Goal: Task Accomplishment & Management: Use online tool/utility

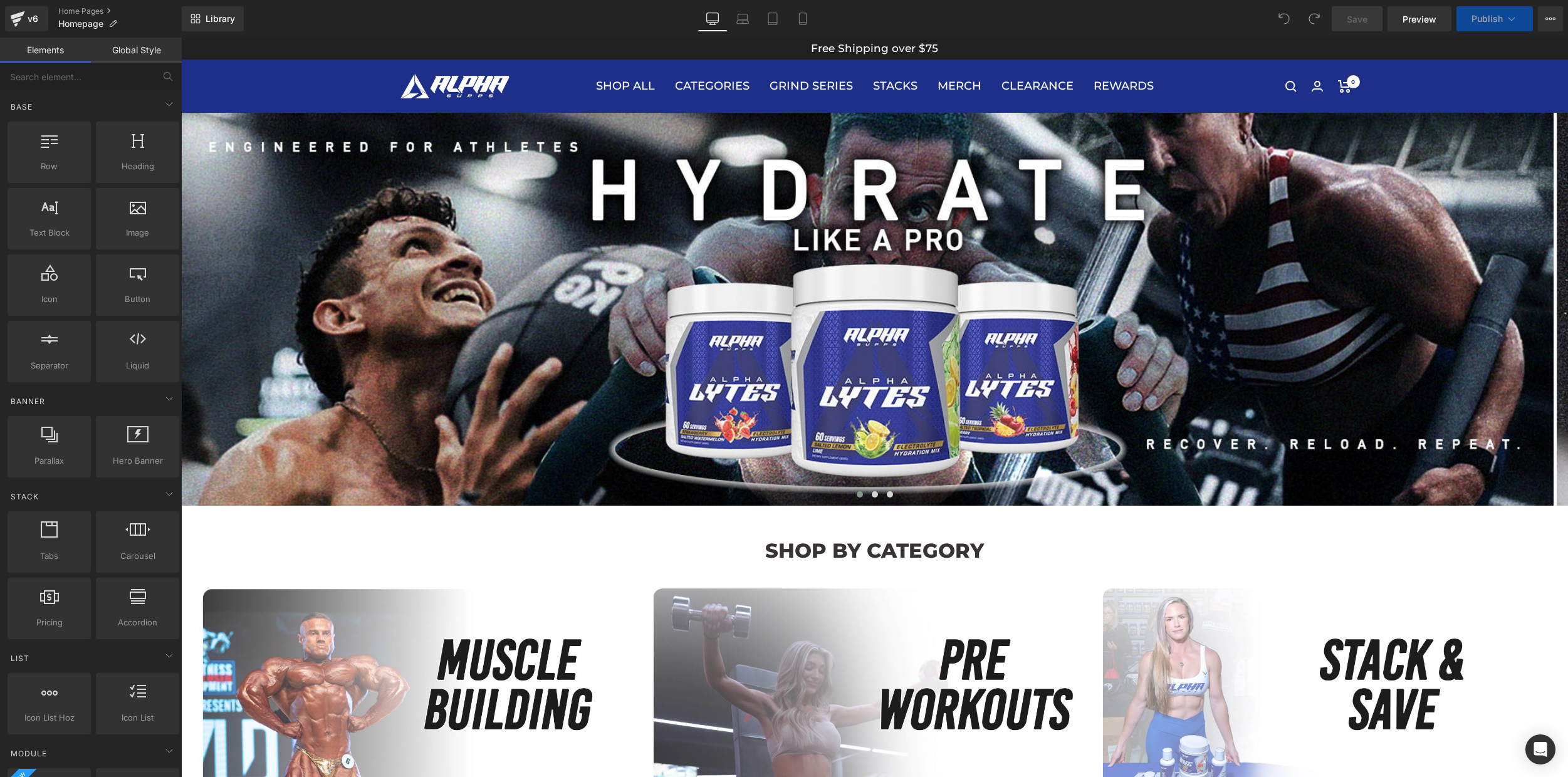
scroll to position [9, 0]
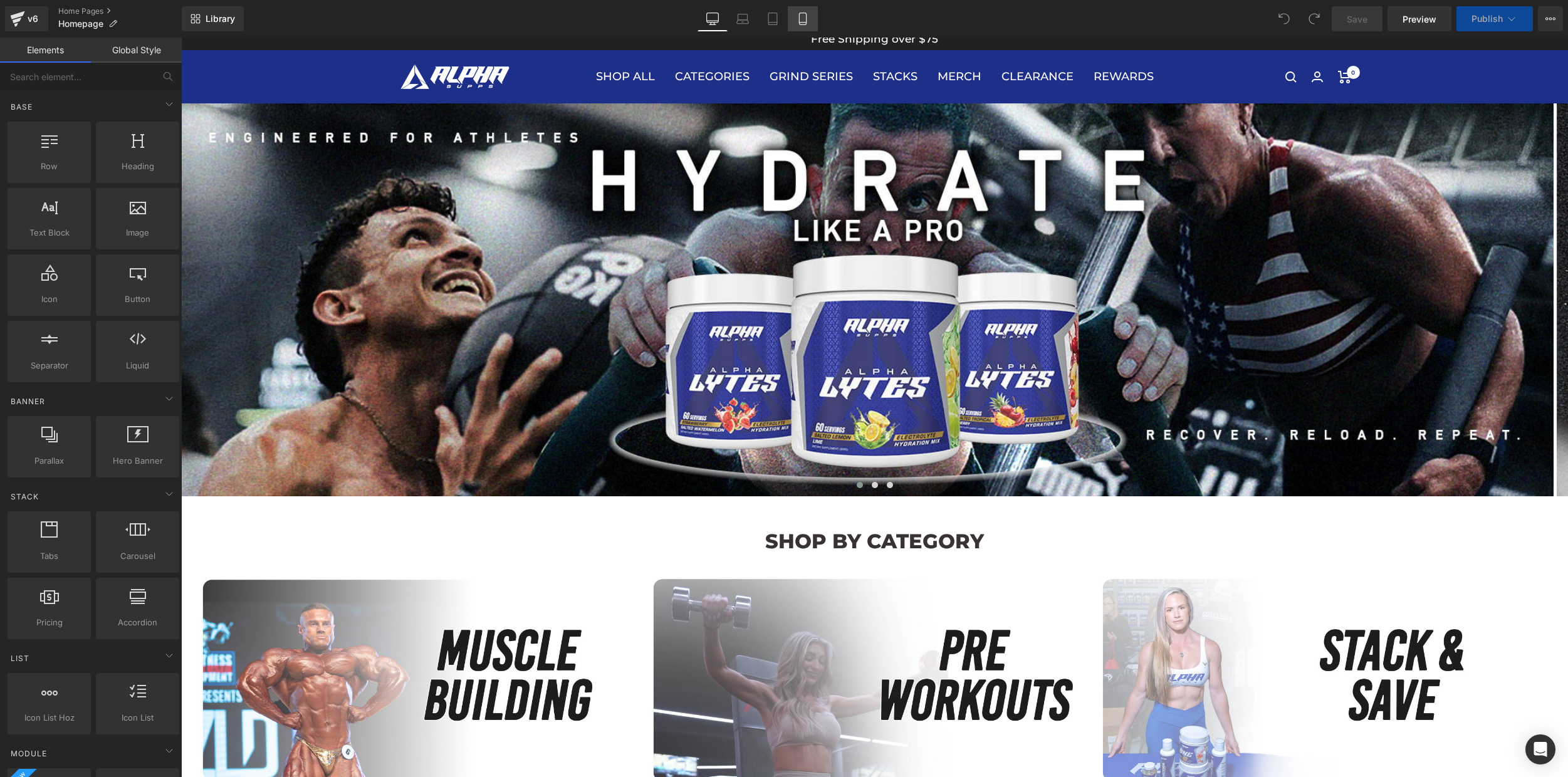
click at [807, 18] on icon at bounding box center [802, 19] width 13 height 13
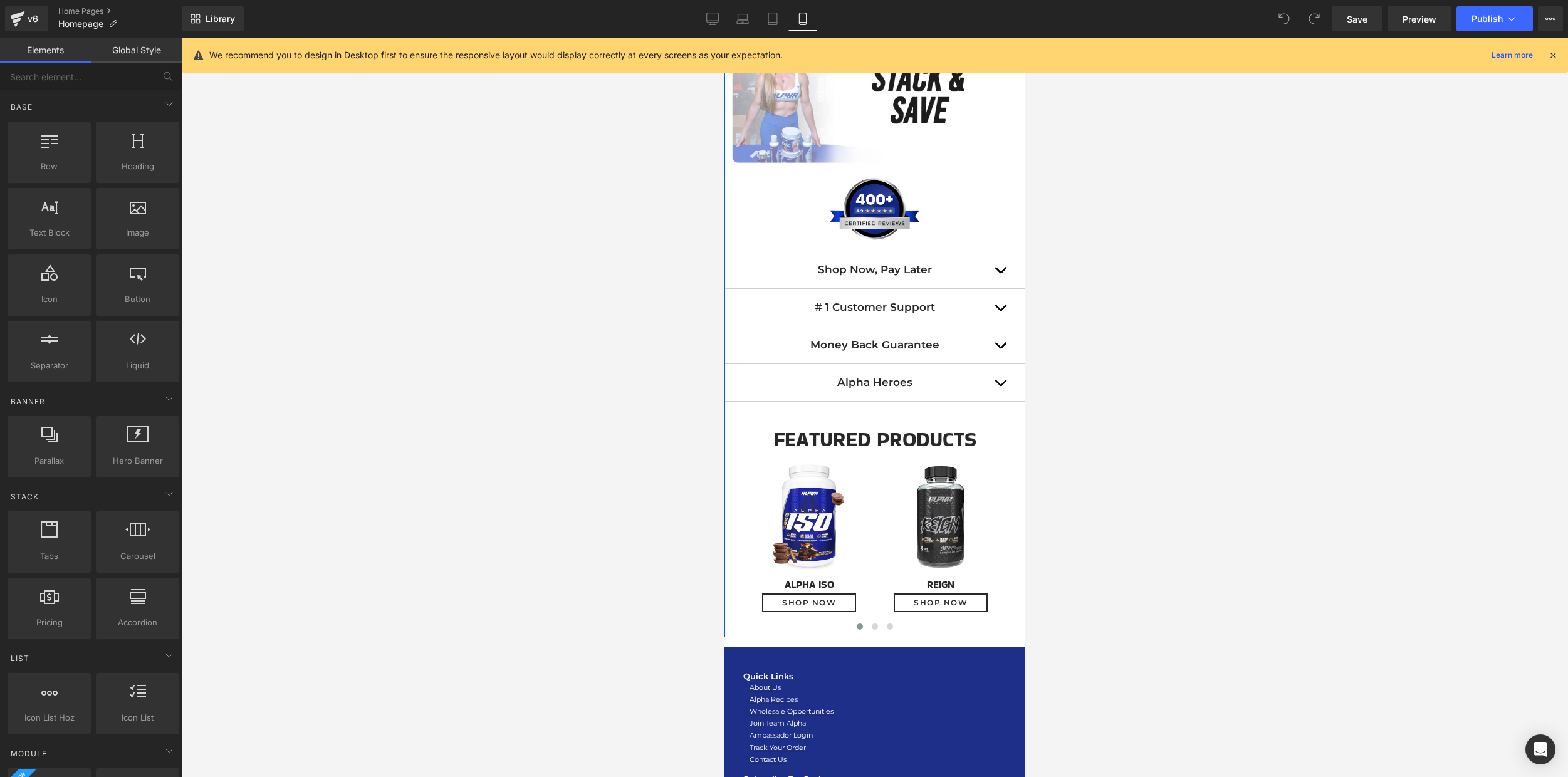
scroll to position [893, 0]
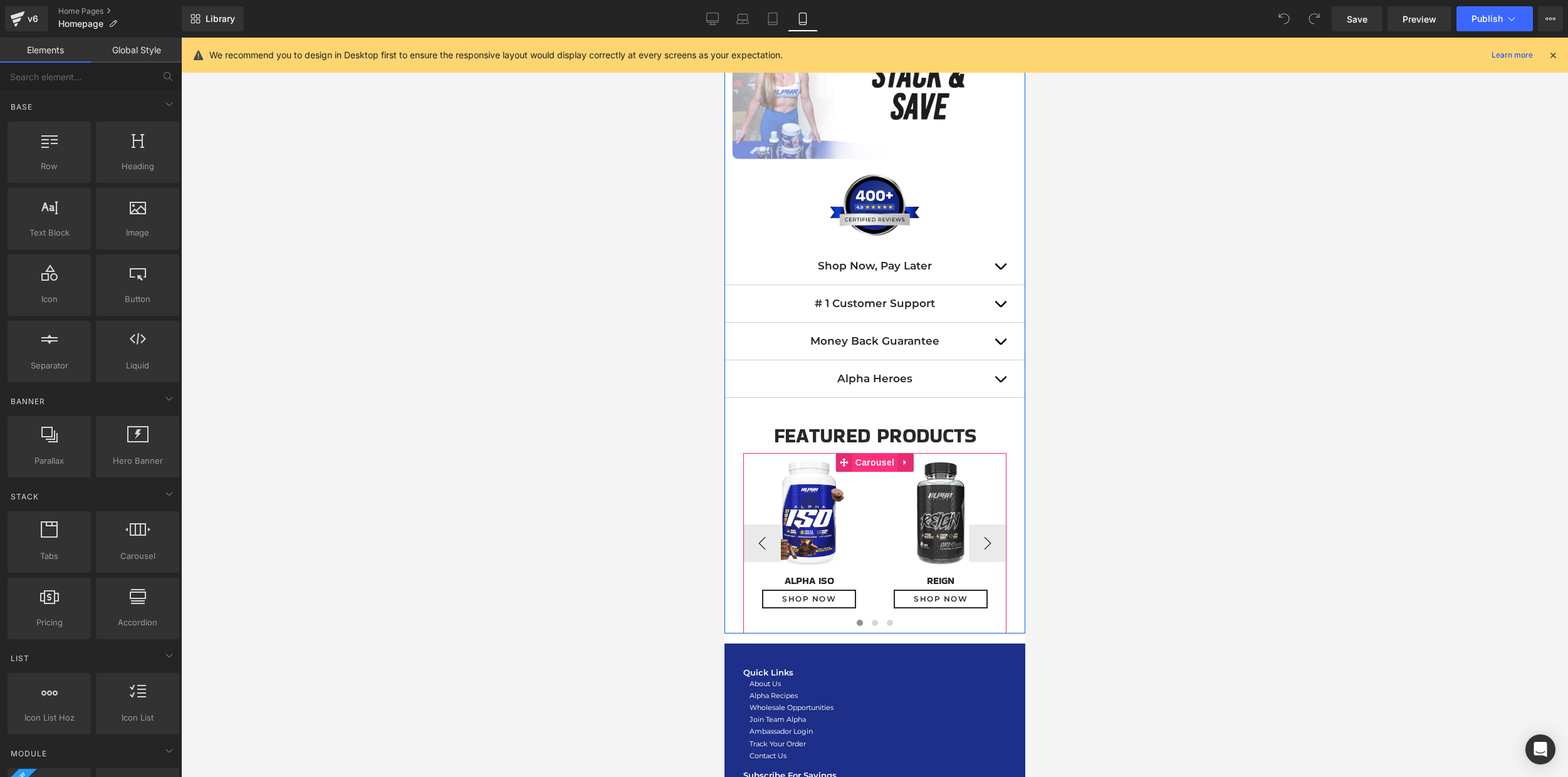
click at [862, 467] on span "Carousel" at bounding box center [874, 462] width 45 height 19
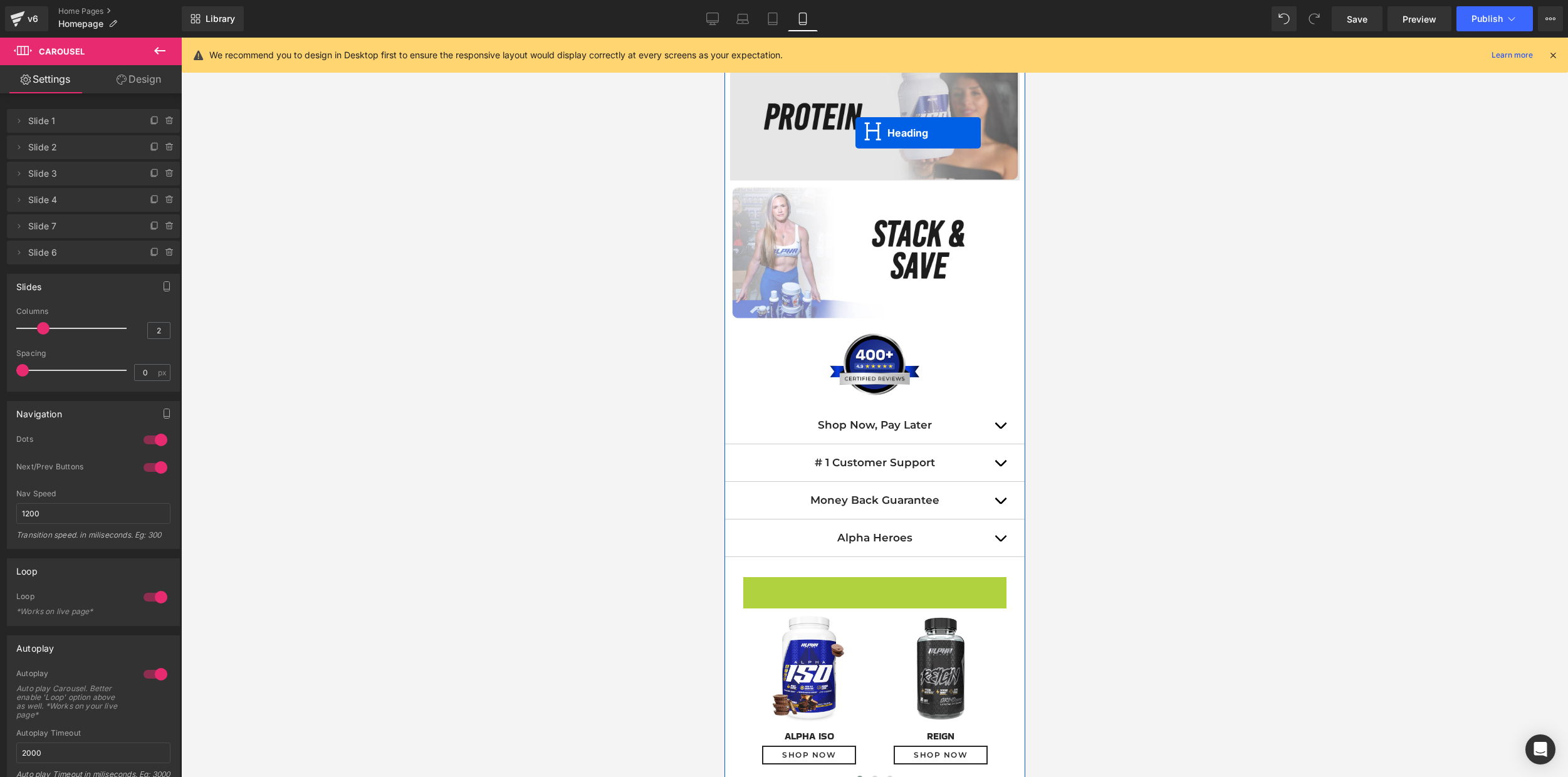
scroll to position [722, 0]
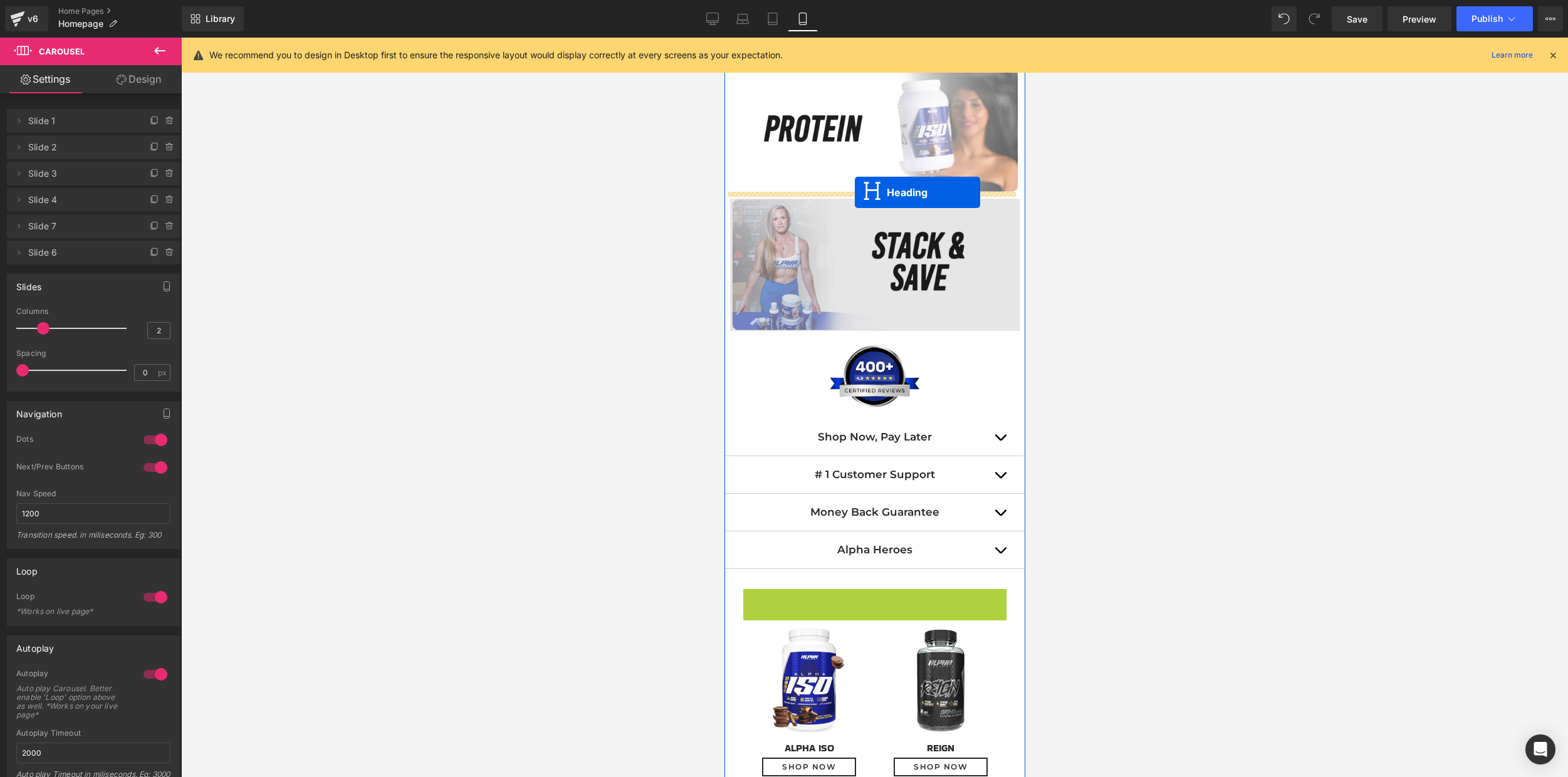
drag, startPoint x: 838, startPoint y: 436, endPoint x: 855, endPoint y: 192, distance: 244.6
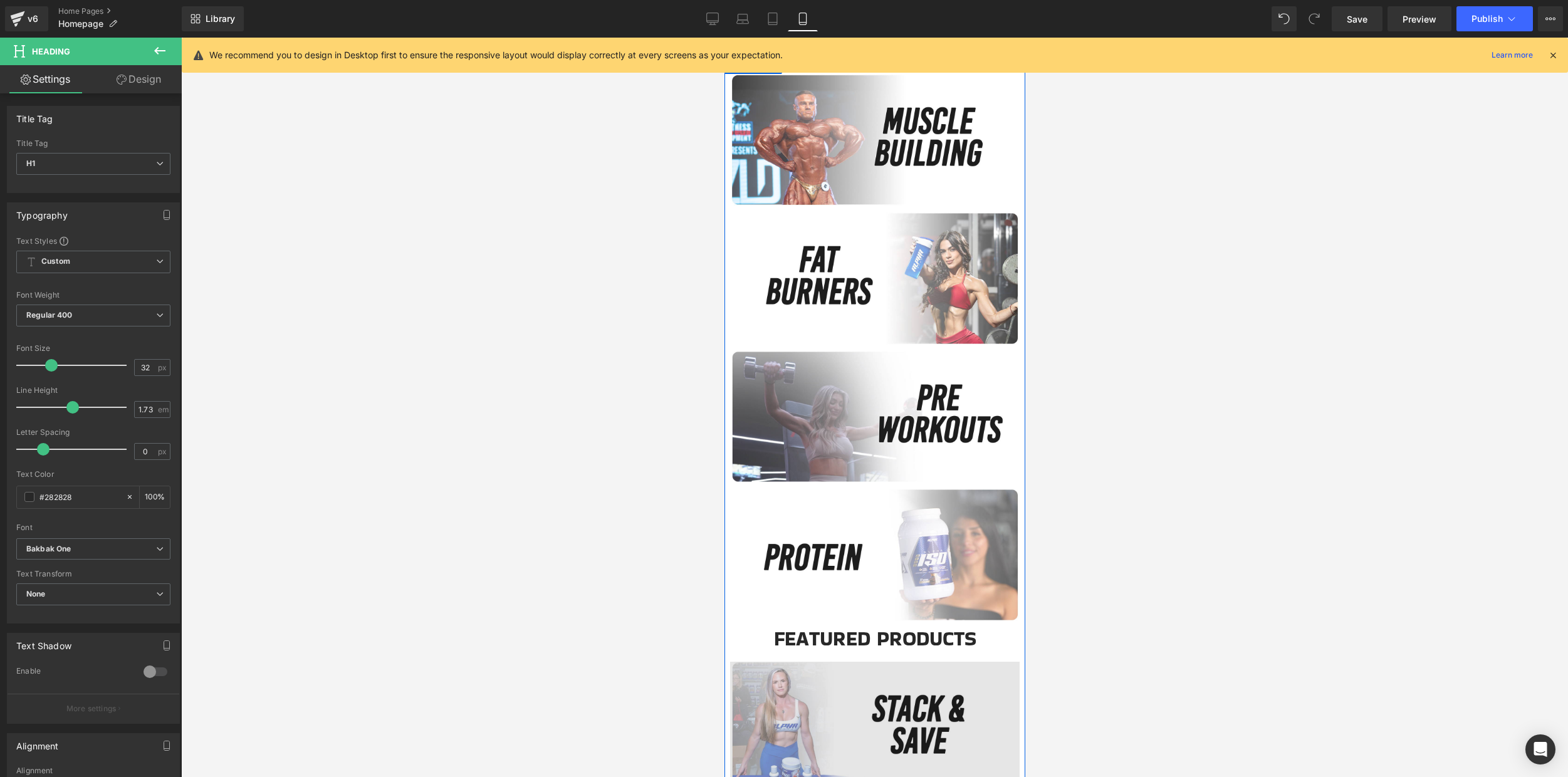
scroll to position [273, 0]
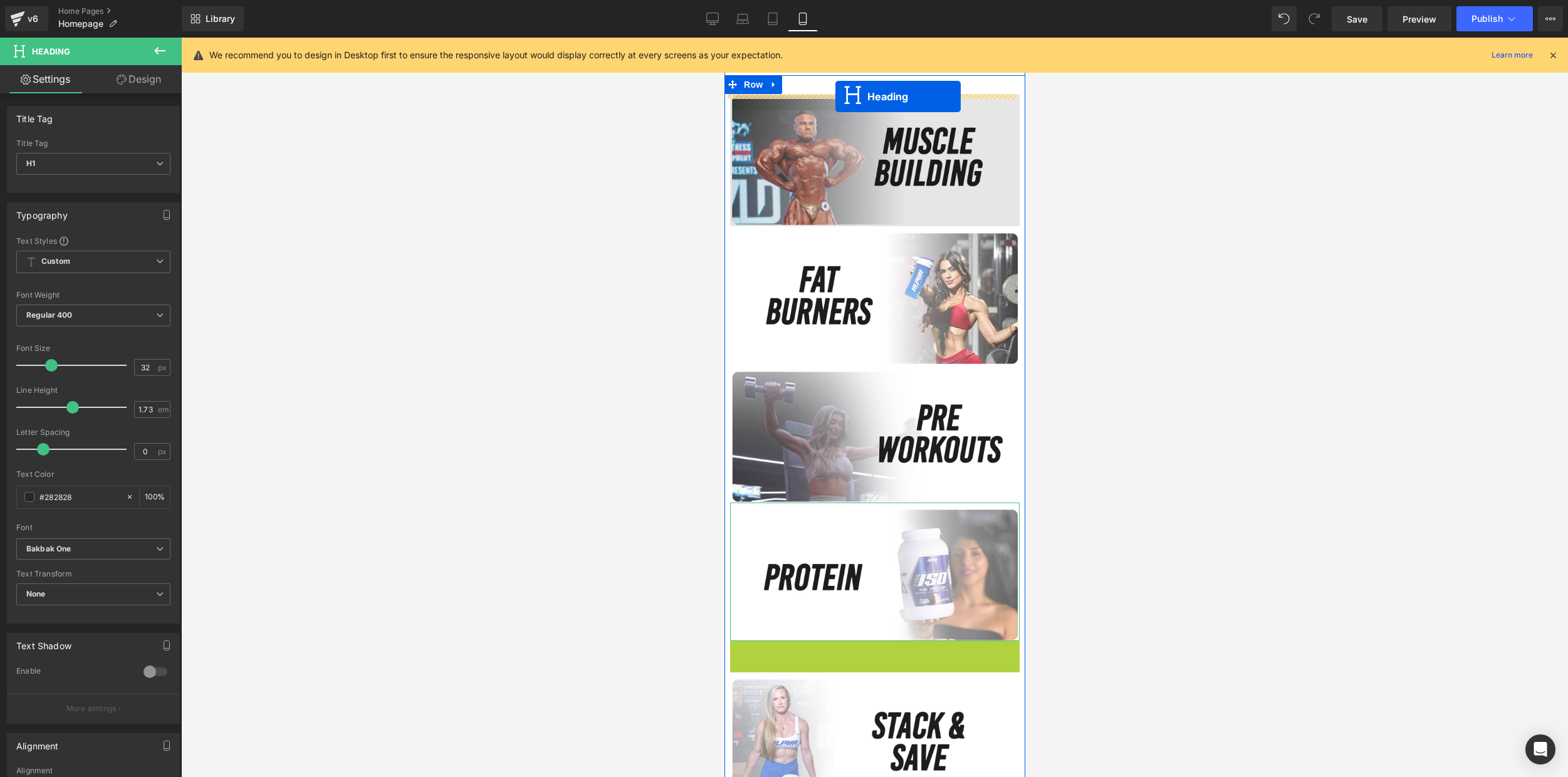
drag, startPoint x: 833, startPoint y: 657, endPoint x: 835, endPoint y: 96, distance: 561.0
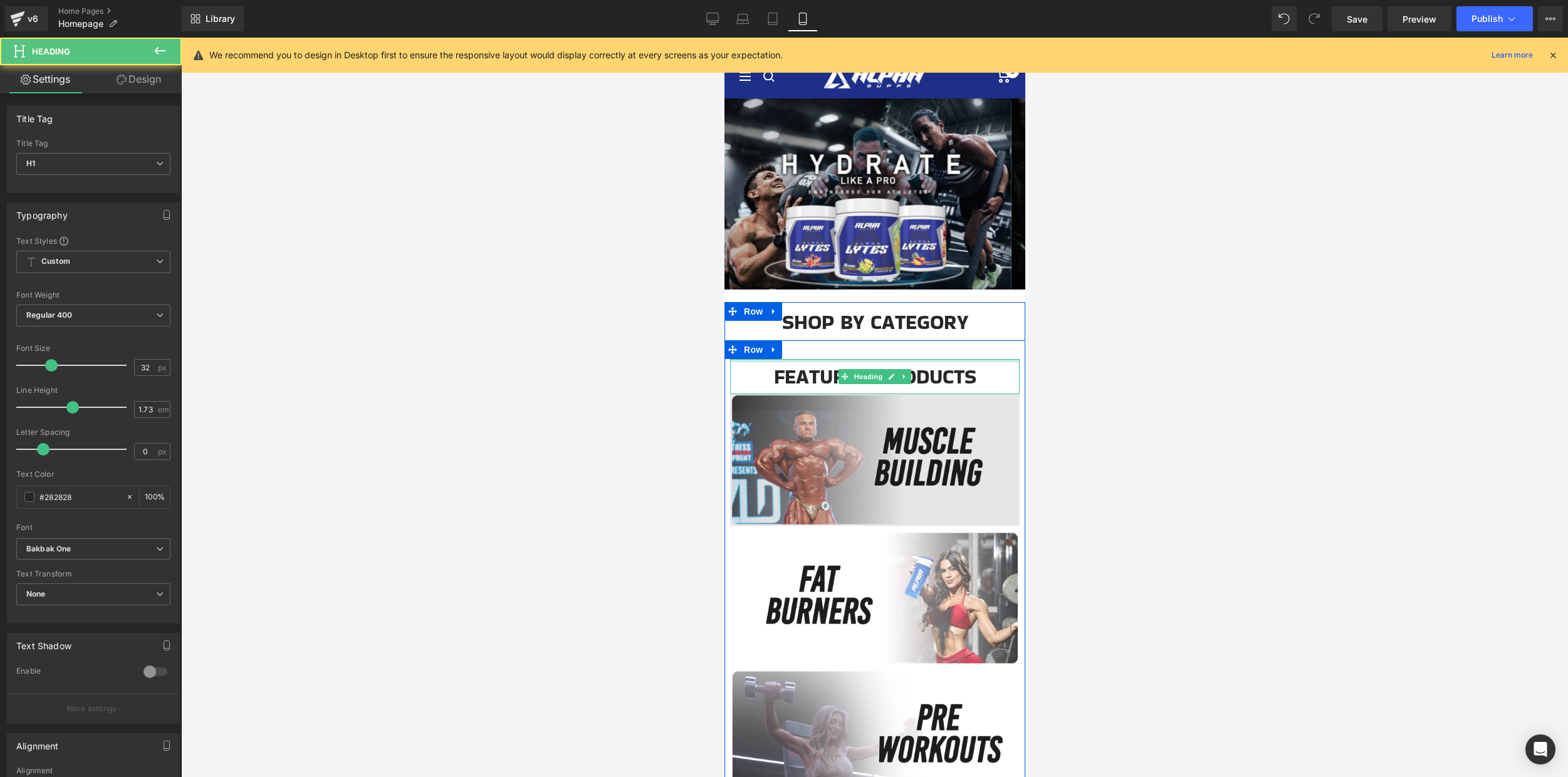
scroll to position [0, 0]
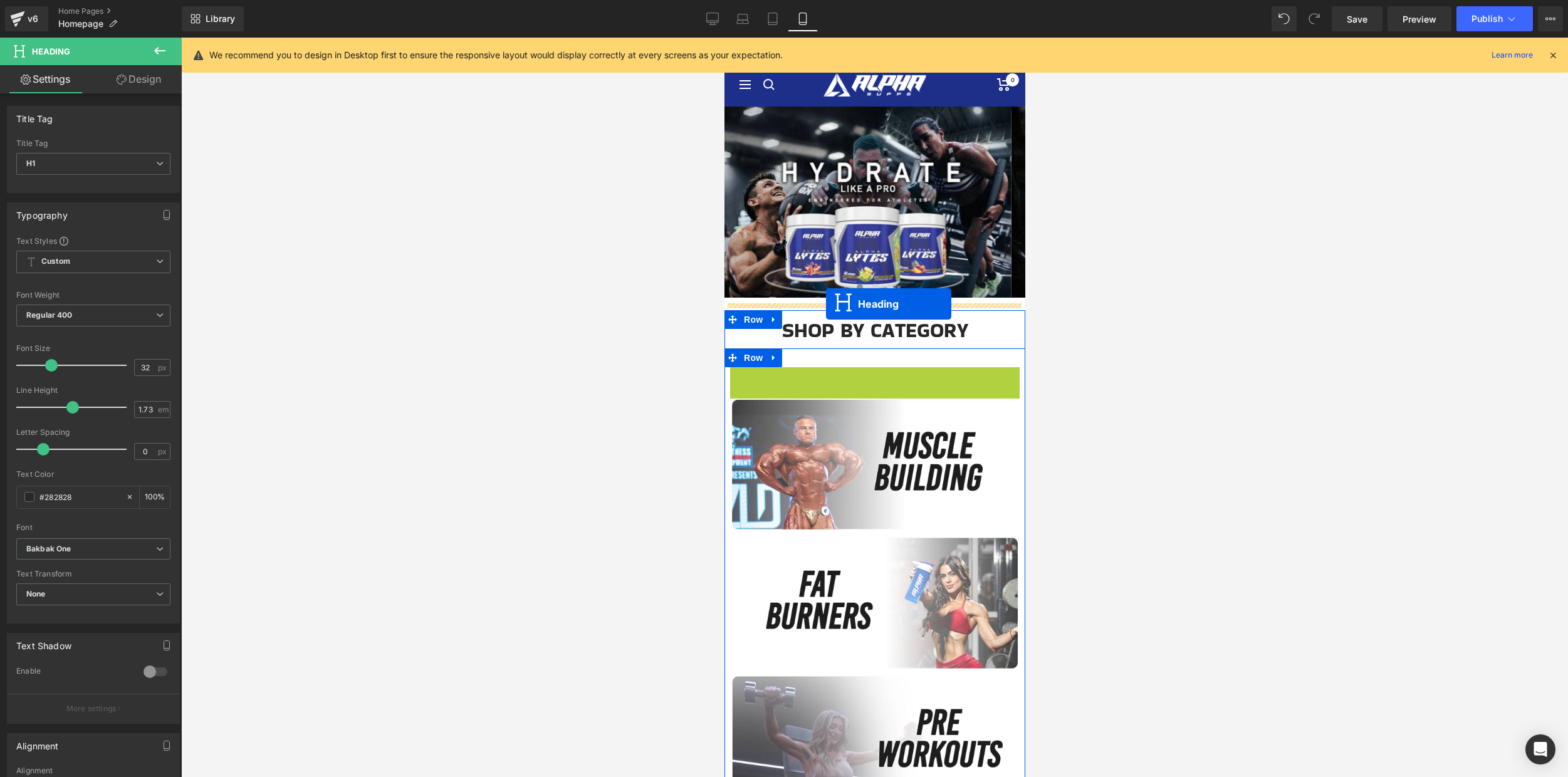
drag, startPoint x: 830, startPoint y: 384, endPoint x: 826, endPoint y: 304, distance: 80.1
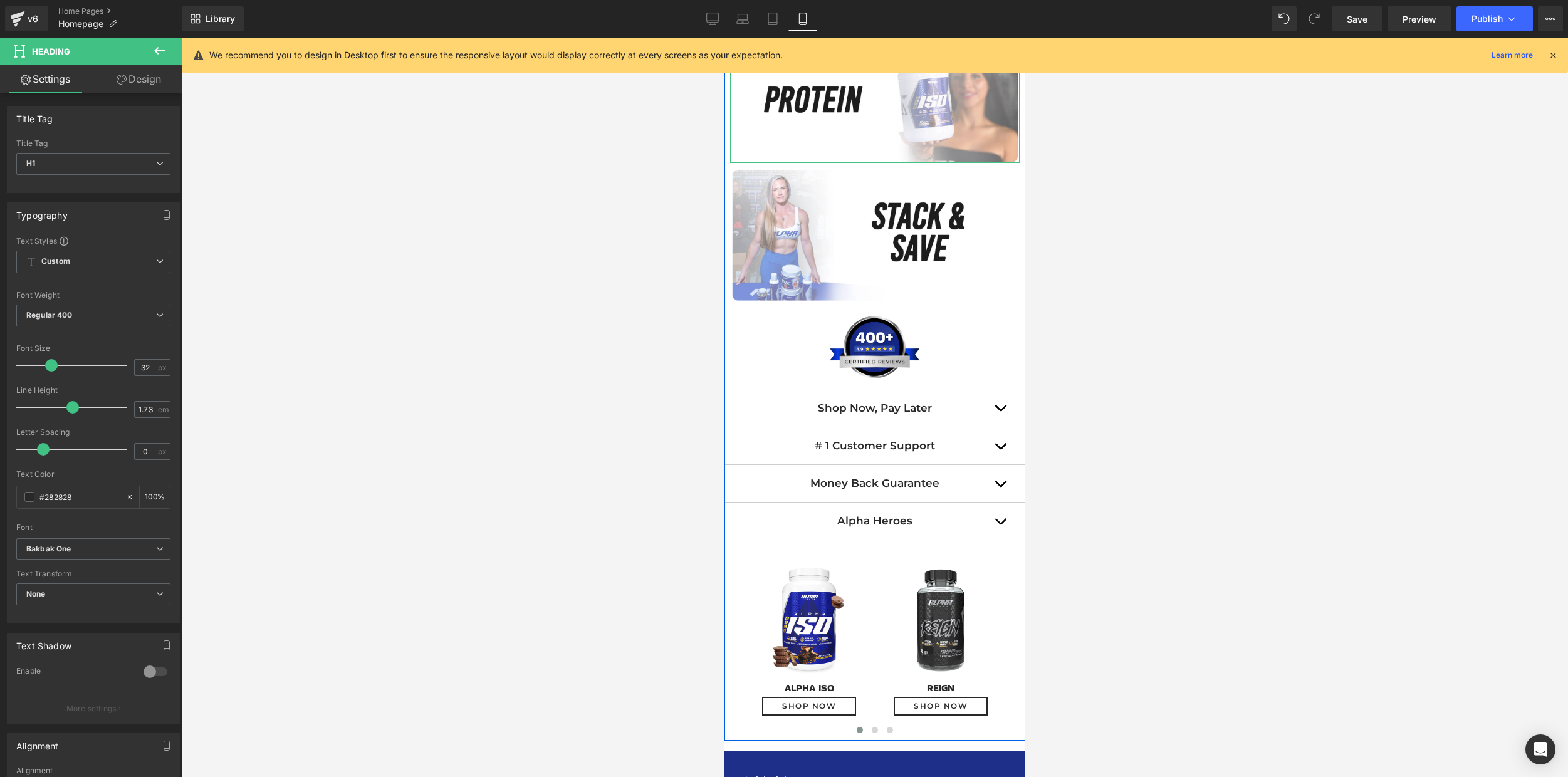
scroll to position [895, 0]
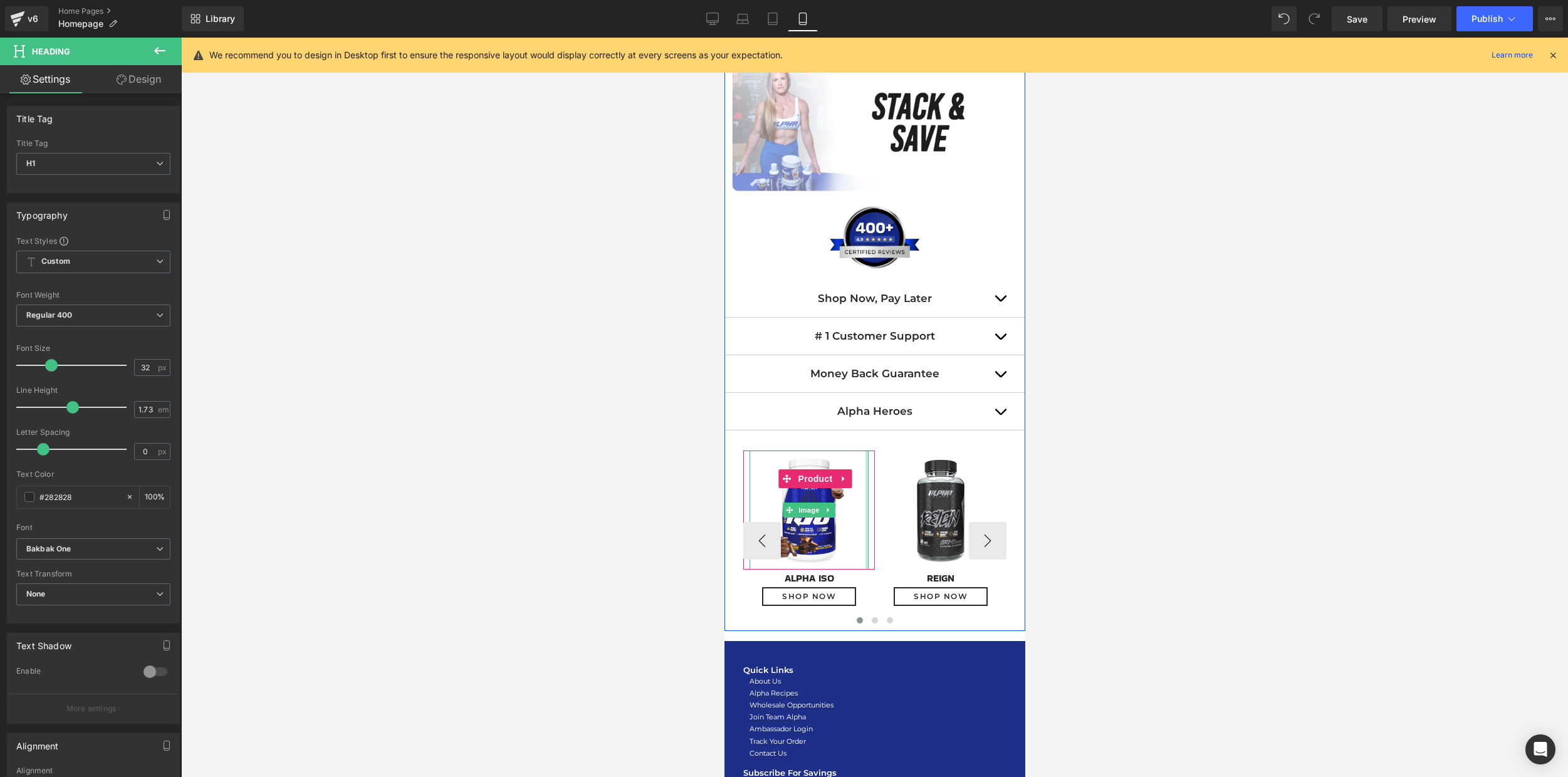
click at [860, 487] on div "Image Product" at bounding box center [808, 510] width 131 height 119
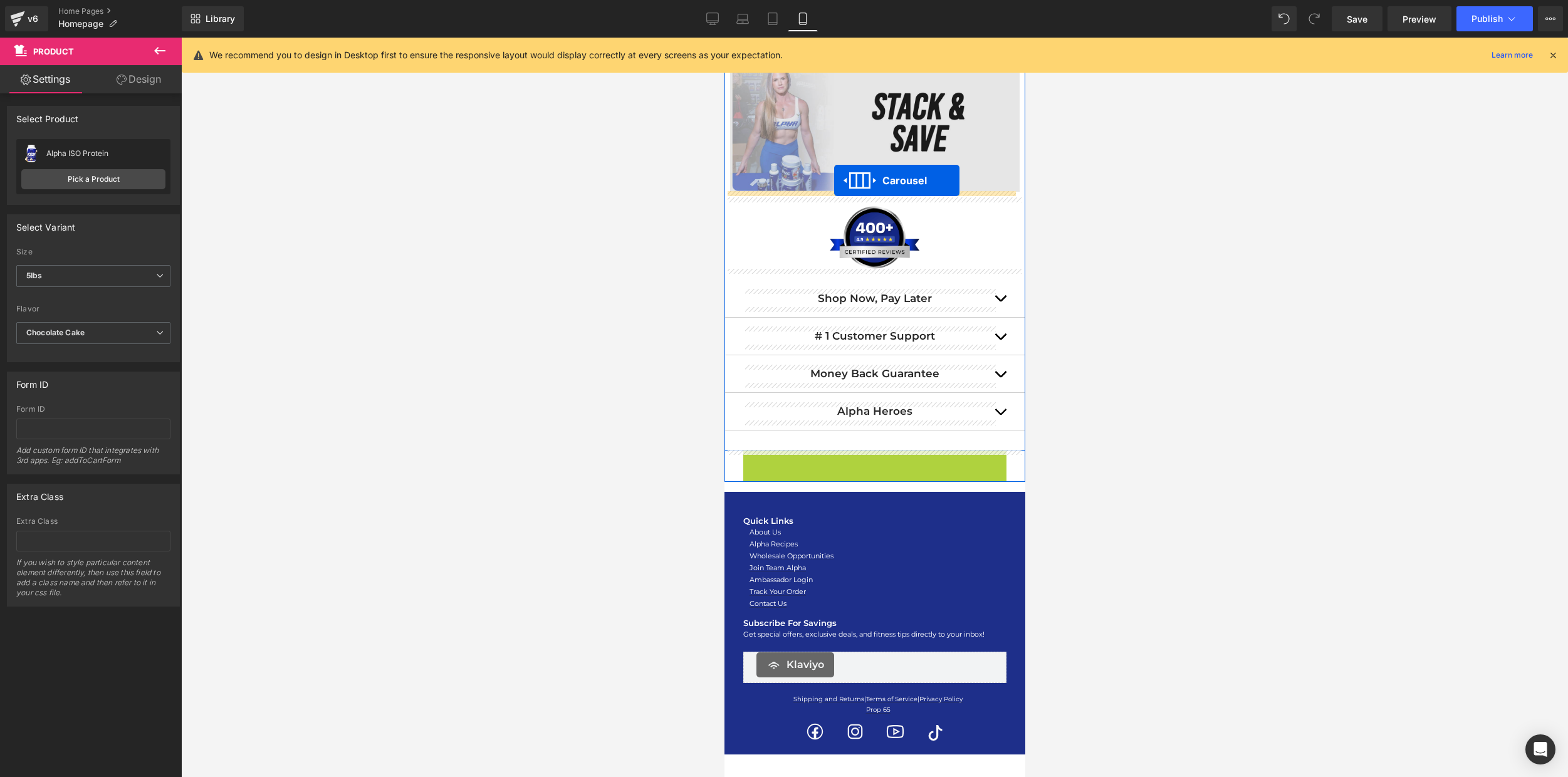
drag, startPoint x: 834, startPoint y: 459, endPoint x: 834, endPoint y: 181, distance: 278.0
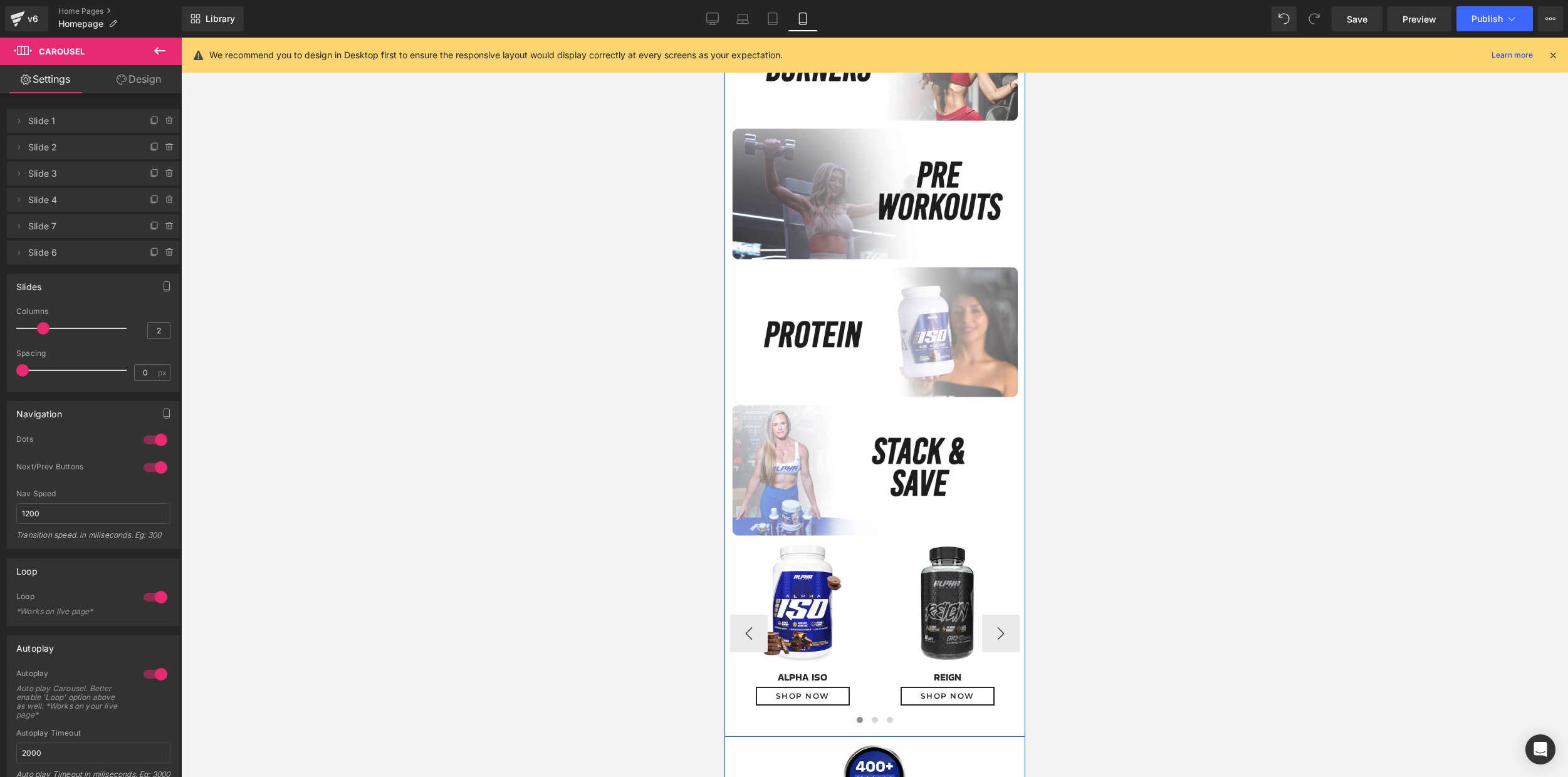
scroll to position [546, 0]
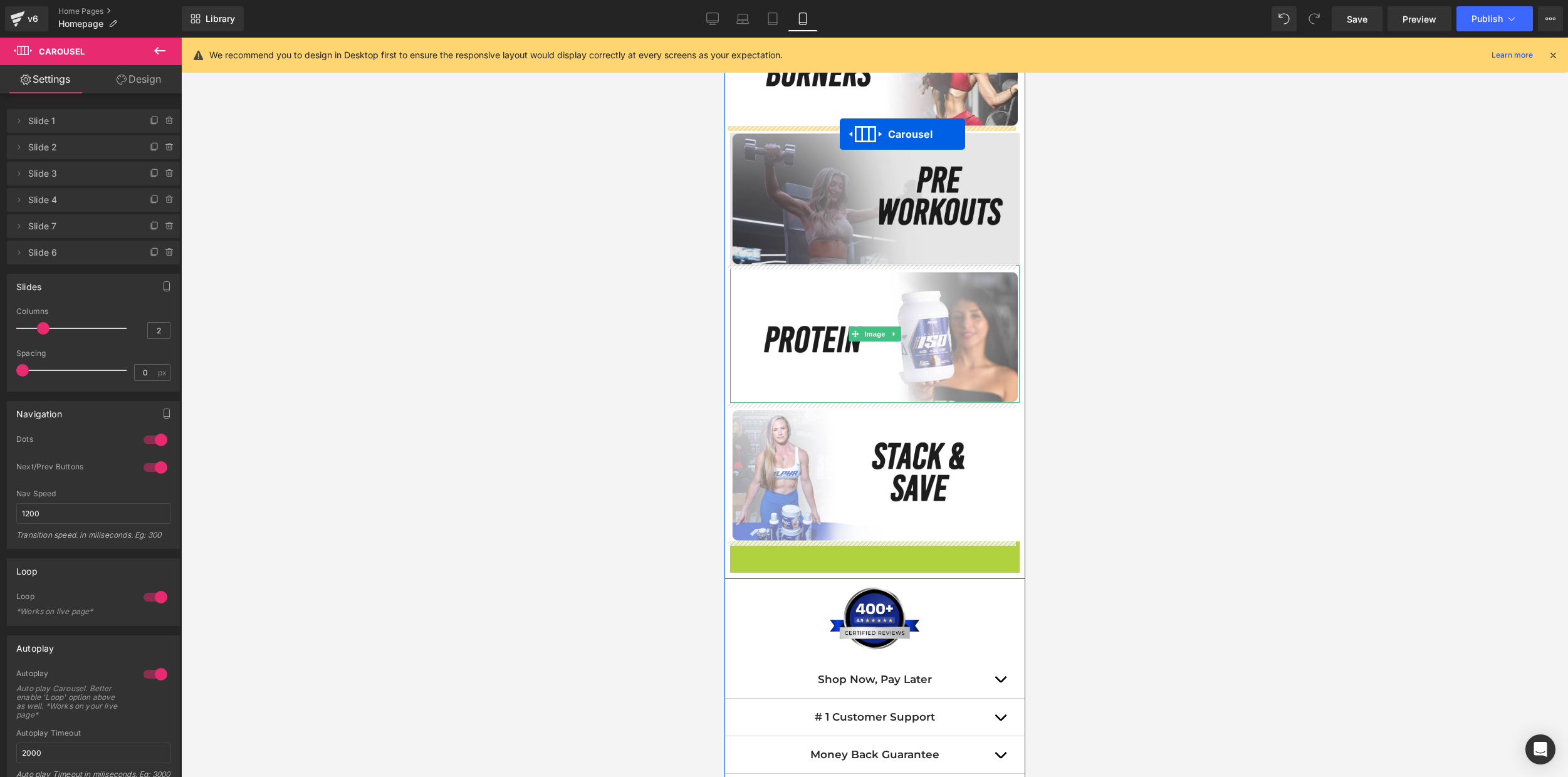
drag, startPoint x: 837, startPoint y: 551, endPoint x: 839, endPoint y: 134, distance: 417.0
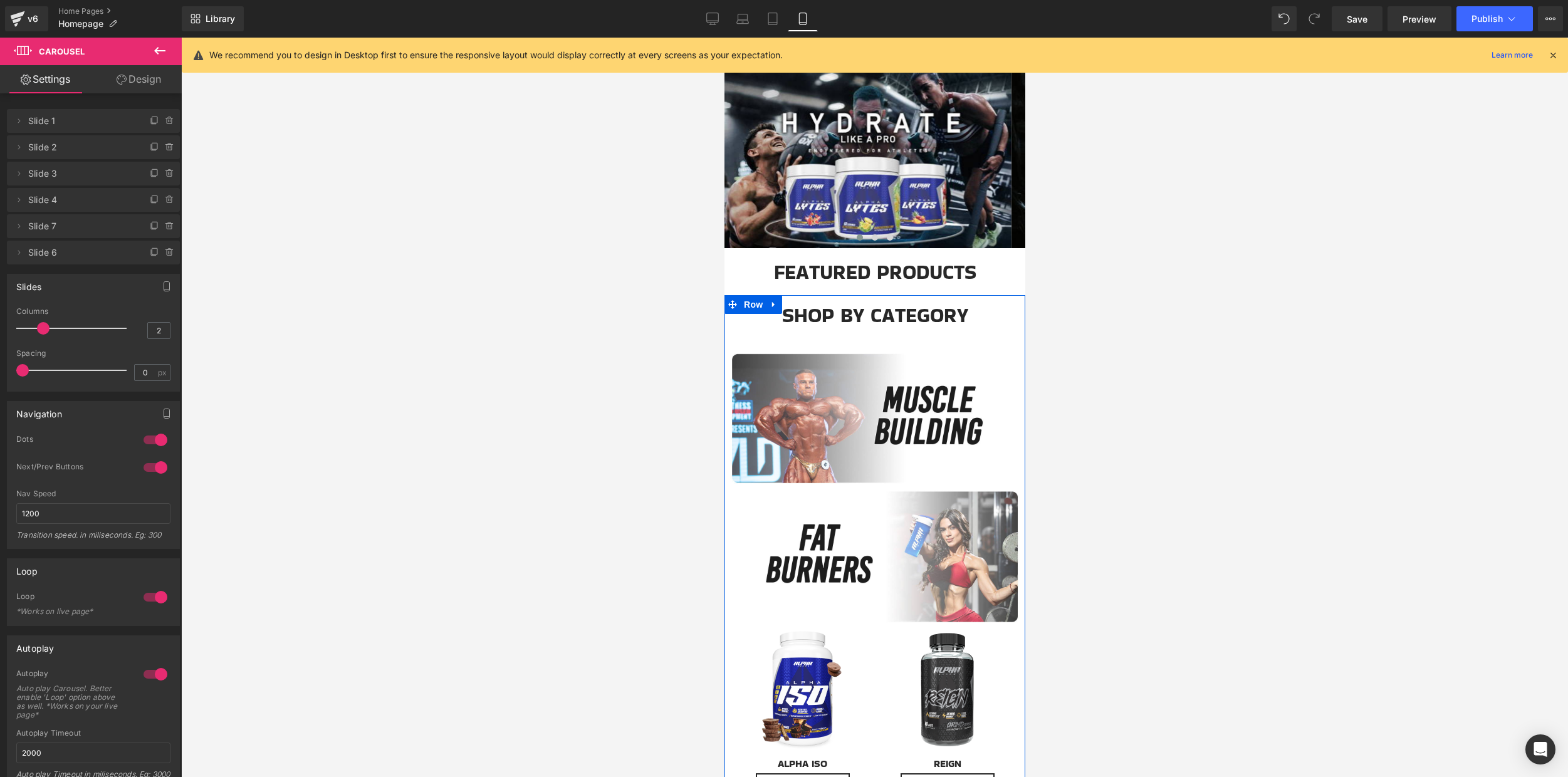
scroll to position [13, 0]
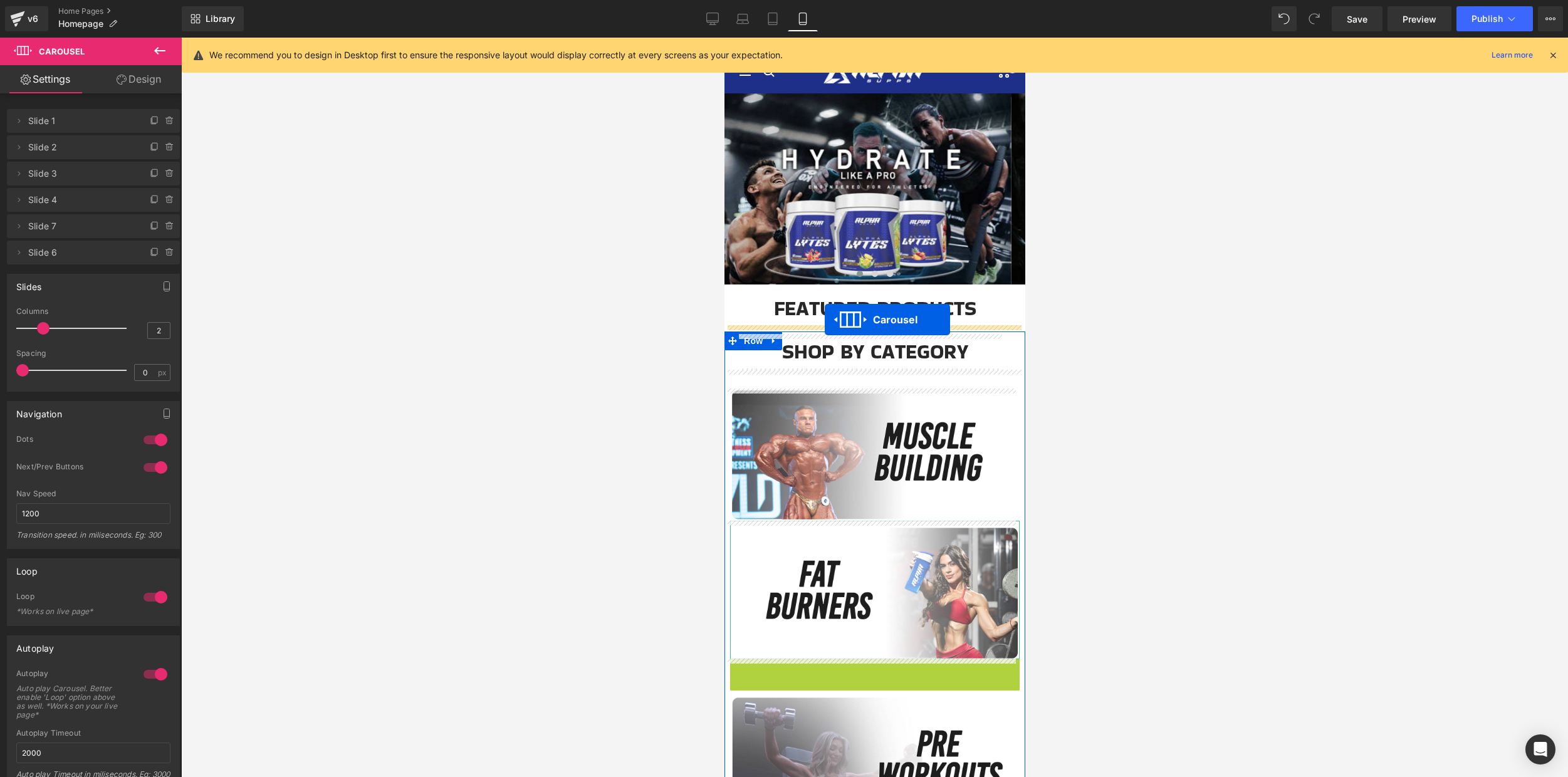
drag, startPoint x: 836, startPoint y: 666, endPoint x: 824, endPoint y: 320, distance: 346.2
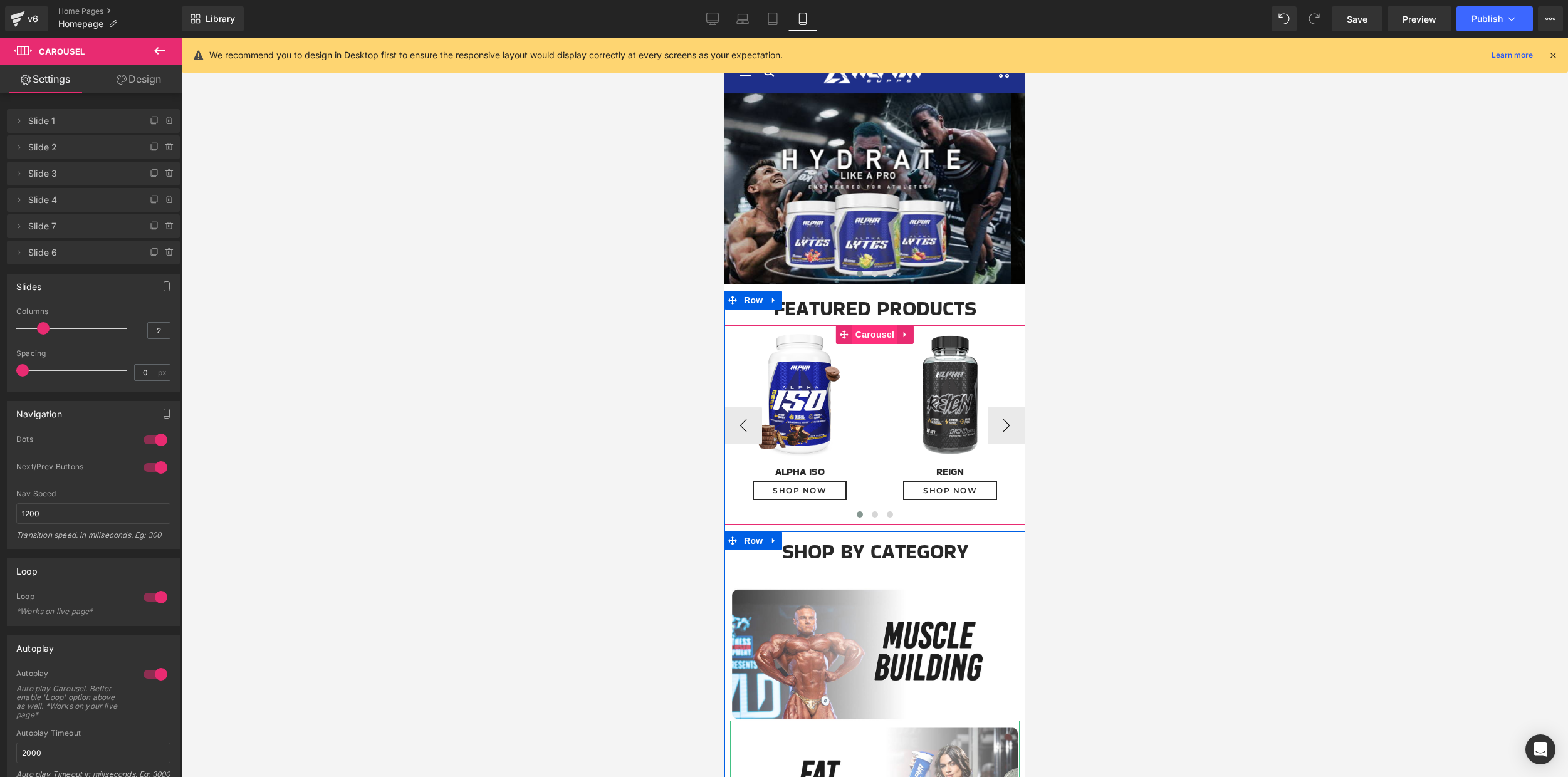
click at [862, 335] on span "Carousel" at bounding box center [874, 334] width 45 height 19
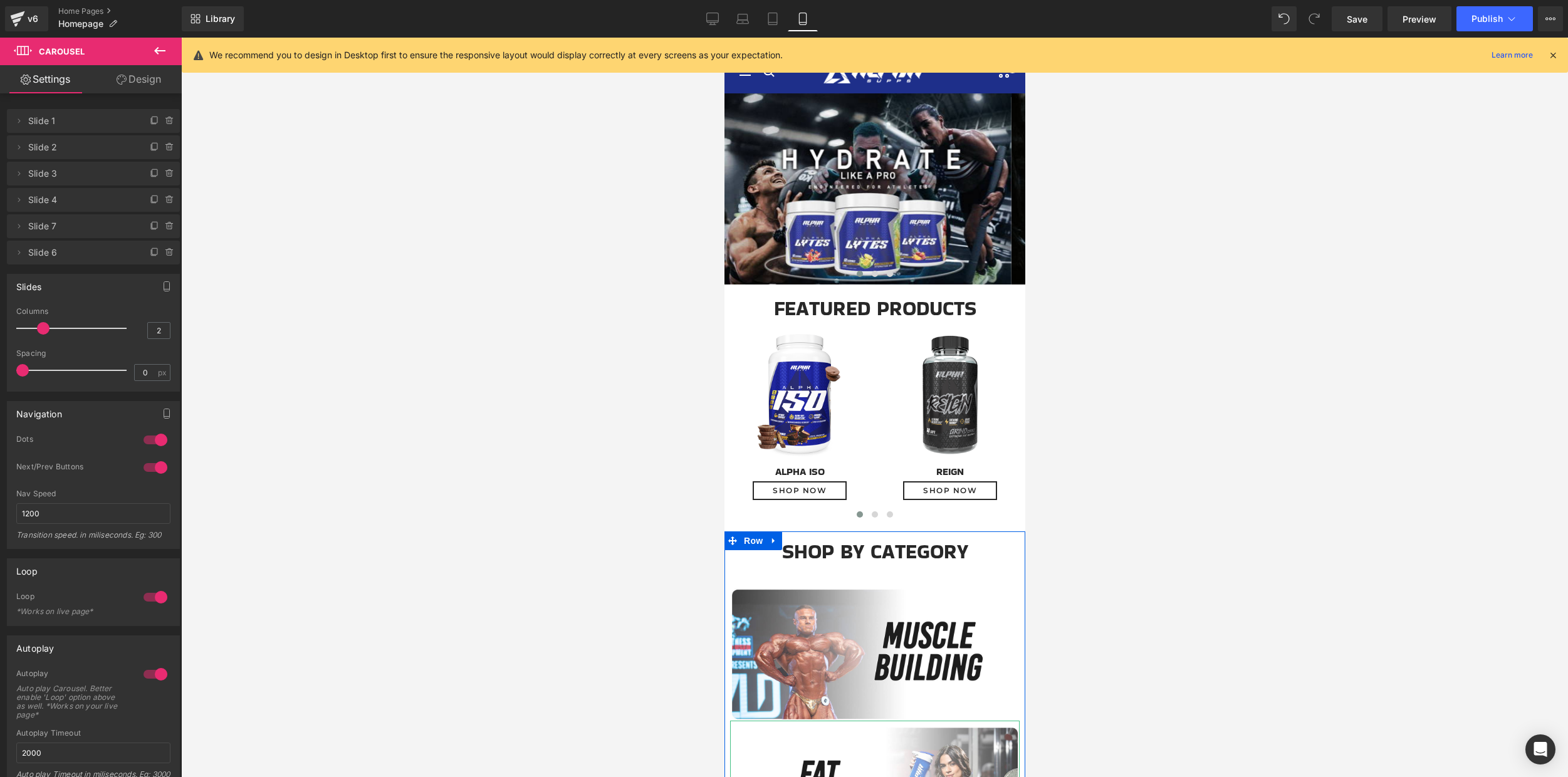
click at [161, 49] on icon at bounding box center [160, 51] width 15 height 15
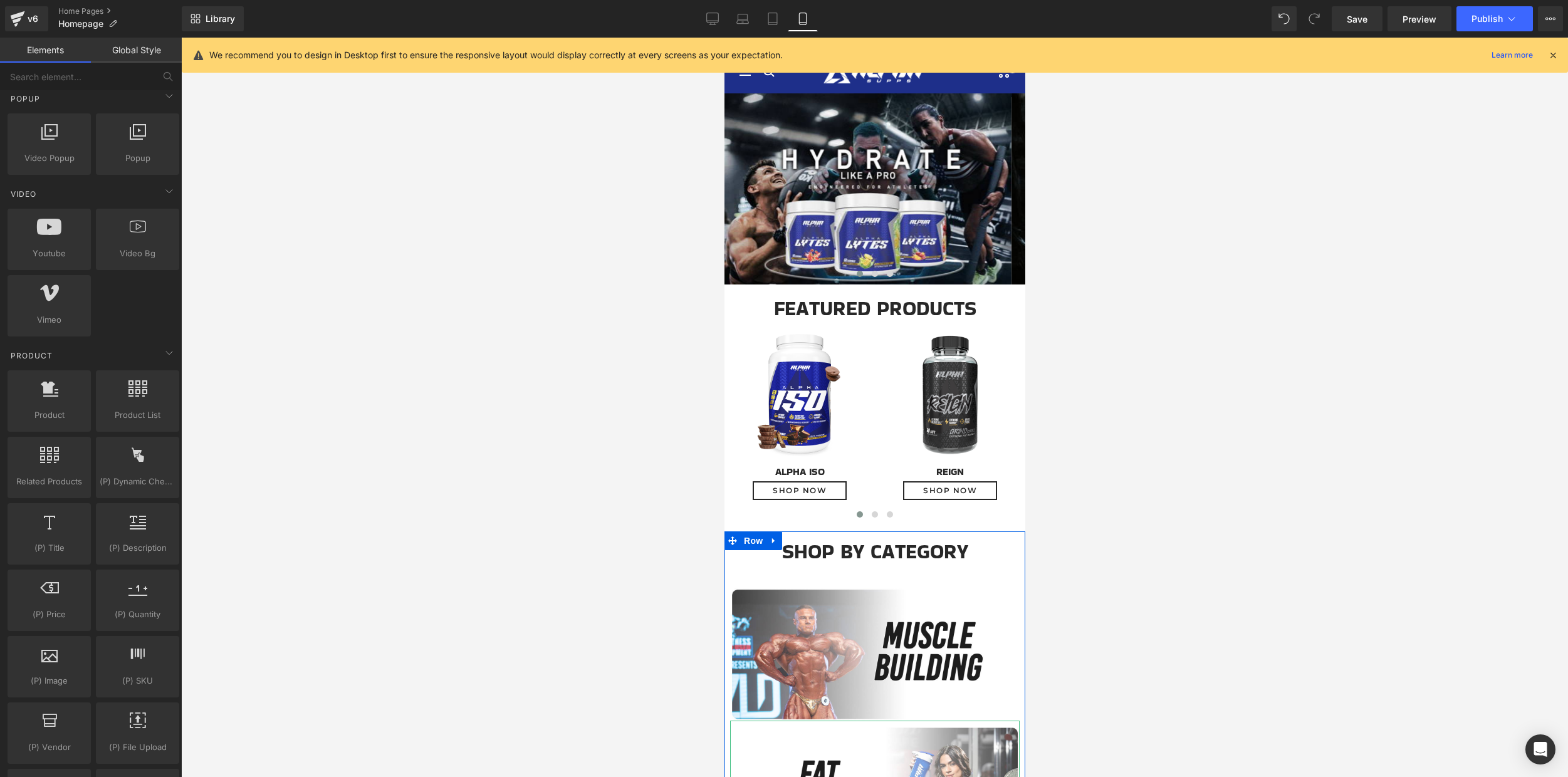
scroll to position [820, 0]
click at [81, 444] on icon at bounding box center [82, 441] width 9 height 9
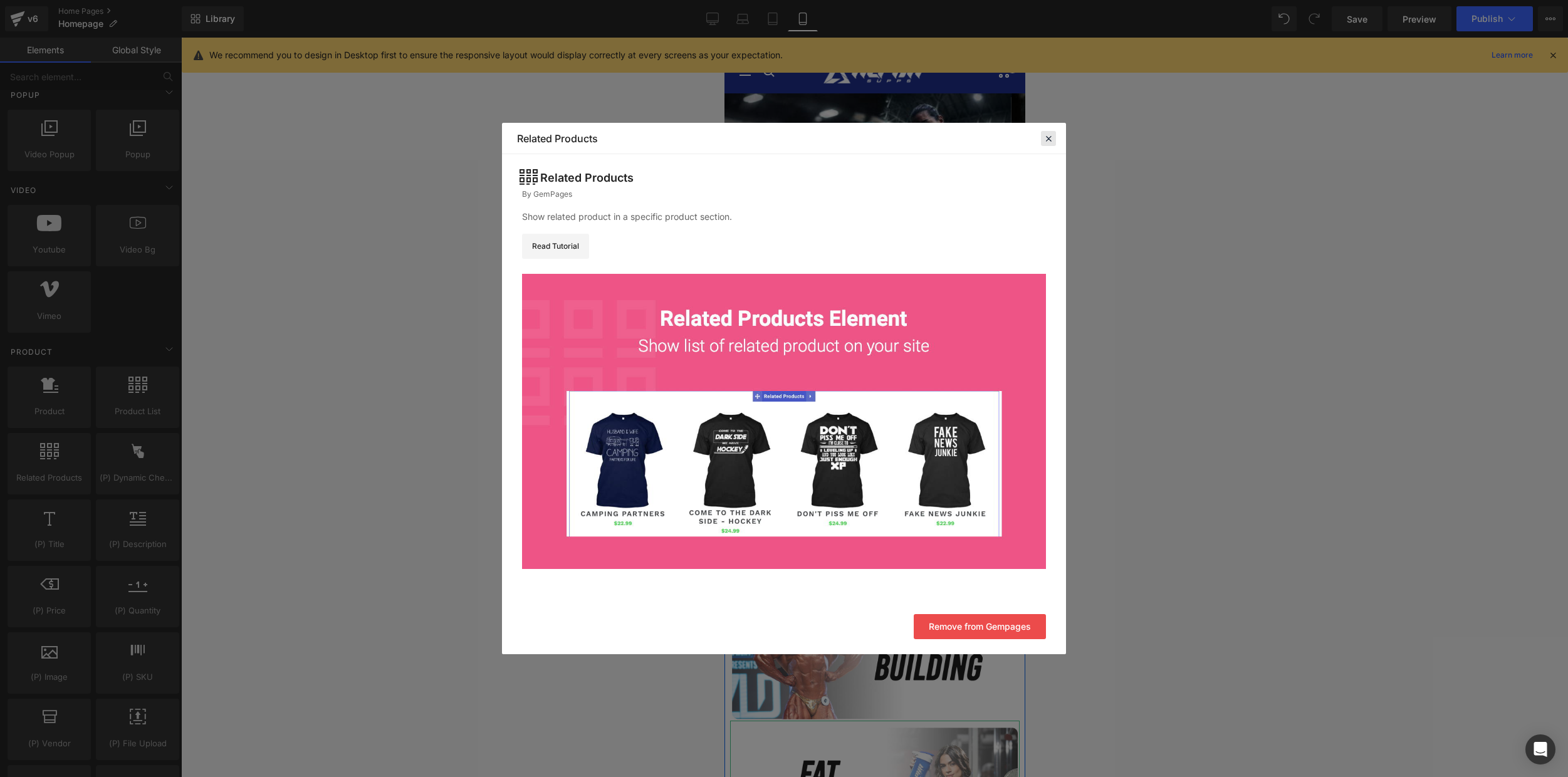
click at [1048, 138] on icon at bounding box center [1048, 138] width 11 height 11
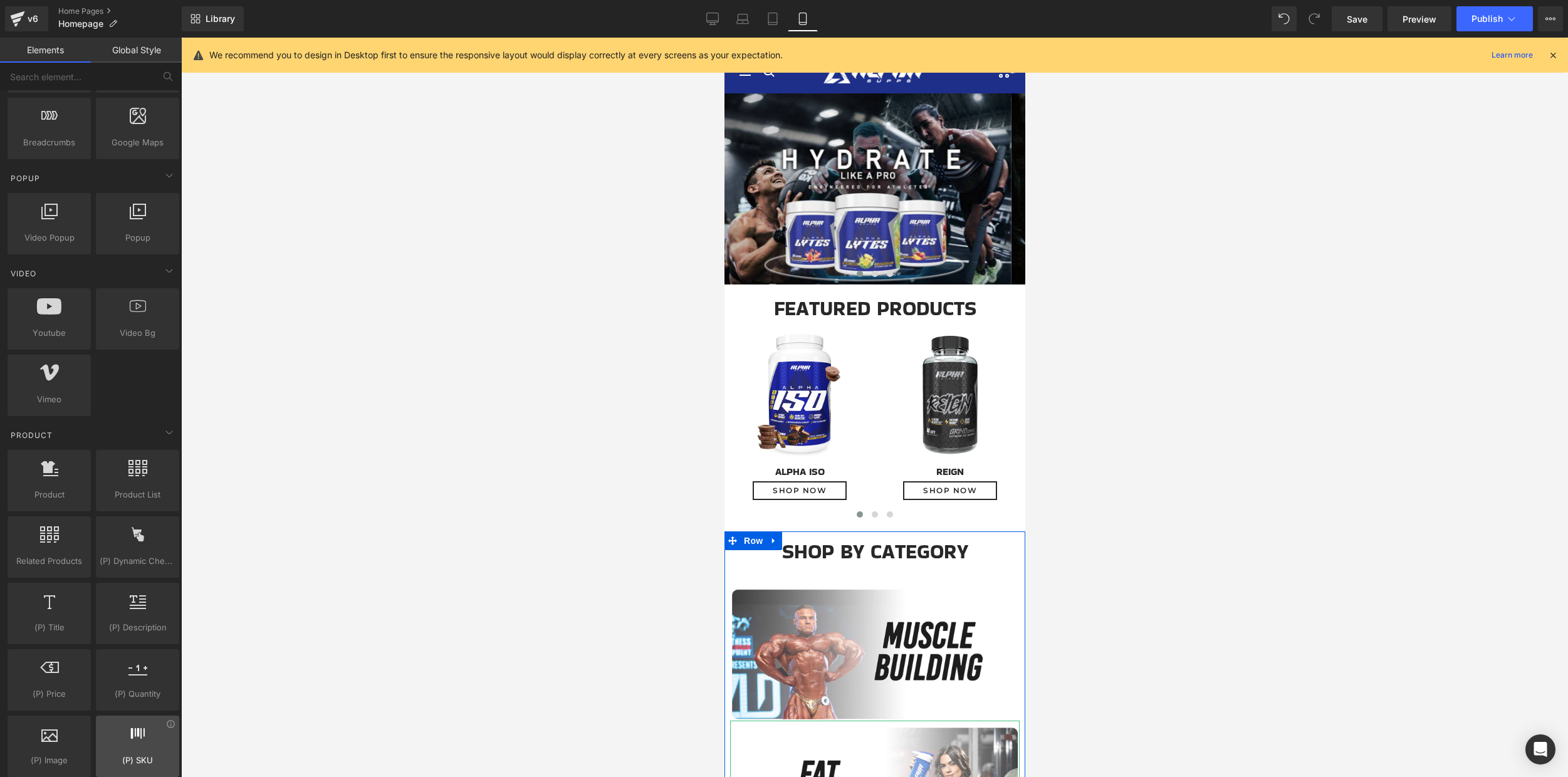
scroll to position [735, 0]
click at [133, 477] on icon at bounding box center [138, 469] width 19 height 16
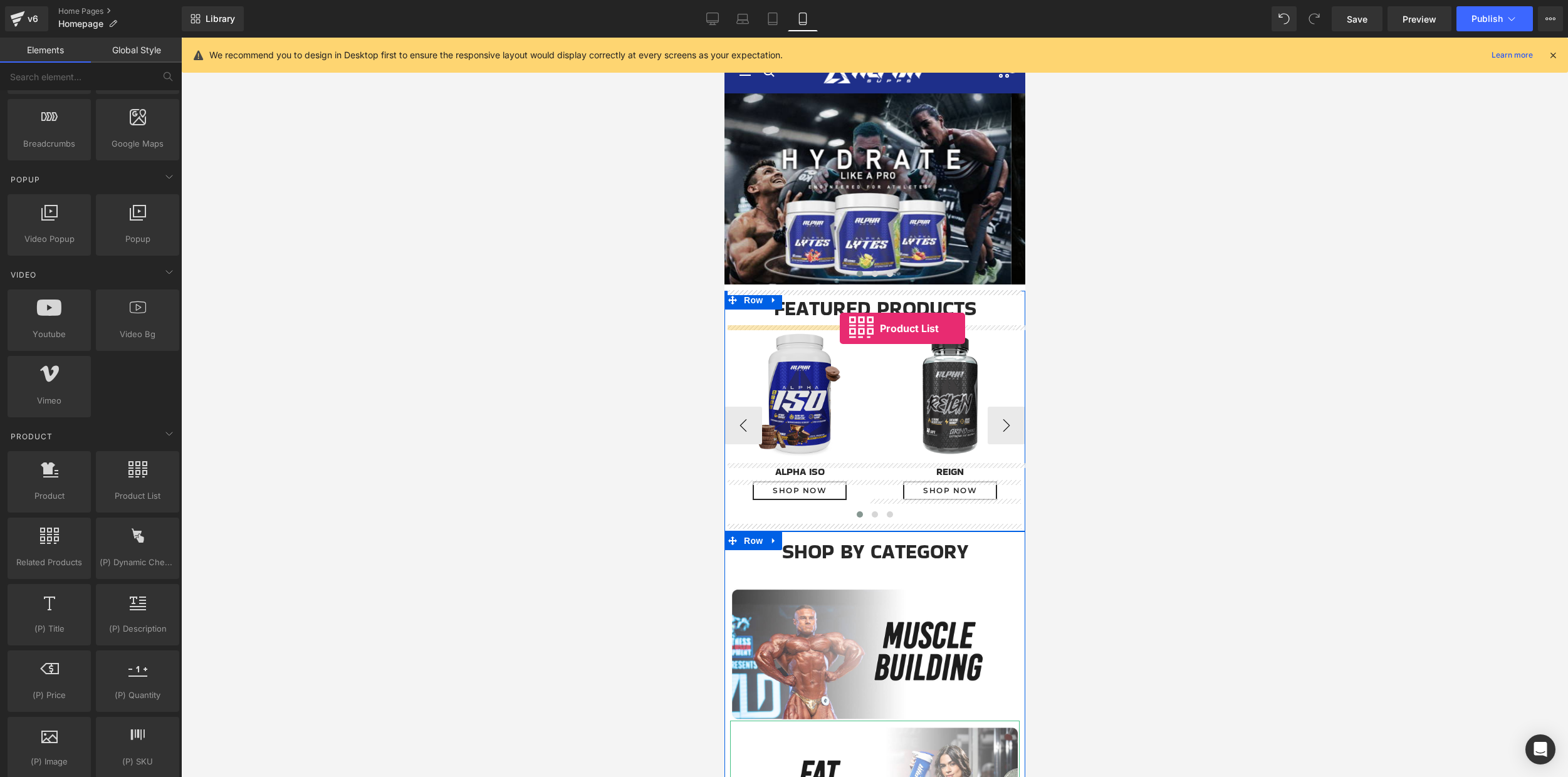
drag, startPoint x: 857, startPoint y: 514, endPoint x: 839, endPoint y: 328, distance: 186.9
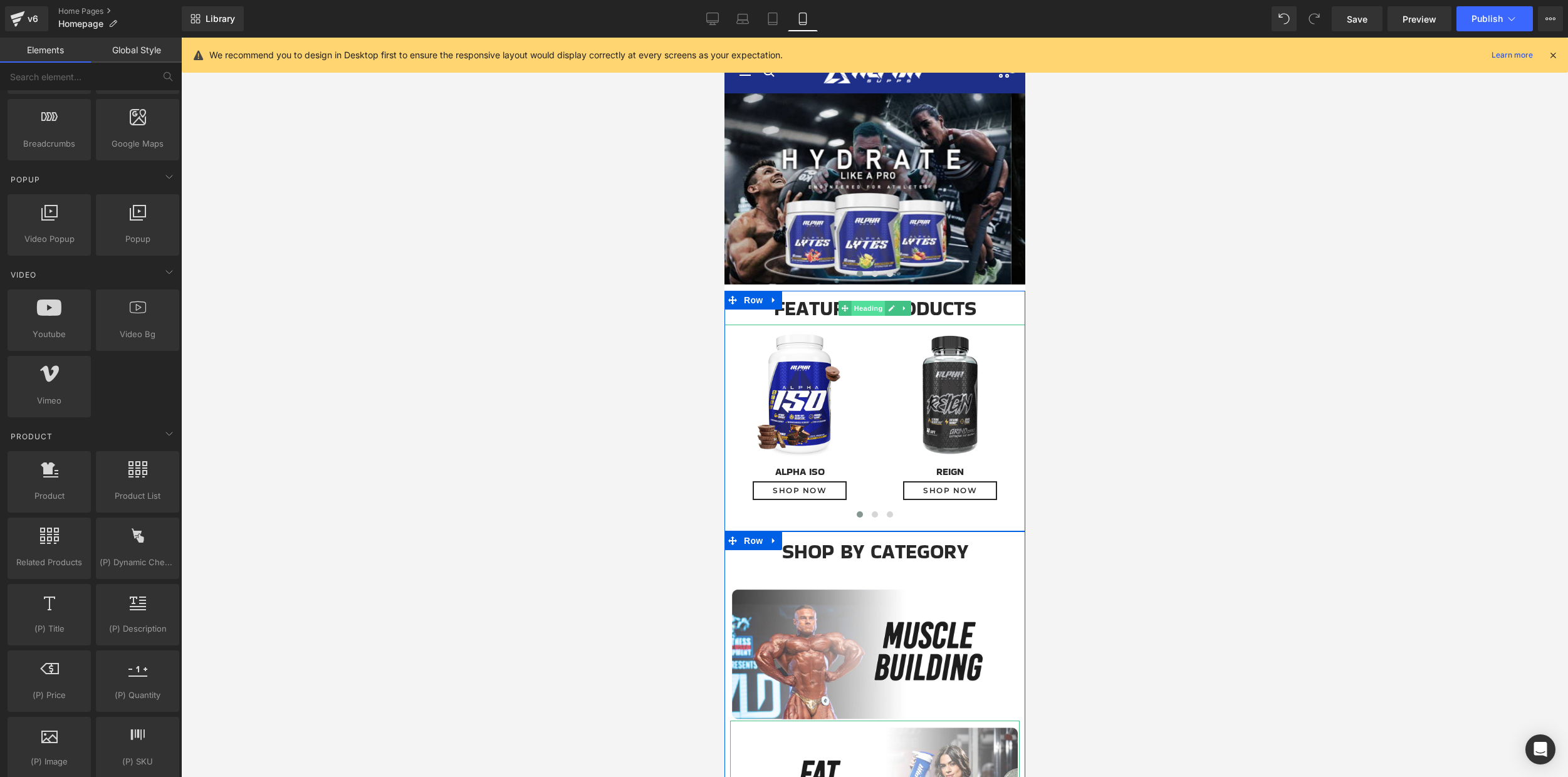
click at [860, 308] on span "Heading" at bounding box center [868, 309] width 34 height 15
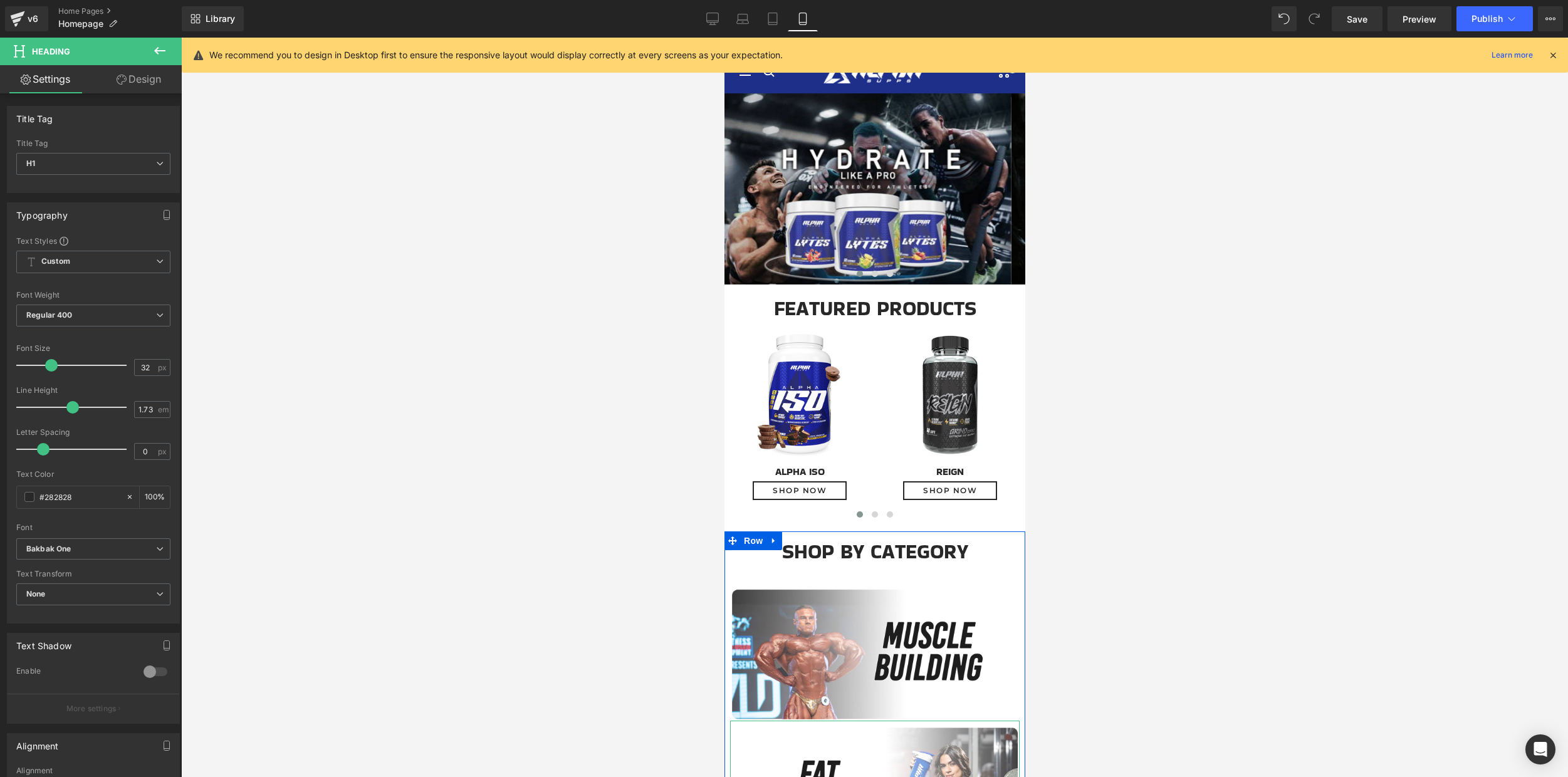
click at [158, 48] on icon at bounding box center [160, 50] width 11 height 8
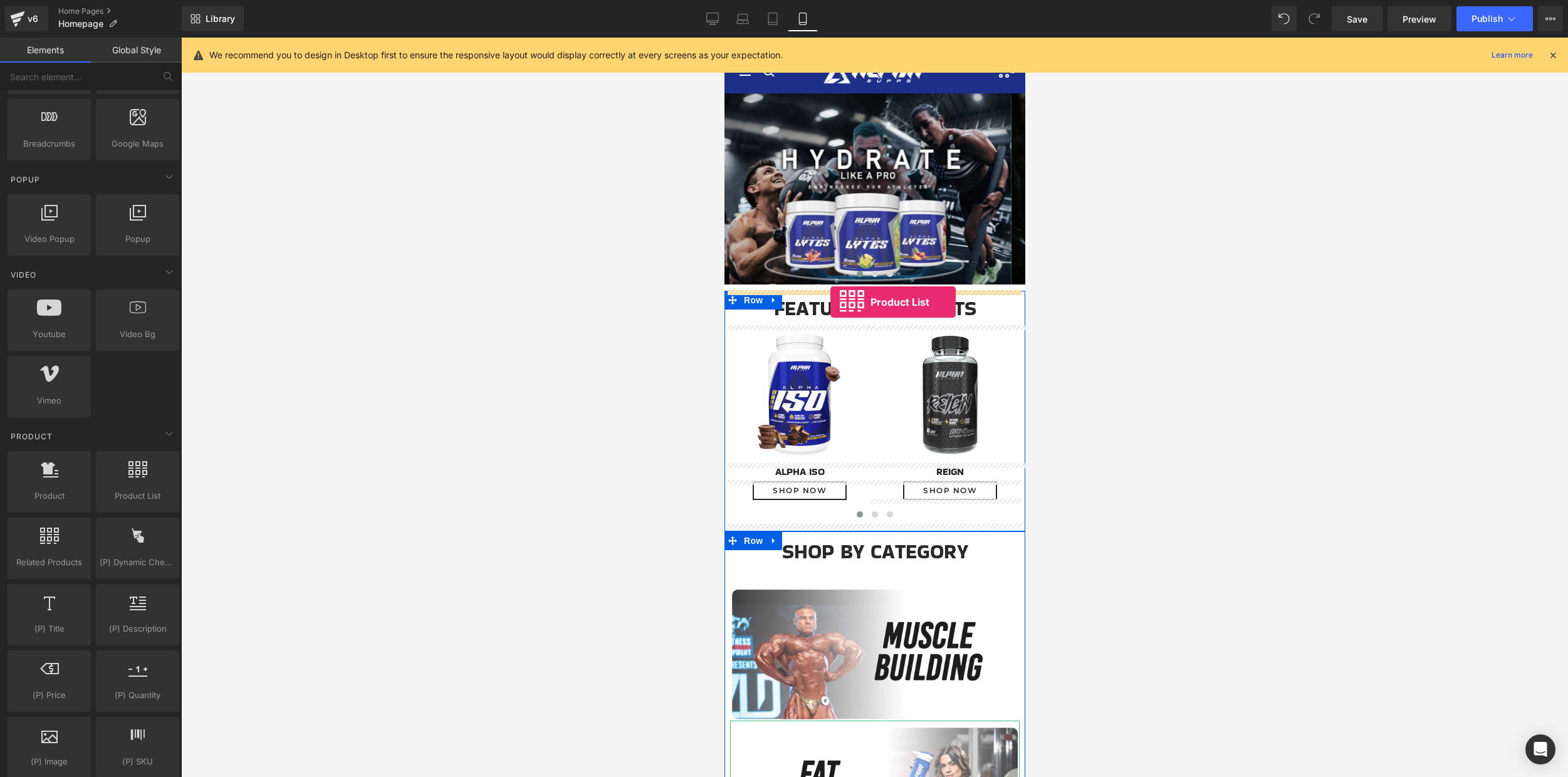
drag, startPoint x: 850, startPoint y: 525, endPoint x: 828, endPoint y: 300, distance: 226.1
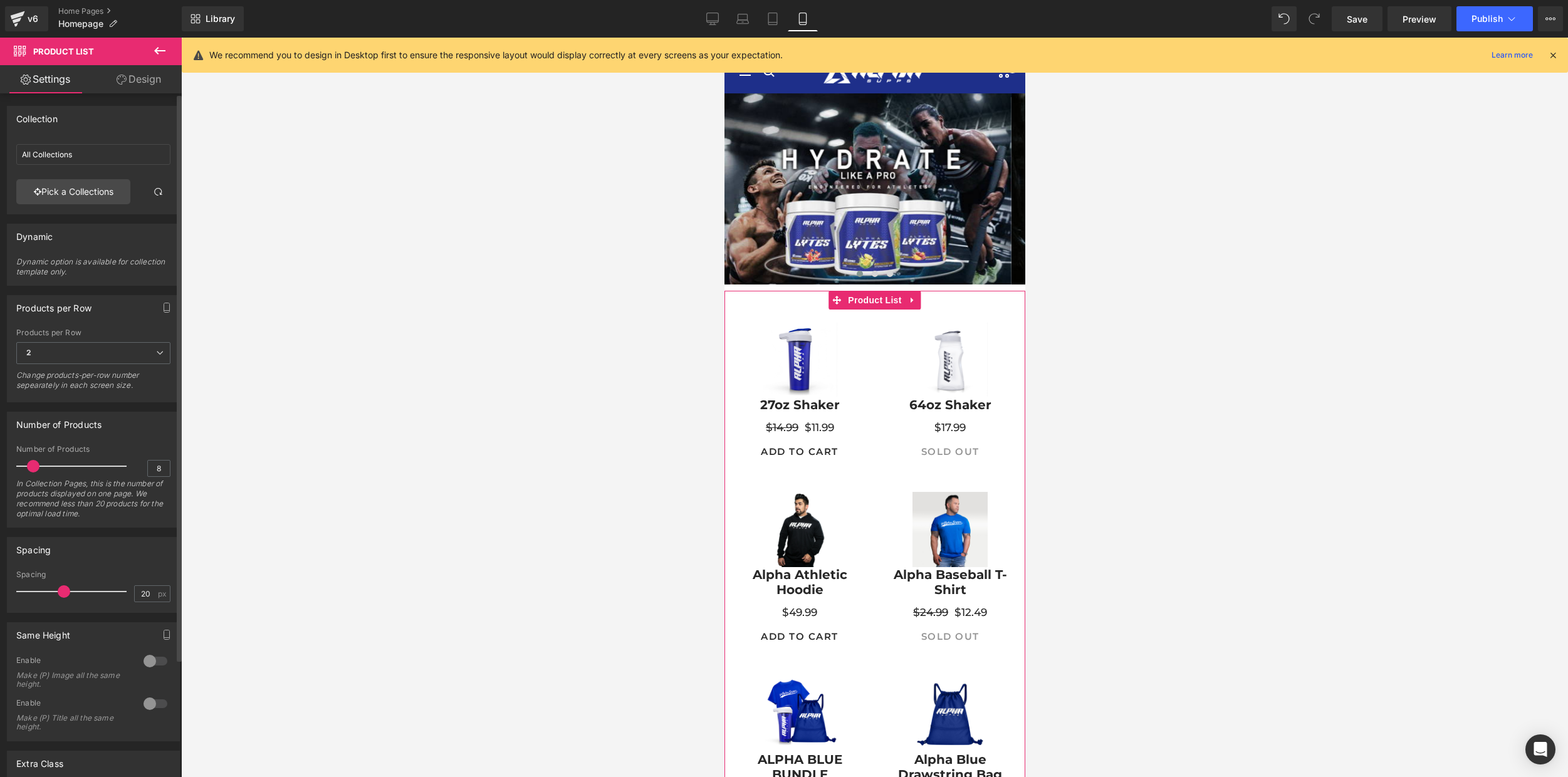
drag, startPoint x: 44, startPoint y: 468, endPoint x: 30, endPoint y: 467, distance: 14.0
click at [30, 467] on span at bounding box center [33, 466] width 13 height 13
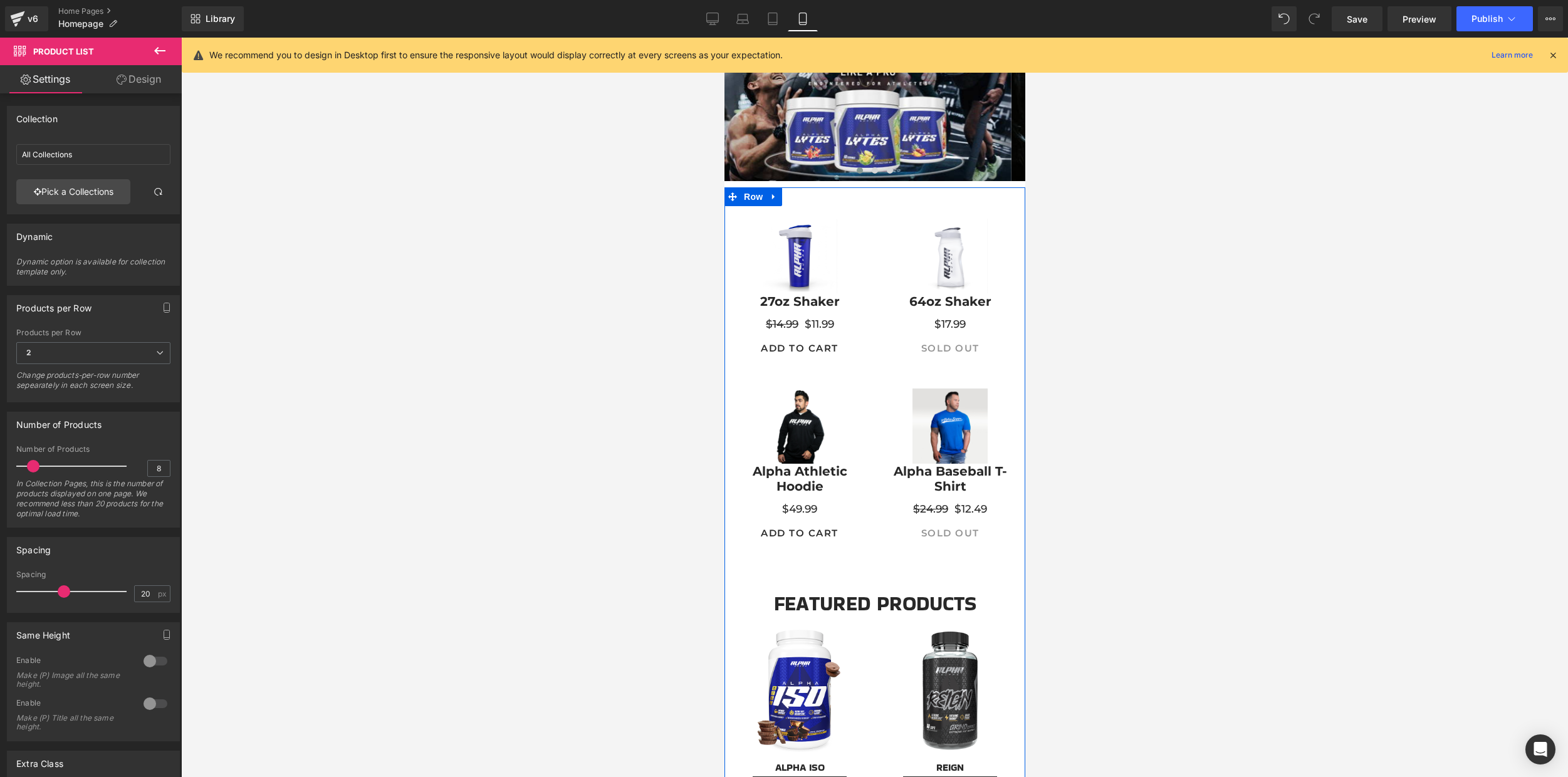
scroll to position [177, 0]
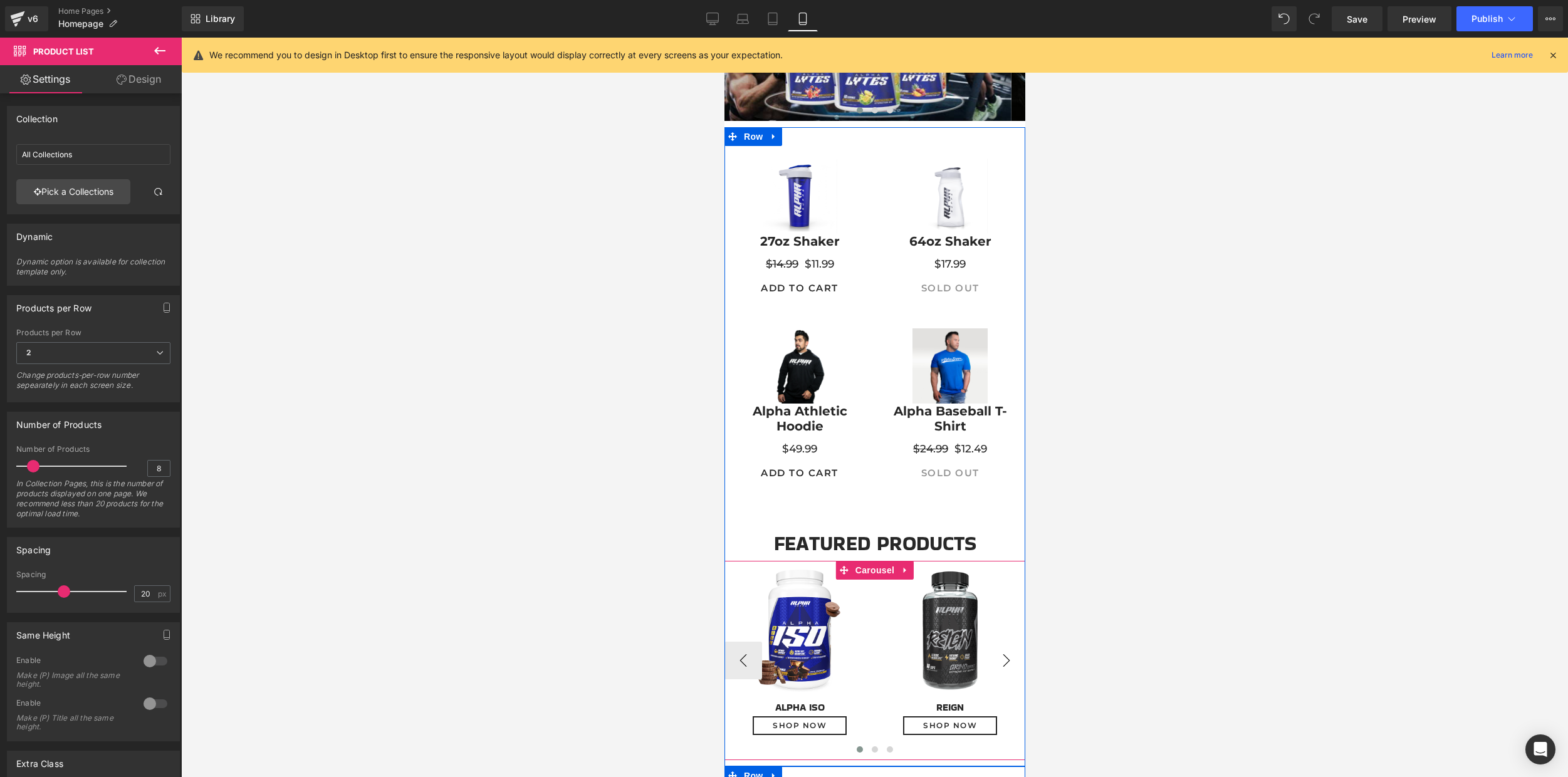
click at [997, 661] on button "›" at bounding box center [1006, 660] width 38 height 38
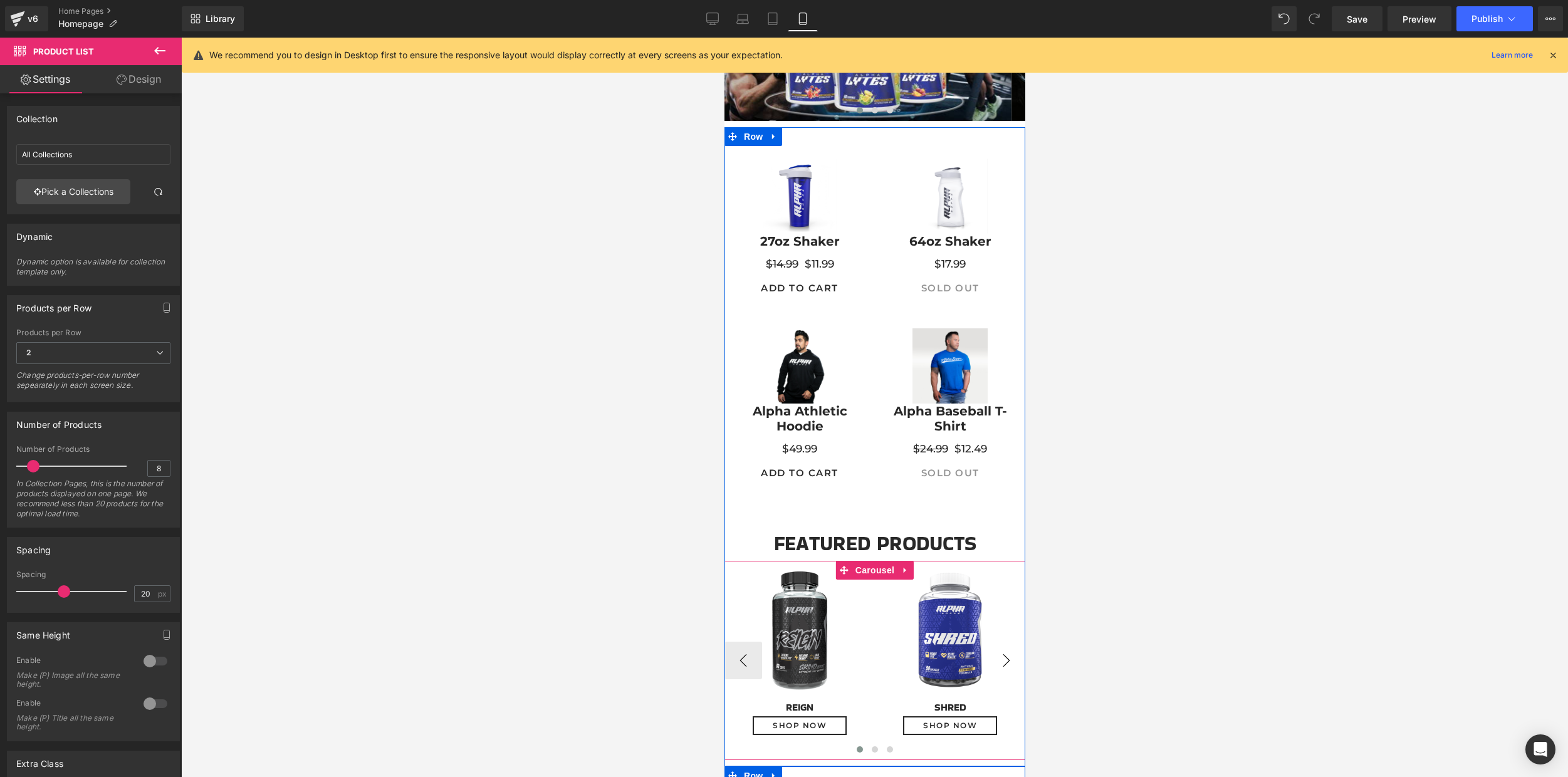
click at [997, 661] on button "›" at bounding box center [1006, 660] width 38 height 38
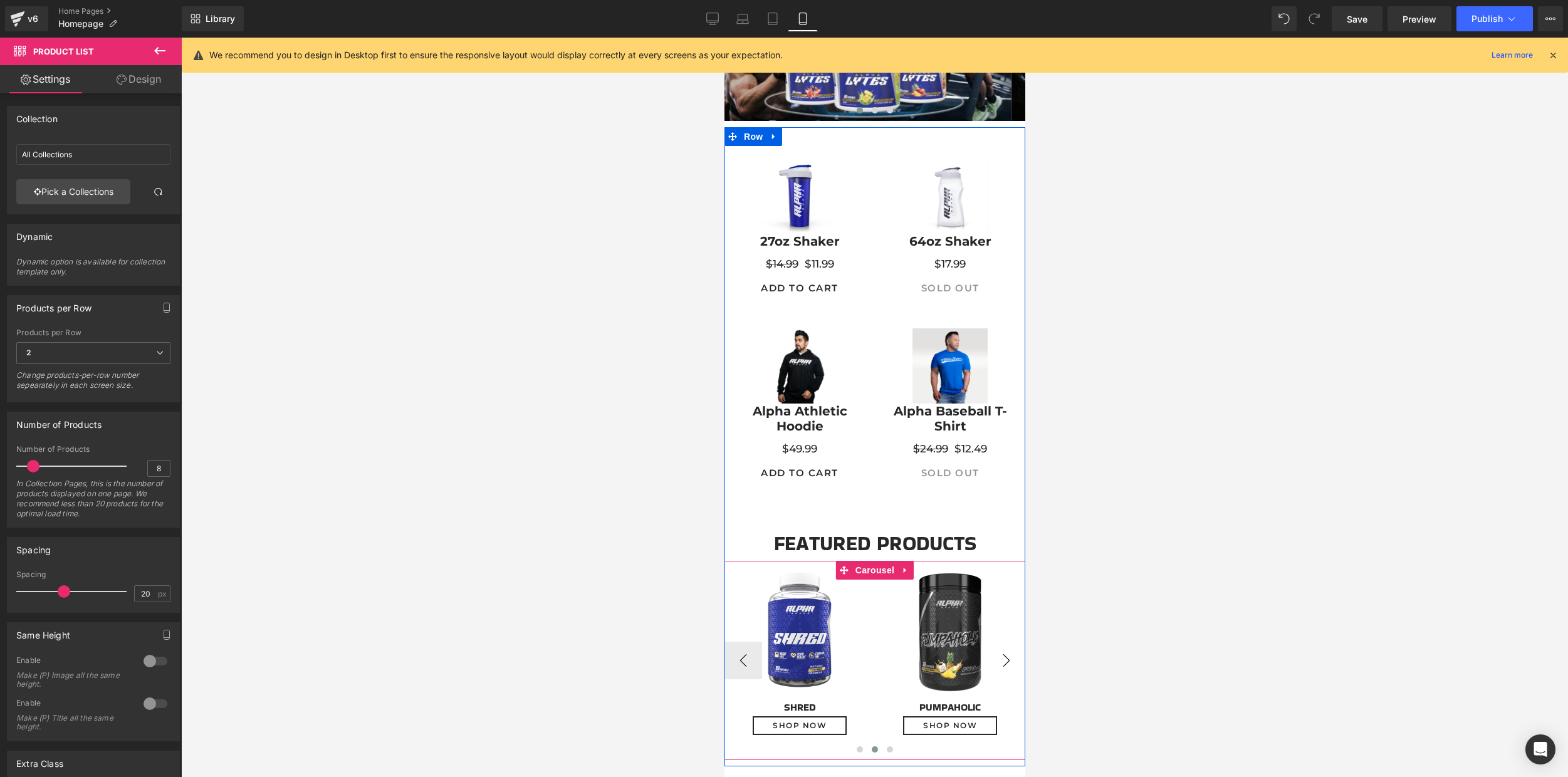
click at [1001, 662] on button "›" at bounding box center [1006, 660] width 38 height 38
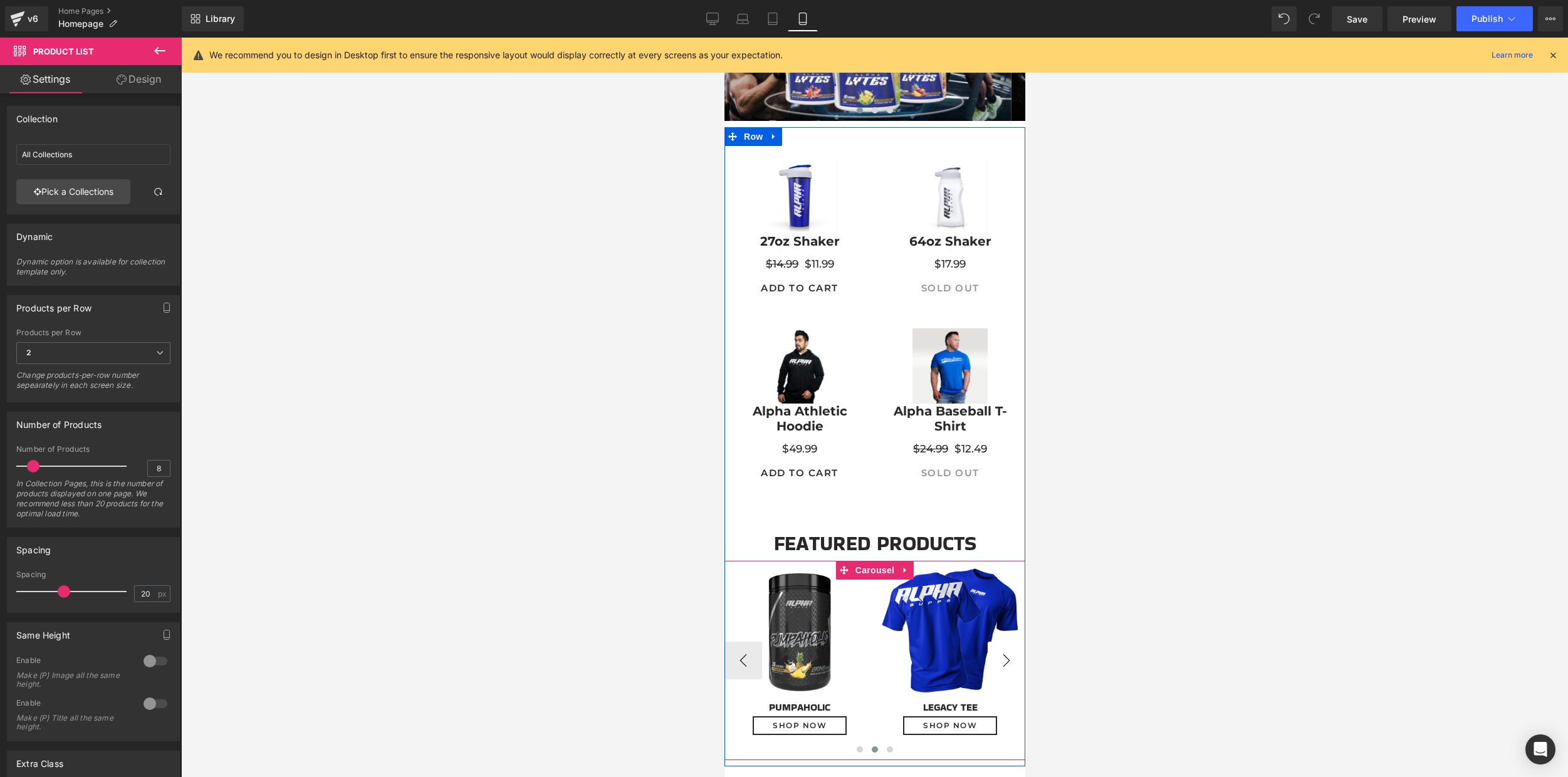
click at [1001, 662] on button "›" at bounding box center [1006, 660] width 38 height 38
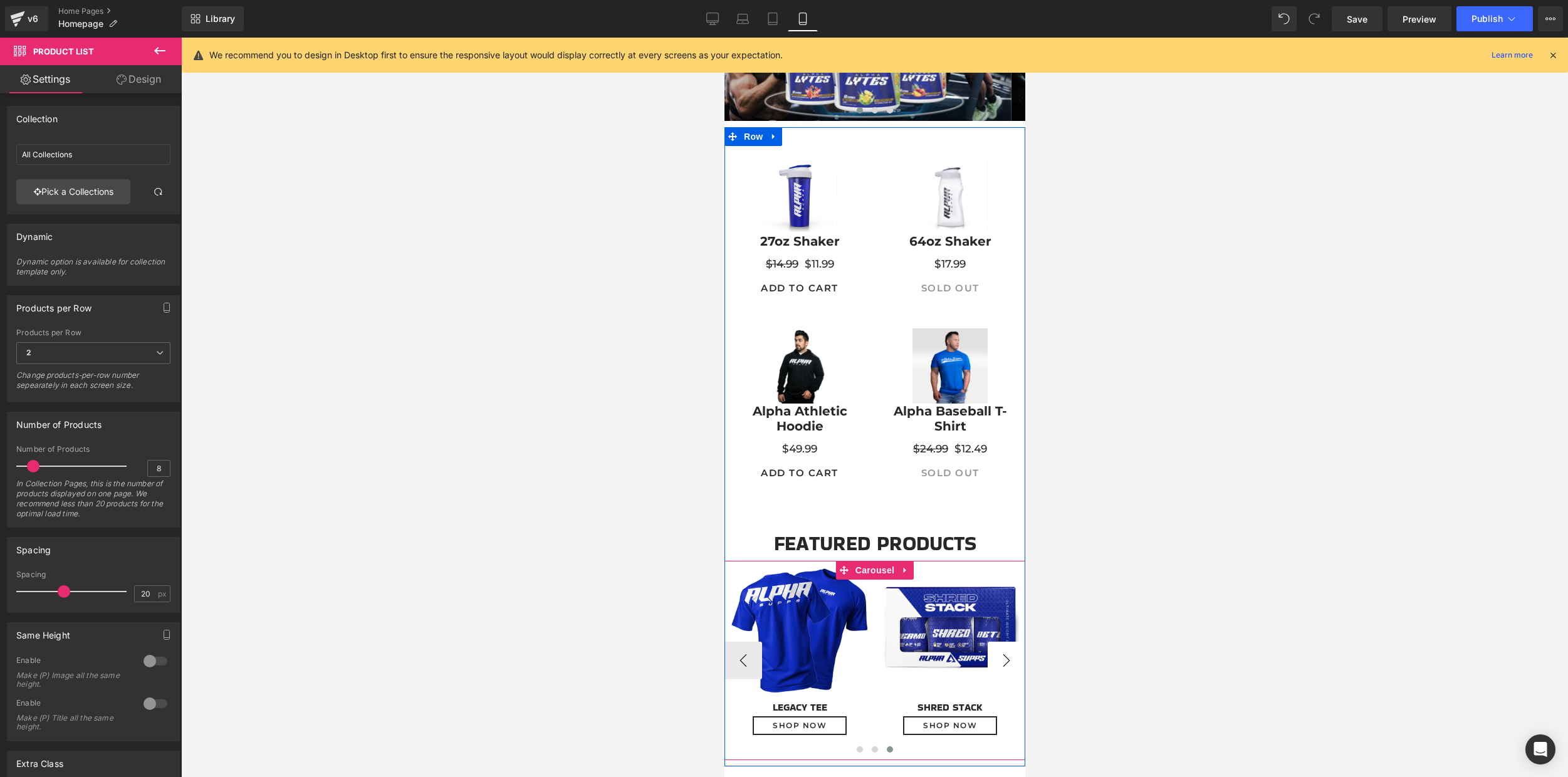
click at [1001, 662] on button "›" at bounding box center [1006, 660] width 38 height 38
click at [779, 192] on span "(P) Image" at bounding box center [799, 196] width 48 height 19
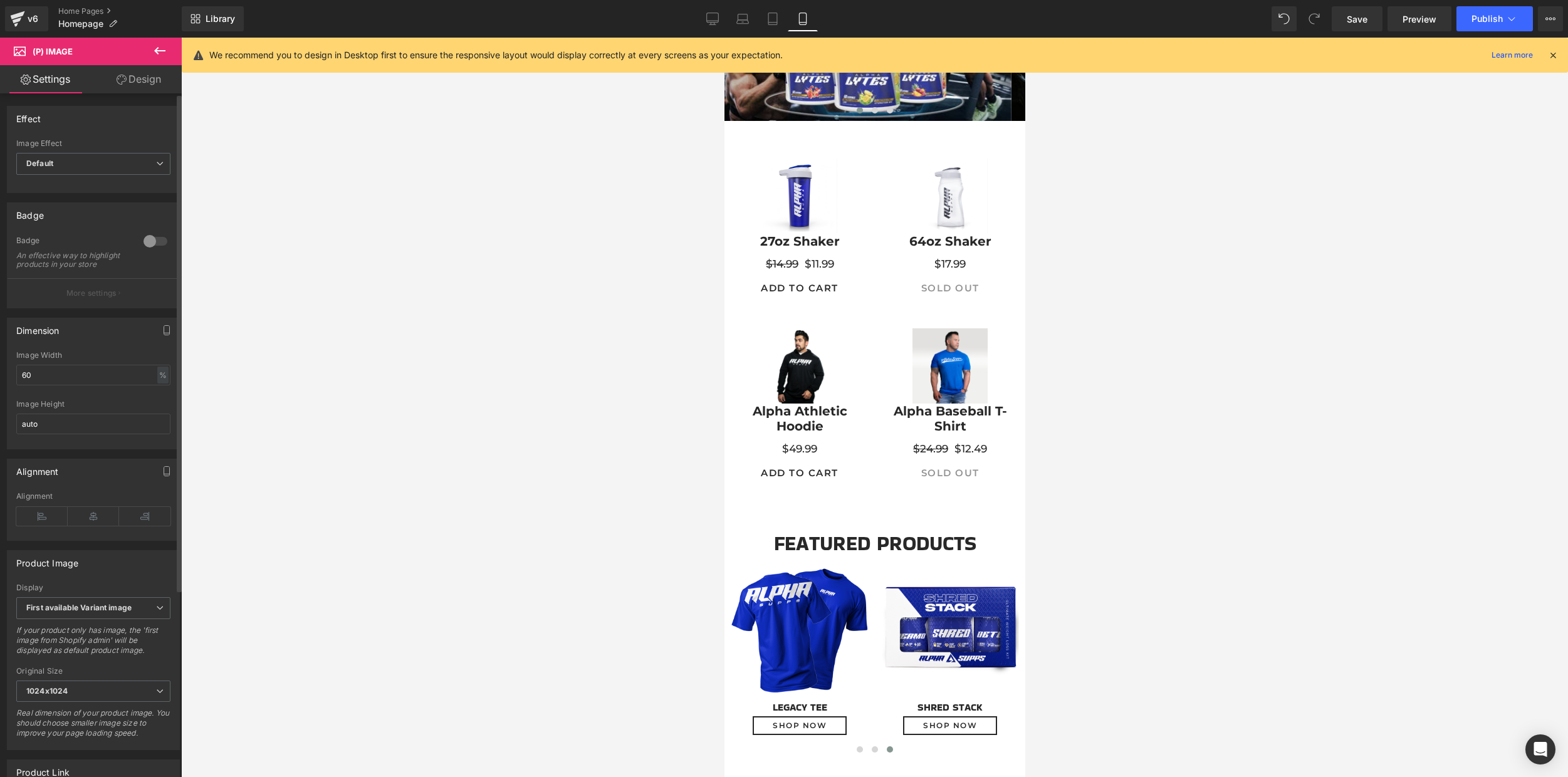
click at [148, 242] on div at bounding box center [155, 241] width 30 height 20
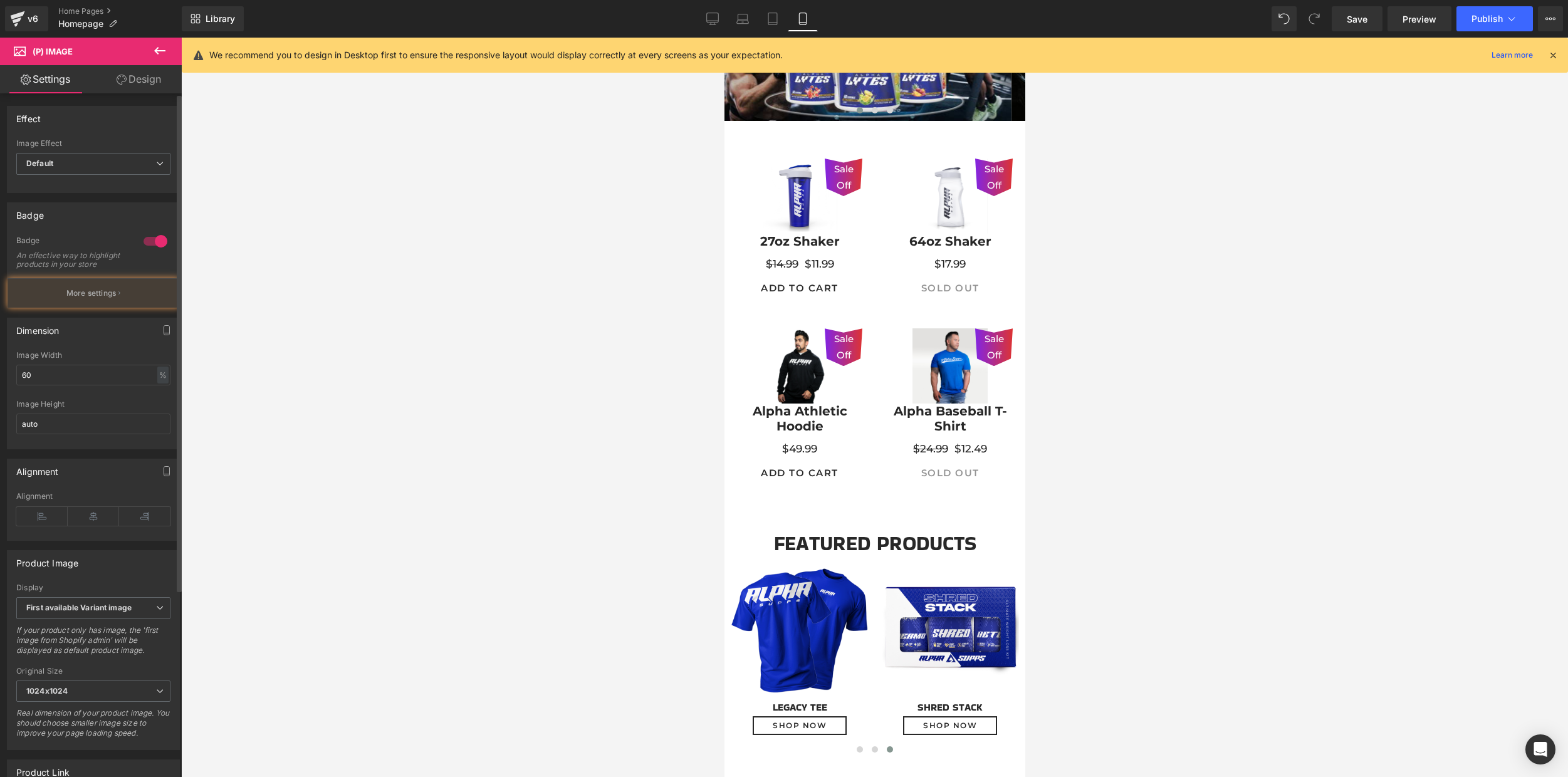
click at [148, 242] on div at bounding box center [155, 241] width 30 height 20
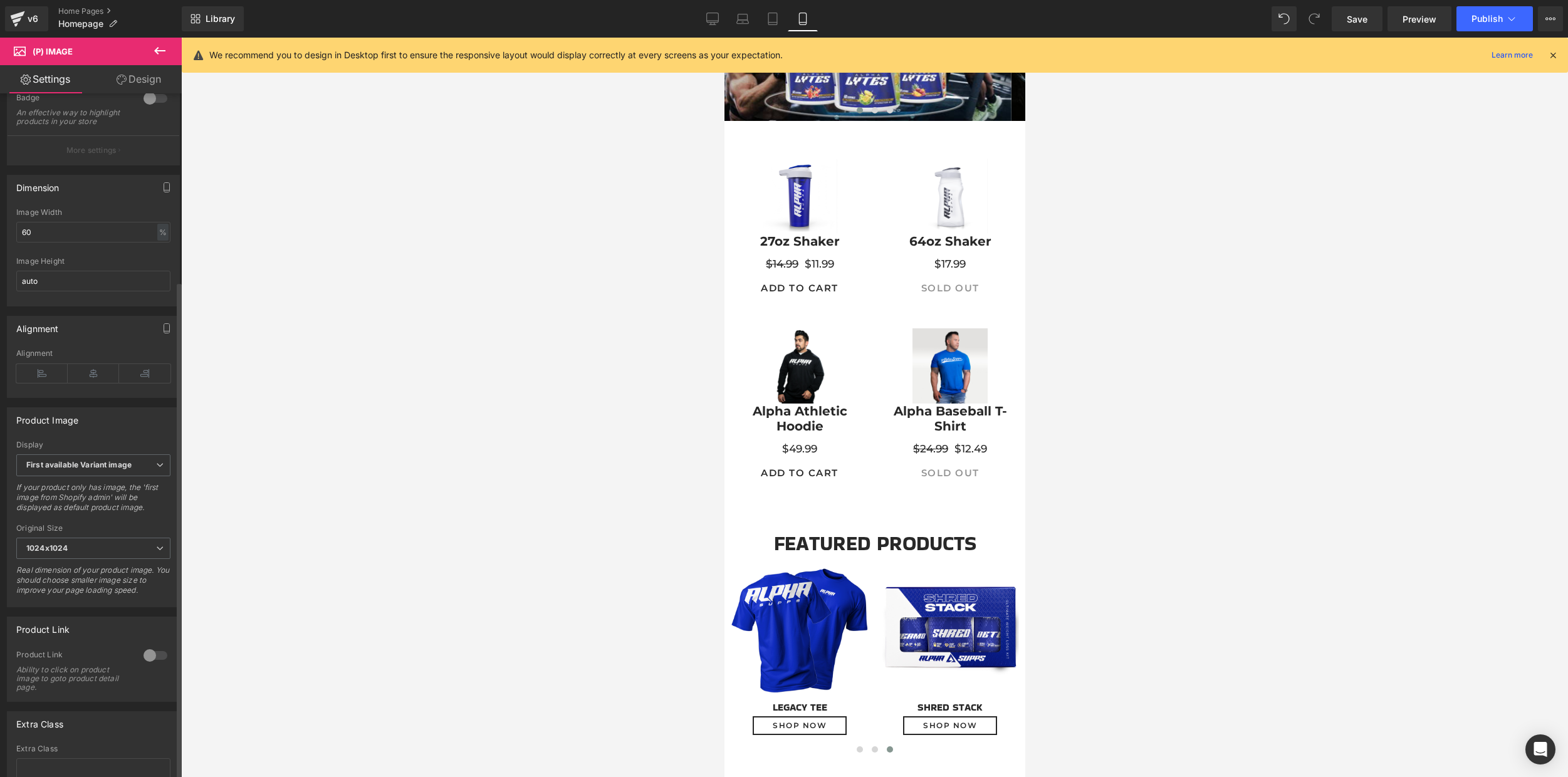
scroll to position [256, 0]
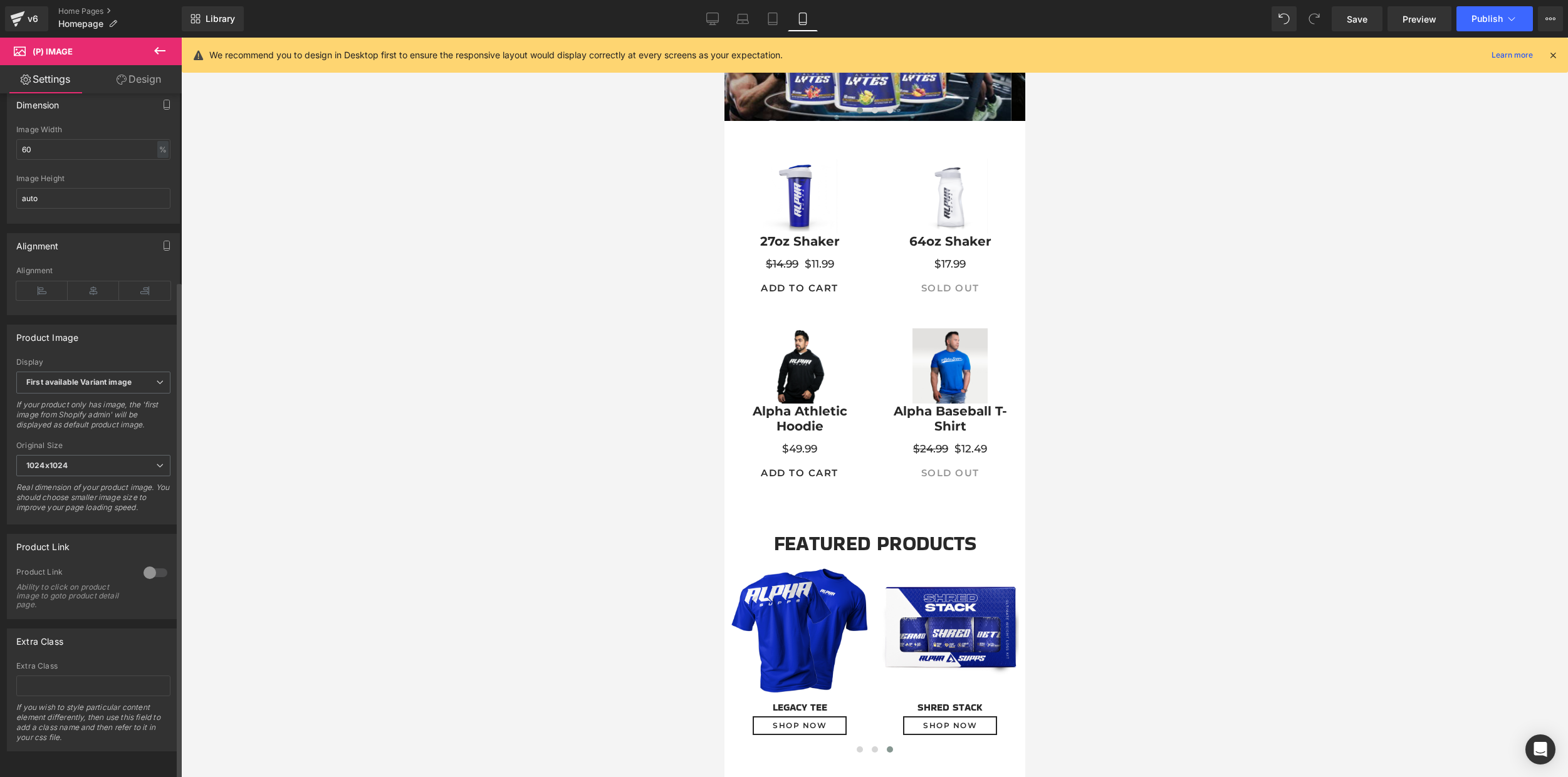
click at [145, 563] on div at bounding box center [155, 573] width 30 height 20
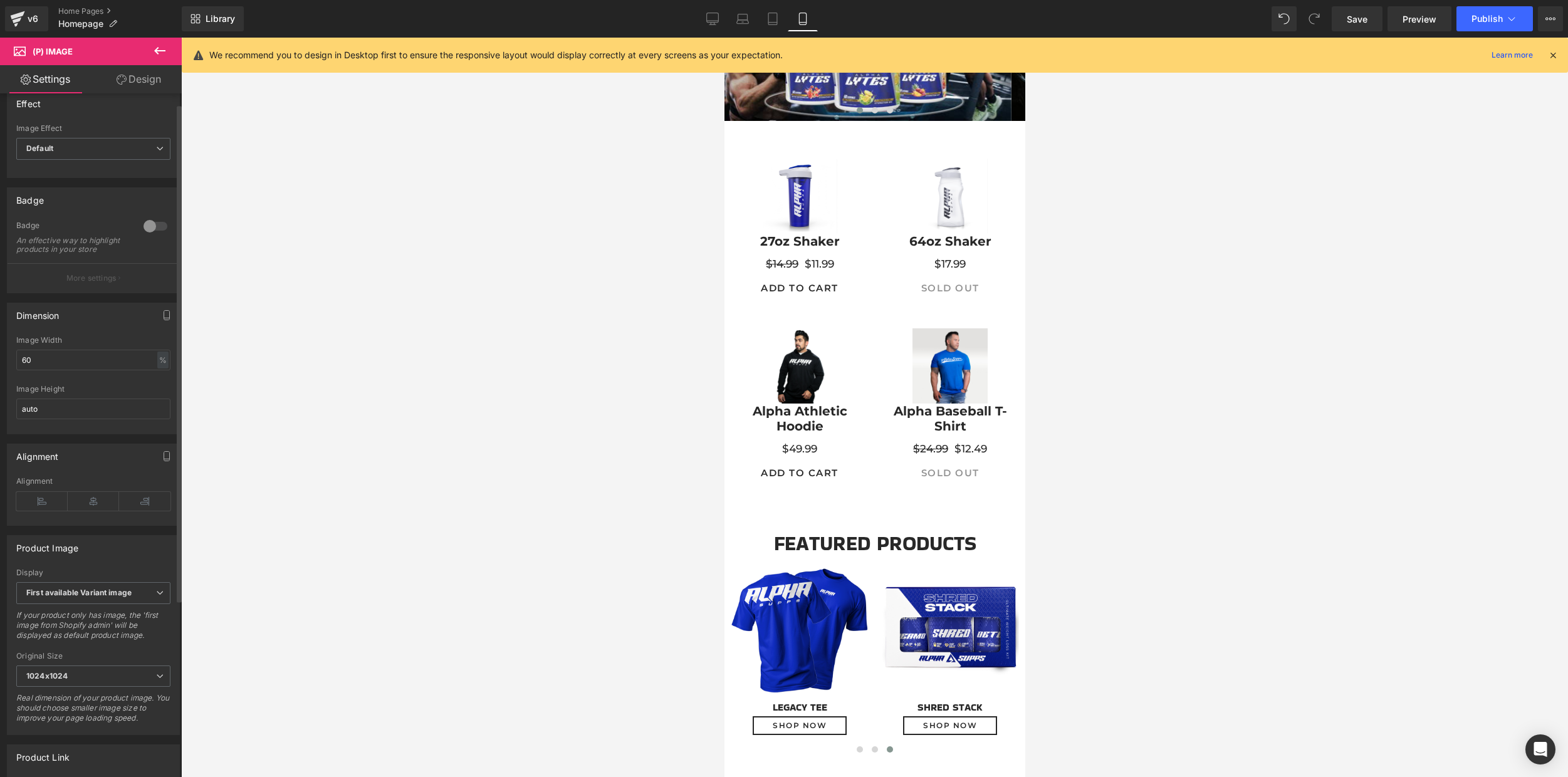
scroll to position [0, 0]
click at [131, 125] on div "Effect" at bounding box center [93, 119] width 171 height 24
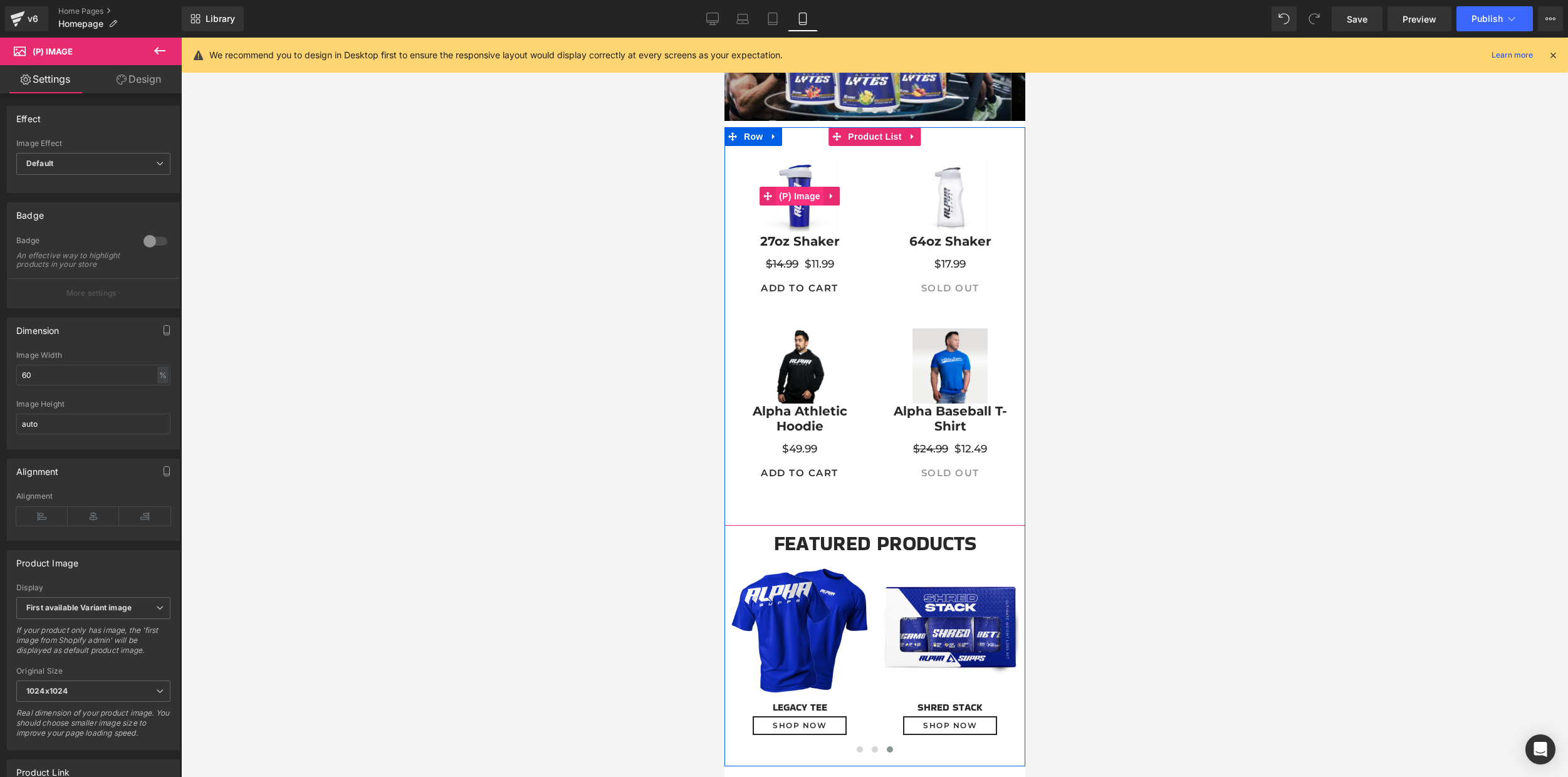
click at [792, 200] on span "(P) Image" at bounding box center [799, 196] width 48 height 19
click at [795, 194] on span "(P) Image" at bounding box center [799, 196] width 48 height 19
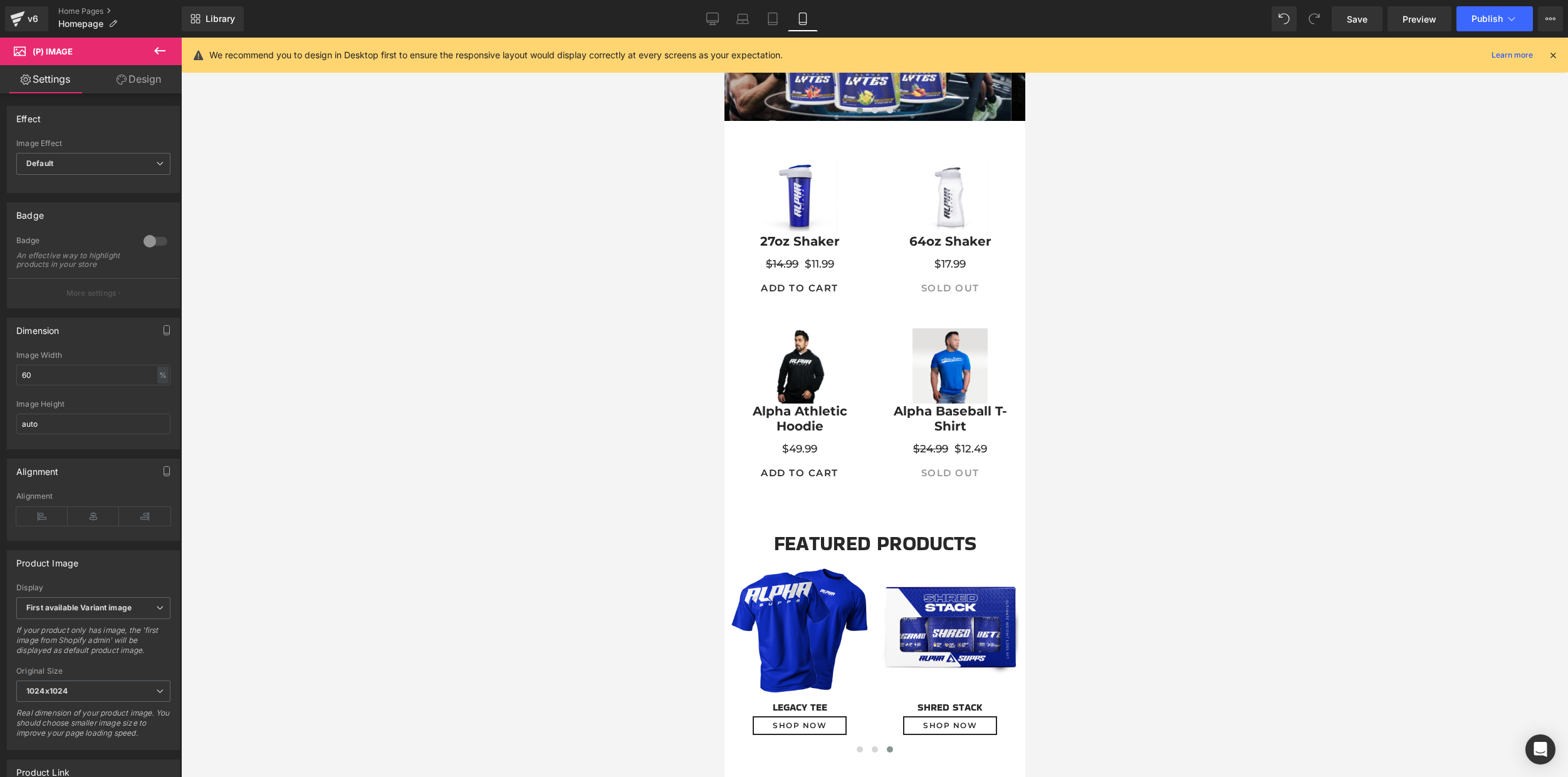
click at [154, 80] on link "Design" at bounding box center [138, 78] width 90 height 28
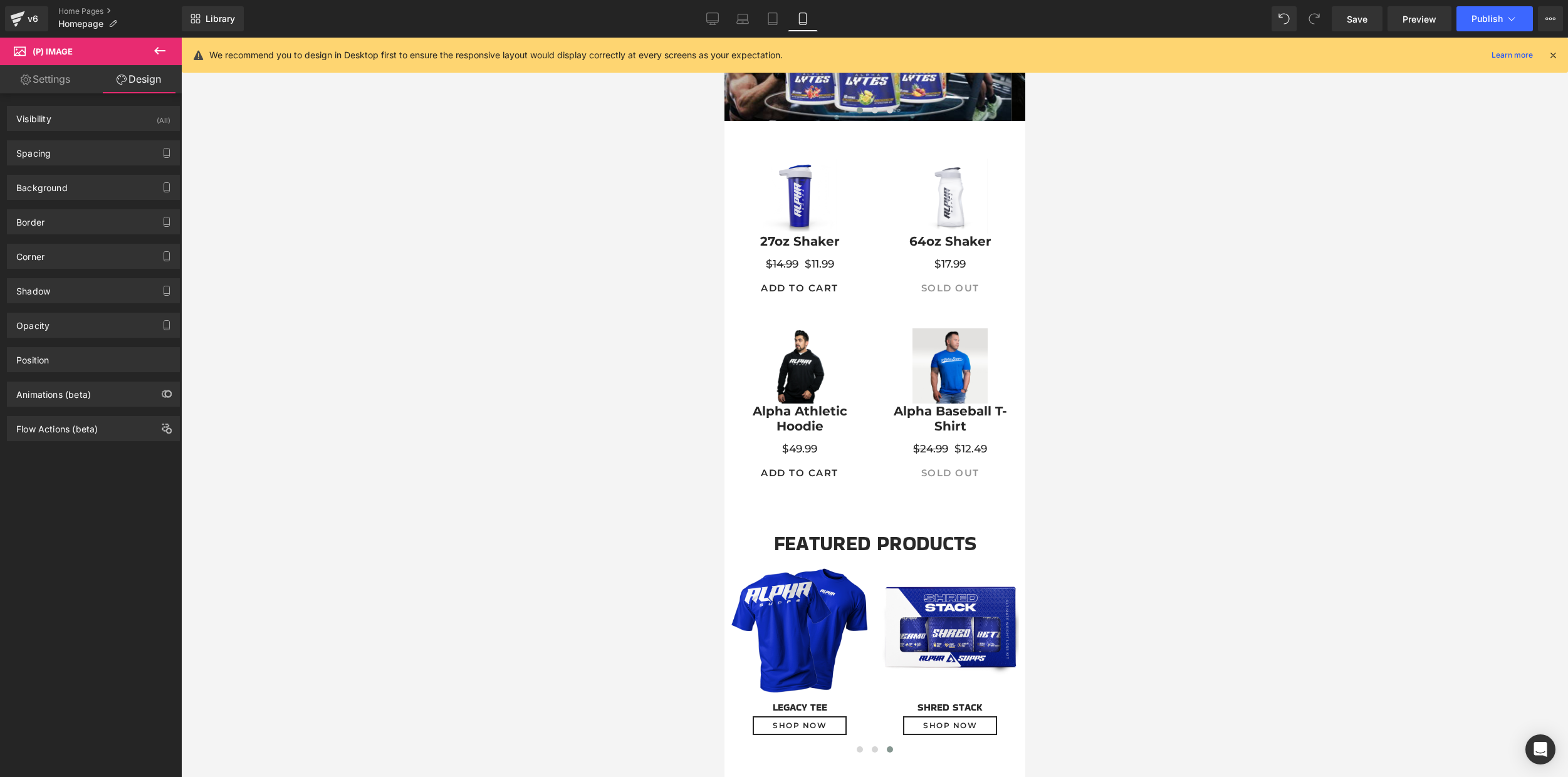
click at [77, 80] on link "Settings" at bounding box center [45, 78] width 90 height 28
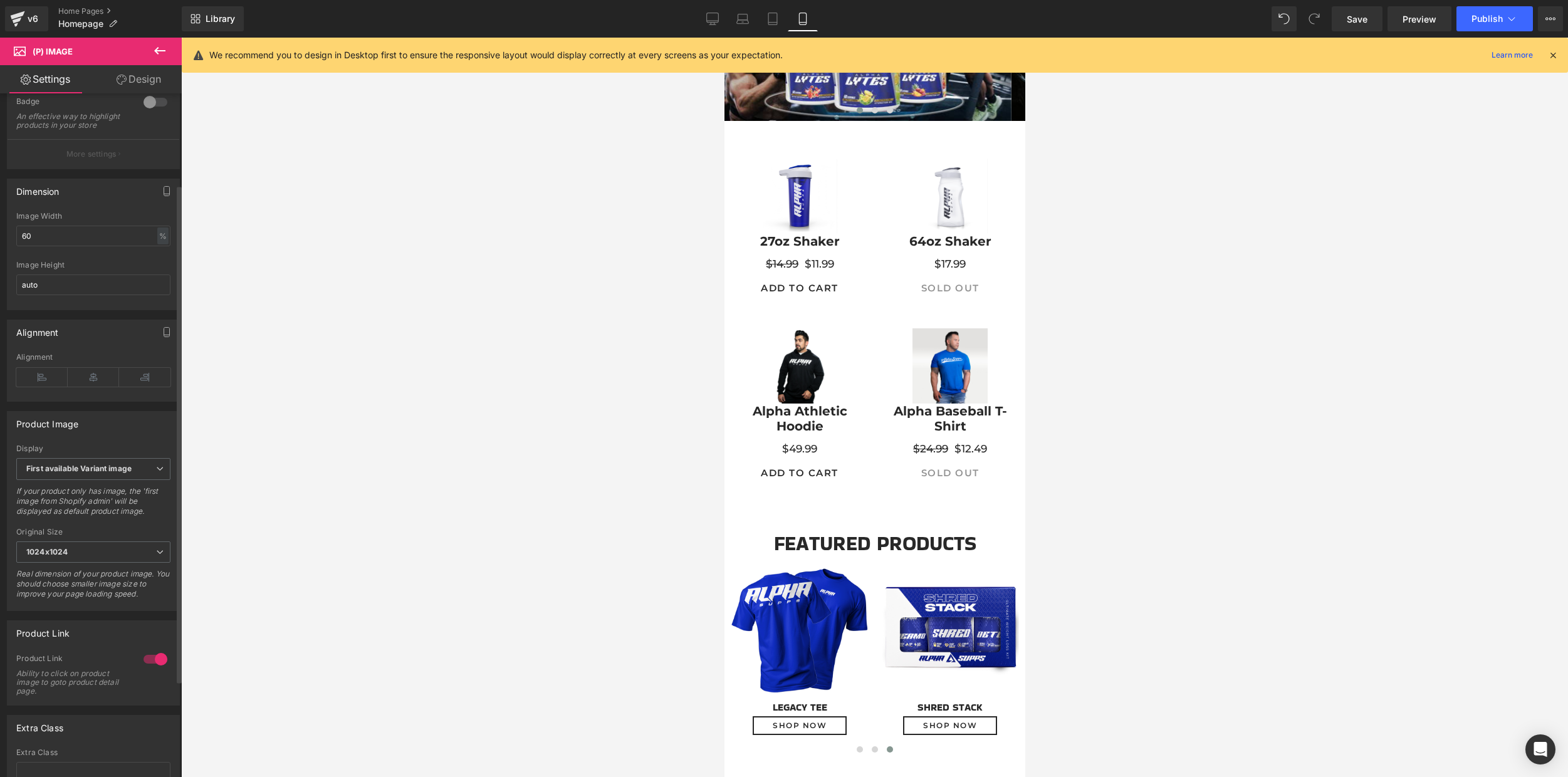
scroll to position [256, 0]
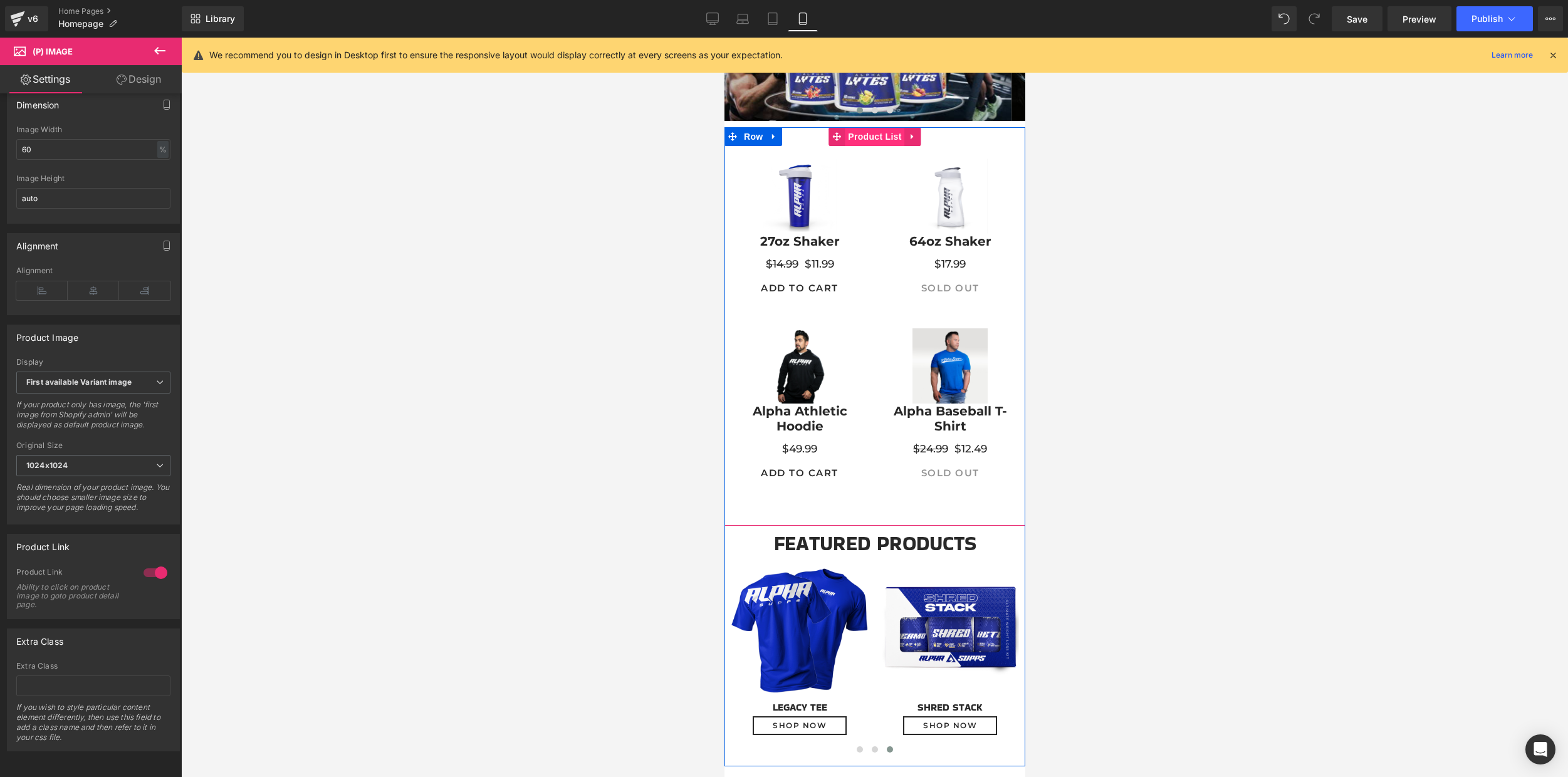
click at [859, 132] on span "Product List" at bounding box center [874, 136] width 60 height 19
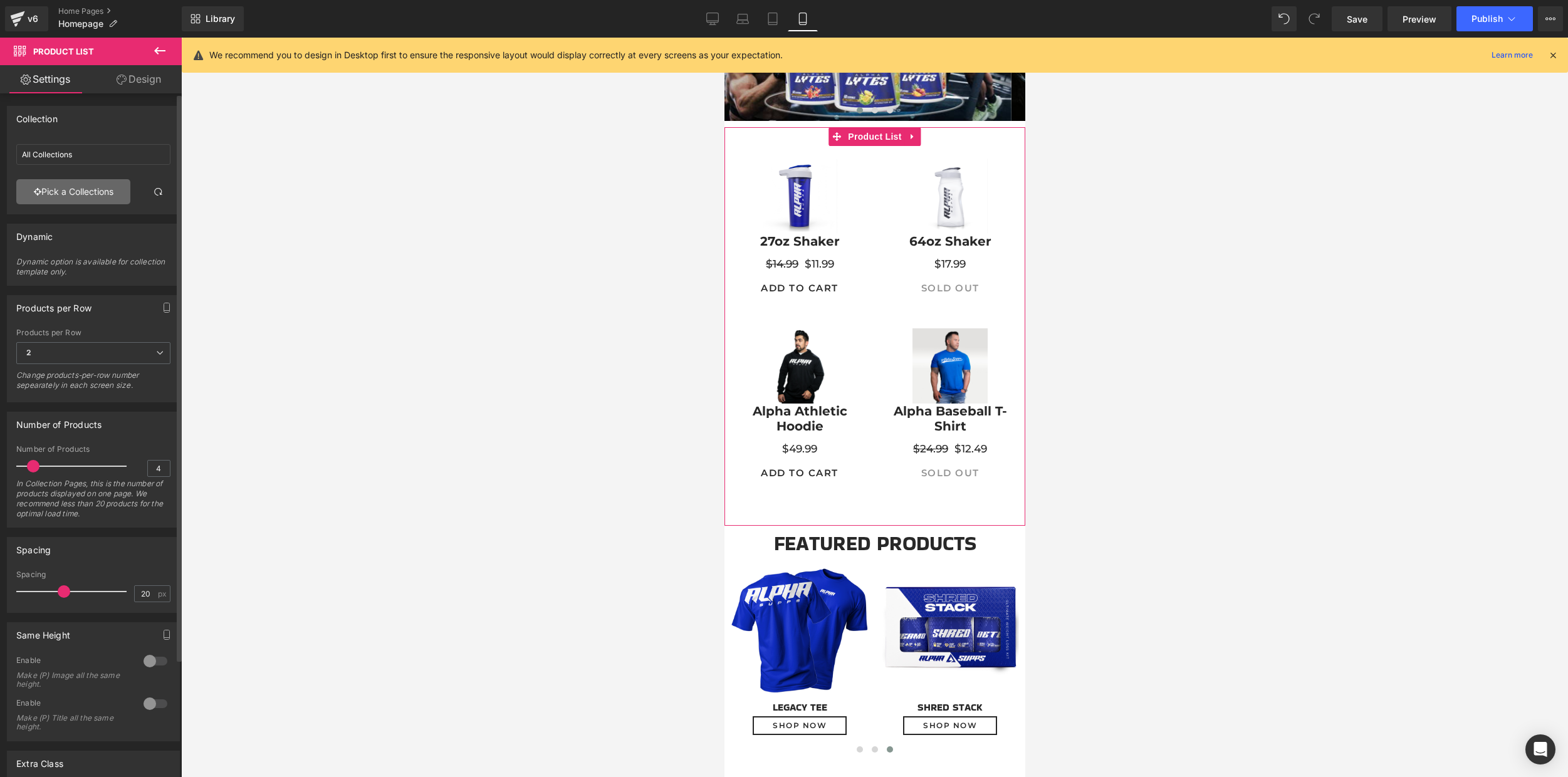
click at [81, 187] on link "Pick a Collections" at bounding box center [73, 191] width 114 height 25
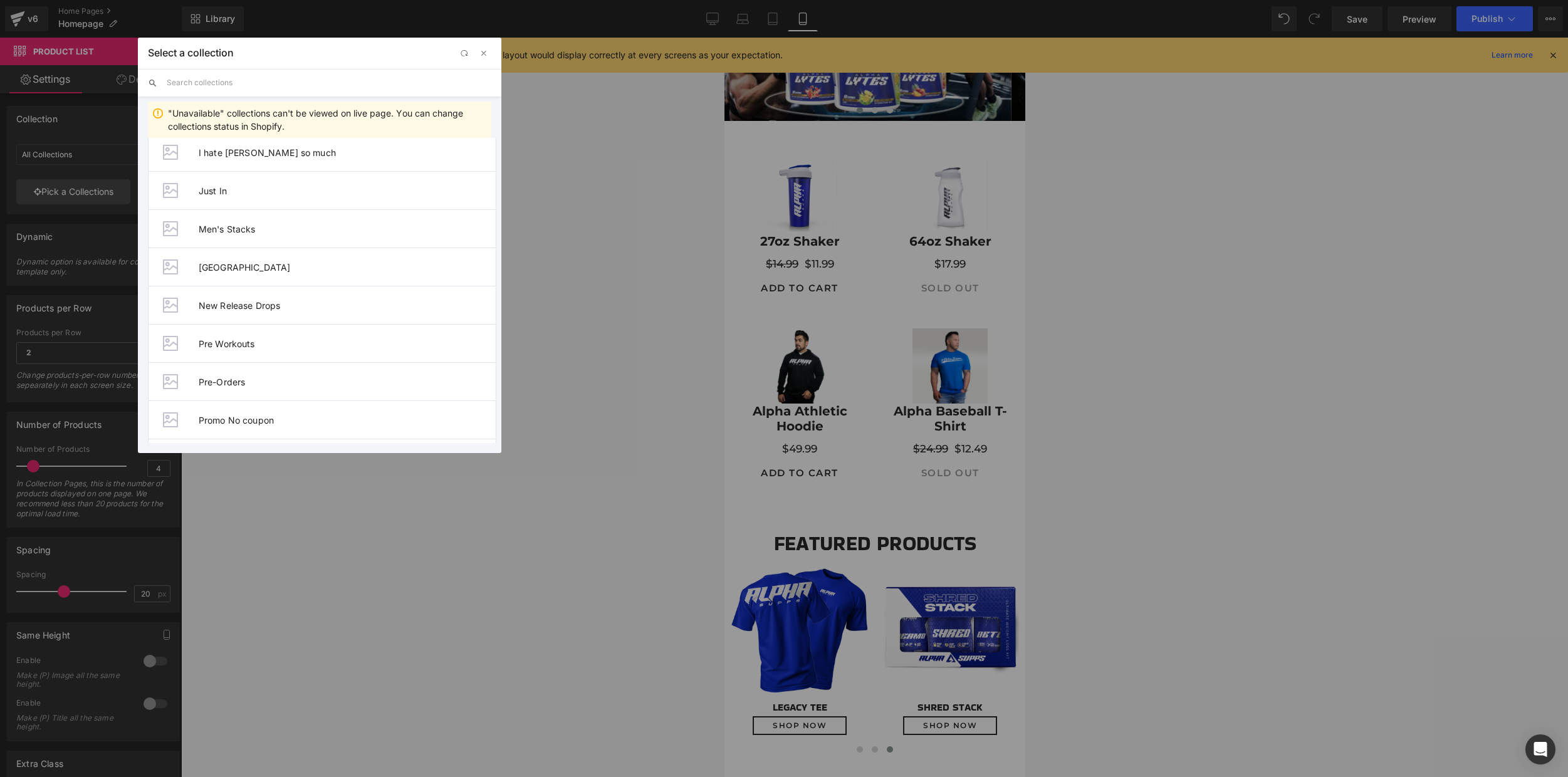
scroll to position [454, 0]
click at [595, 0] on div "Product List You are previewing how the will restyle your page. You can not edi…" at bounding box center [784, 0] width 1568 height 0
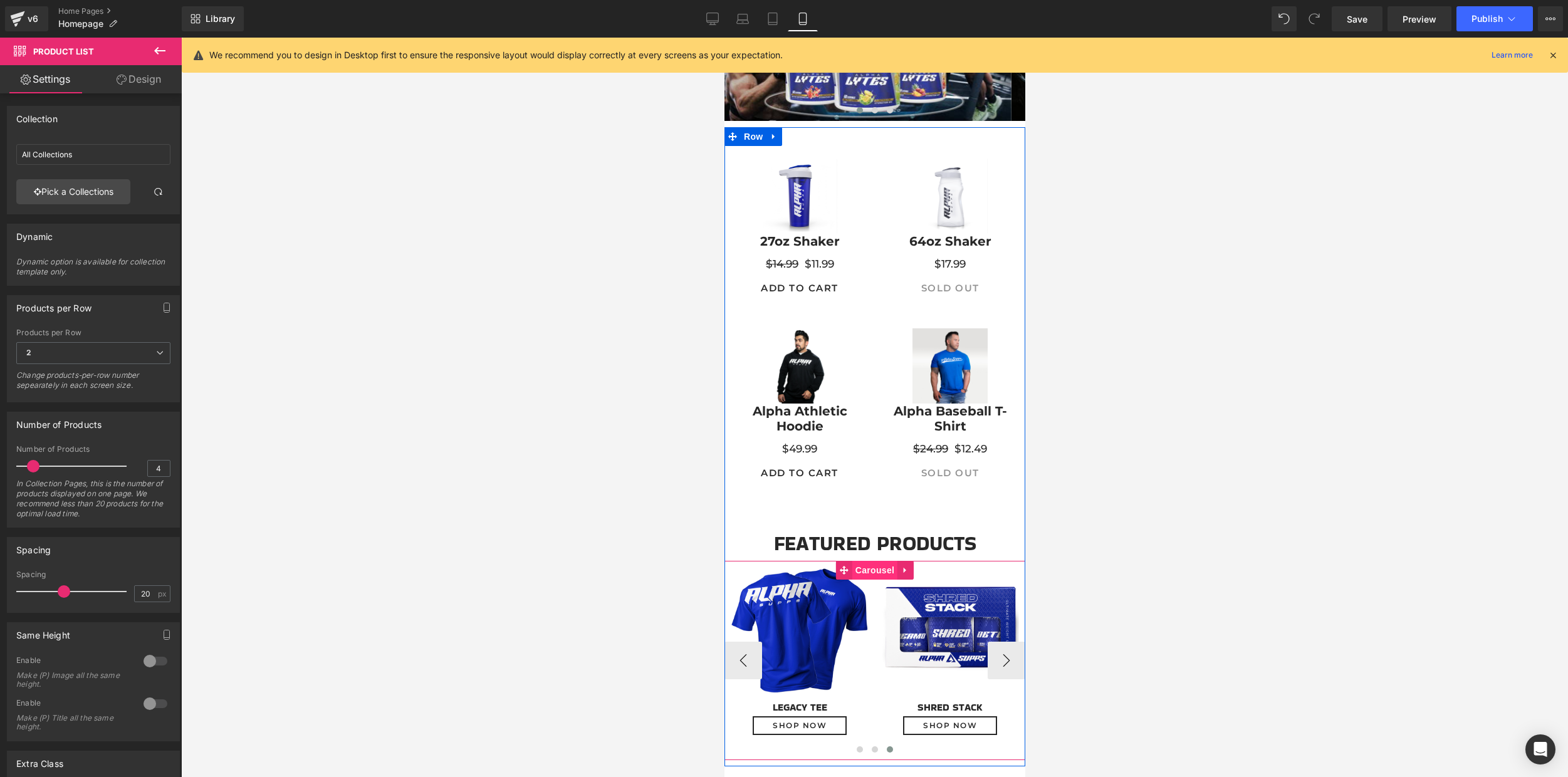
click at [862, 571] on span "Carousel" at bounding box center [874, 570] width 45 height 19
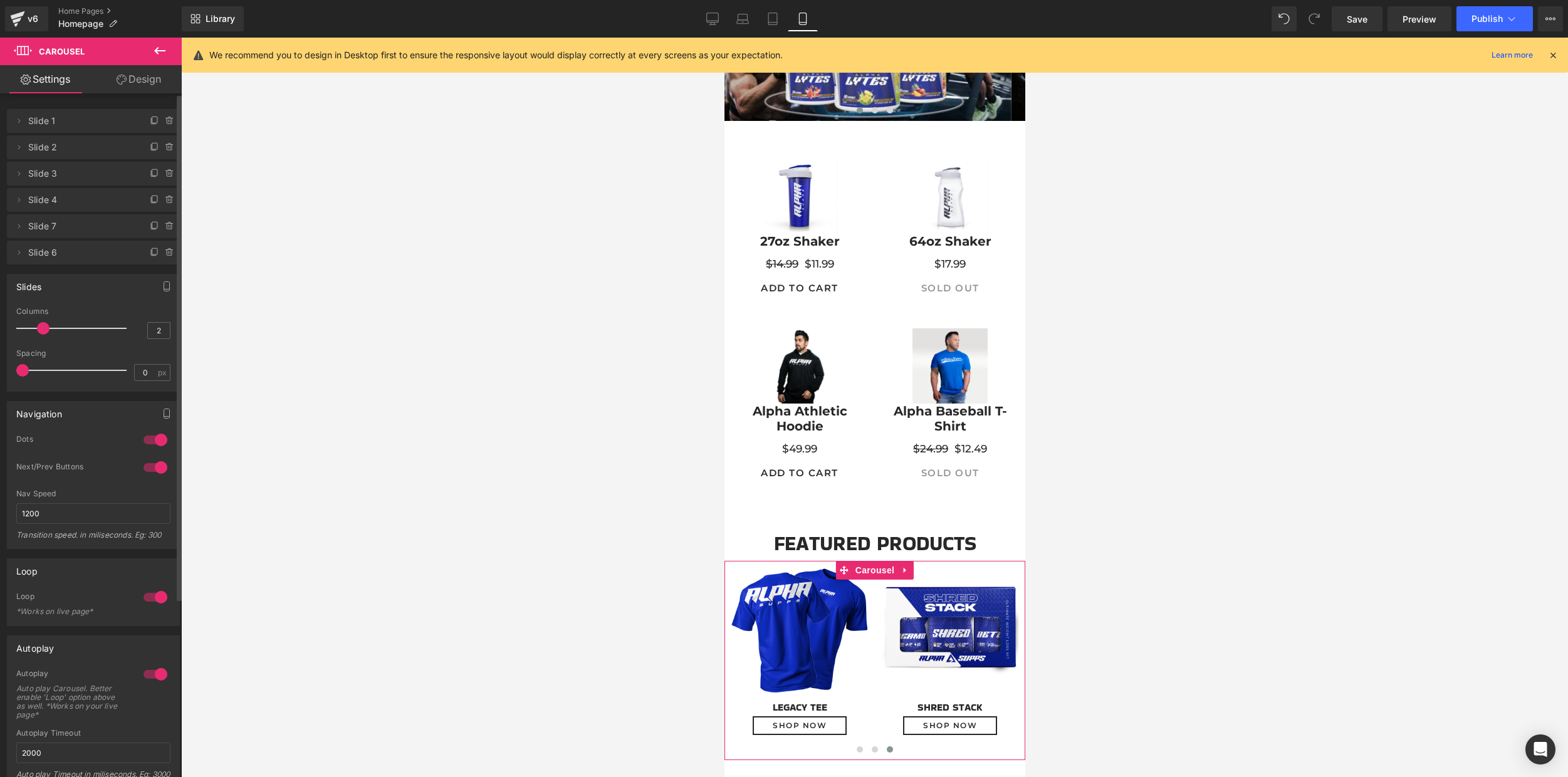
drag, startPoint x: 42, startPoint y: 330, endPoint x: 55, endPoint y: 330, distance: 13.0
click at [55, 330] on div at bounding box center [74, 328] width 104 height 25
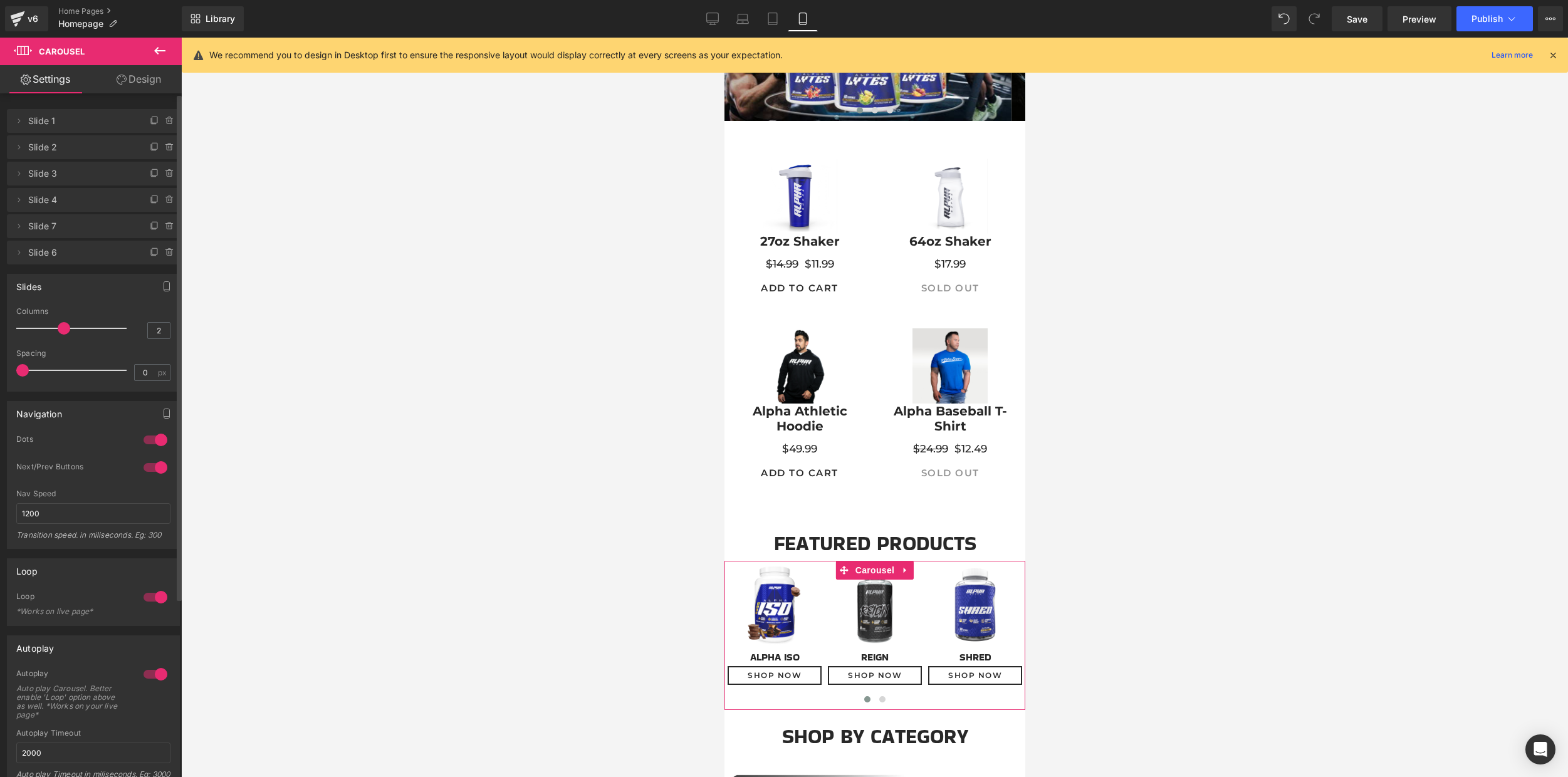
drag, startPoint x: 61, startPoint y: 325, endPoint x: 74, endPoint y: 328, distance: 13.3
click at [74, 328] on div at bounding box center [74, 328] width 104 height 25
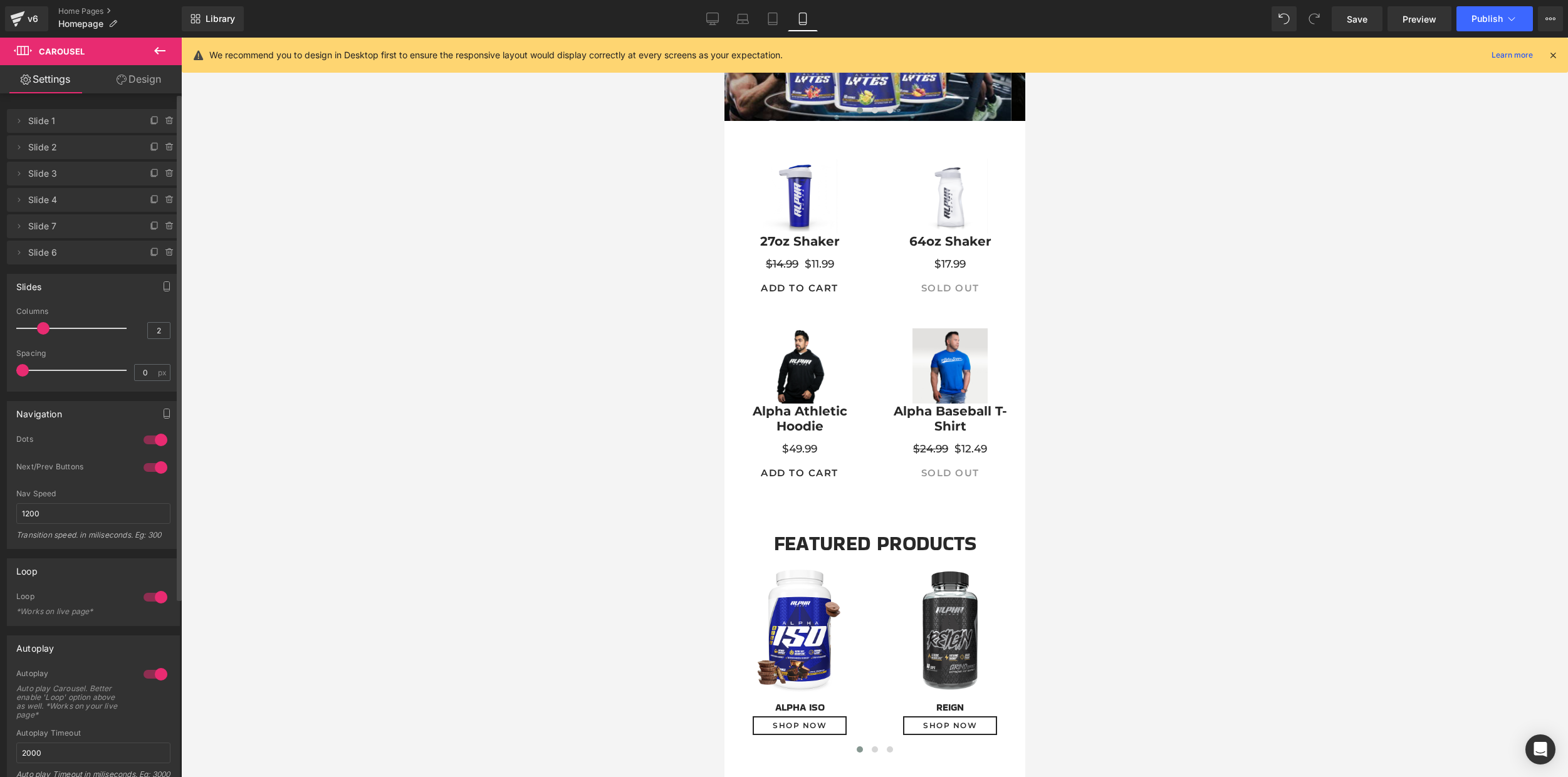
drag, startPoint x: 74, startPoint y: 328, endPoint x: 34, endPoint y: 332, distance: 40.2
click at [34, 332] on div at bounding box center [74, 328] width 104 height 25
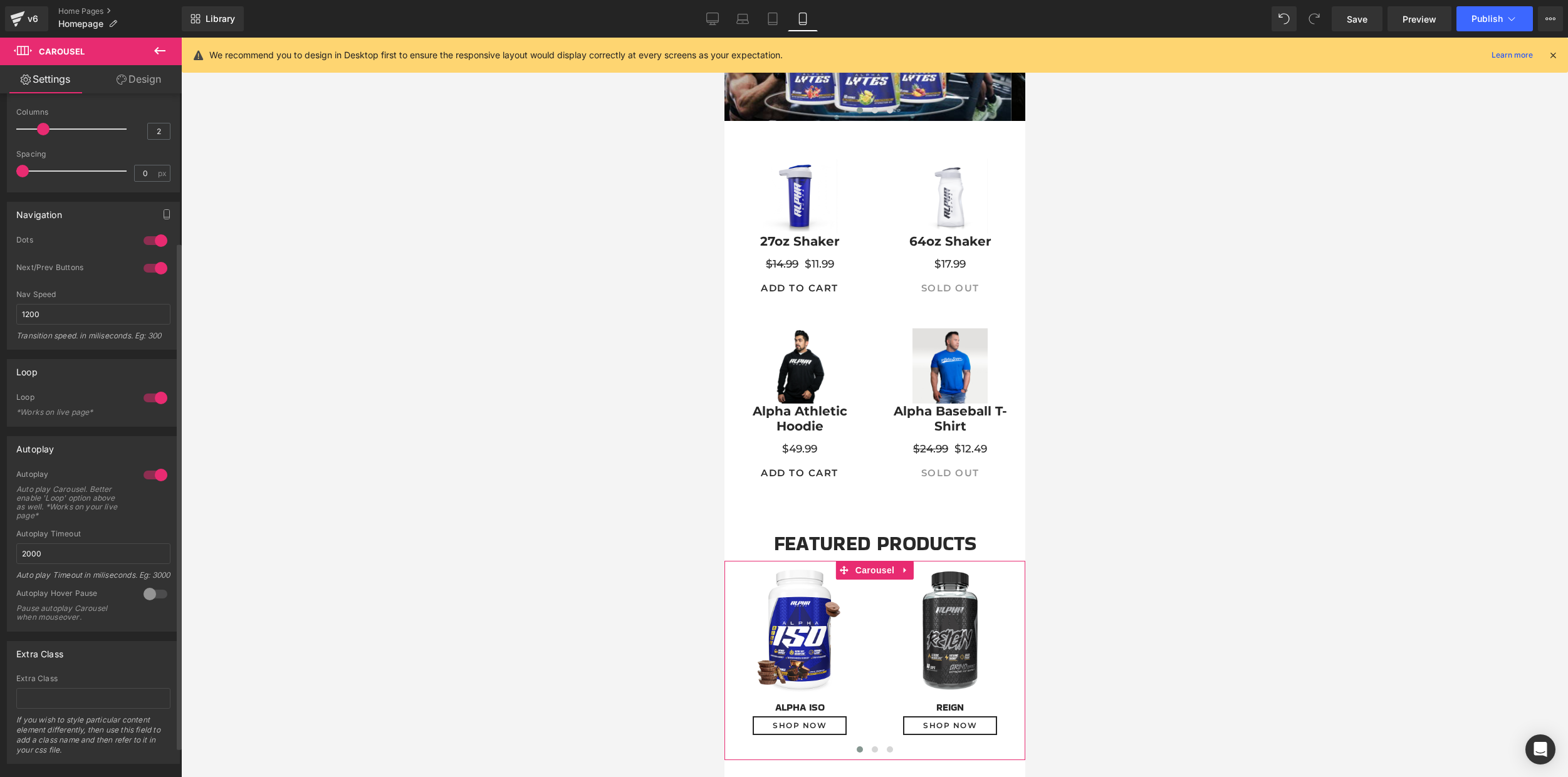
scroll to position [0, 0]
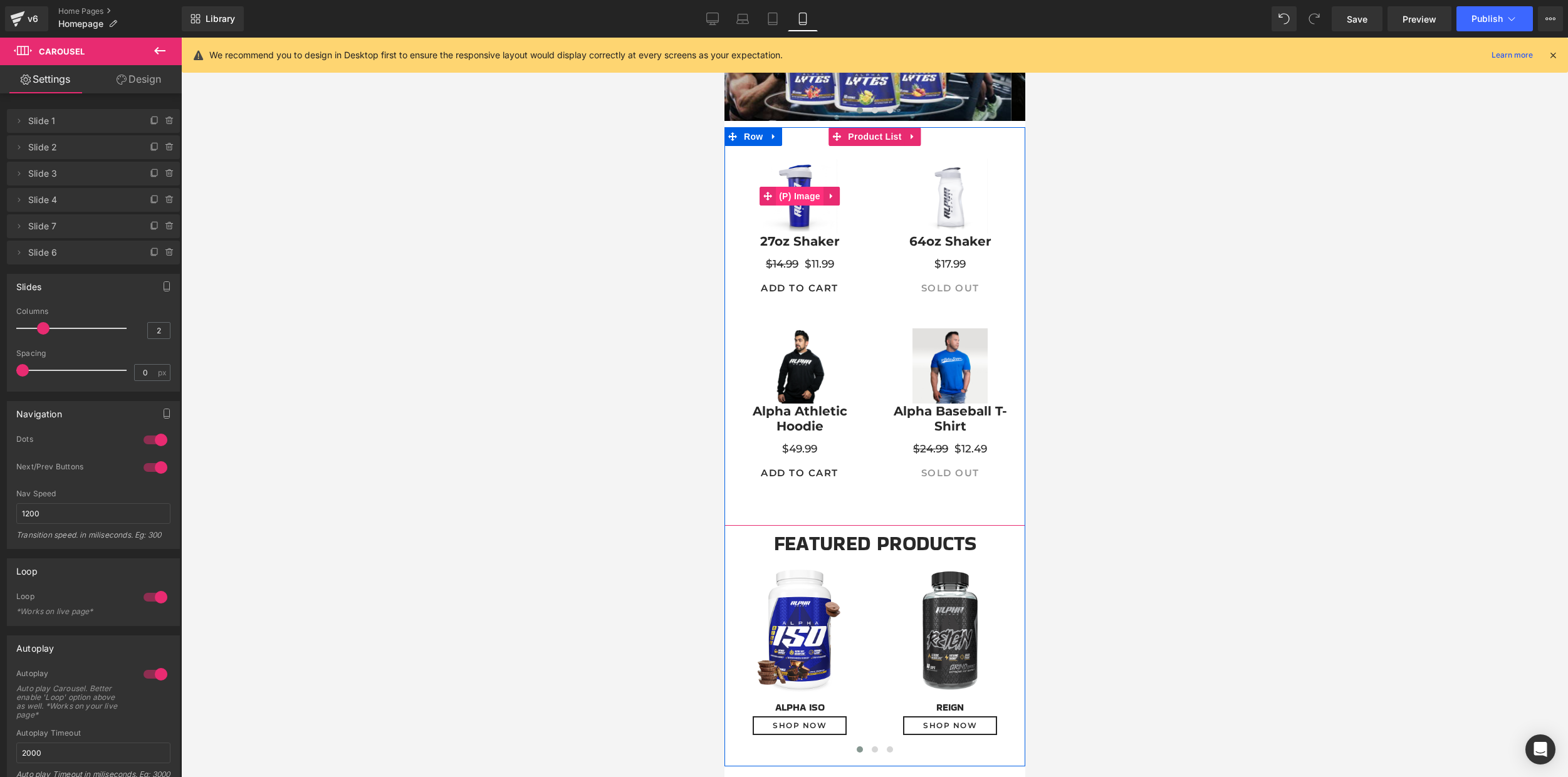
click at [793, 194] on span "(P) Image" at bounding box center [799, 196] width 48 height 19
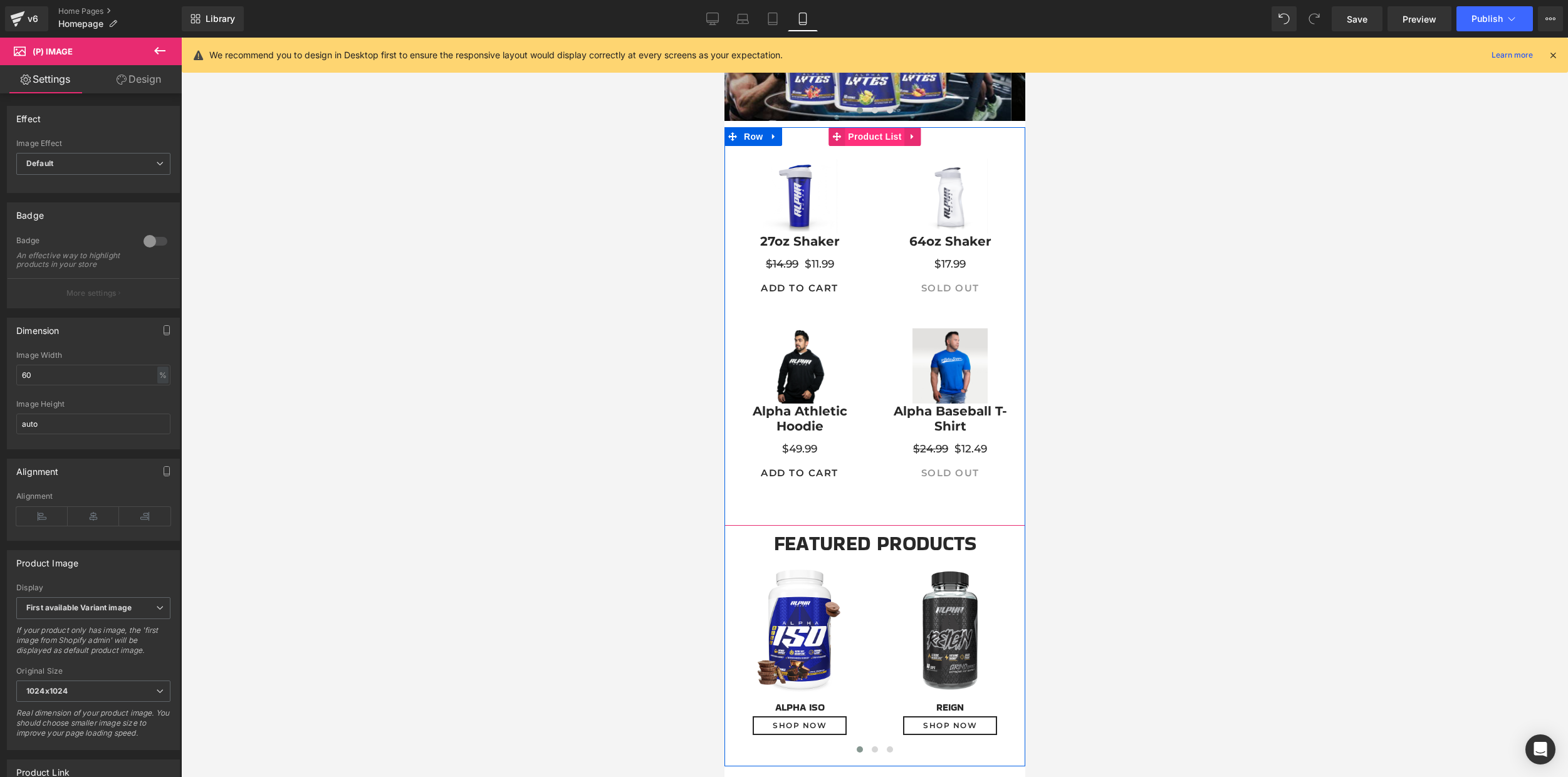
click at [867, 135] on span "Product List" at bounding box center [874, 136] width 60 height 19
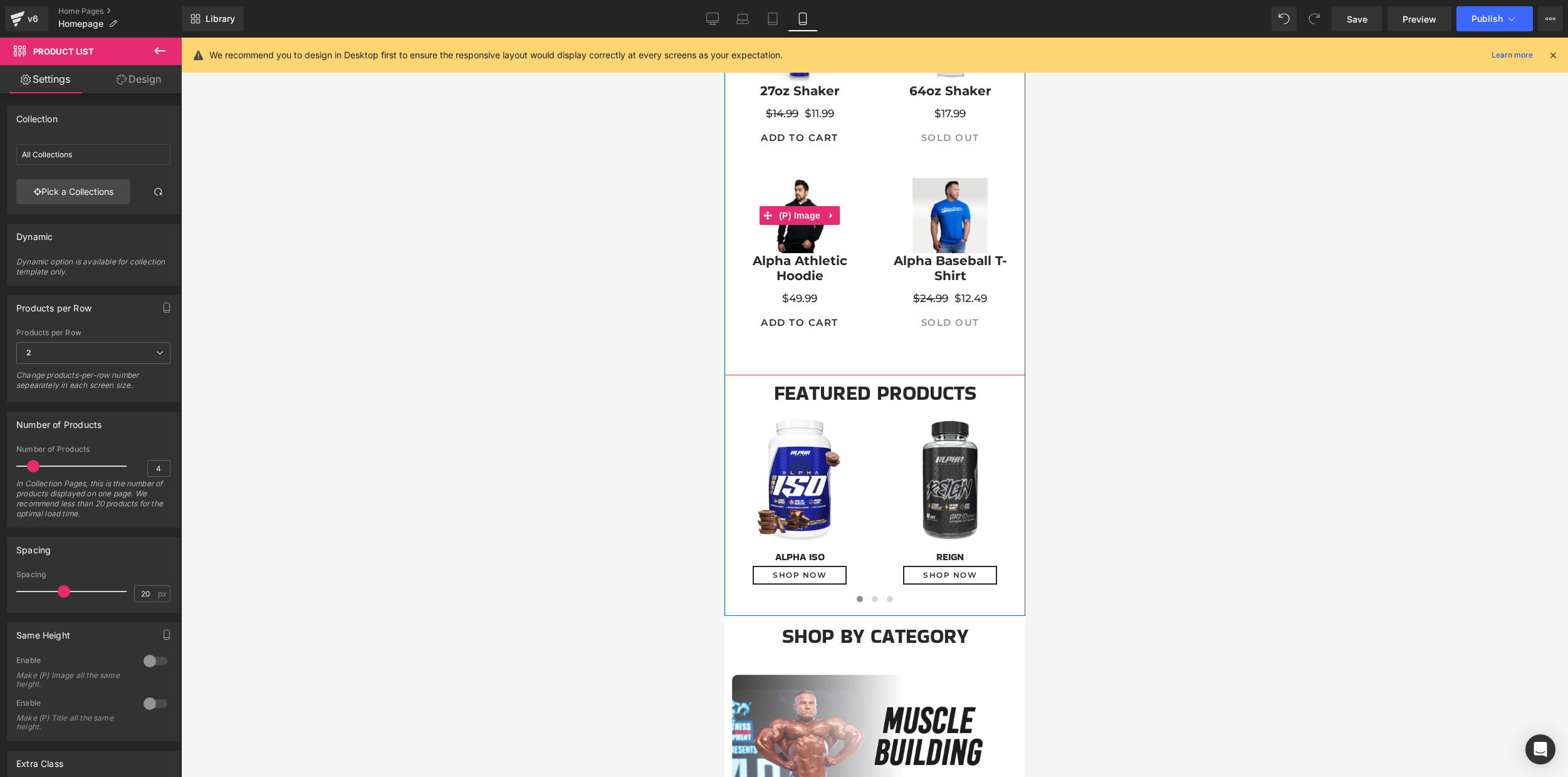
scroll to position [331, 0]
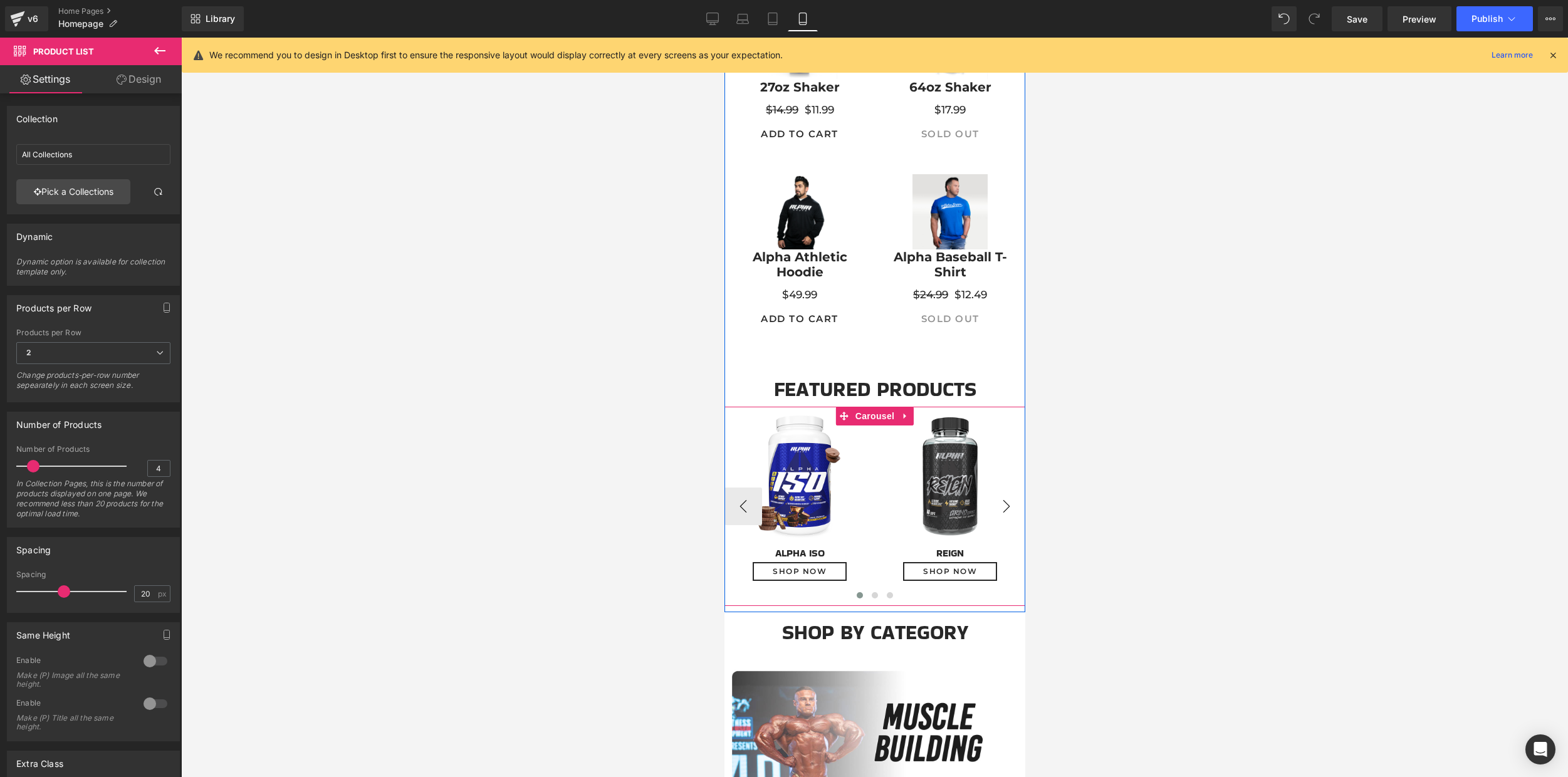
click at [1001, 507] on button "›" at bounding box center [1006, 506] width 38 height 38
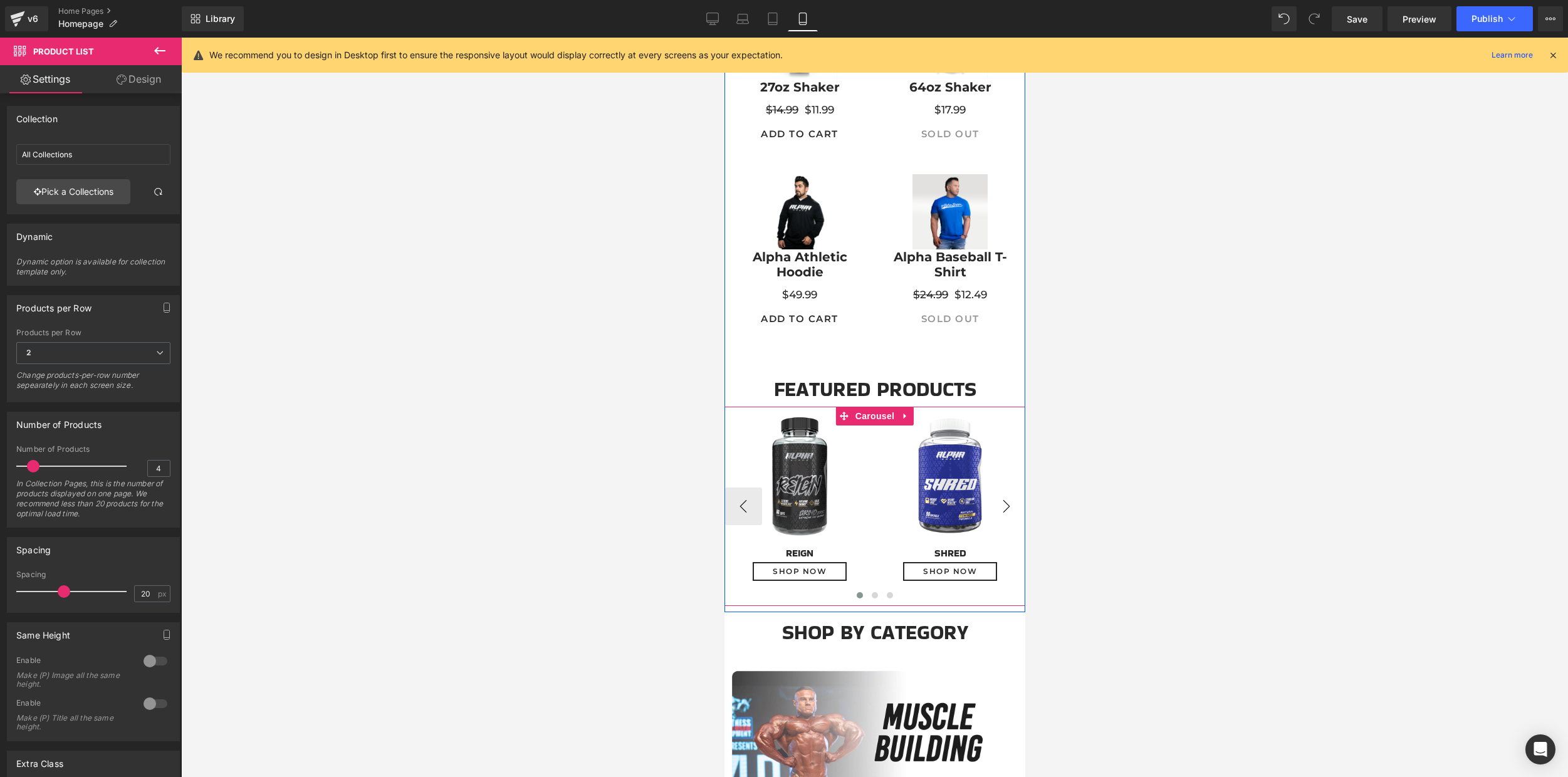
click at [1001, 507] on button "›" at bounding box center [1006, 506] width 38 height 38
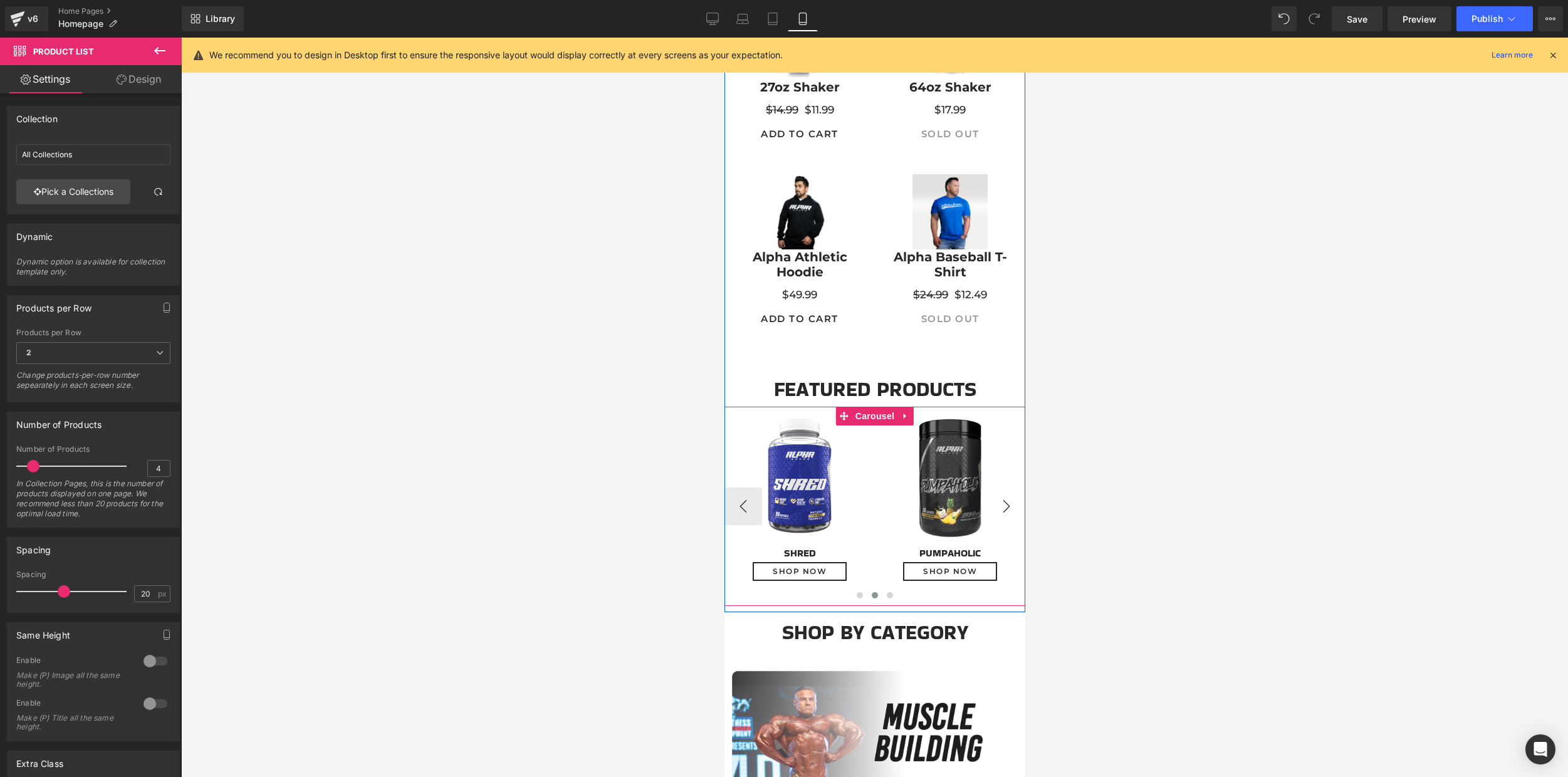
click at [1001, 507] on button "›" at bounding box center [1006, 506] width 38 height 38
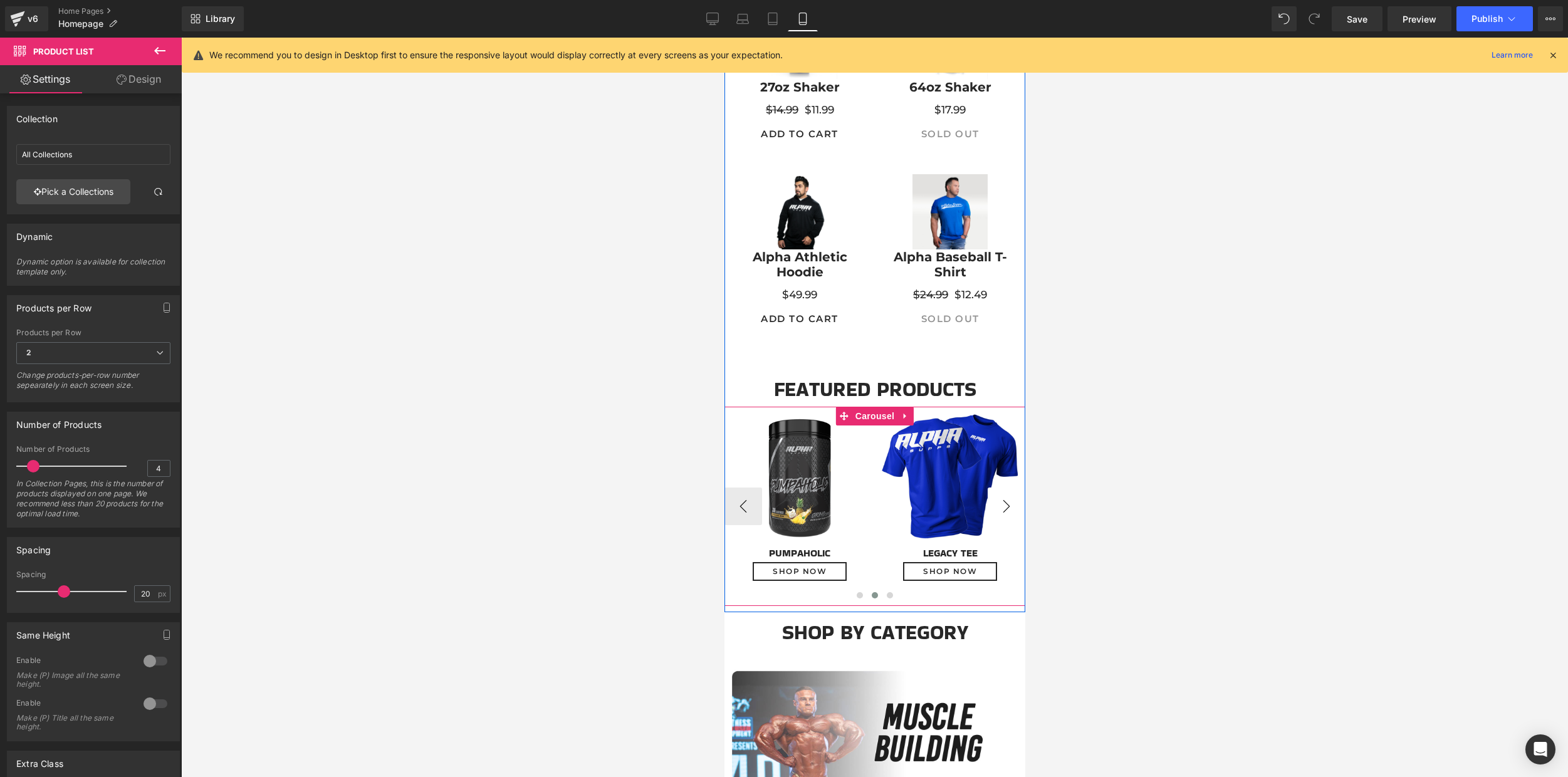
click at [1001, 507] on button "›" at bounding box center [1006, 506] width 38 height 38
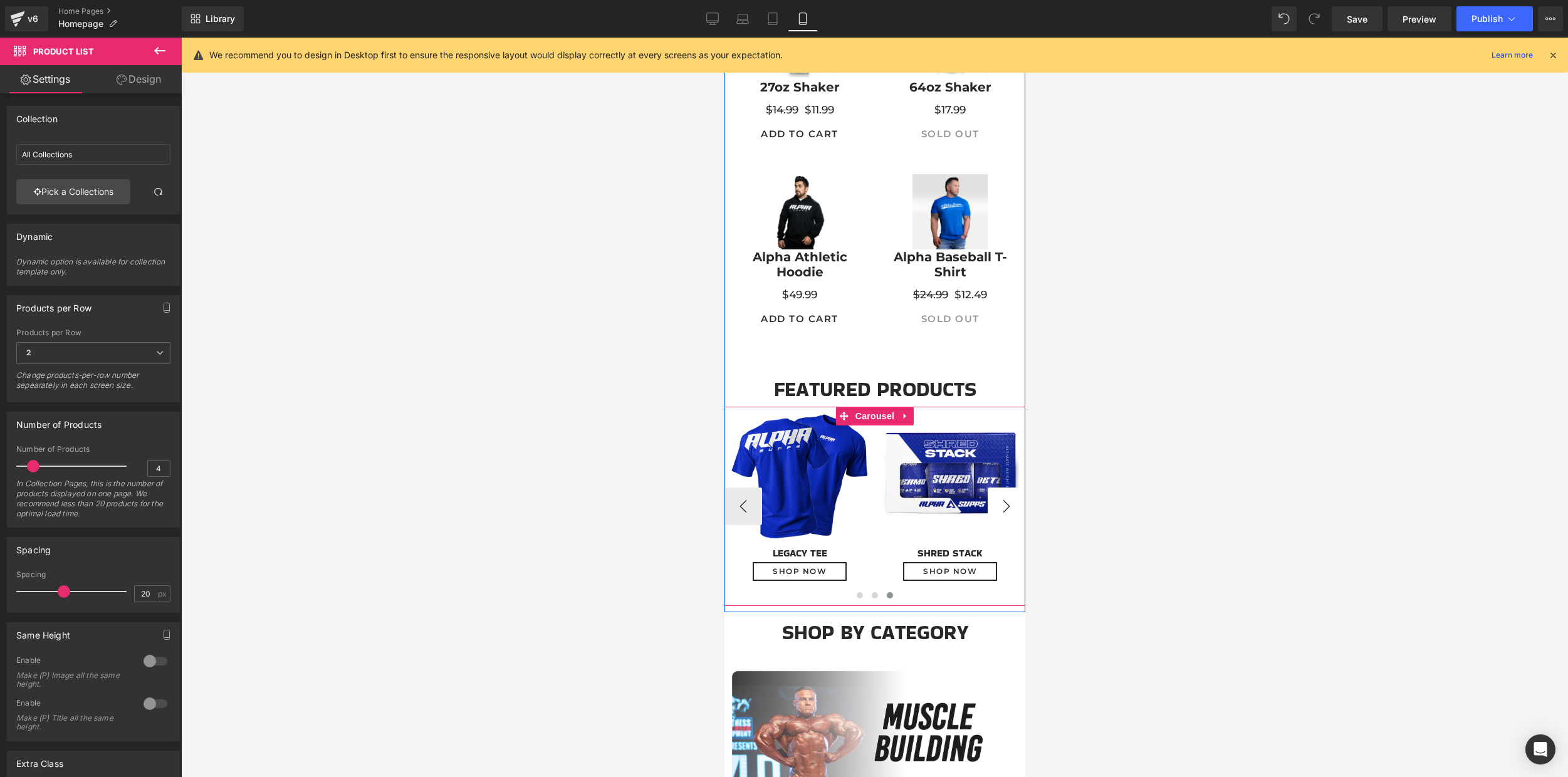
click at [1001, 507] on button "›" at bounding box center [1006, 506] width 38 height 38
click at [999, 509] on button "›" at bounding box center [1006, 506] width 38 height 38
click at [730, 507] on button "‹" at bounding box center [742, 506] width 38 height 38
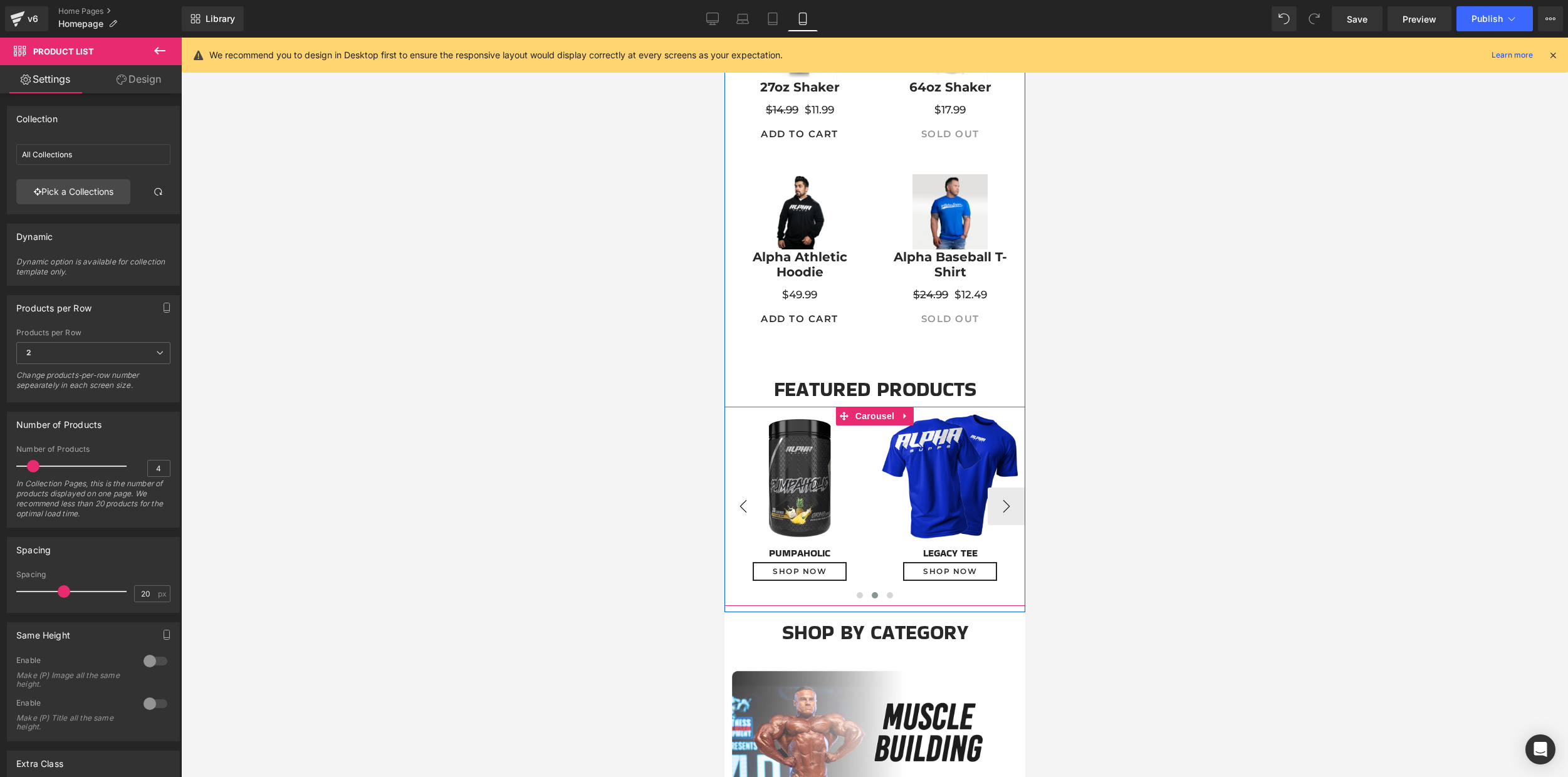
click at [730, 507] on button "‹" at bounding box center [742, 506] width 38 height 38
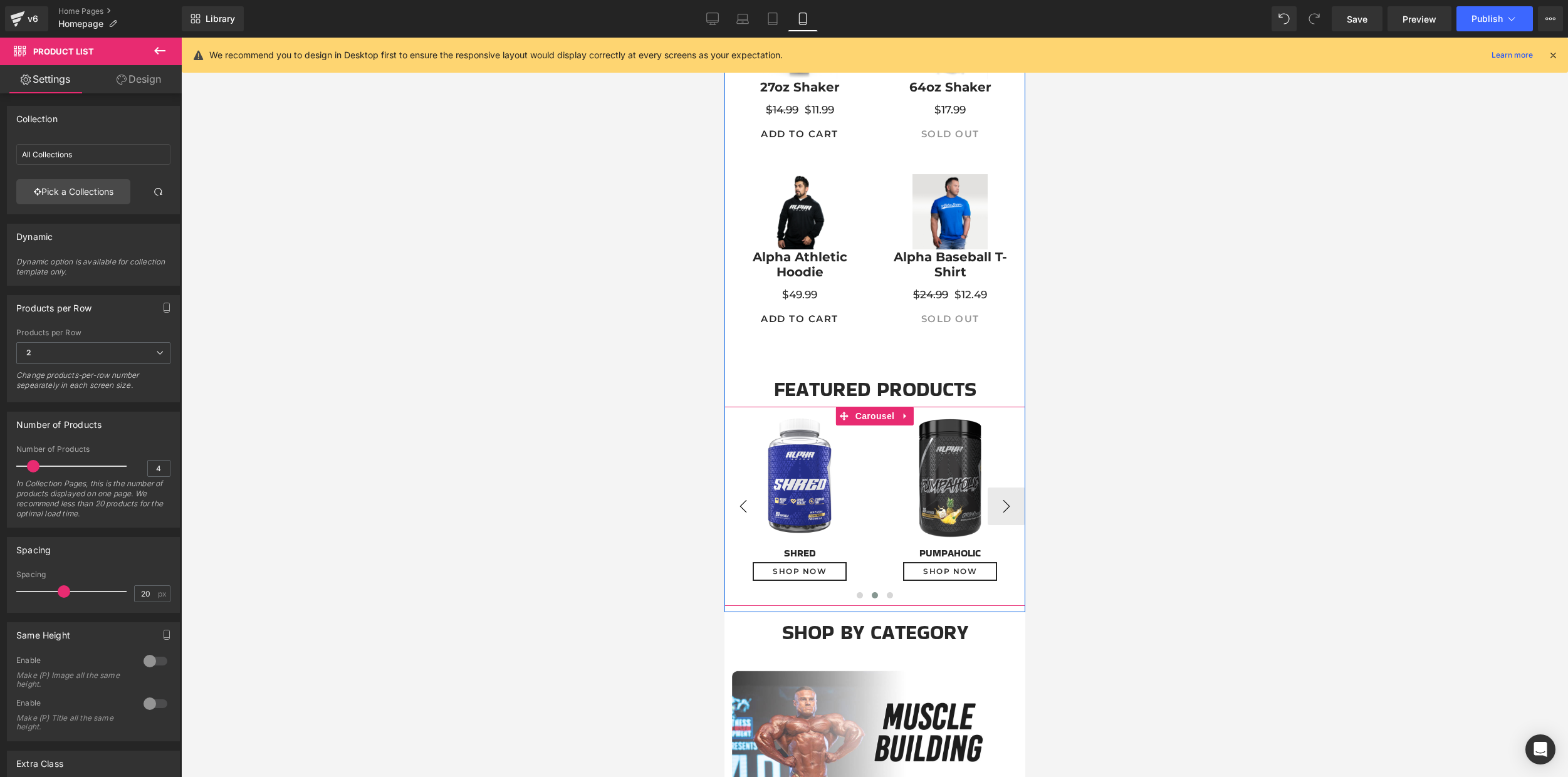
click at [730, 507] on button "‹" at bounding box center [742, 506] width 38 height 38
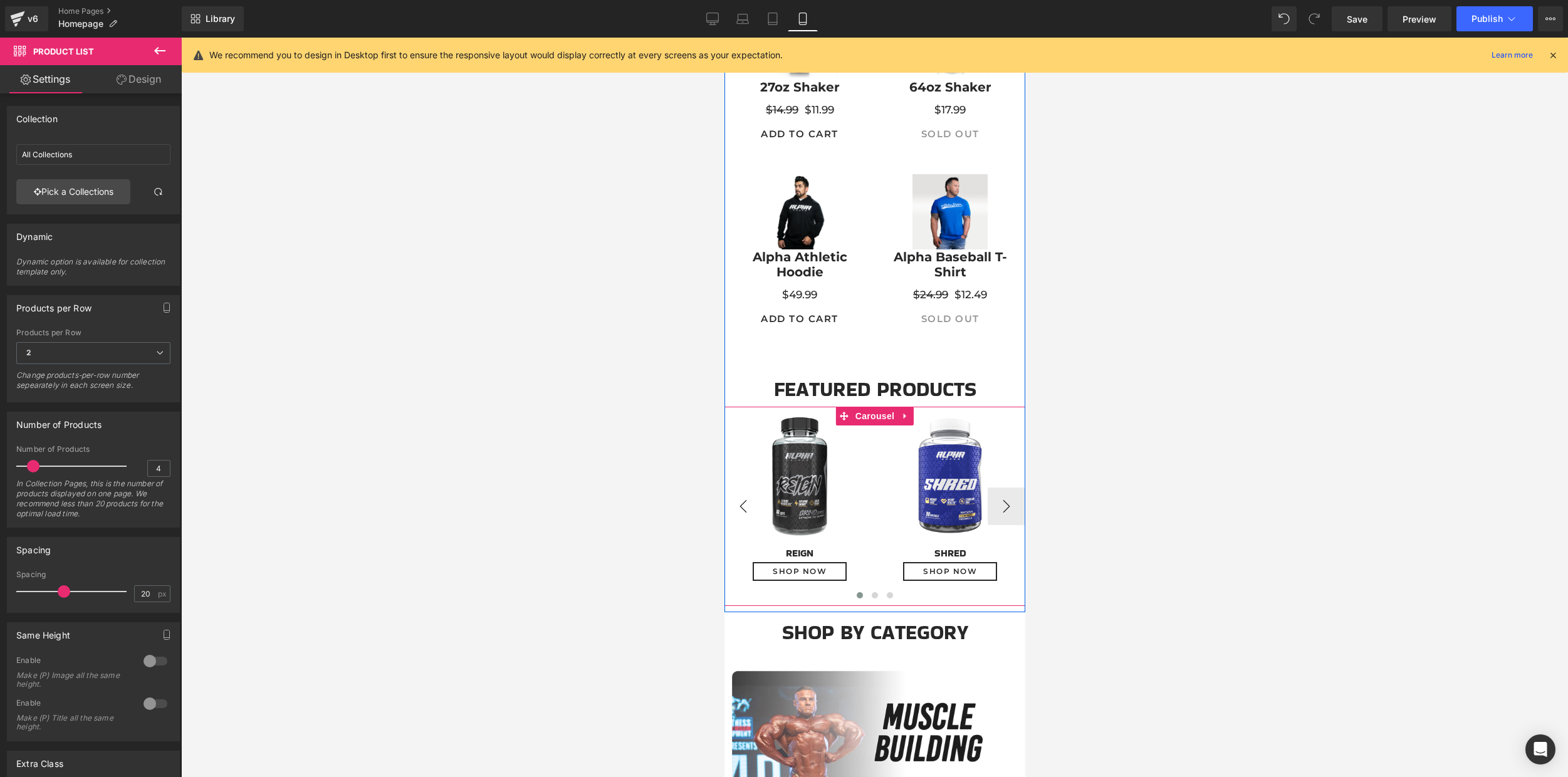
click at [730, 507] on button "‹" at bounding box center [742, 506] width 38 height 38
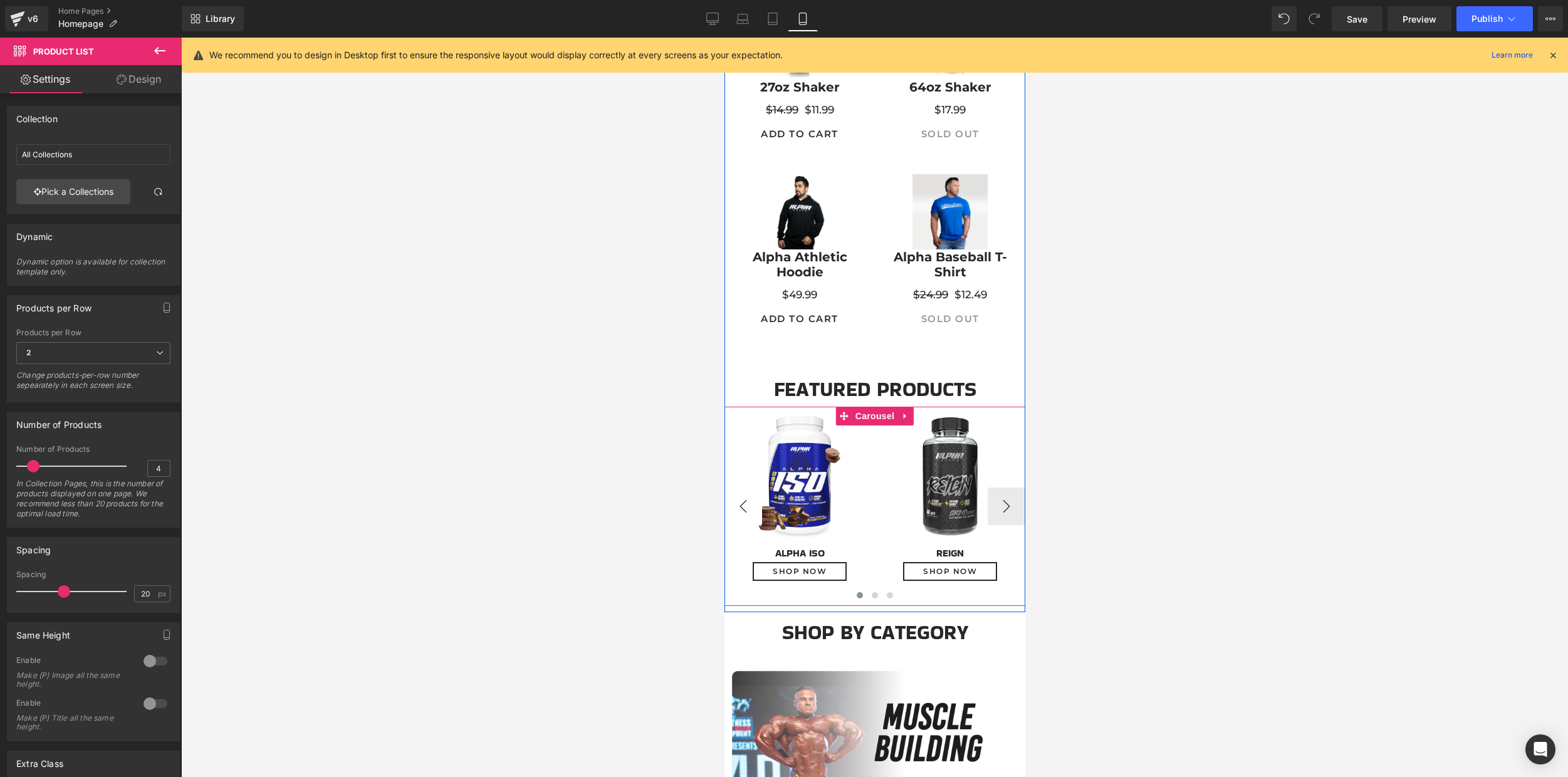
click at [730, 507] on button "‹" at bounding box center [742, 506] width 38 height 38
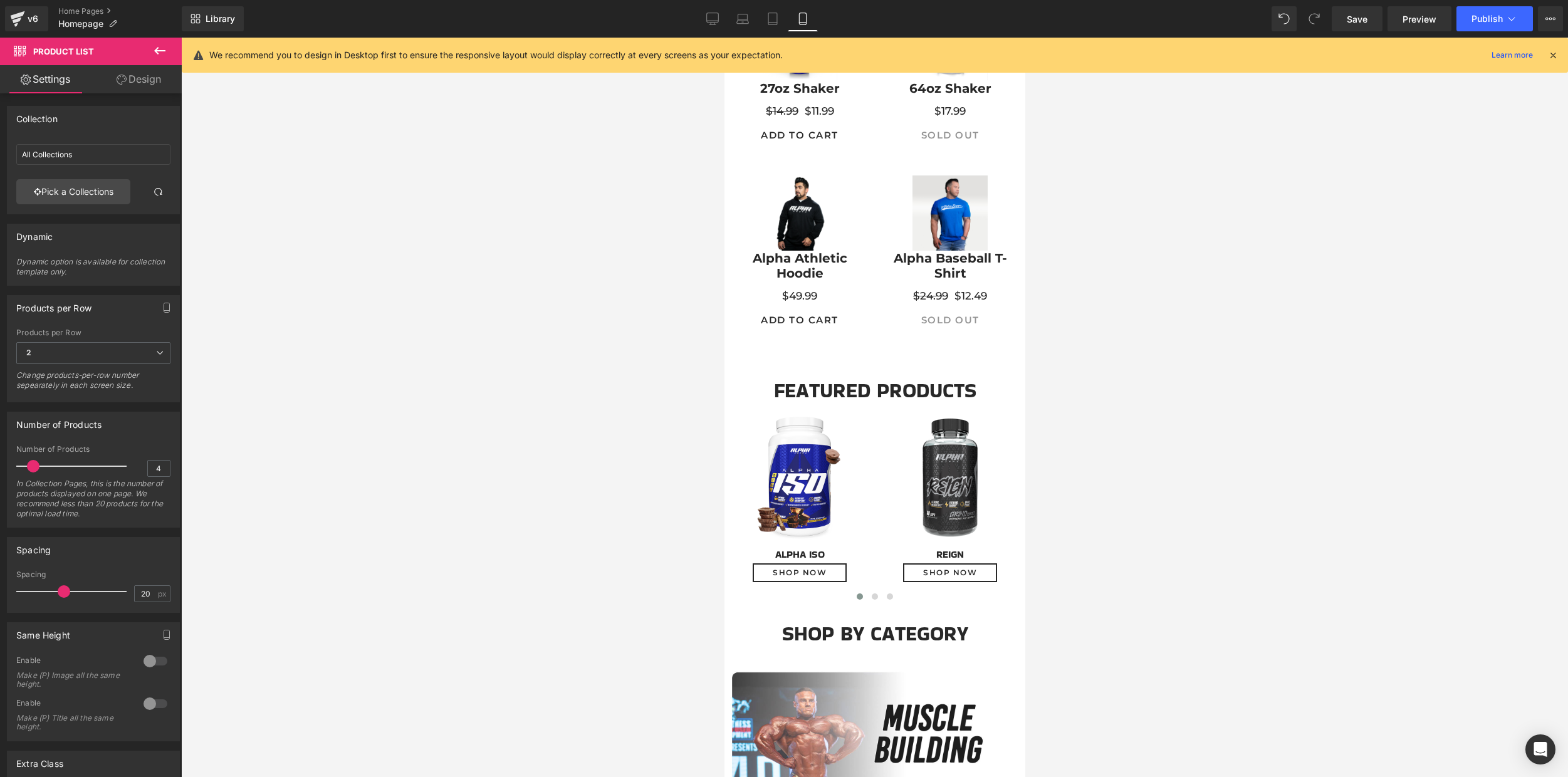
scroll to position [335, 0]
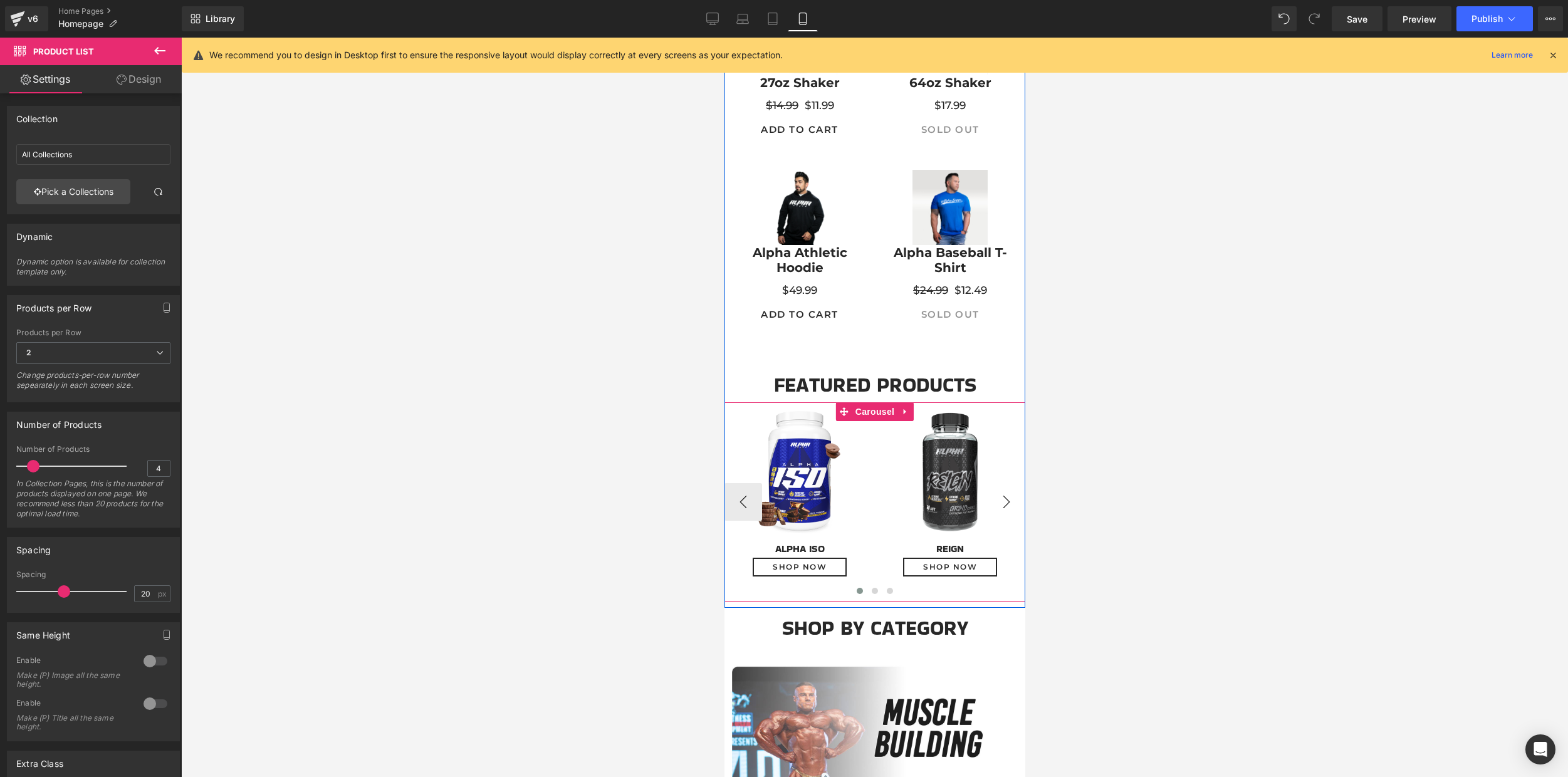
click at [995, 499] on button "›" at bounding box center [1006, 502] width 38 height 38
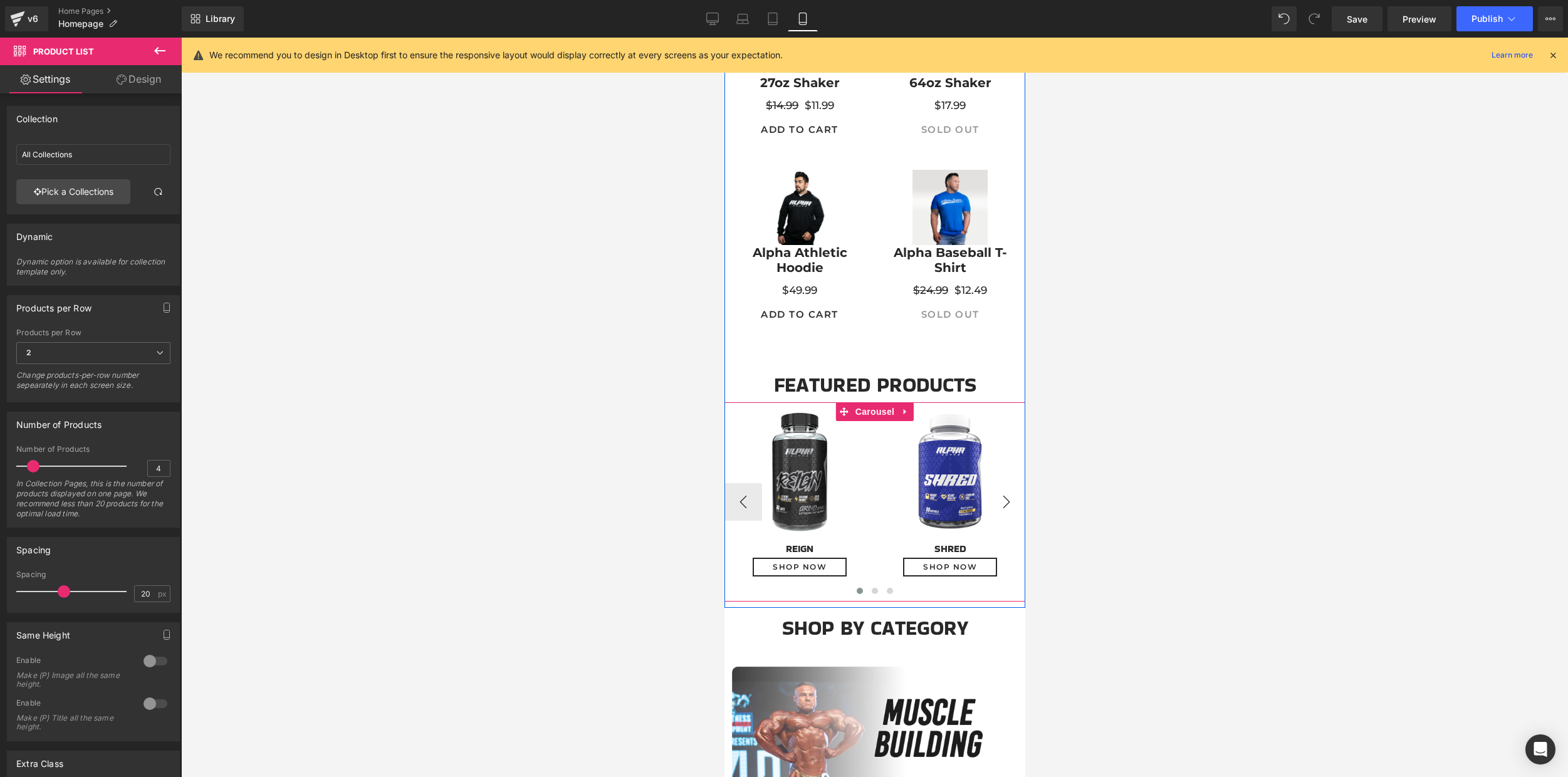
click at [995, 499] on button "›" at bounding box center [1006, 502] width 38 height 38
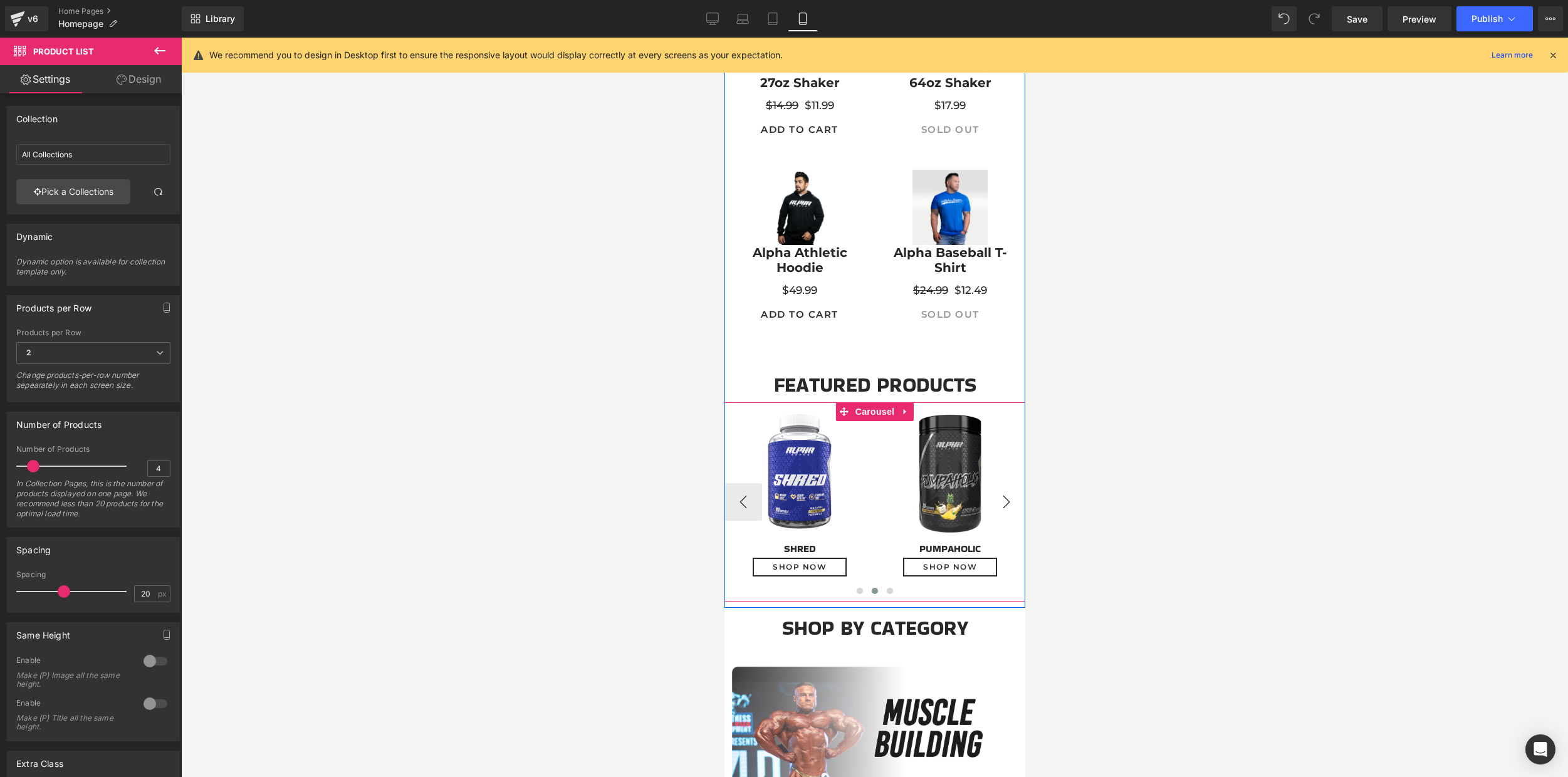
click at [996, 502] on button "›" at bounding box center [1006, 502] width 38 height 38
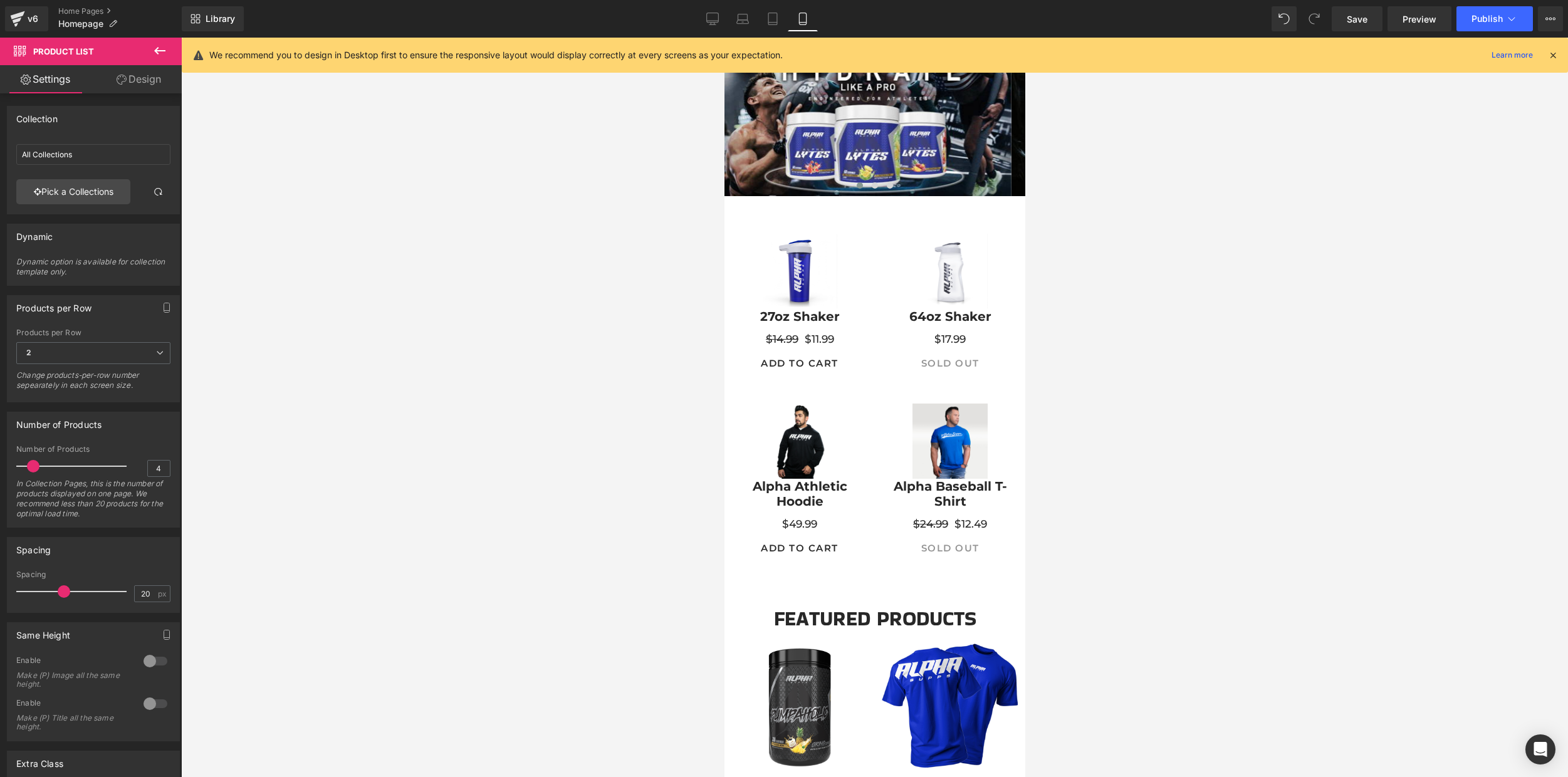
scroll to position [76, 0]
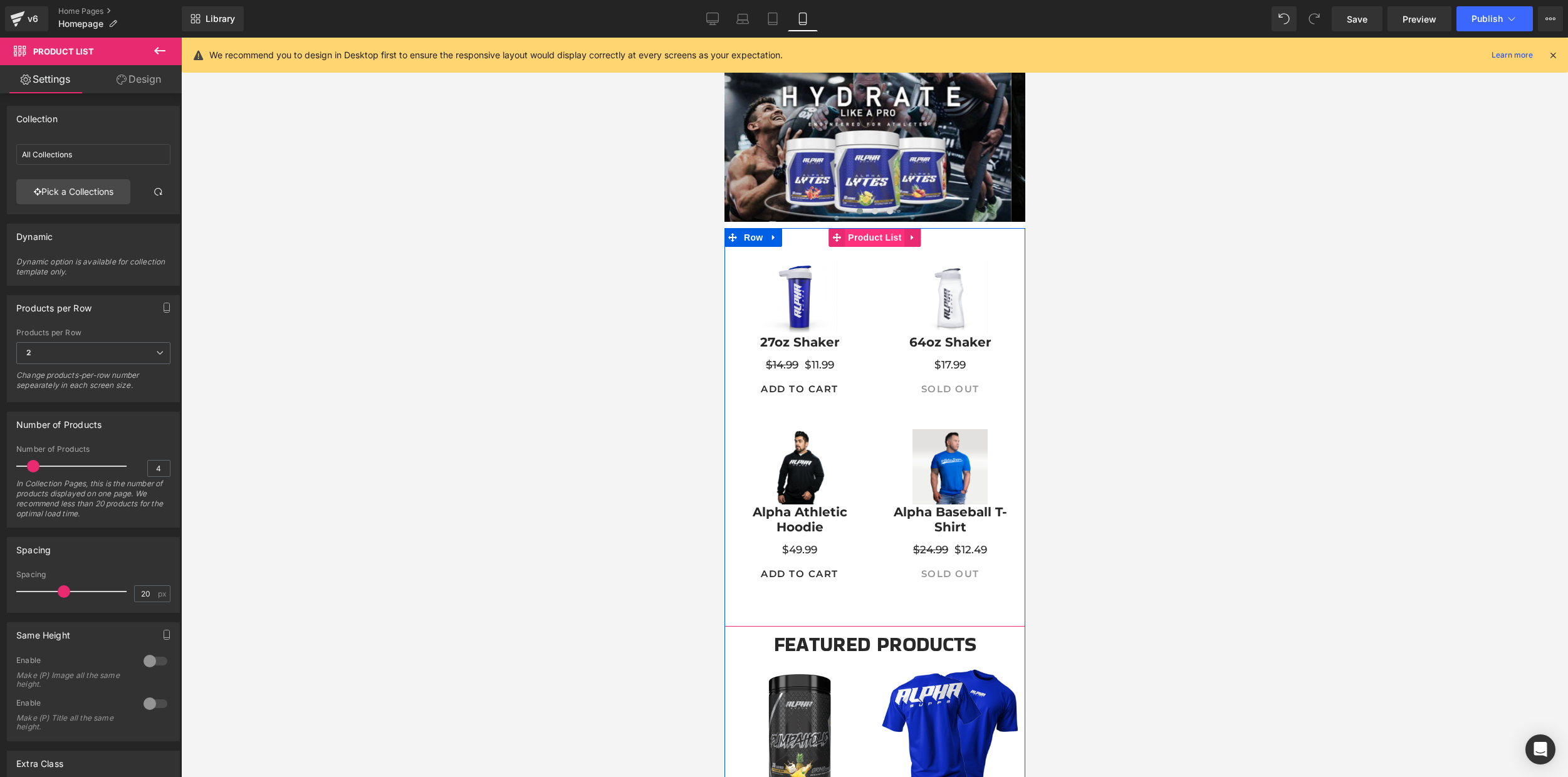
click at [866, 235] on span "Product List" at bounding box center [874, 237] width 60 height 19
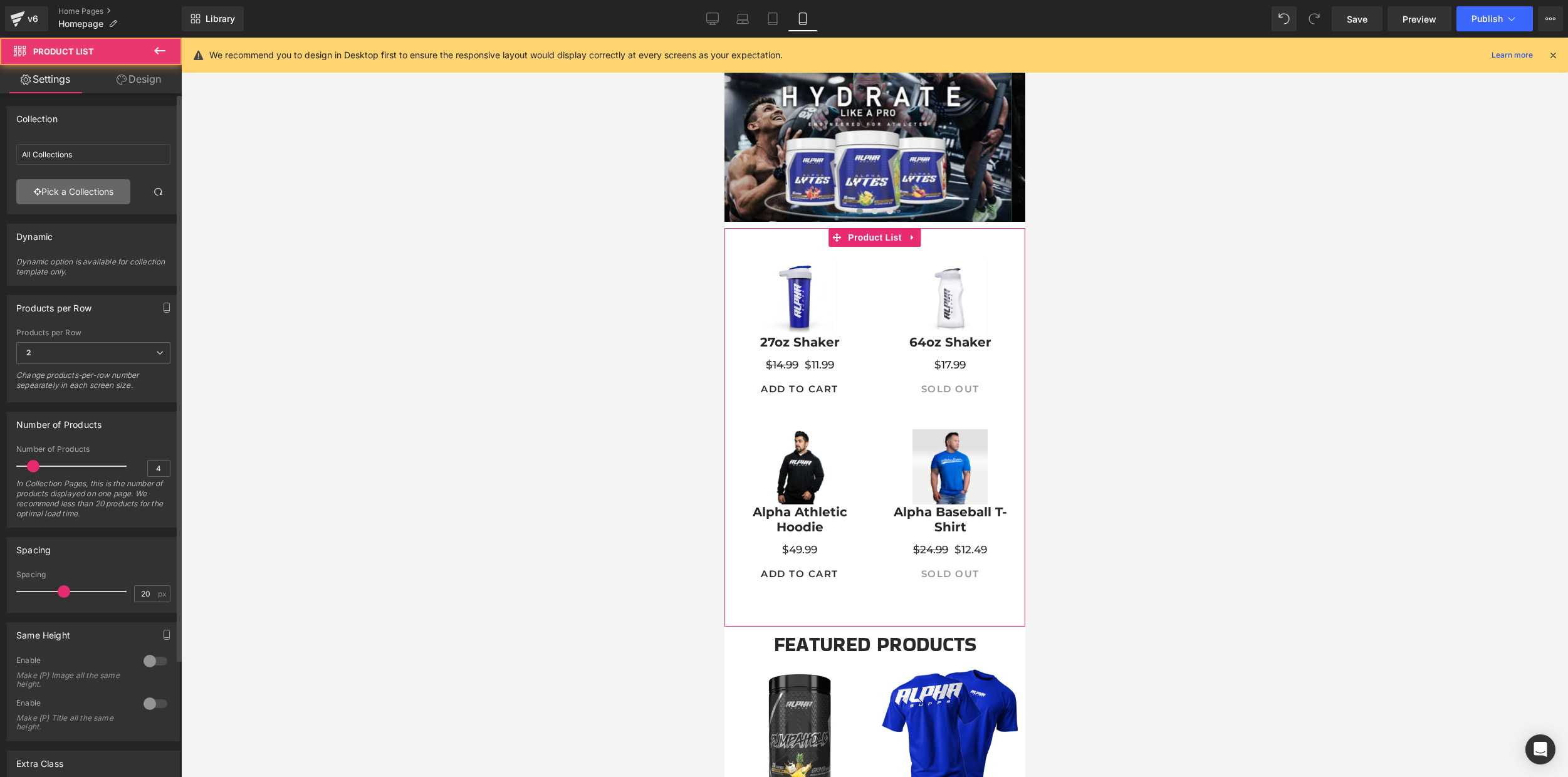
click at [93, 197] on link "Pick a Collections" at bounding box center [73, 191] width 114 height 25
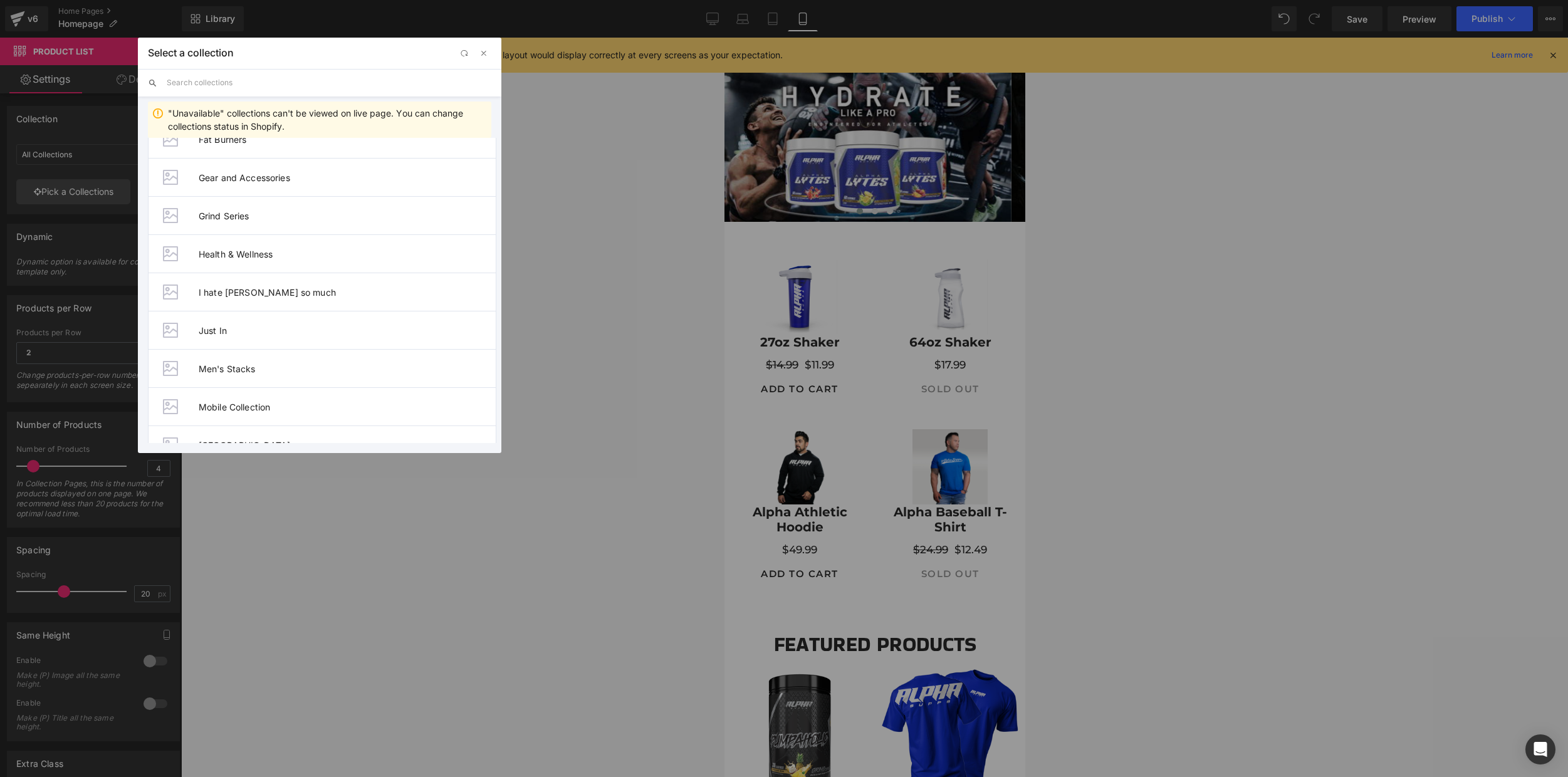
scroll to position [361, 0]
click at [301, 378] on span "Mobile Collection" at bounding box center [347, 374] width 297 height 10
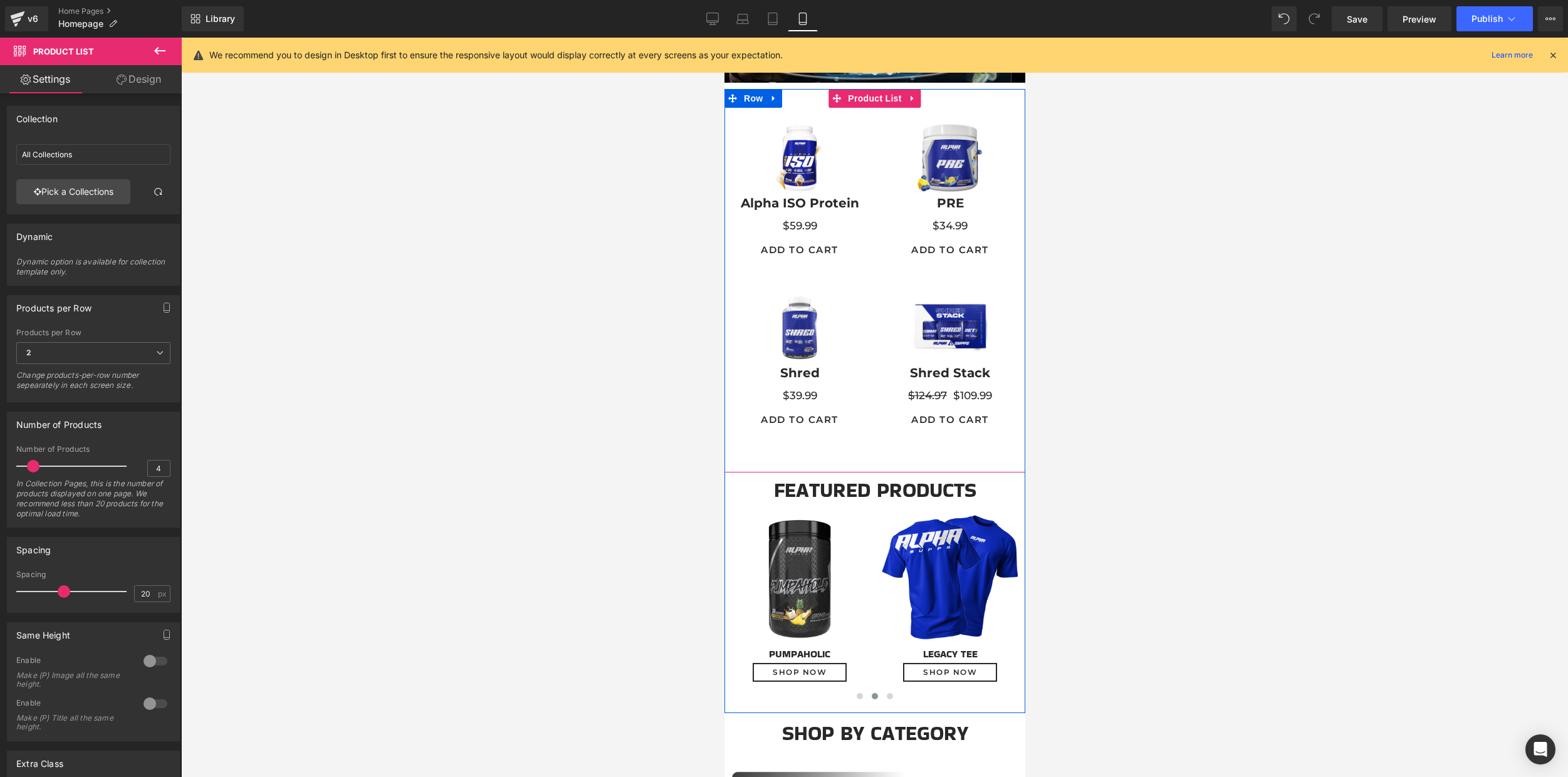
scroll to position [218, 0]
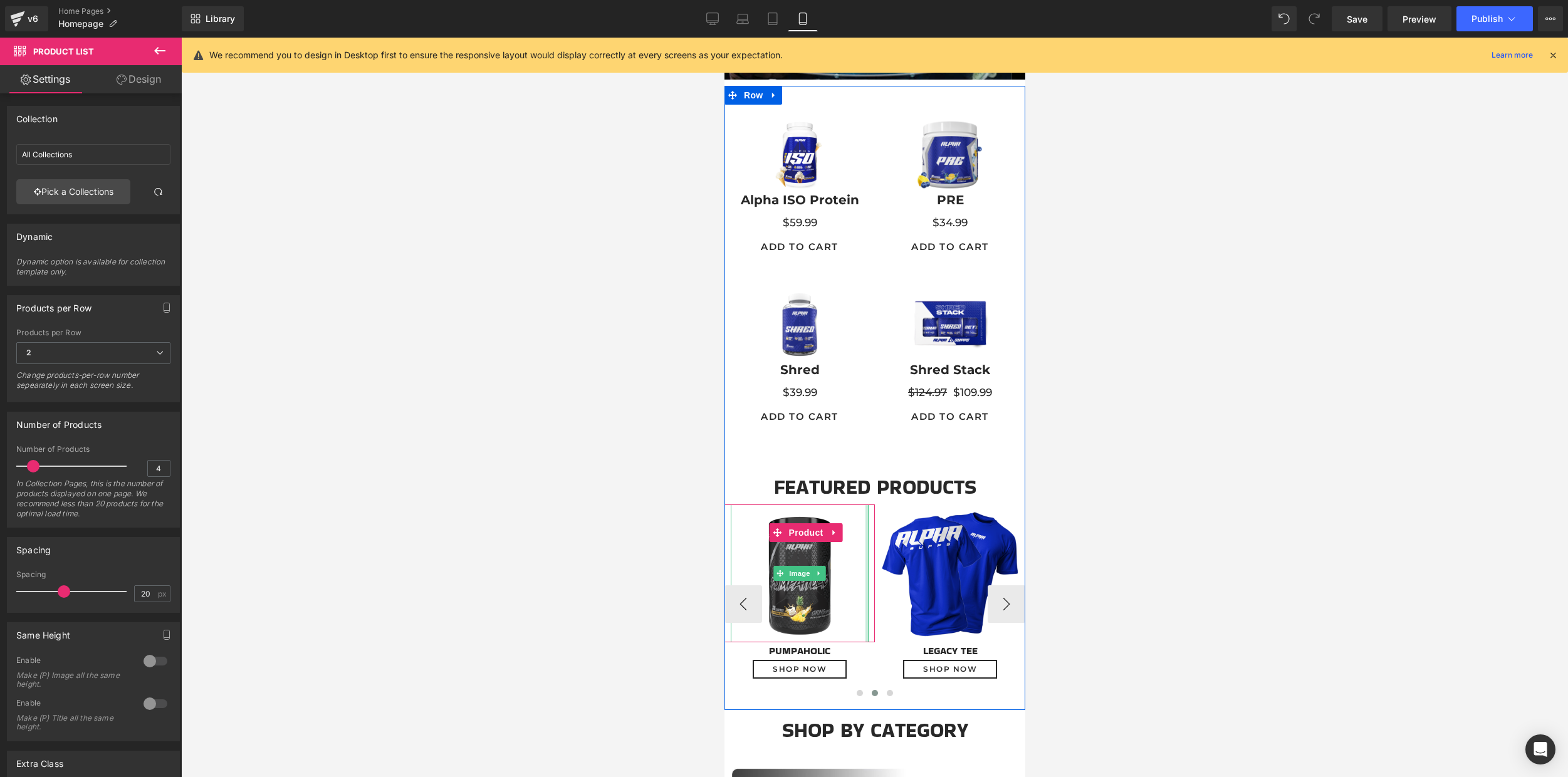
click at [865, 527] on div at bounding box center [867, 573] width 3 height 138
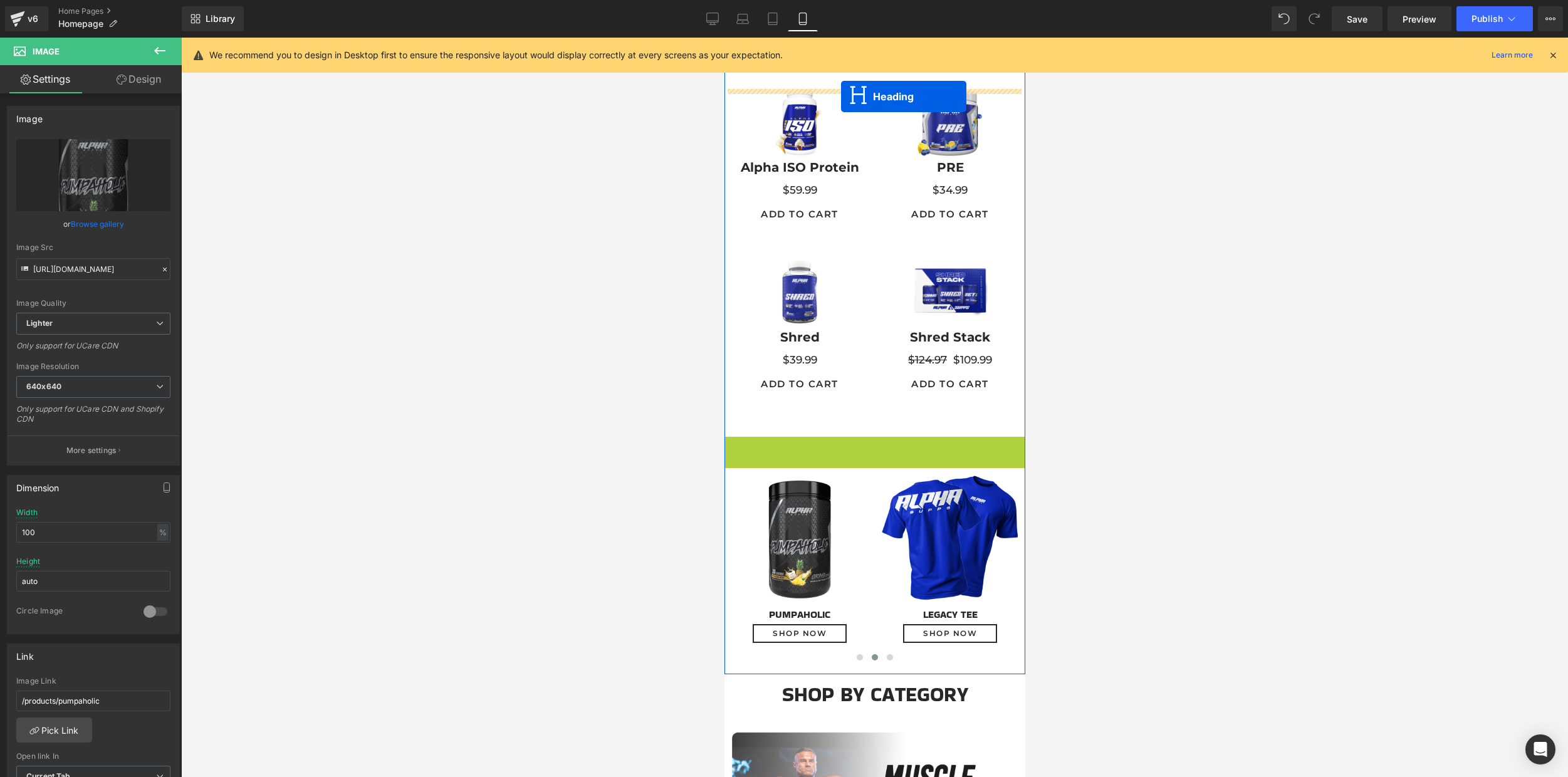
scroll to position [214, 0]
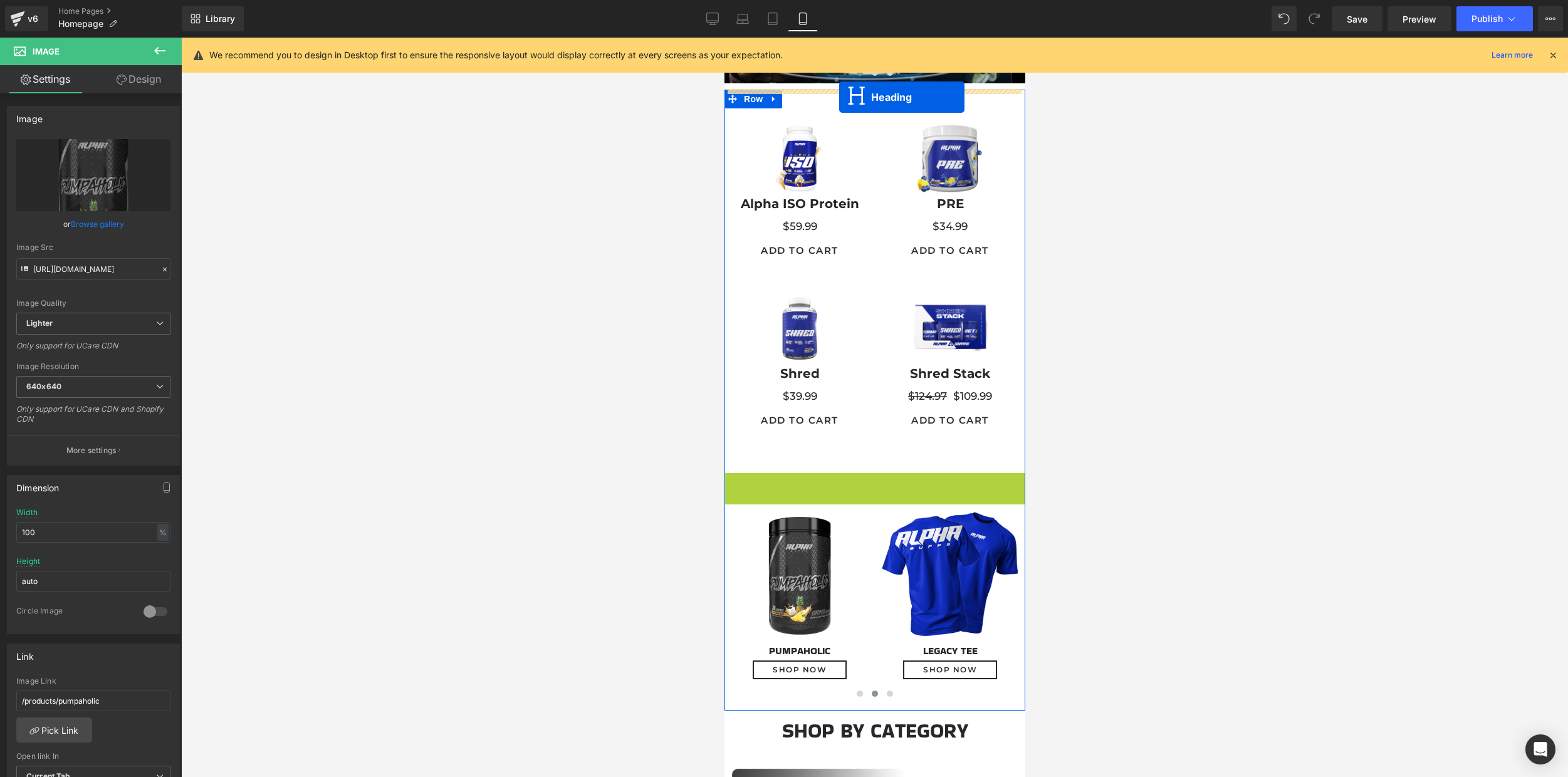
drag, startPoint x: 836, startPoint y: 414, endPoint x: 839, endPoint y: 97, distance: 317.0
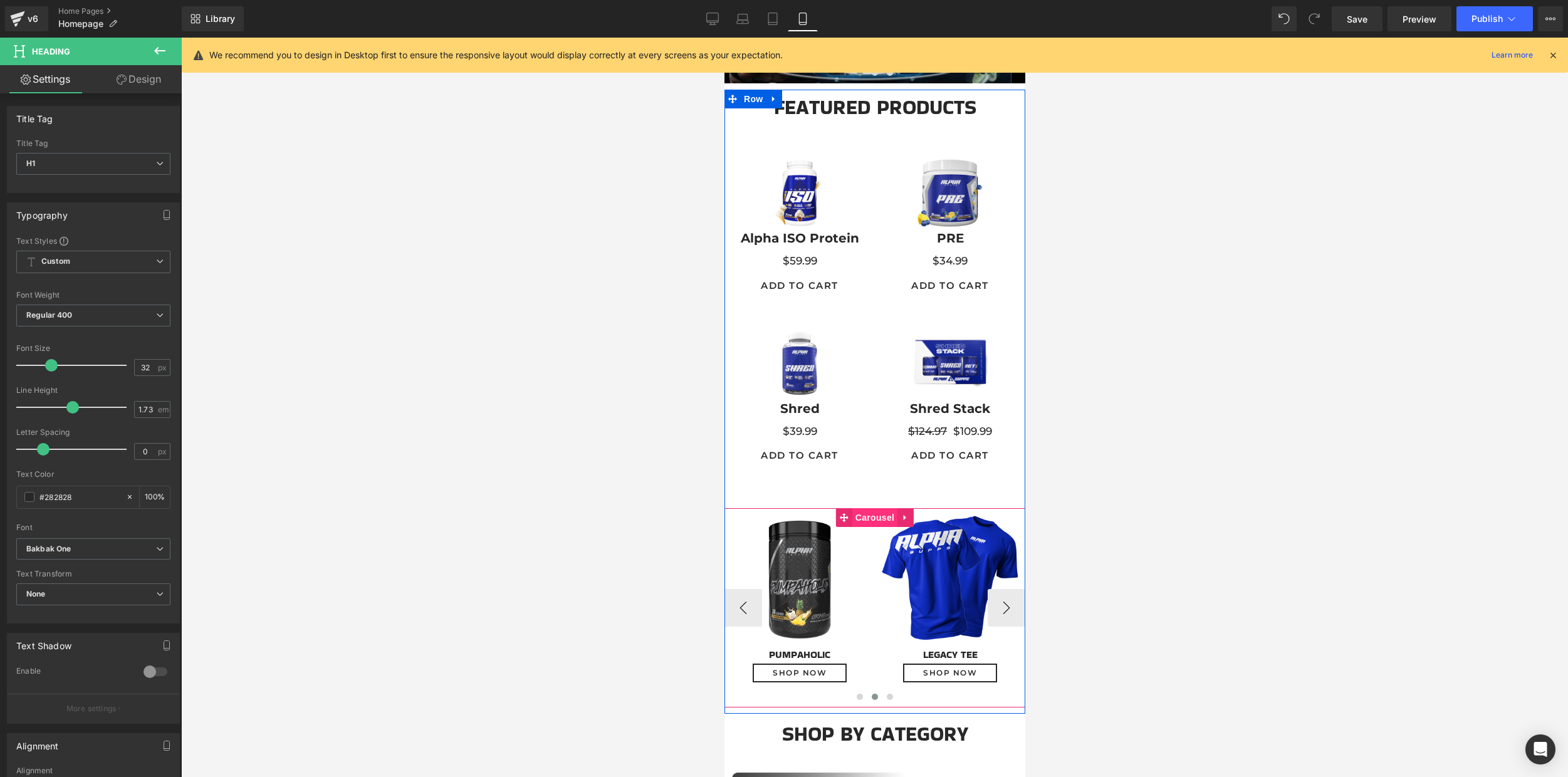
click at [862, 515] on span "Carousel" at bounding box center [874, 518] width 45 height 19
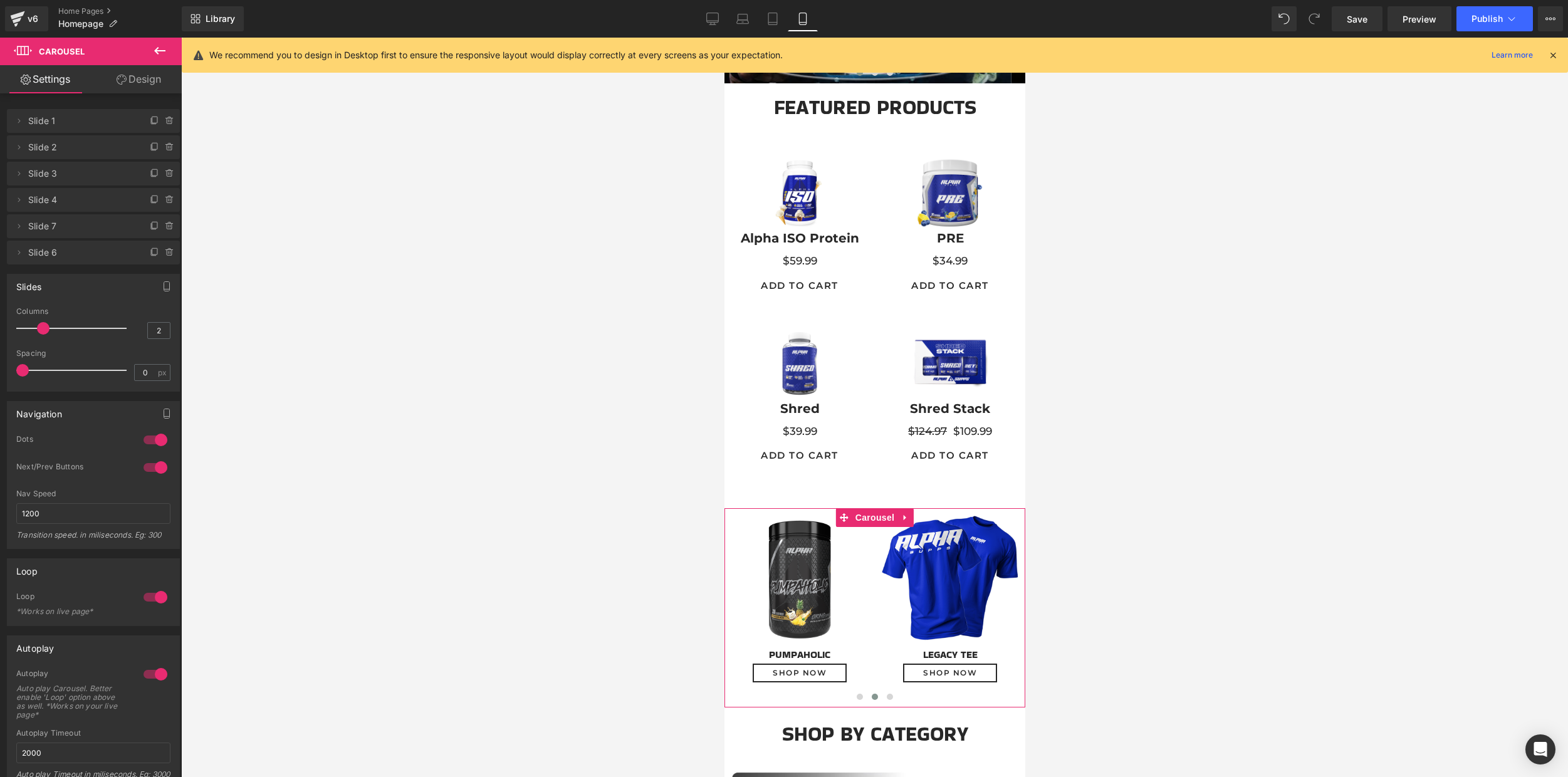
click at [154, 79] on link "Design" at bounding box center [138, 78] width 90 height 28
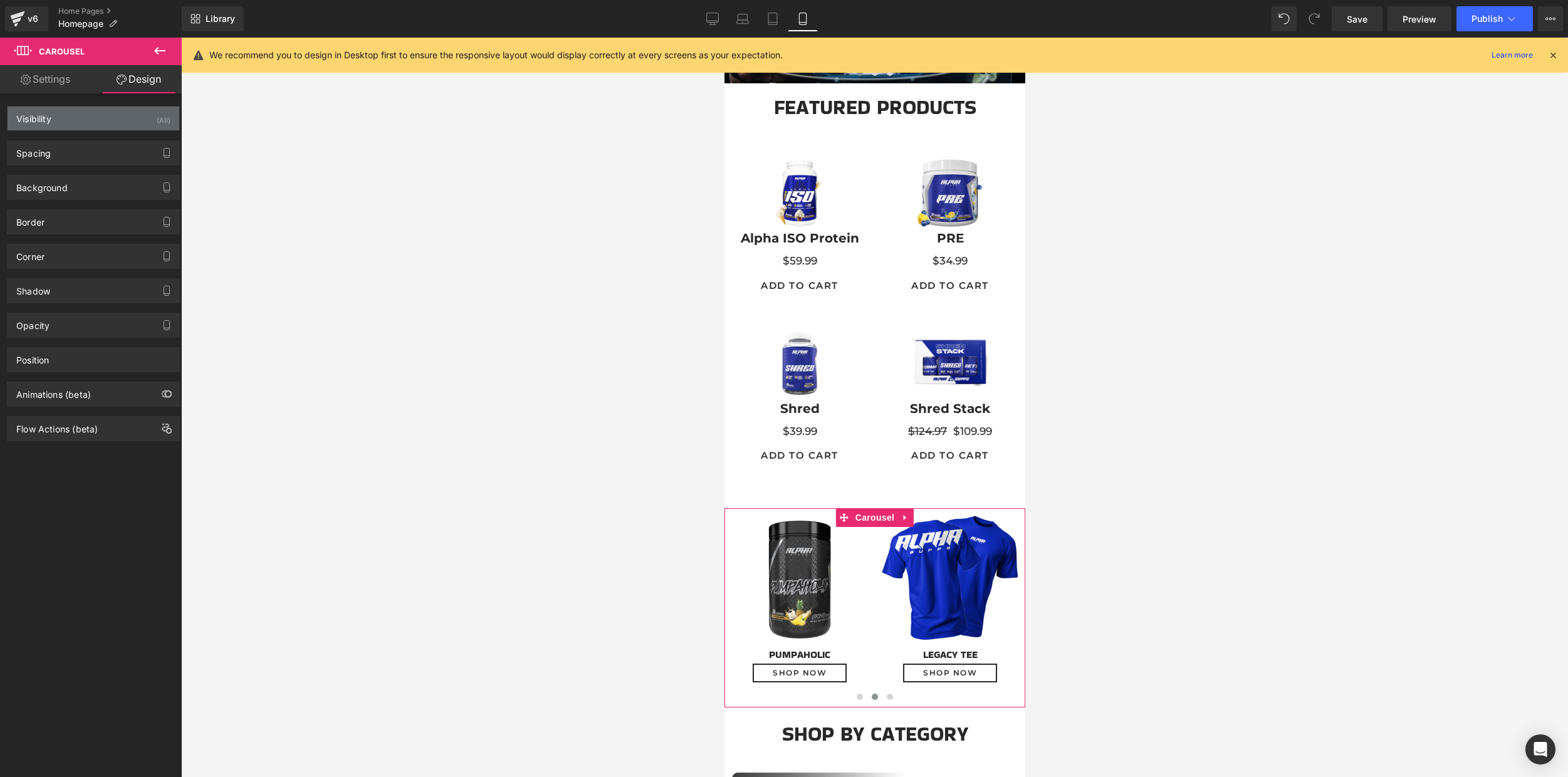
click at [129, 115] on div "Visibility (All)" at bounding box center [93, 119] width 171 height 24
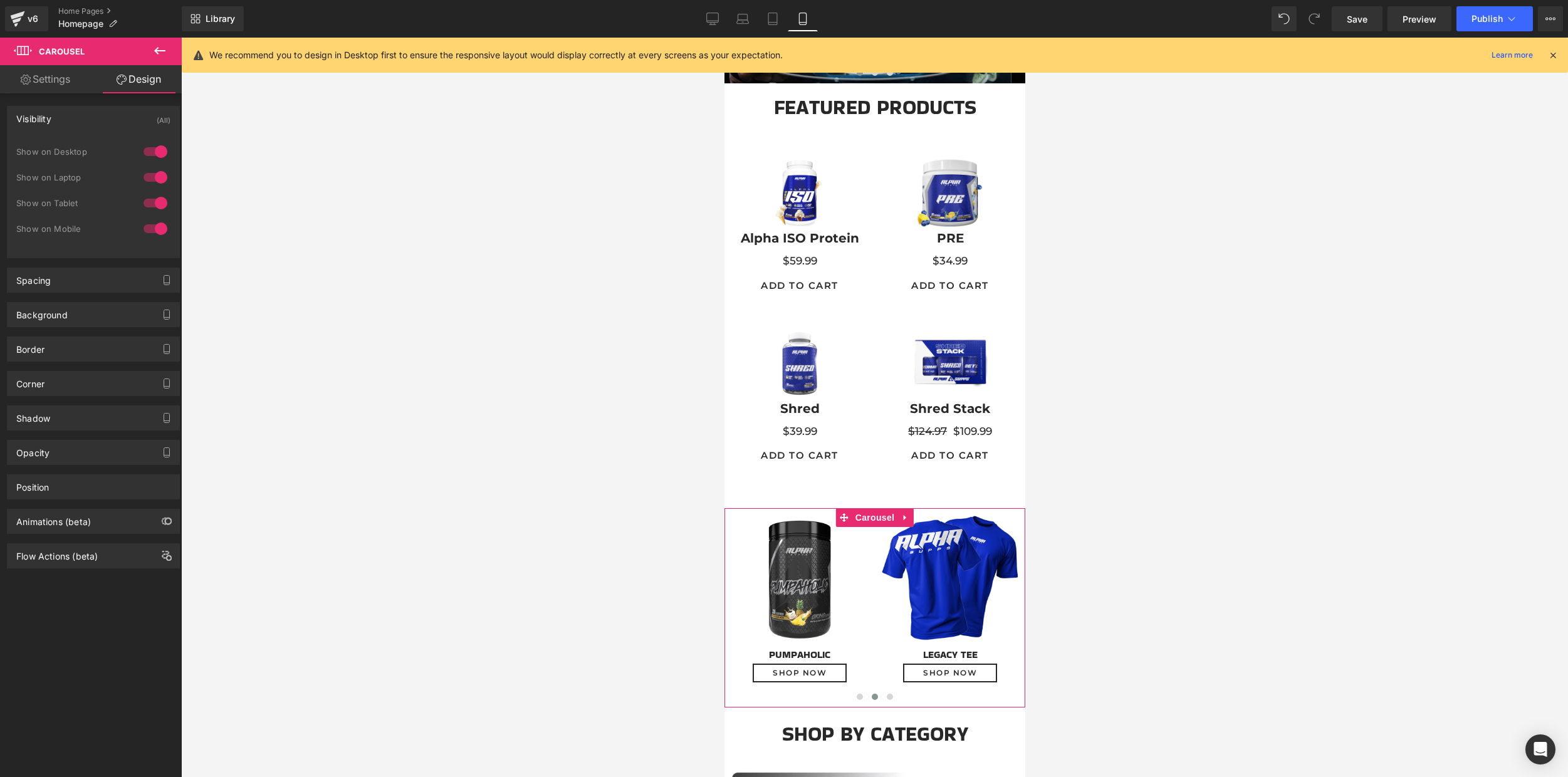
click at [157, 150] on div at bounding box center [155, 152] width 30 height 20
click at [156, 176] on div at bounding box center [155, 177] width 30 height 20
click at [156, 204] on div at bounding box center [155, 203] width 30 height 20
click at [153, 230] on div at bounding box center [155, 229] width 30 height 20
click at [148, 201] on div at bounding box center [155, 203] width 30 height 20
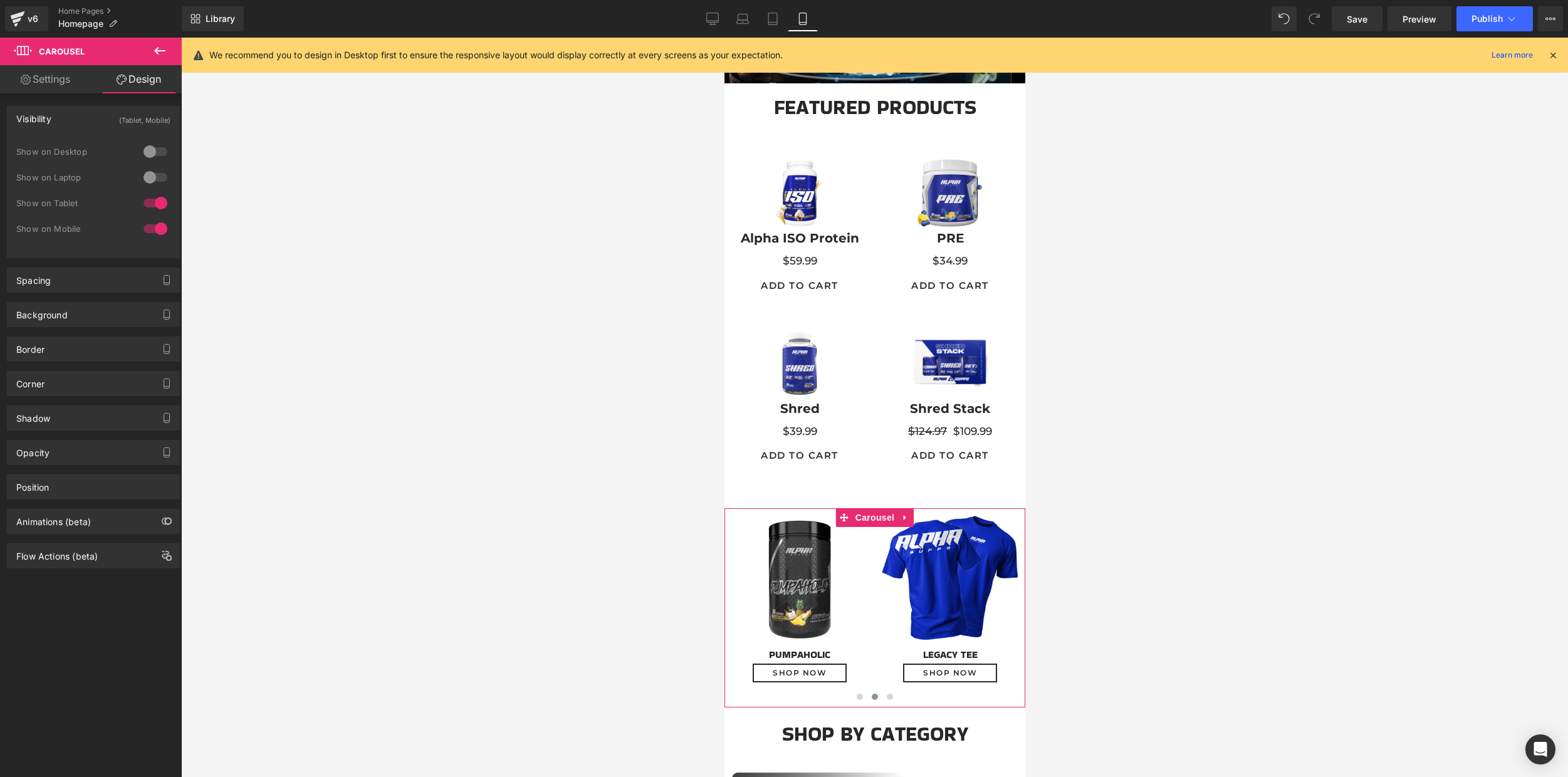
click at [154, 227] on div at bounding box center [155, 229] width 30 height 20
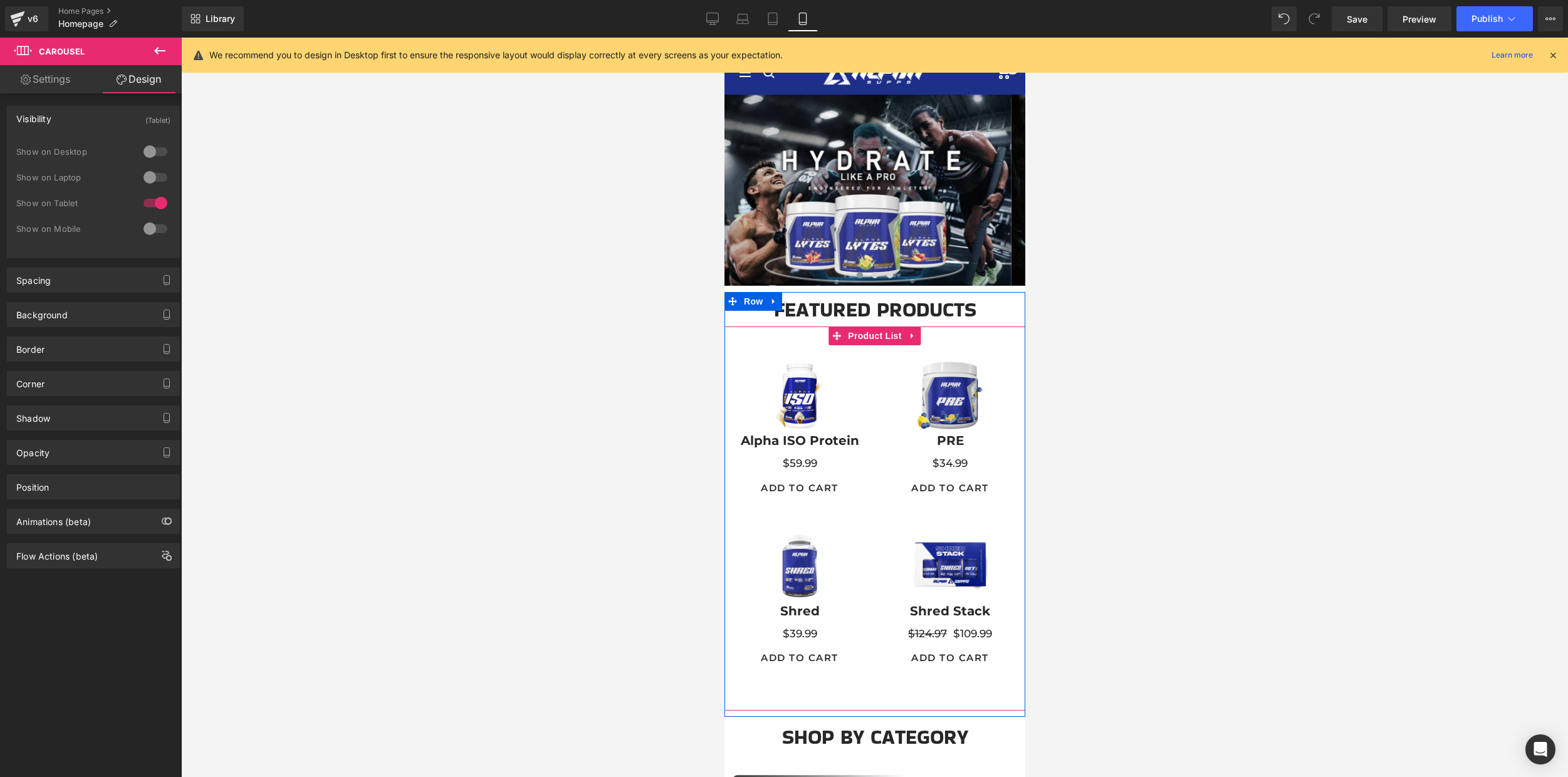
scroll to position [8, 0]
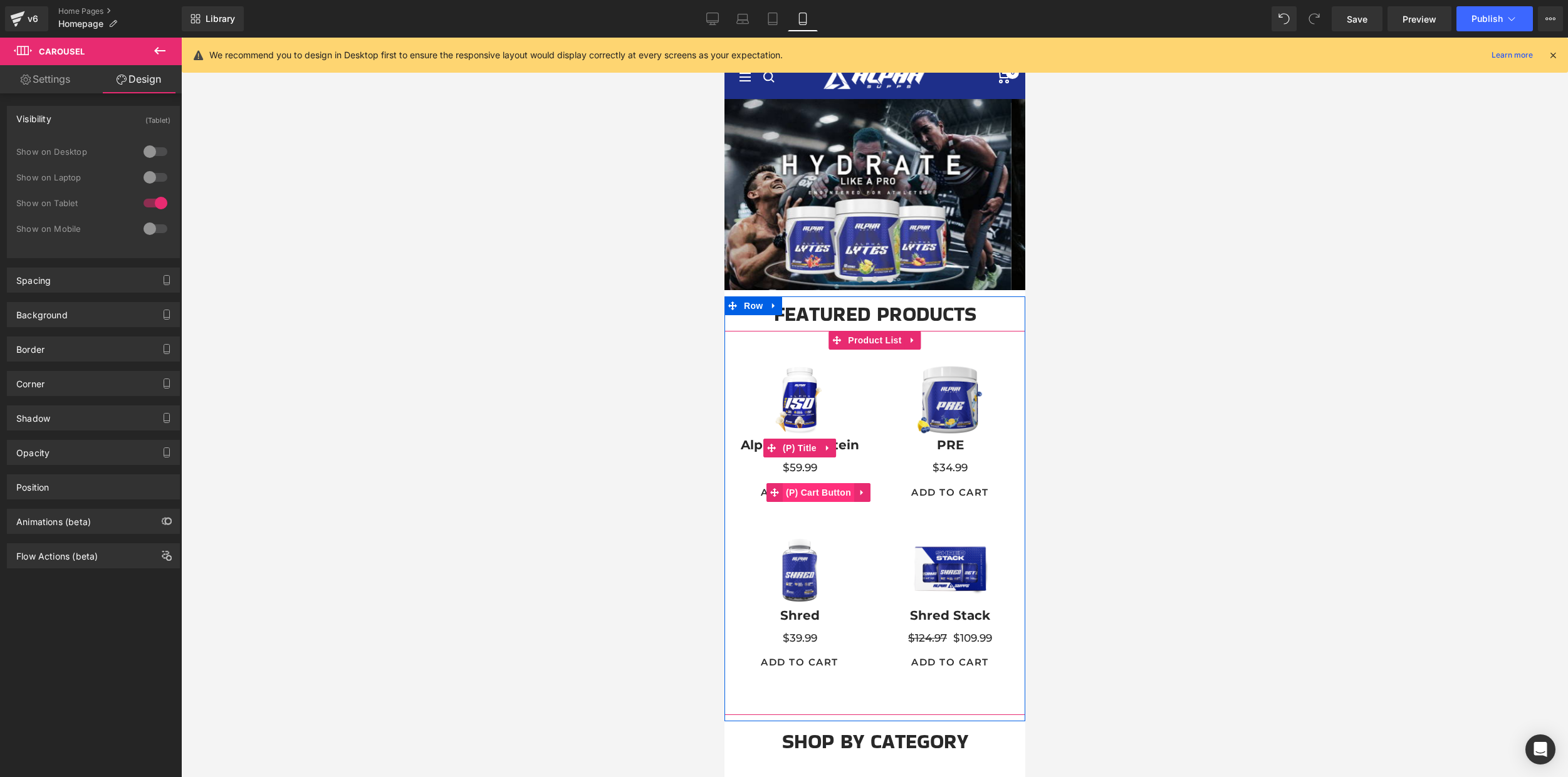
click at [793, 493] on span "(P) Cart Button" at bounding box center [818, 492] width 72 height 19
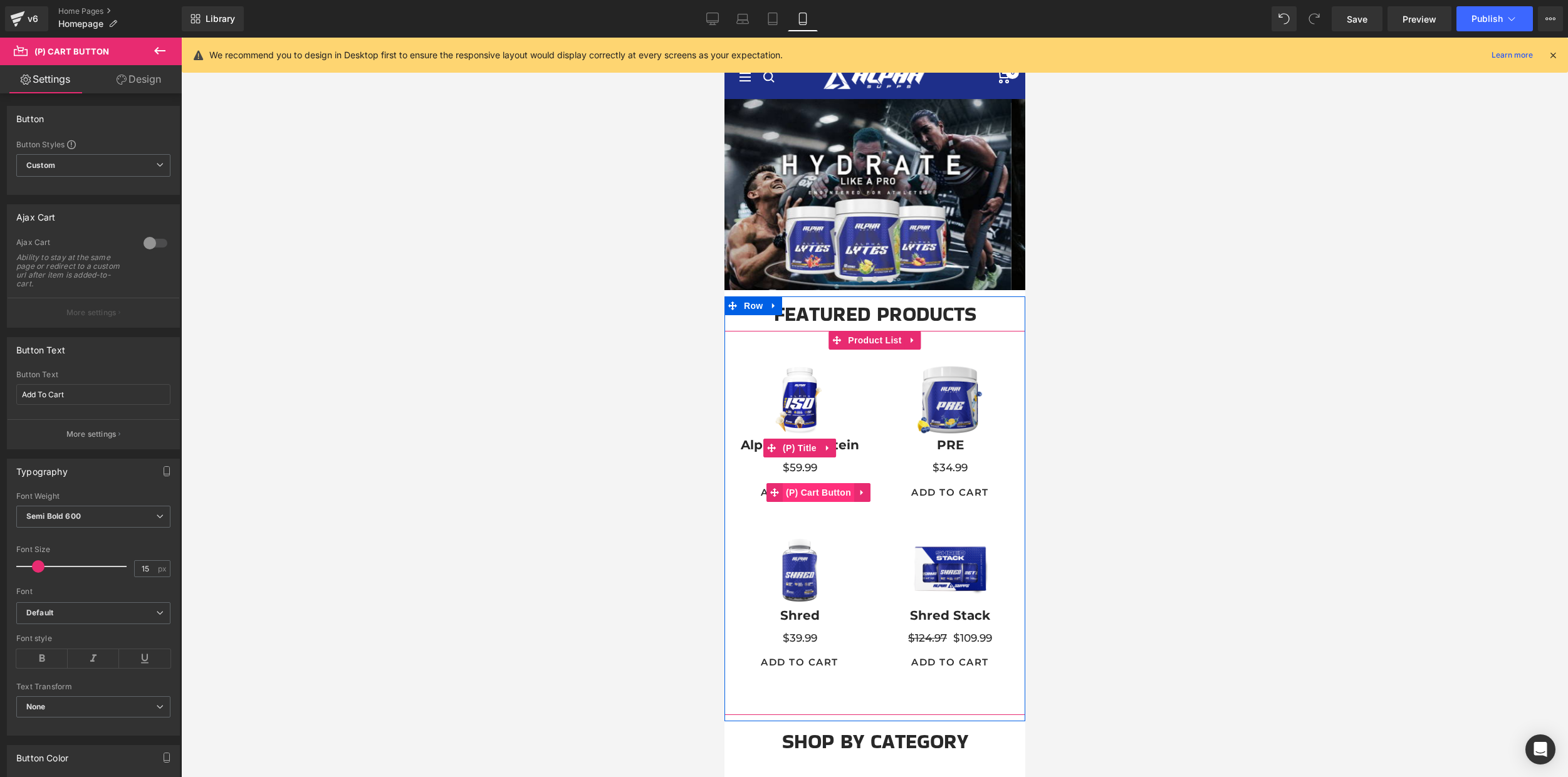
click at [795, 487] on span "(P) Cart Button" at bounding box center [818, 492] width 72 height 19
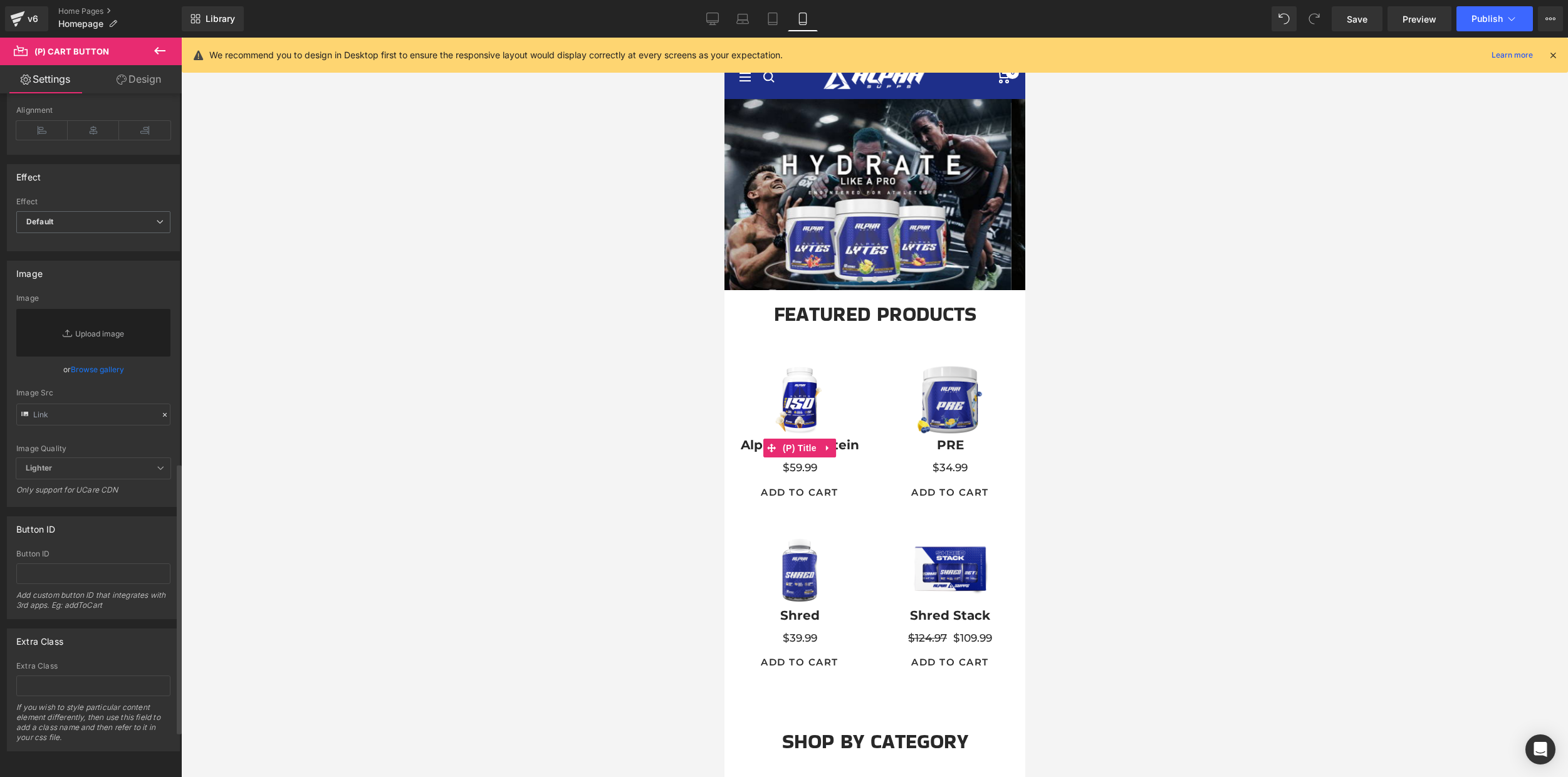
scroll to position [1045, 0]
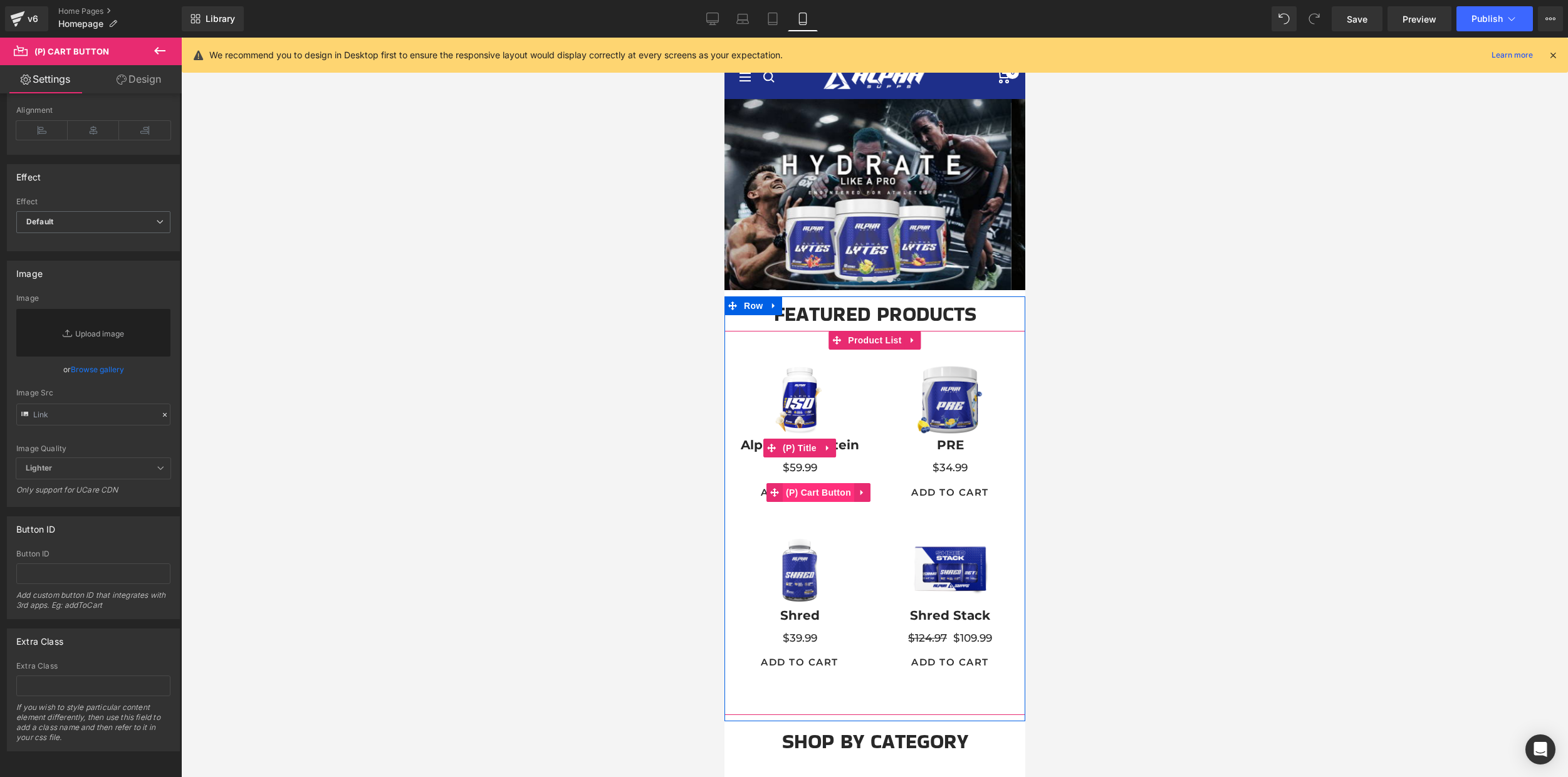
click at [791, 491] on span "(P) Cart Button" at bounding box center [818, 492] width 72 height 19
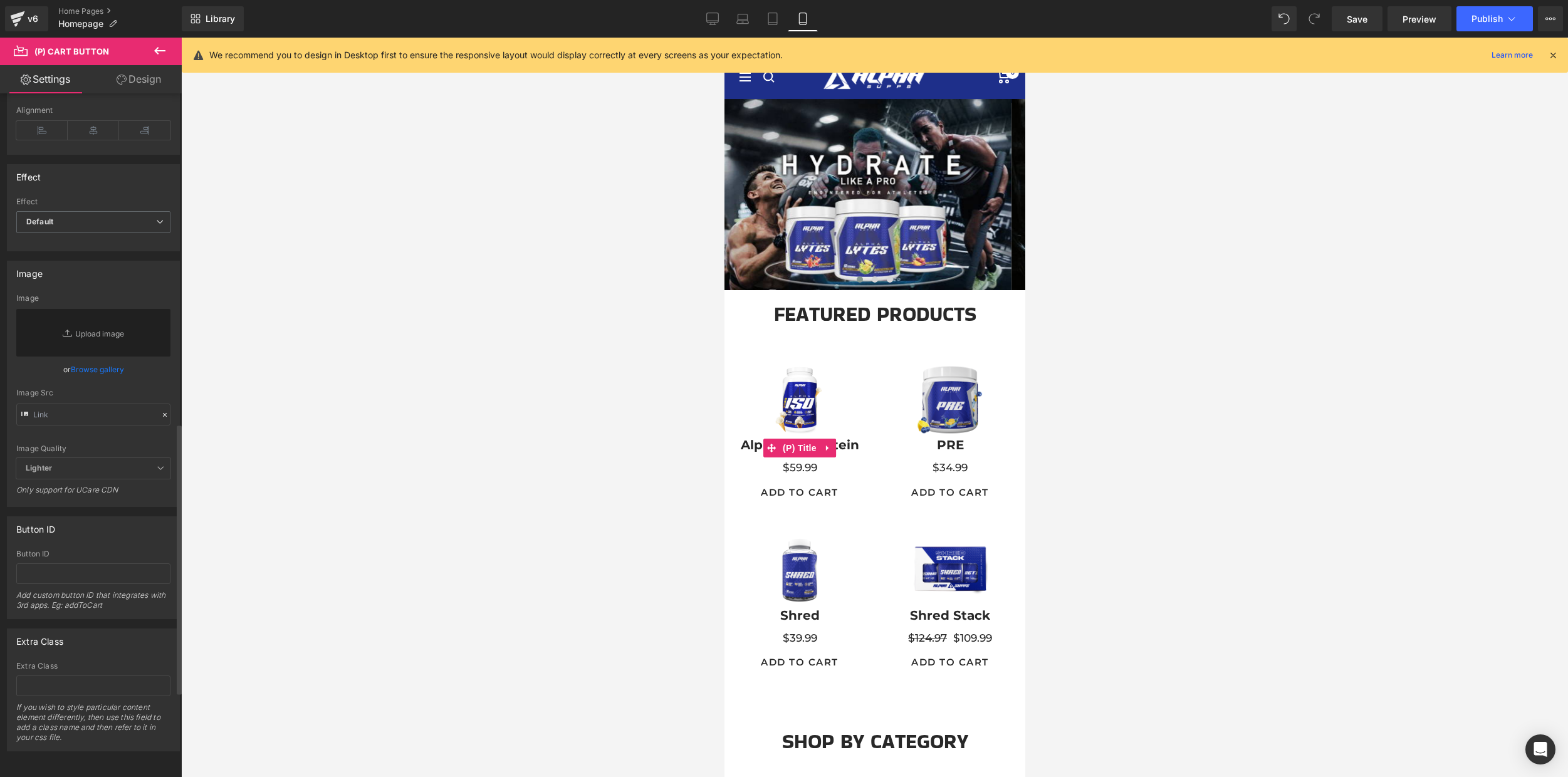
scroll to position [0, 0]
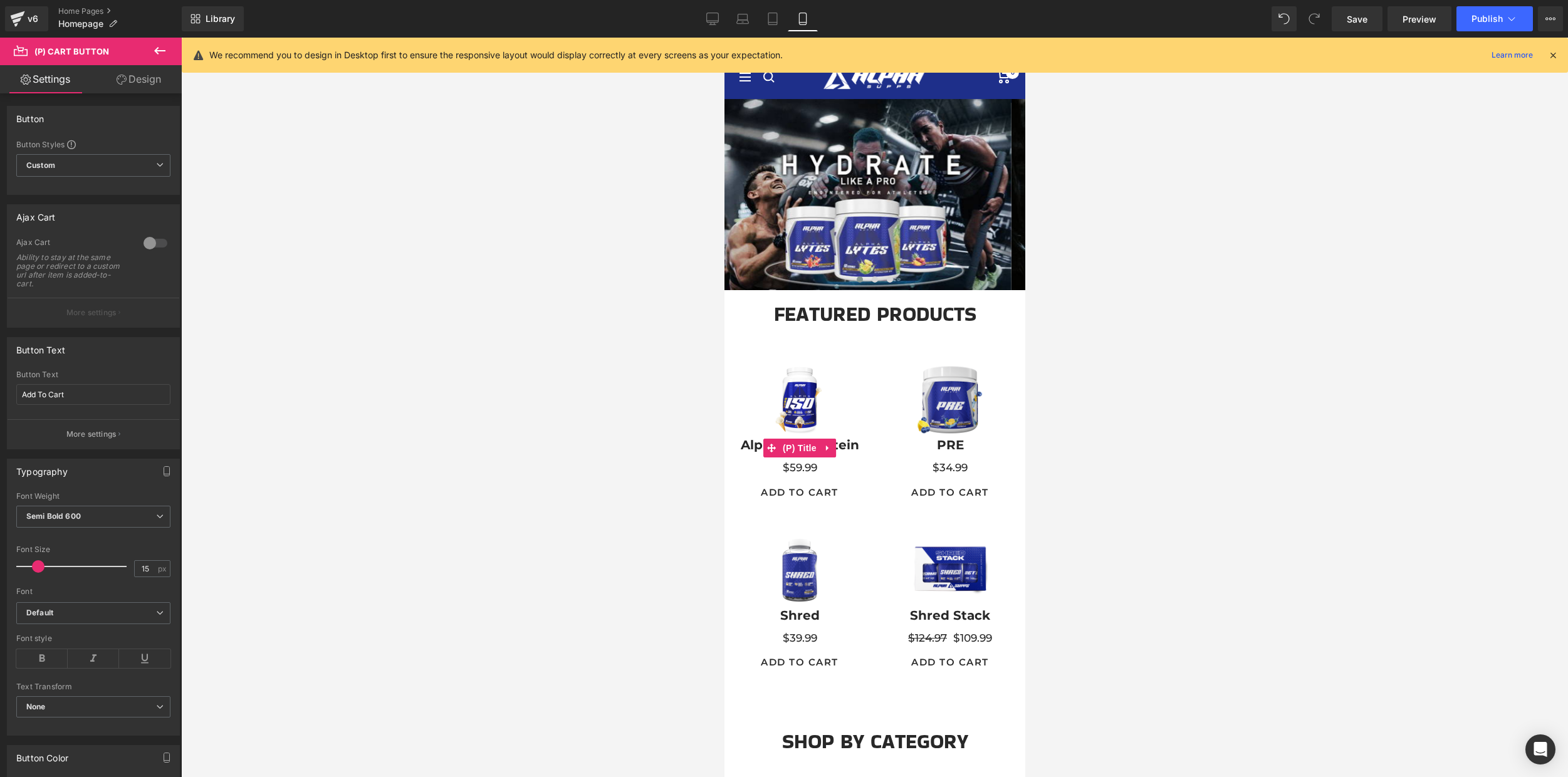
click at [137, 81] on link "Design" at bounding box center [138, 78] width 90 height 28
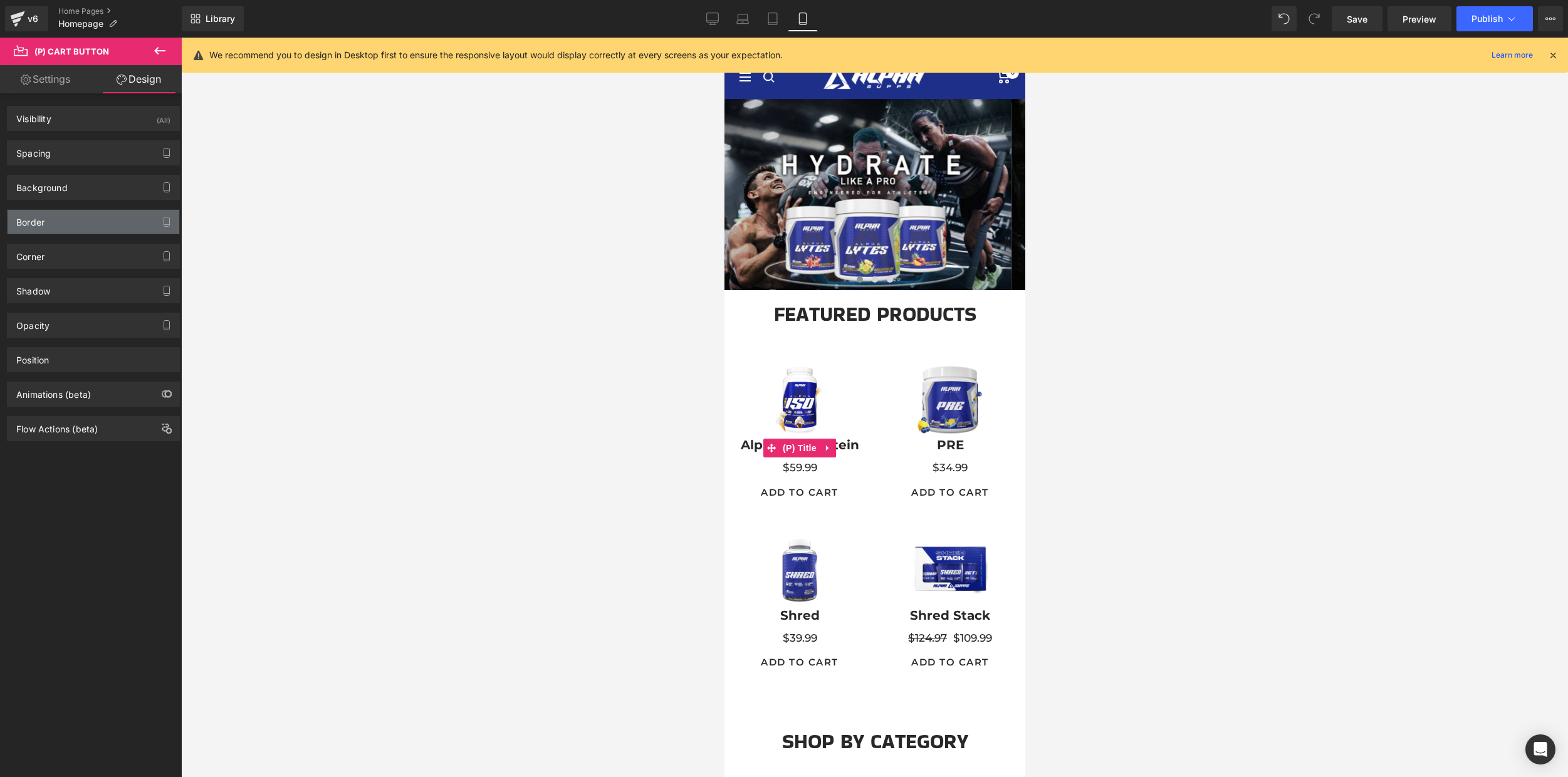
click at [90, 218] on div "Border" at bounding box center [93, 222] width 171 height 24
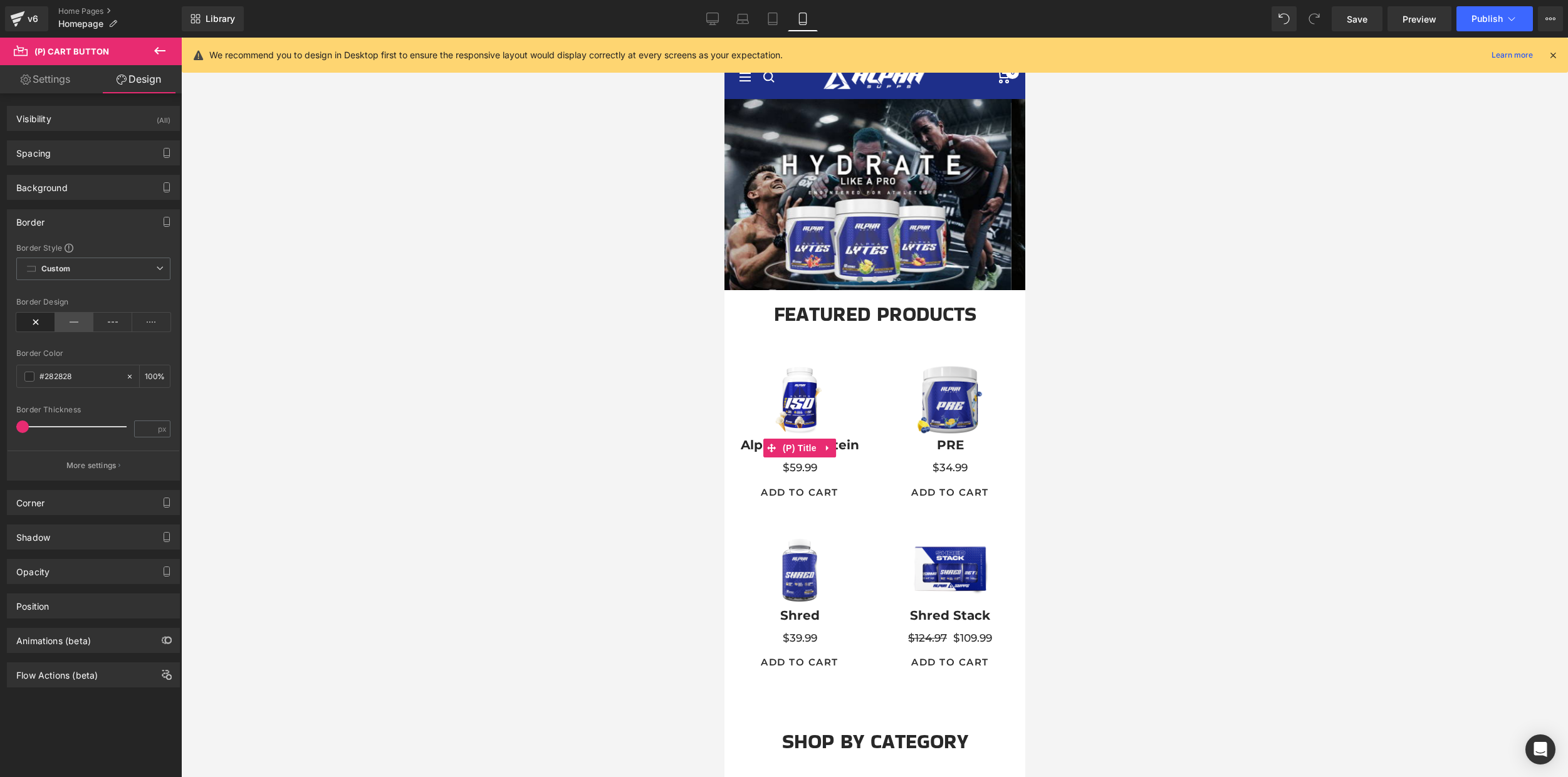
click at [70, 327] on icon at bounding box center [75, 322] width 39 height 19
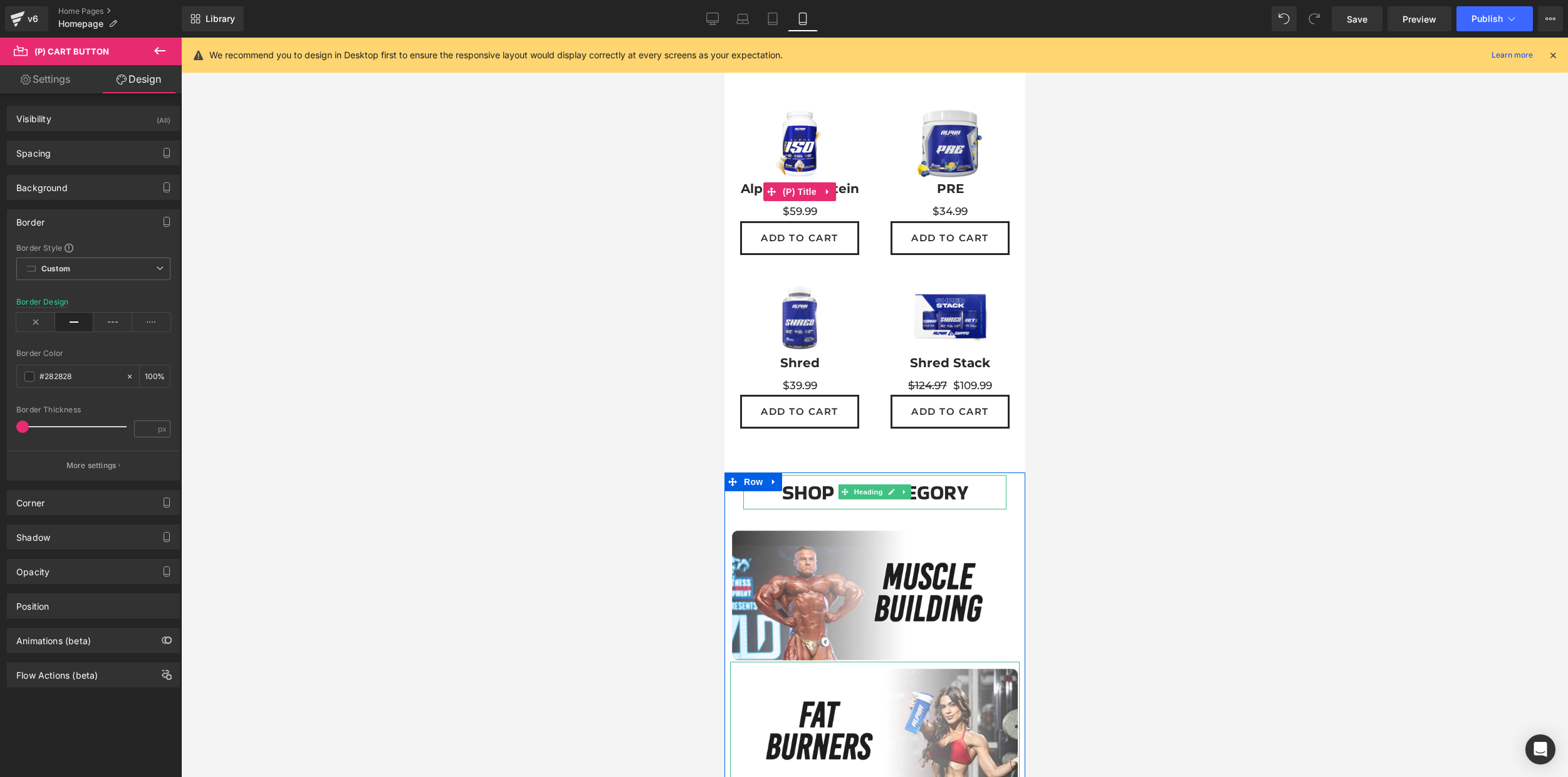
scroll to position [253, 0]
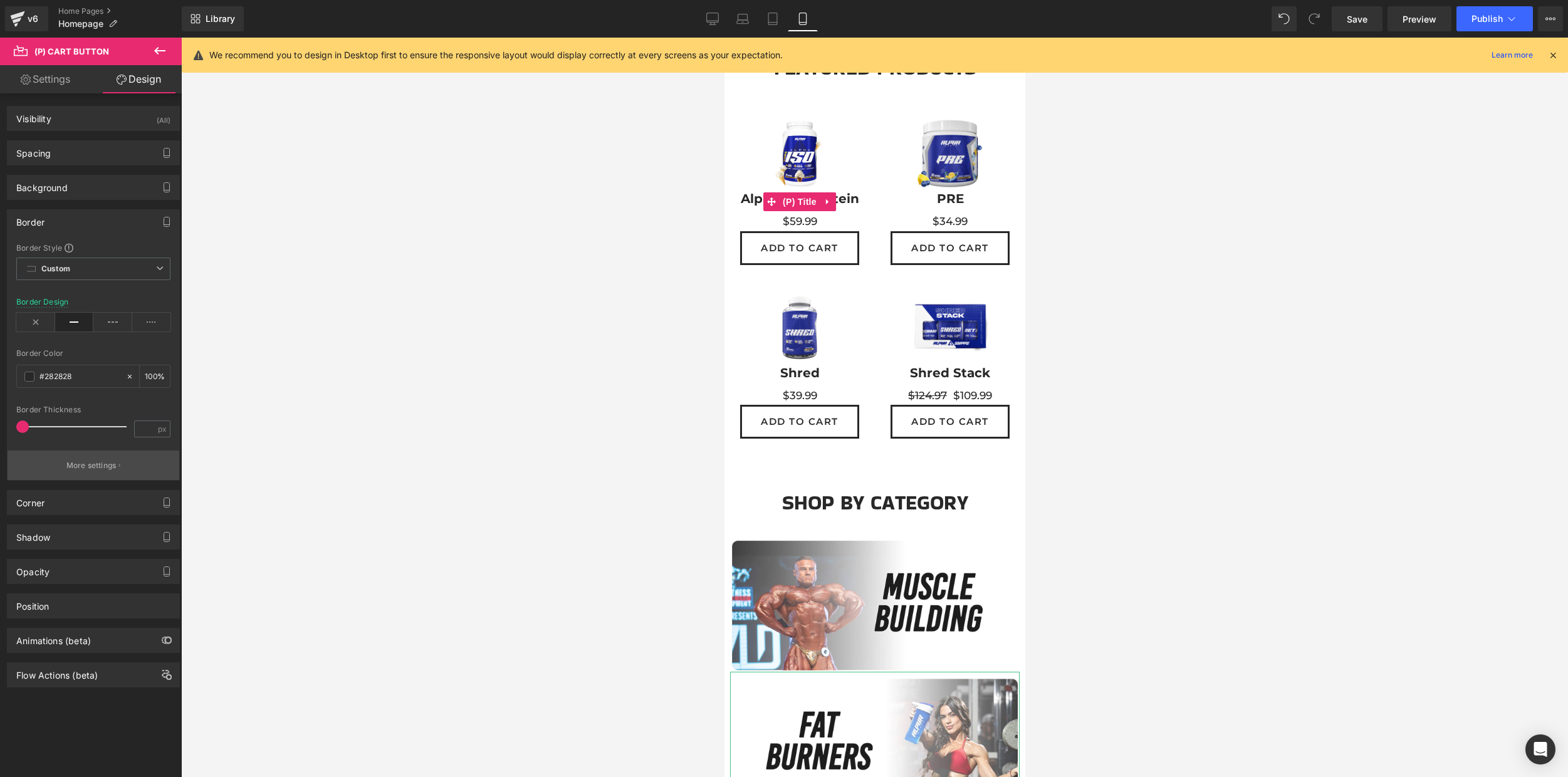
click at [70, 471] on p "More settings" at bounding box center [91, 465] width 50 height 11
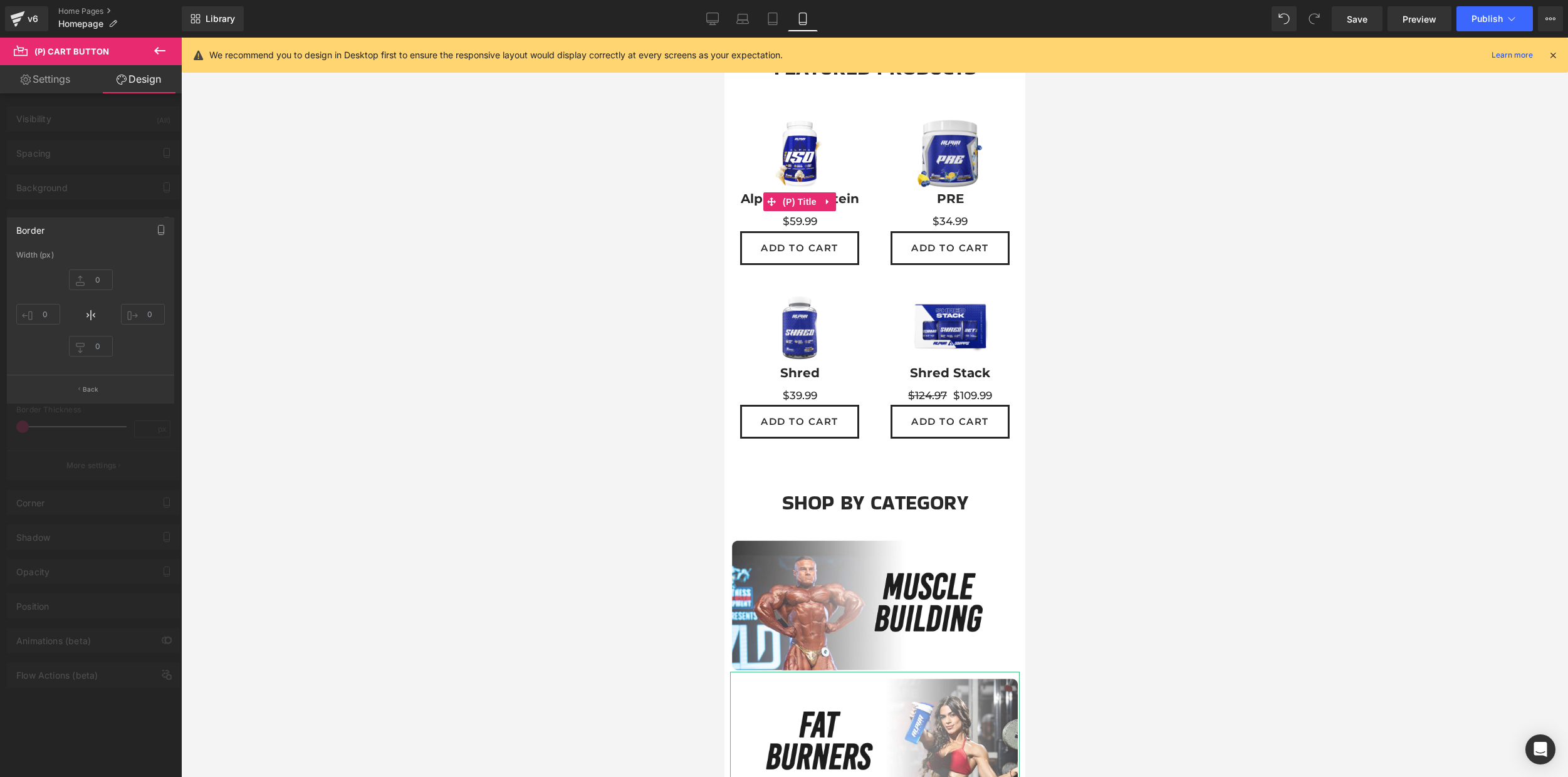
click at [114, 183] on div at bounding box center [90, 410] width 182 height 745
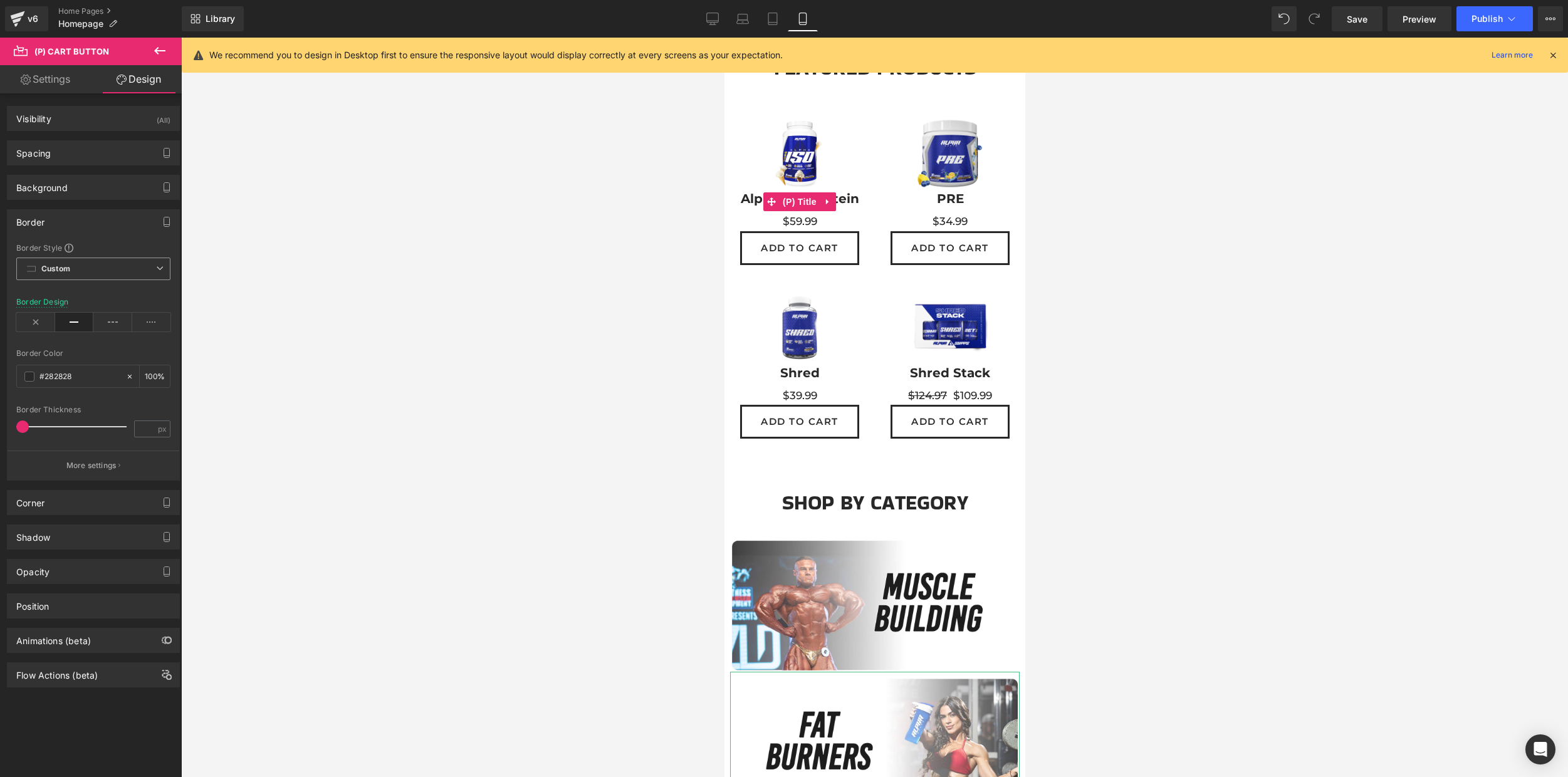
click at [120, 264] on span "Custom Setup Global Style" at bounding box center [93, 269] width 154 height 22
click at [103, 329] on icon at bounding box center [113, 322] width 39 height 19
click at [68, 322] on icon at bounding box center [75, 322] width 39 height 19
click at [98, 218] on div "Border" at bounding box center [93, 222] width 171 height 24
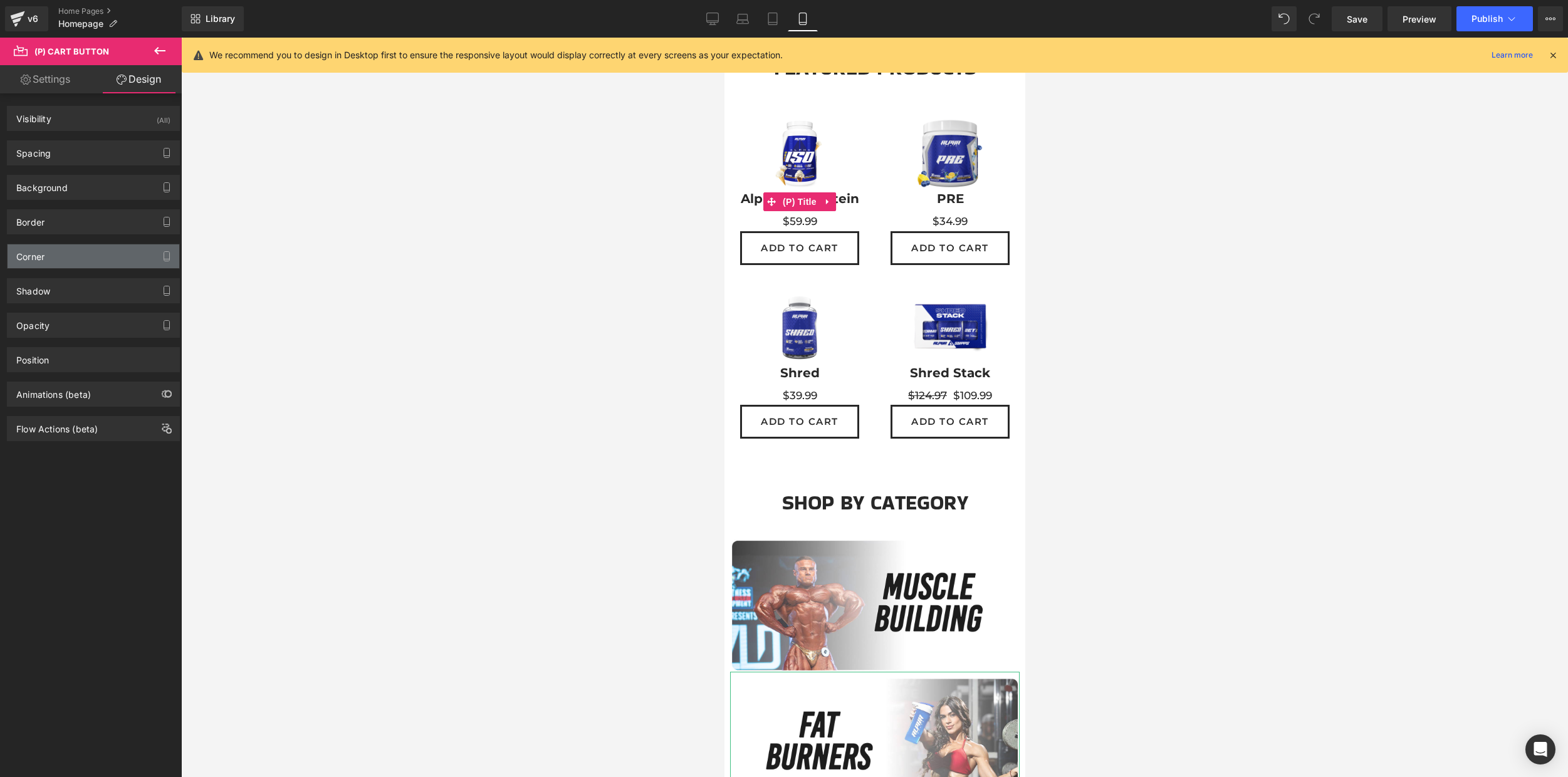
click at [96, 258] on div "Corner" at bounding box center [93, 256] width 171 height 24
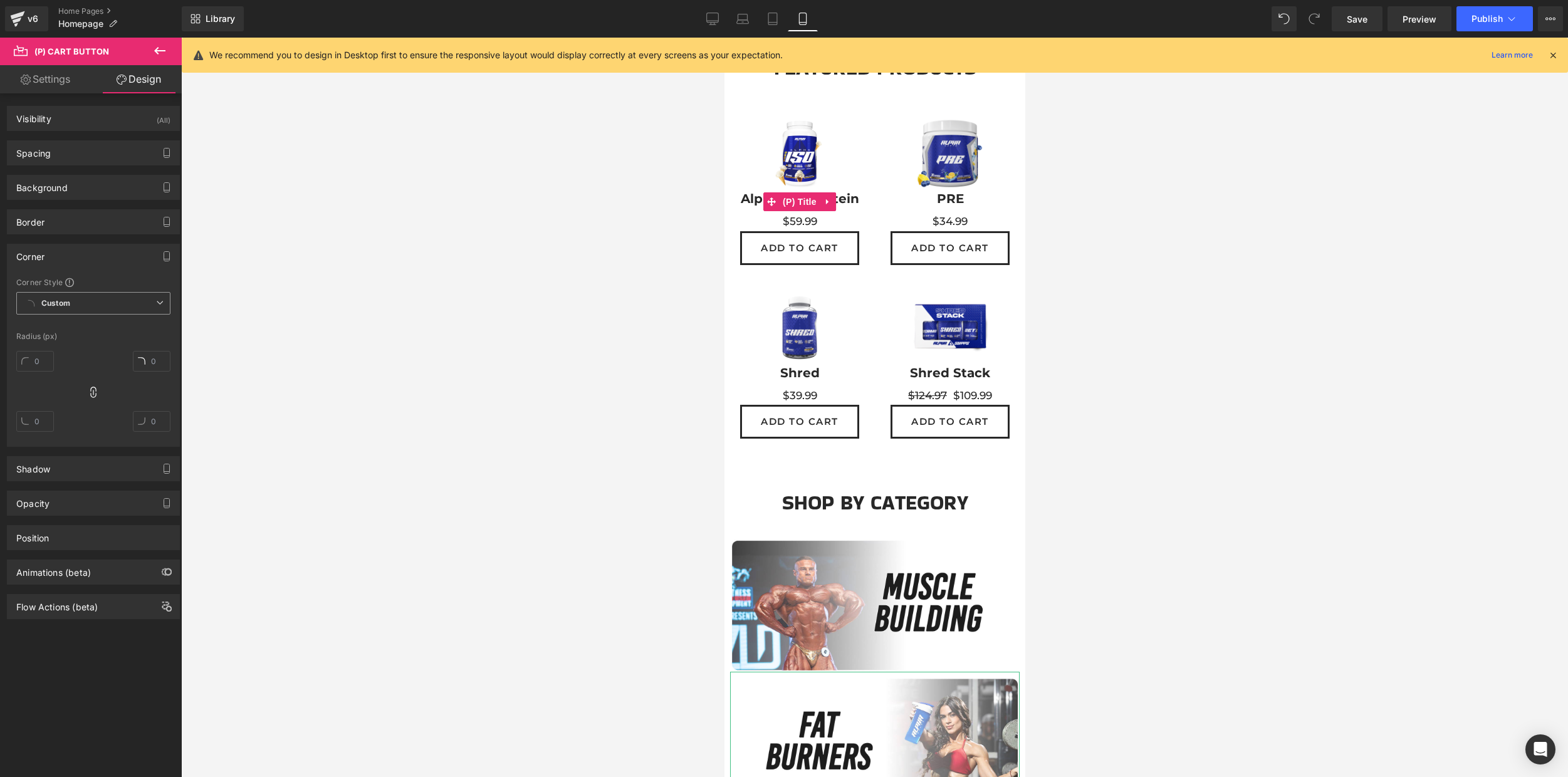
click at [67, 301] on b "Custom" at bounding box center [55, 304] width 29 height 10
click at [44, 360] on input "text" at bounding box center [35, 361] width 38 height 20
type input "5"
click at [110, 256] on div "Corner" at bounding box center [93, 256] width 171 height 24
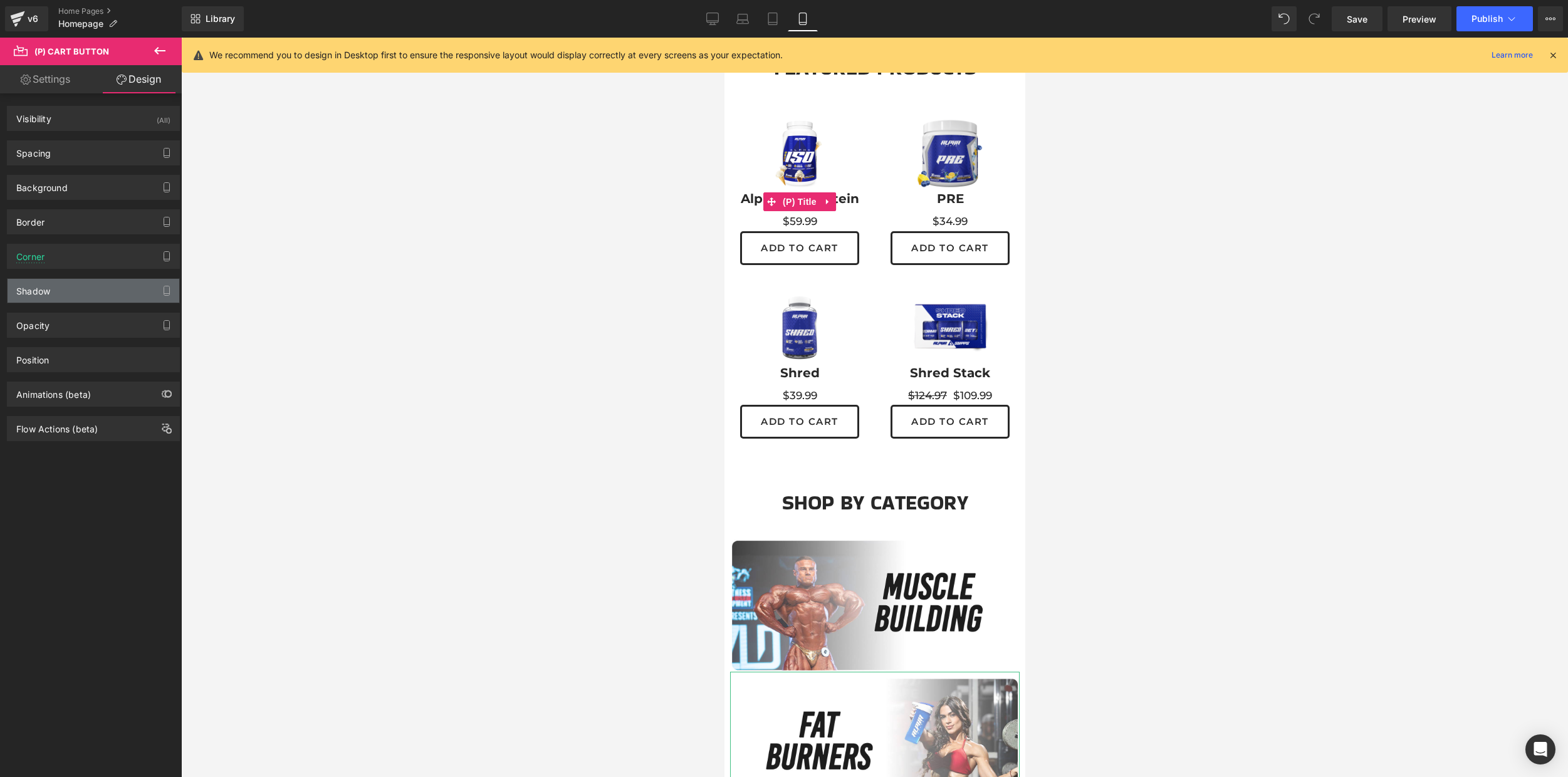
click at [113, 299] on div "Shadow" at bounding box center [93, 291] width 171 height 24
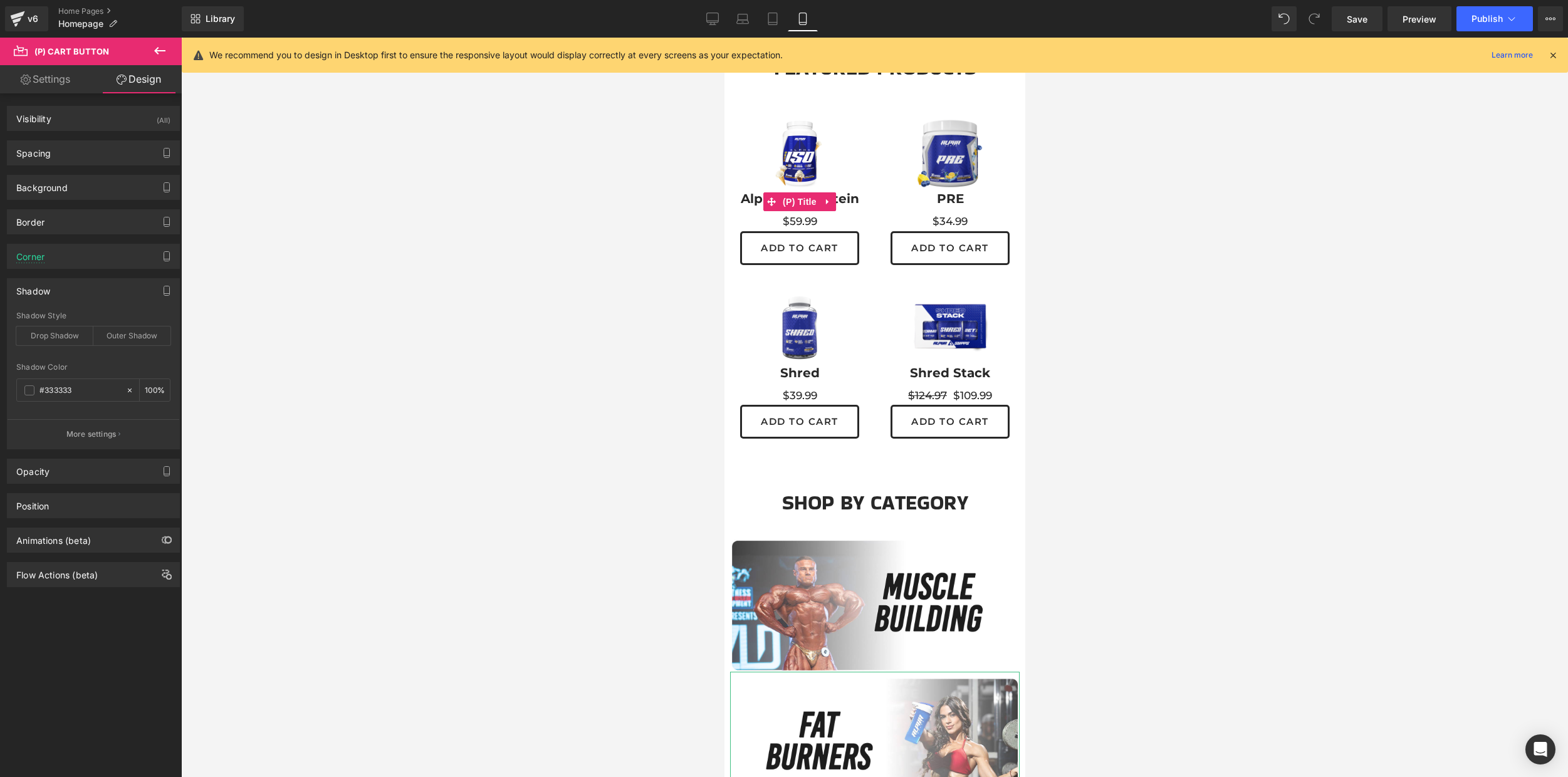
click at [111, 299] on div "Shadow" at bounding box center [93, 291] width 171 height 24
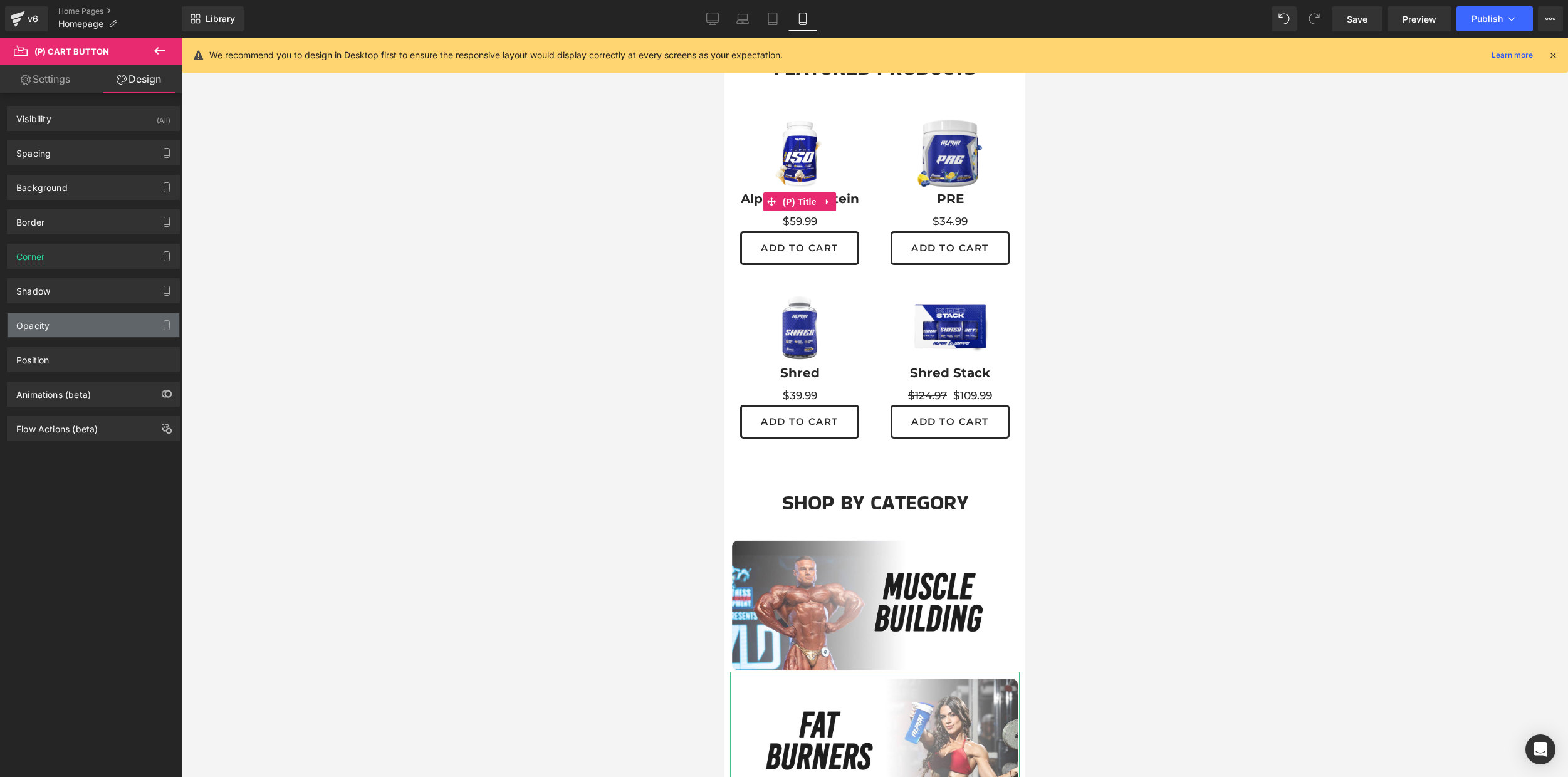
click at [106, 337] on div "Opacity" at bounding box center [93, 325] width 171 height 24
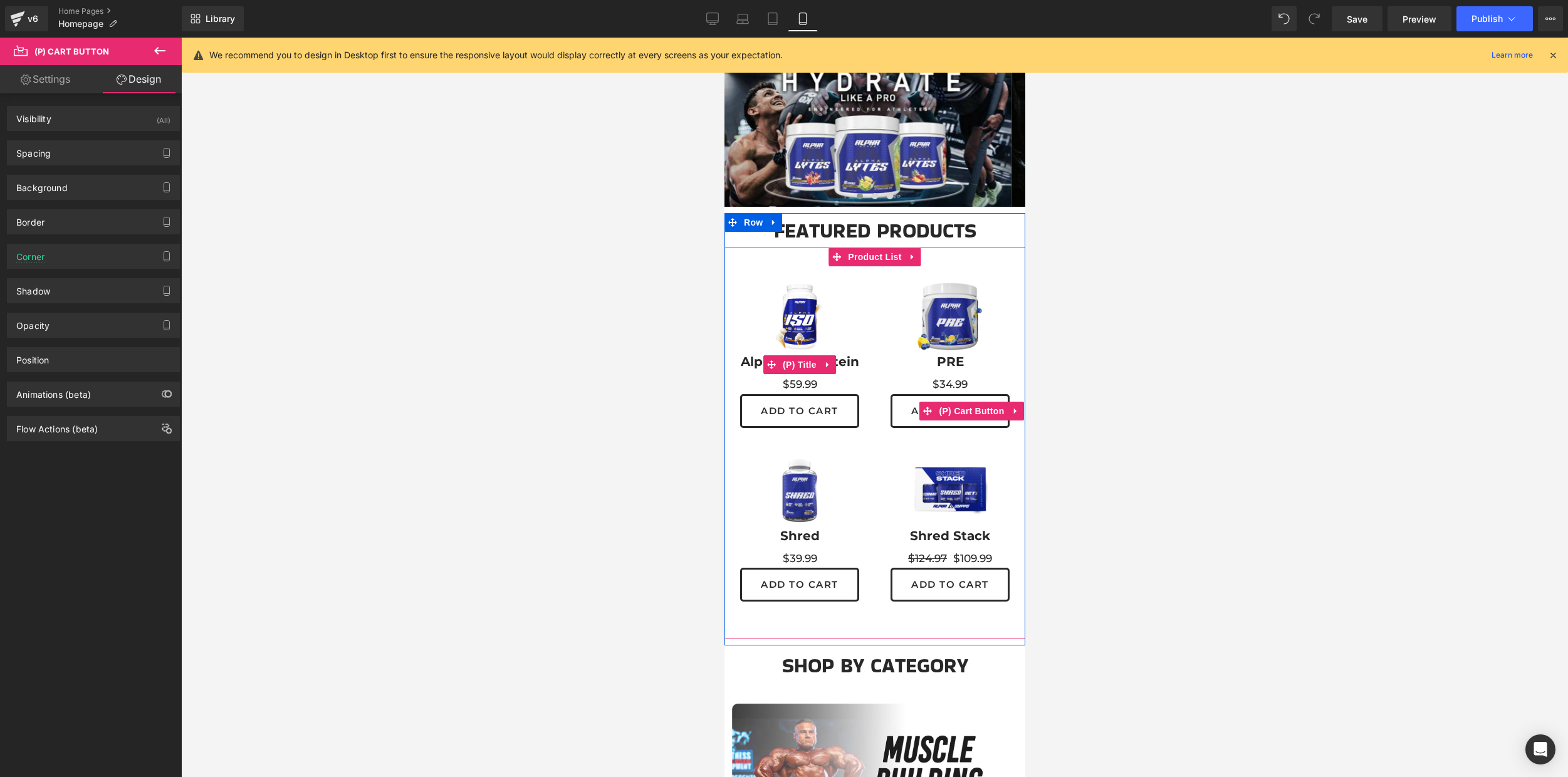
scroll to position [90, 0]
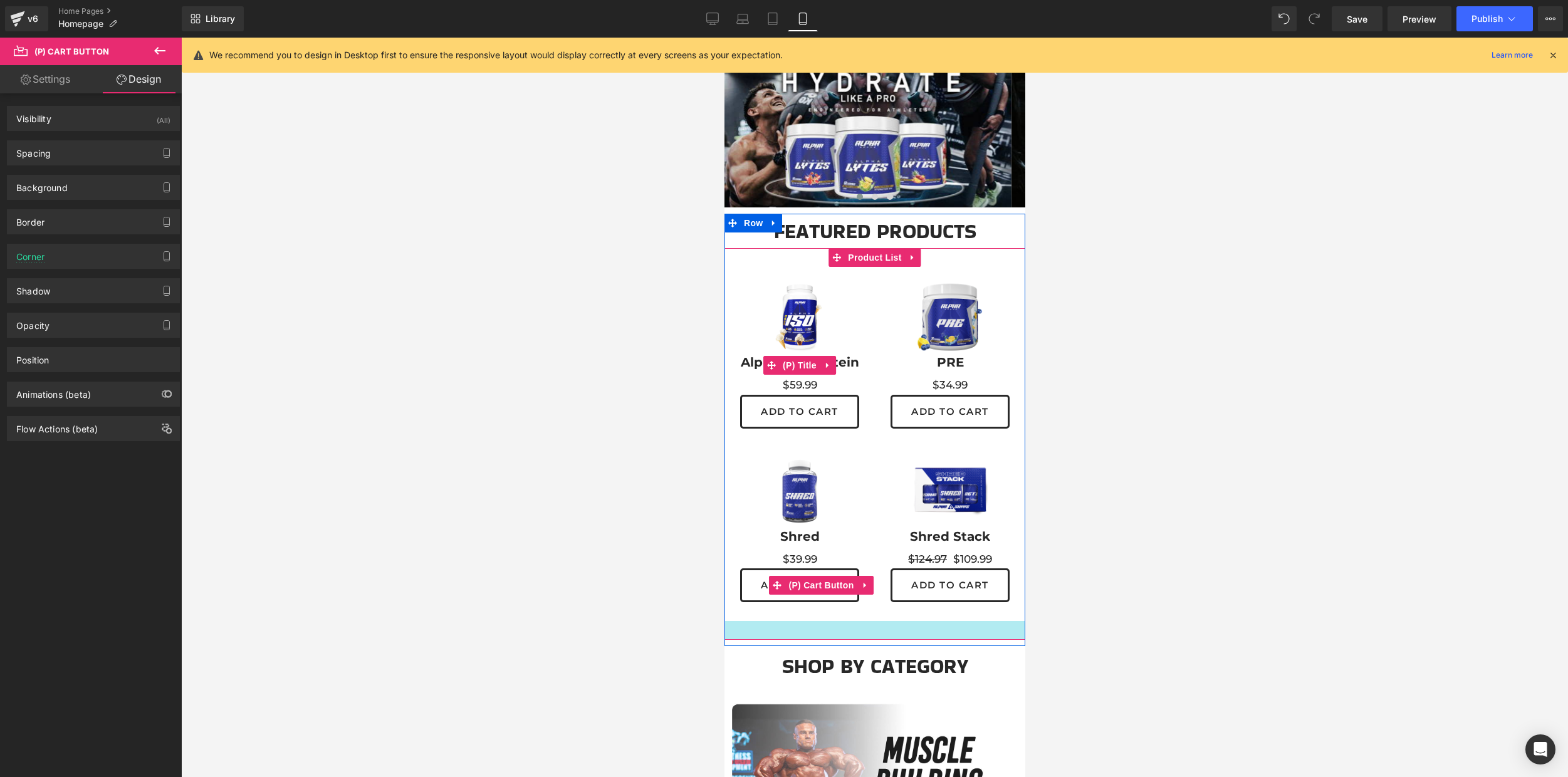
click at [824, 629] on div at bounding box center [874, 630] width 301 height 19
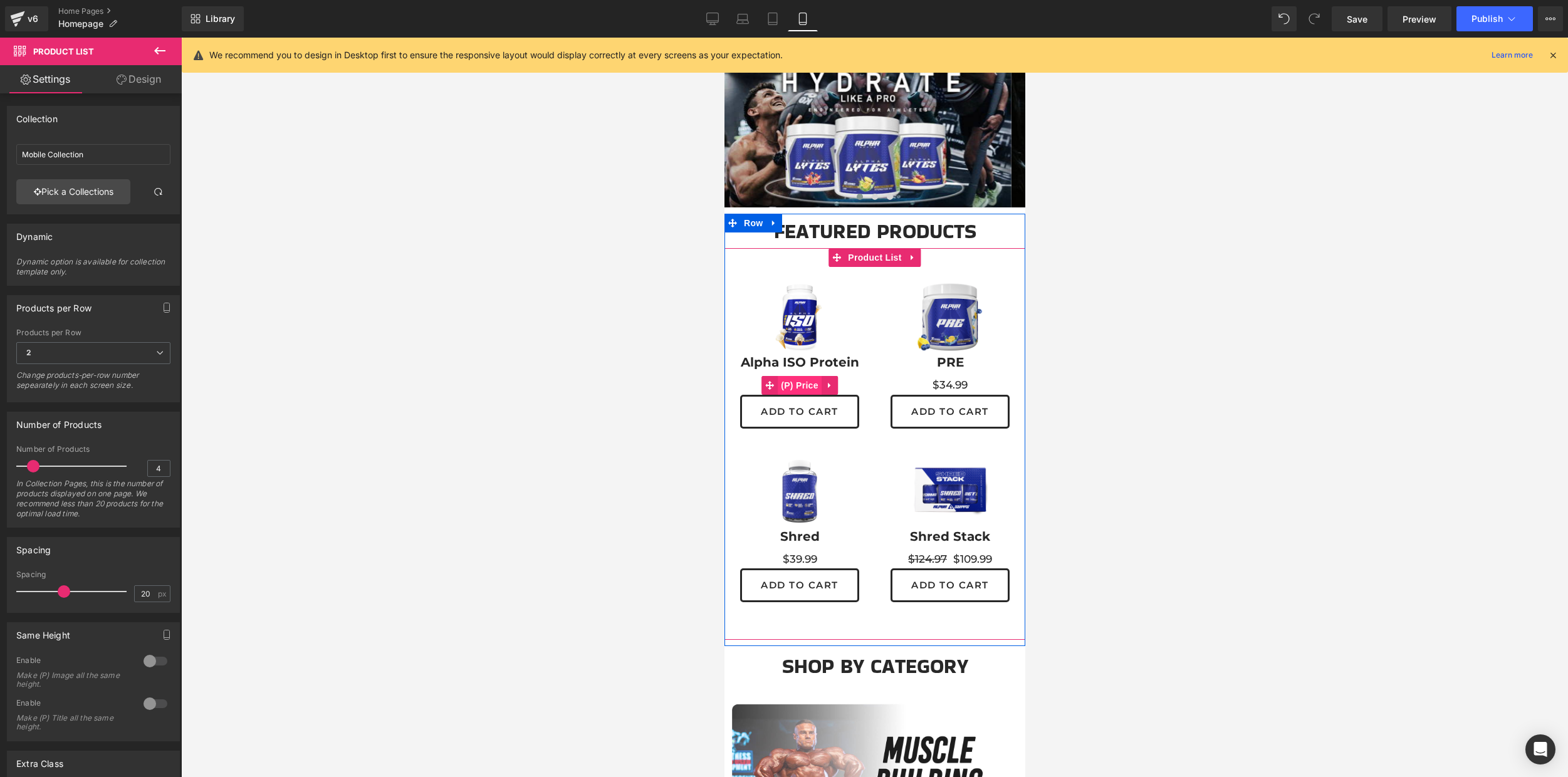
click at [787, 383] on span "(P) Price" at bounding box center [799, 386] width 44 height 19
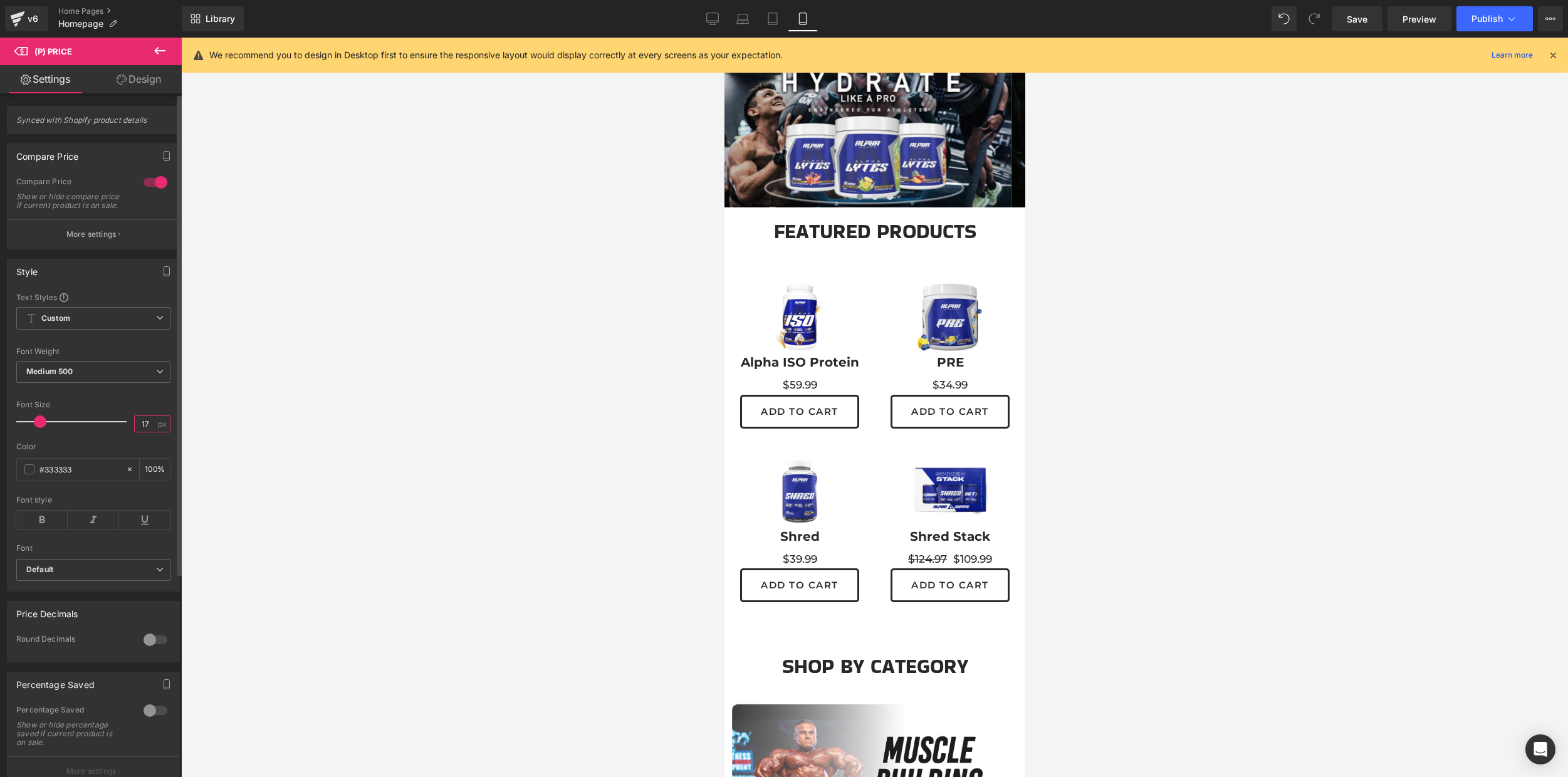
click at [152, 432] on input "17" at bounding box center [146, 424] width 22 height 15
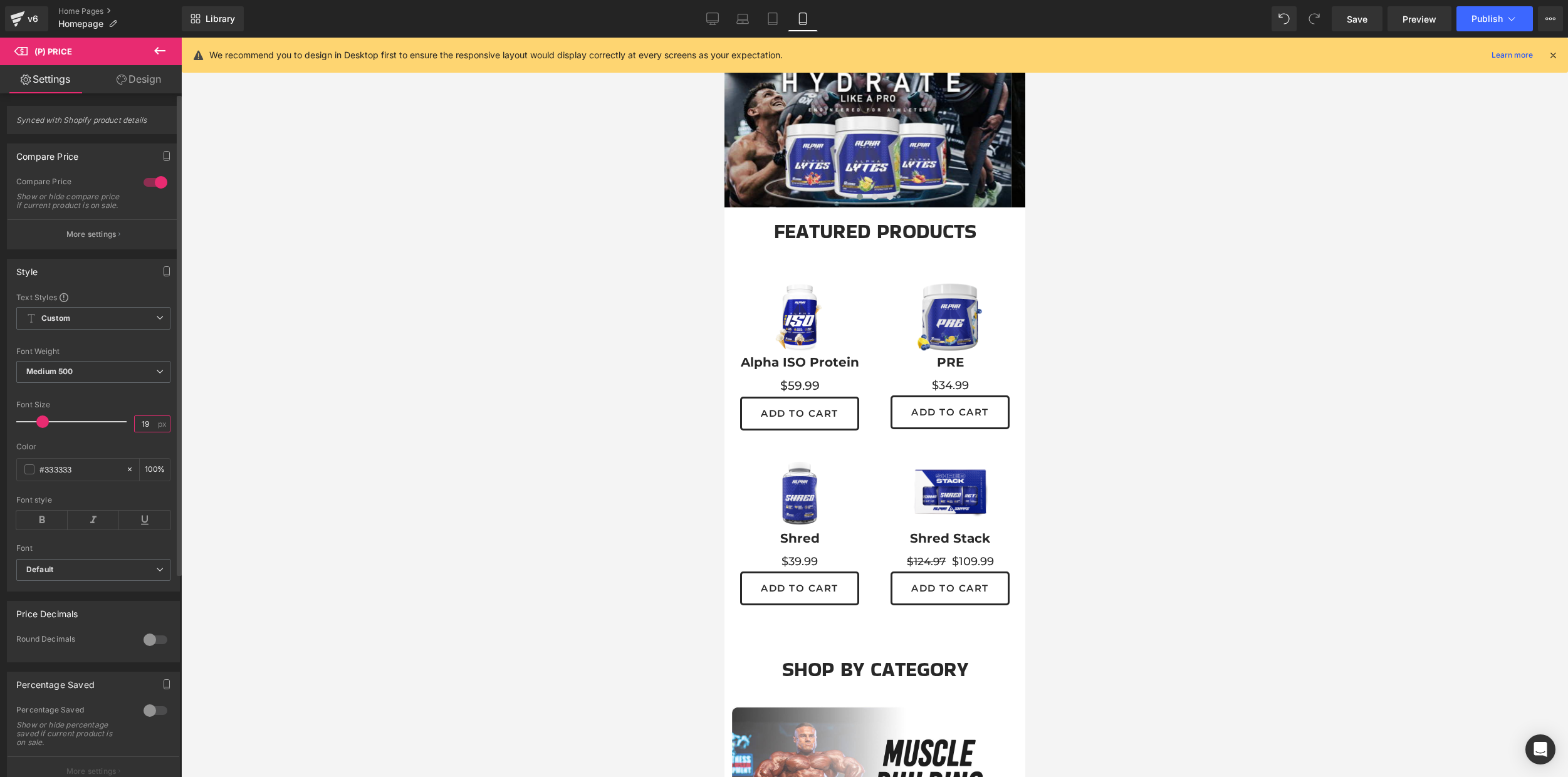
type input "20"
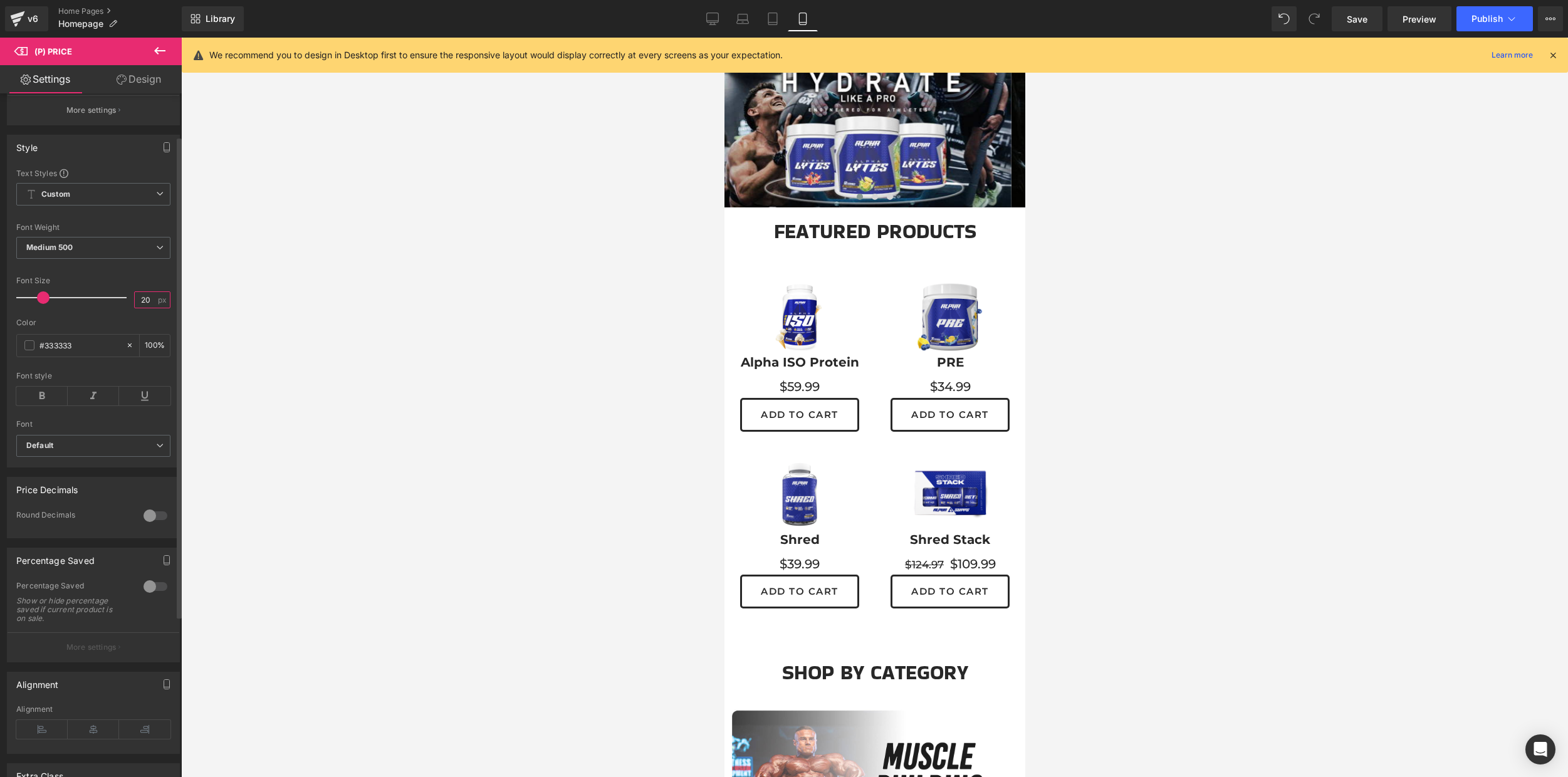
scroll to position [126, 0]
click at [148, 594] on div at bounding box center [155, 584] width 30 height 20
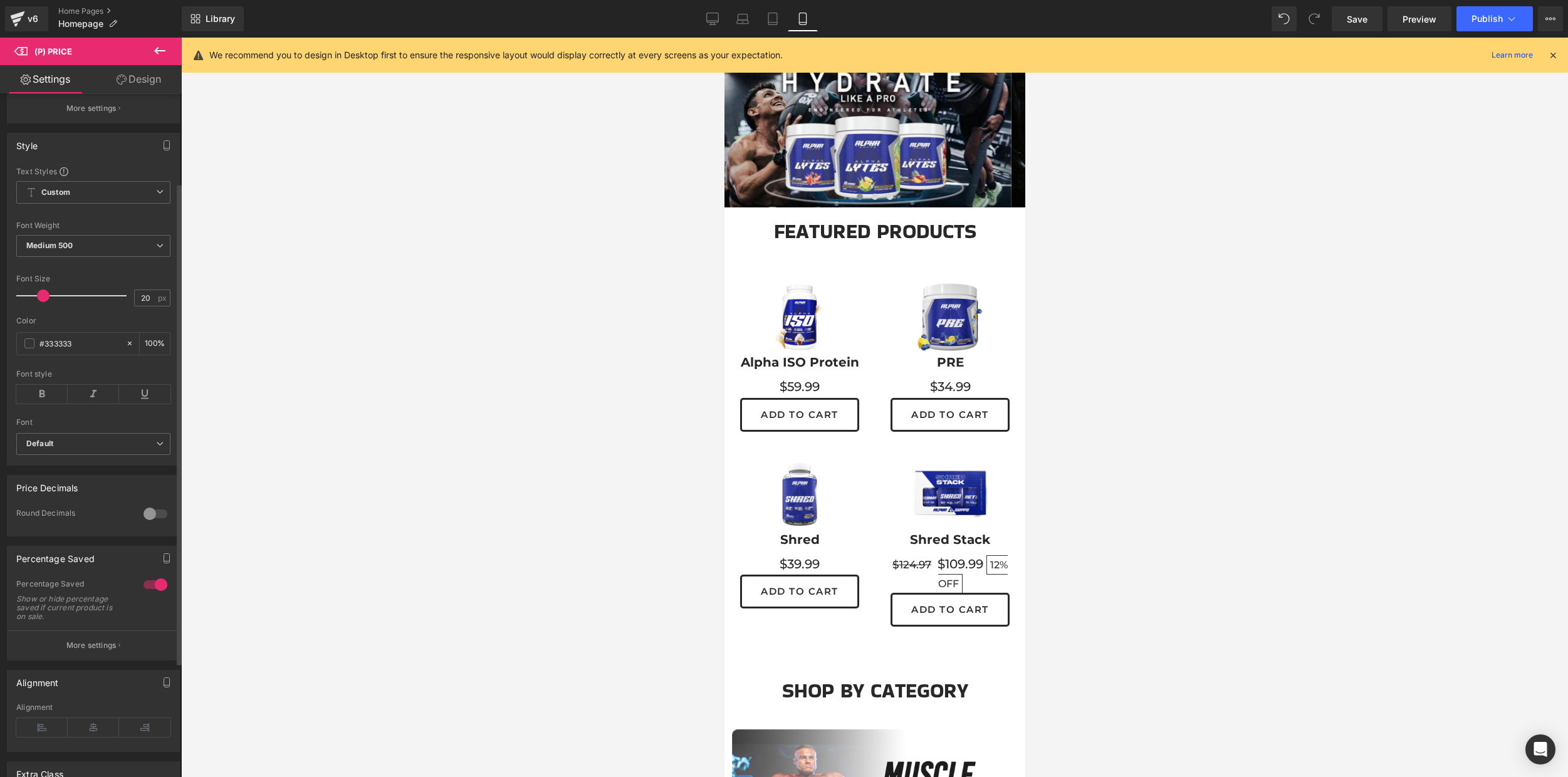
click at [148, 594] on div at bounding box center [155, 584] width 30 height 20
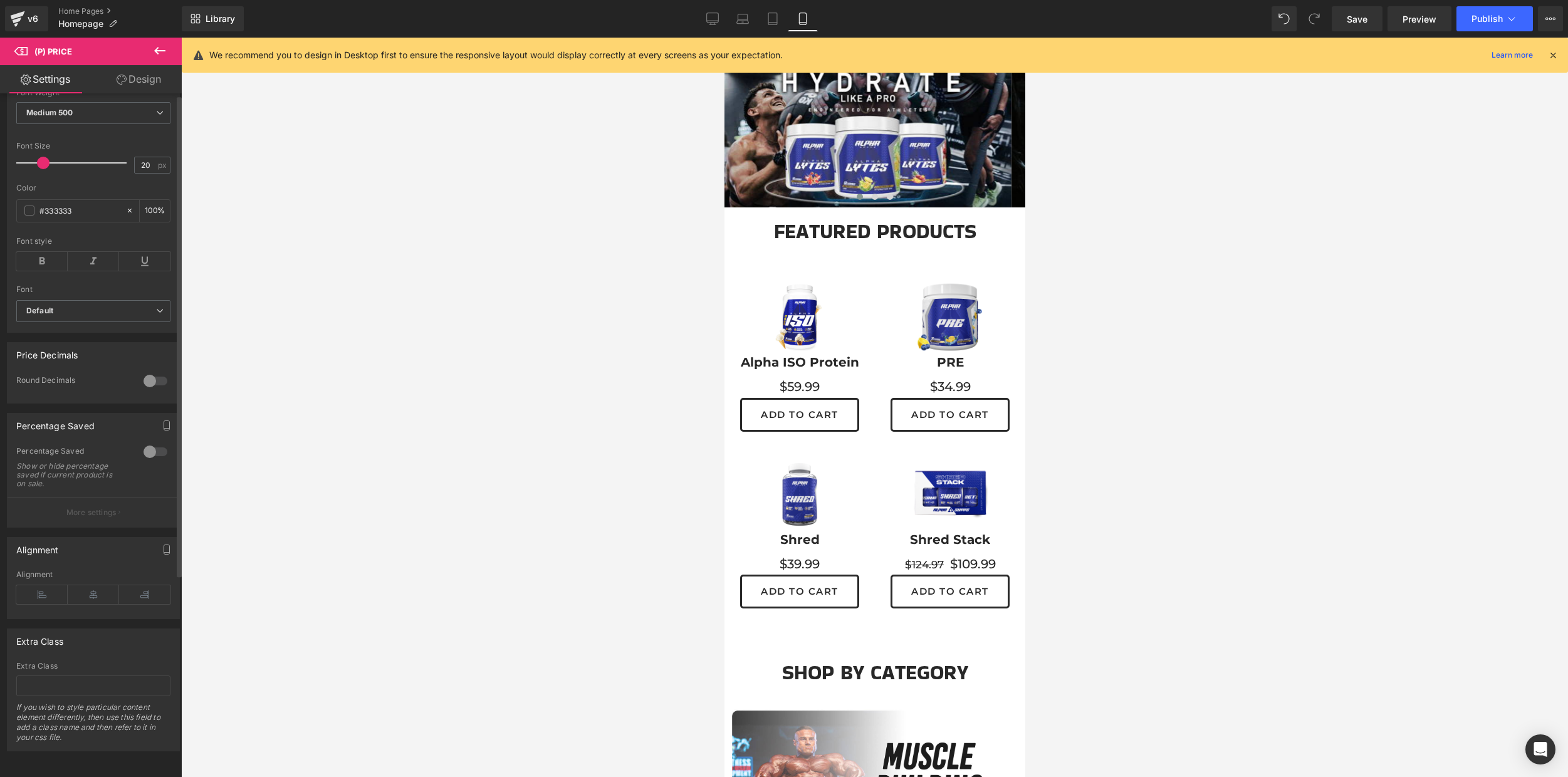
scroll to position [0, 0]
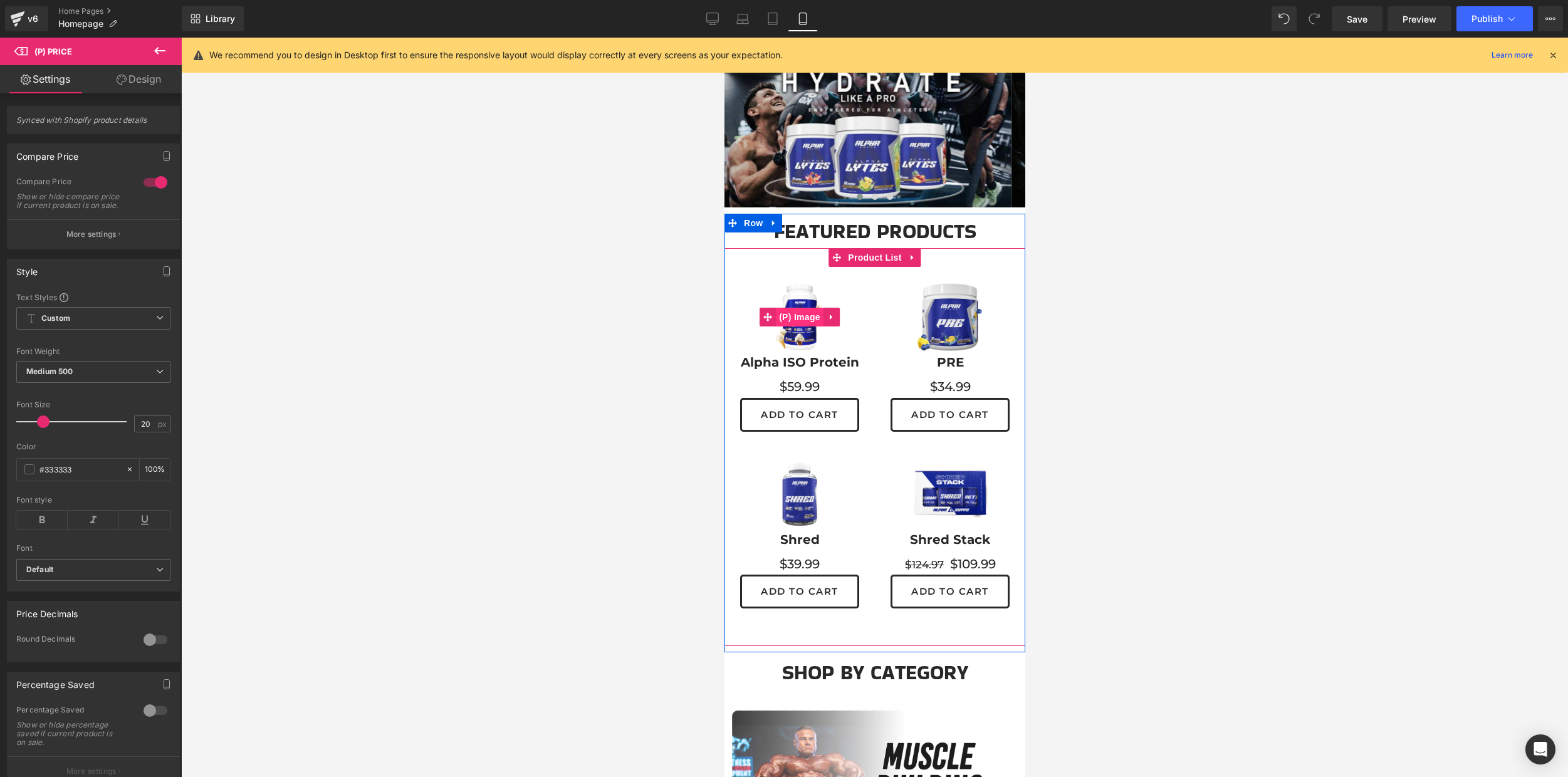
click at [795, 311] on span "(P) Image" at bounding box center [799, 317] width 48 height 19
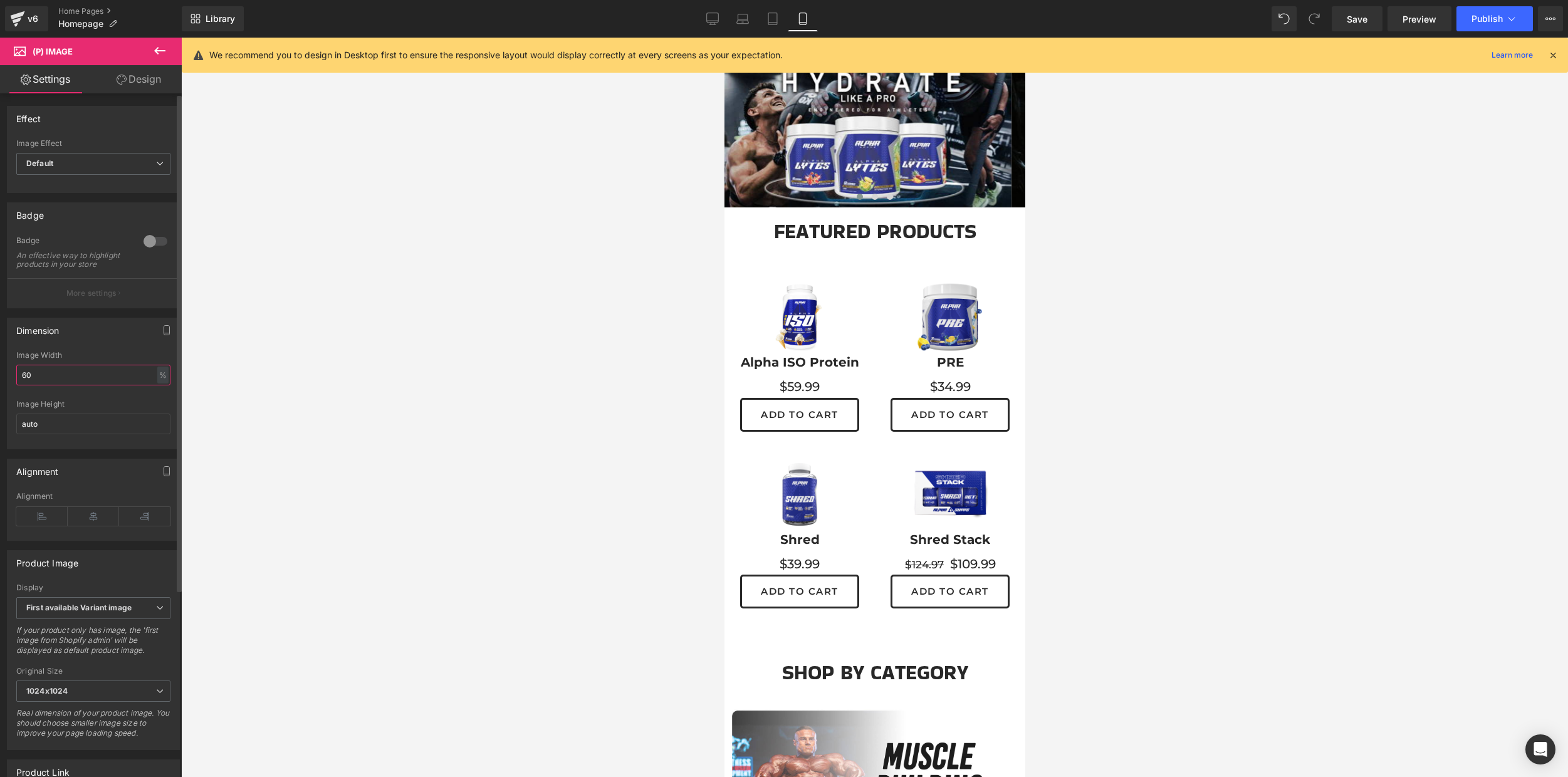
click at [100, 383] on input "60" at bounding box center [93, 374] width 154 height 20
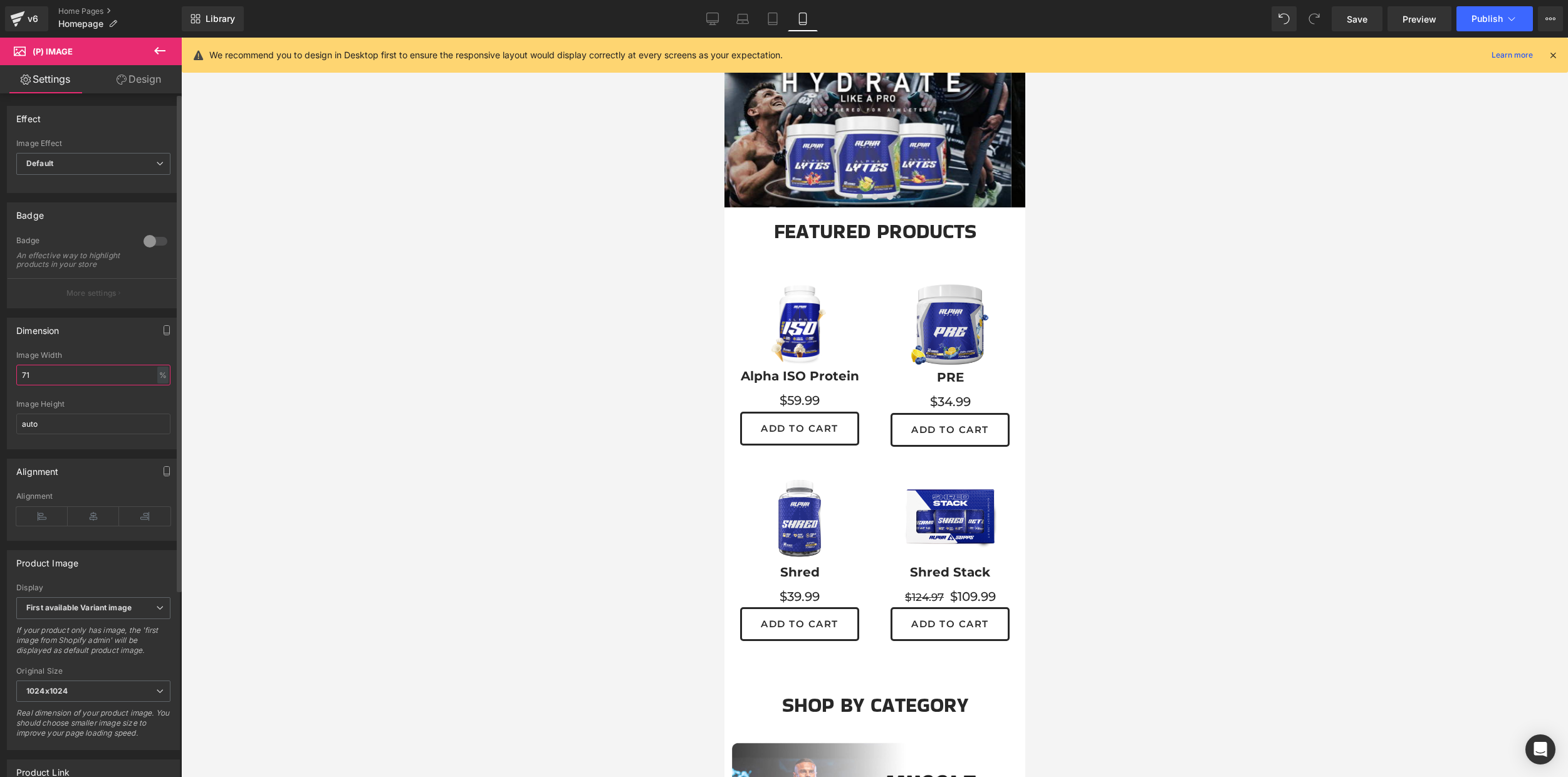
type input "70"
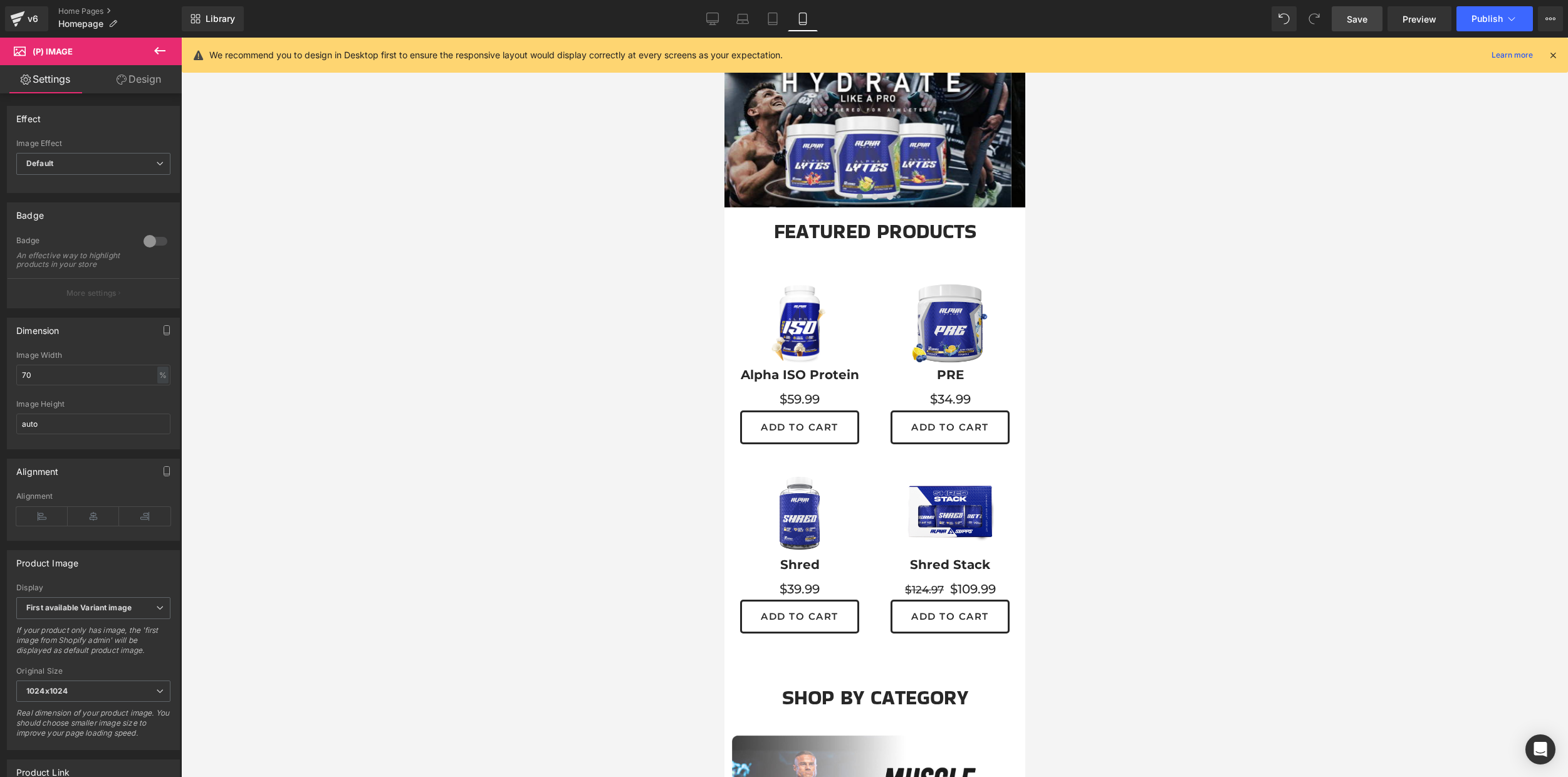
click at [1359, 20] on span "Save" at bounding box center [1356, 19] width 20 height 13
click at [1493, 14] on span "Publish" at bounding box center [1486, 19] width 32 height 10
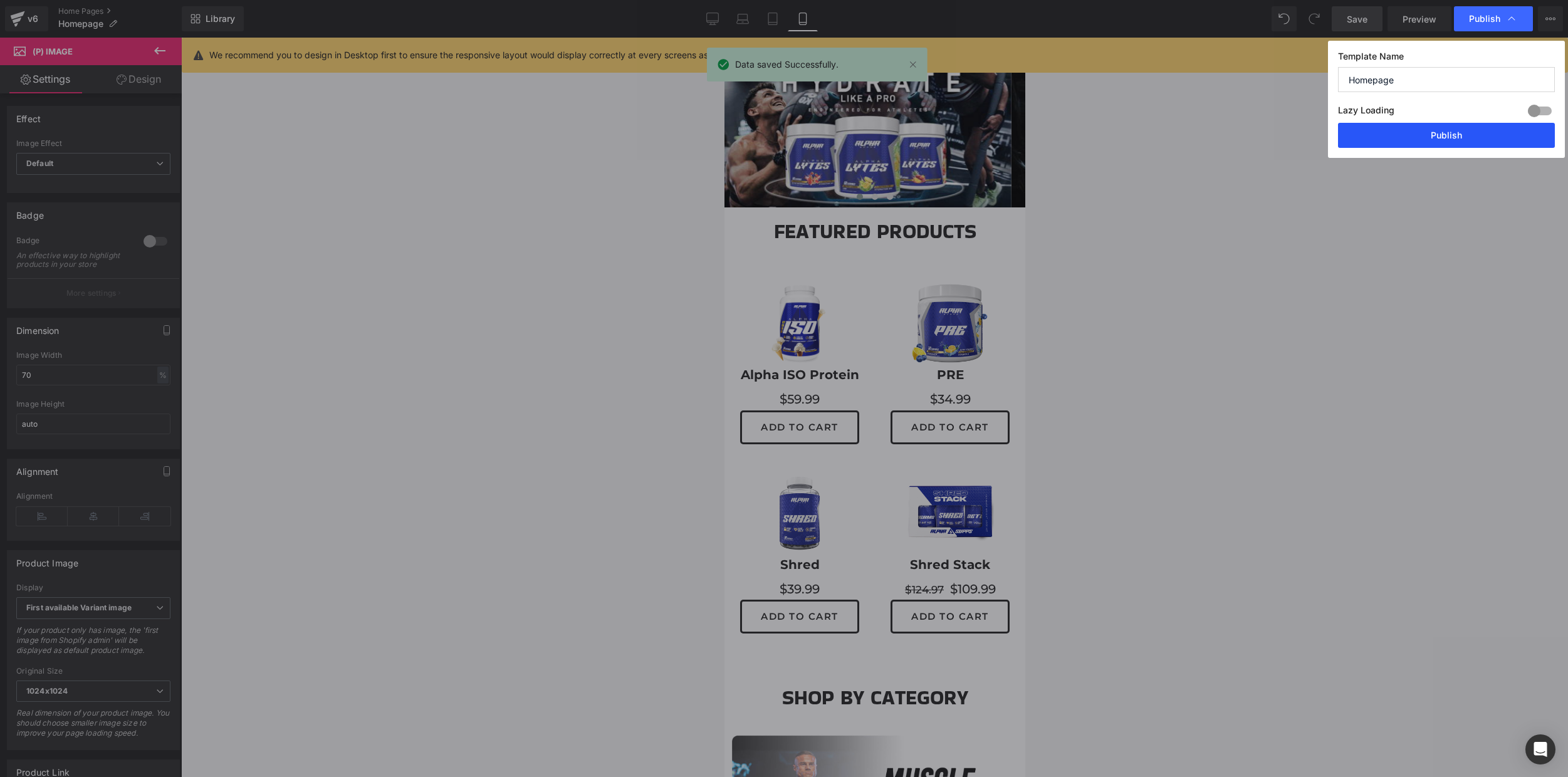
click at [1445, 136] on button "Publish" at bounding box center [1446, 135] width 217 height 25
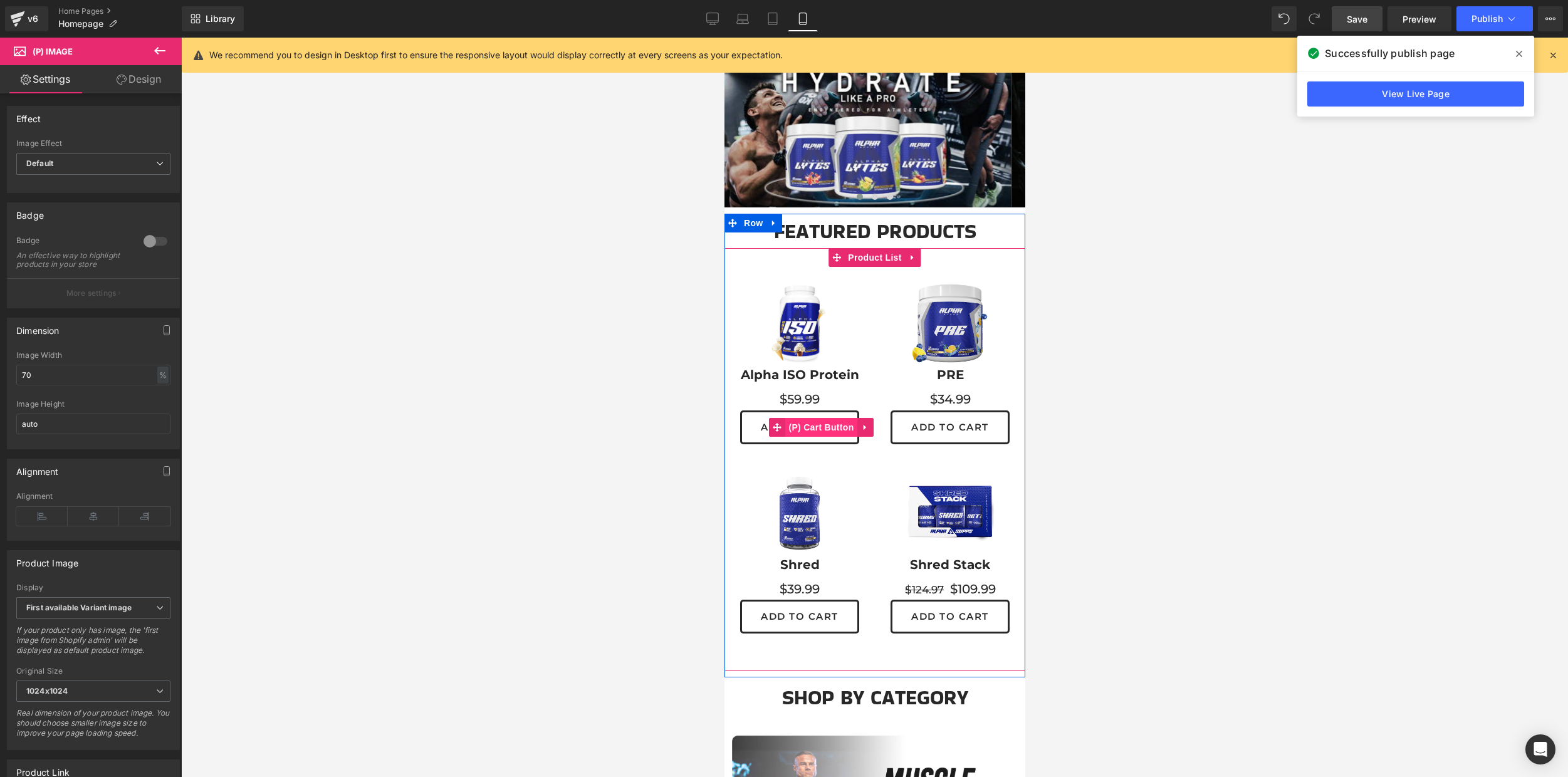
click at [799, 423] on span "(P) Cart Button" at bounding box center [820, 427] width 72 height 19
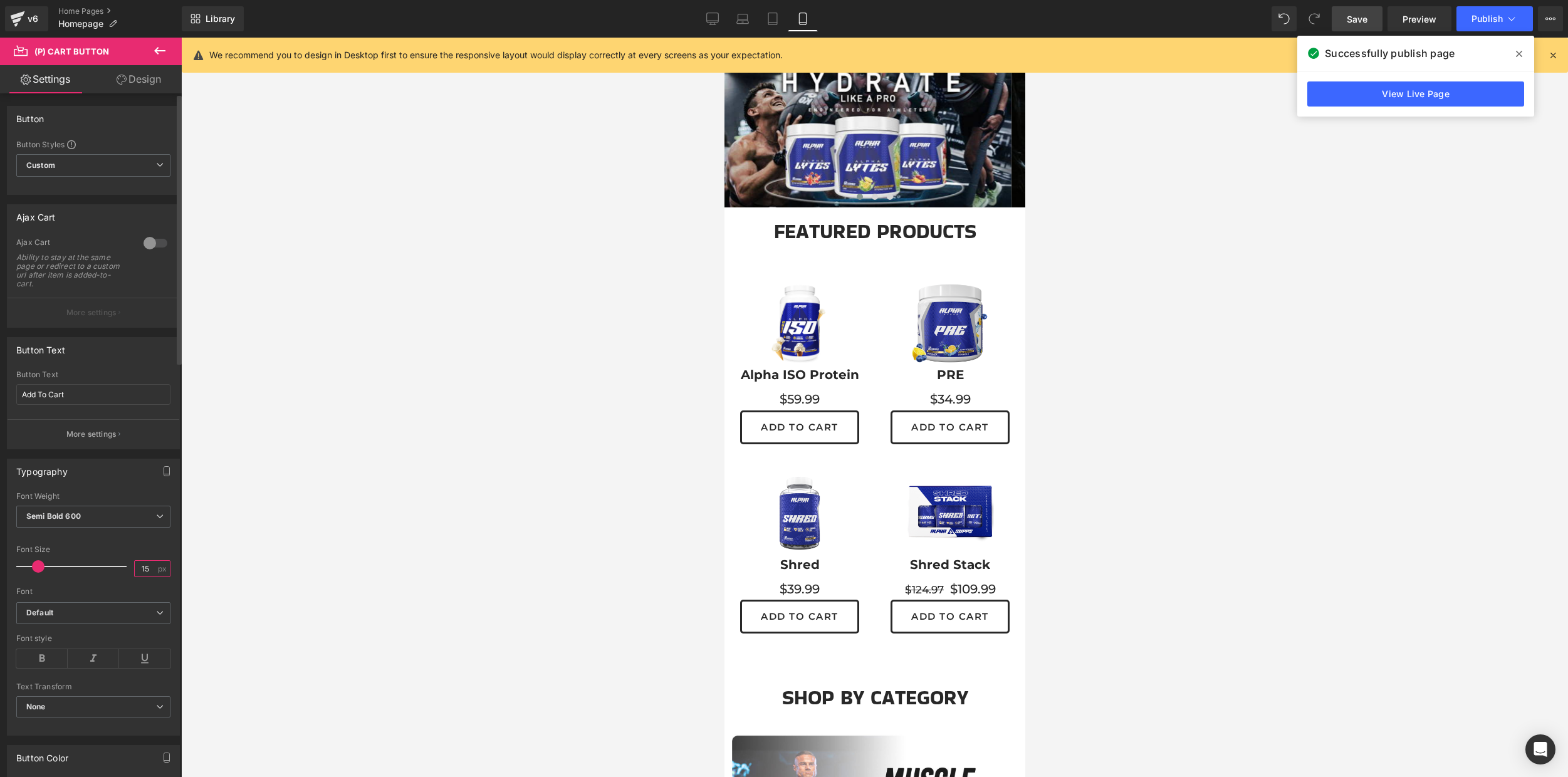
click at [150, 571] on input "15" at bounding box center [146, 568] width 22 height 15
type input "10"
click at [1365, 9] on link "Save" at bounding box center [1356, 18] width 50 height 25
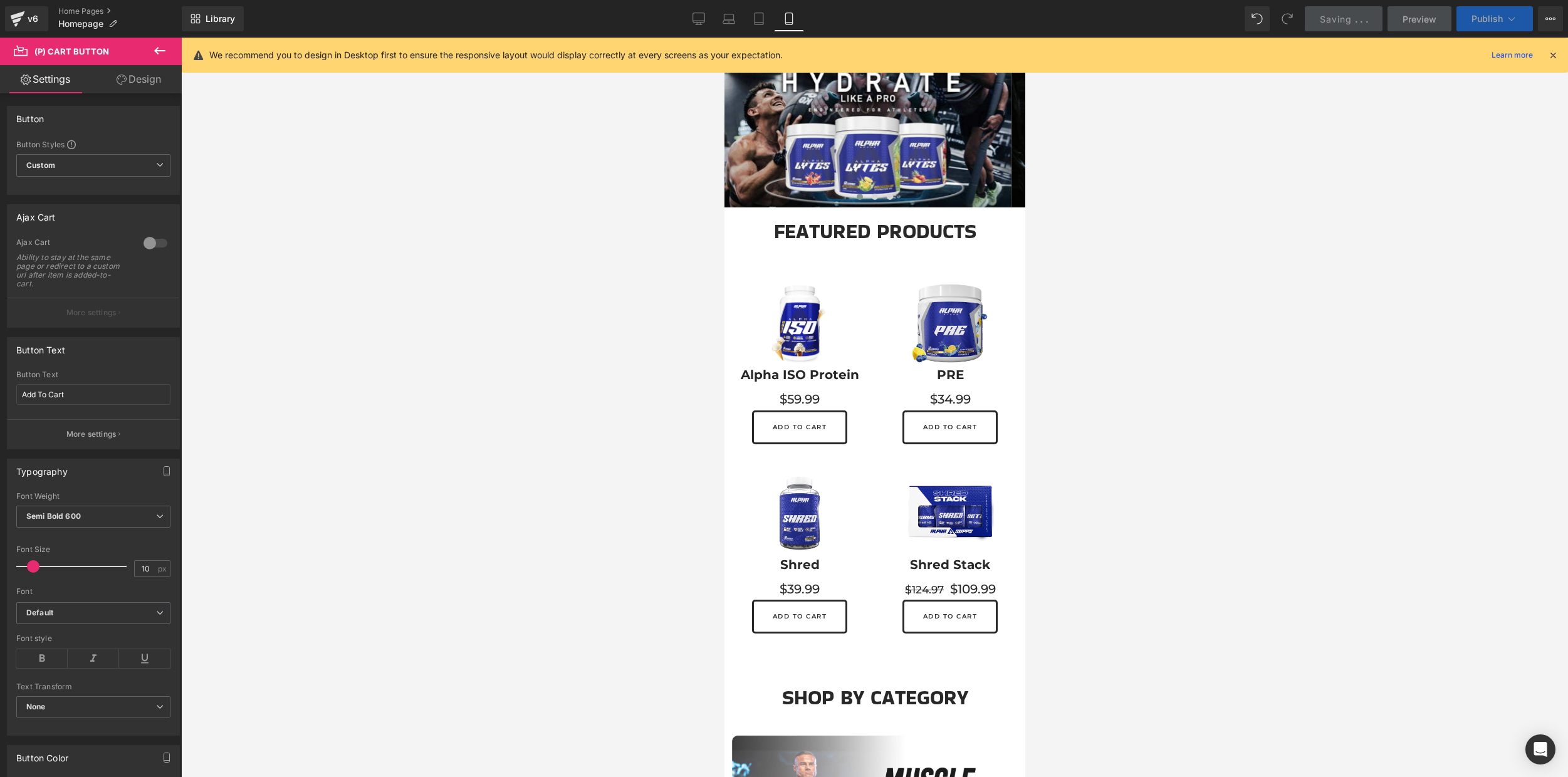
click at [1501, 10] on button "Publish" at bounding box center [1495, 18] width 77 height 25
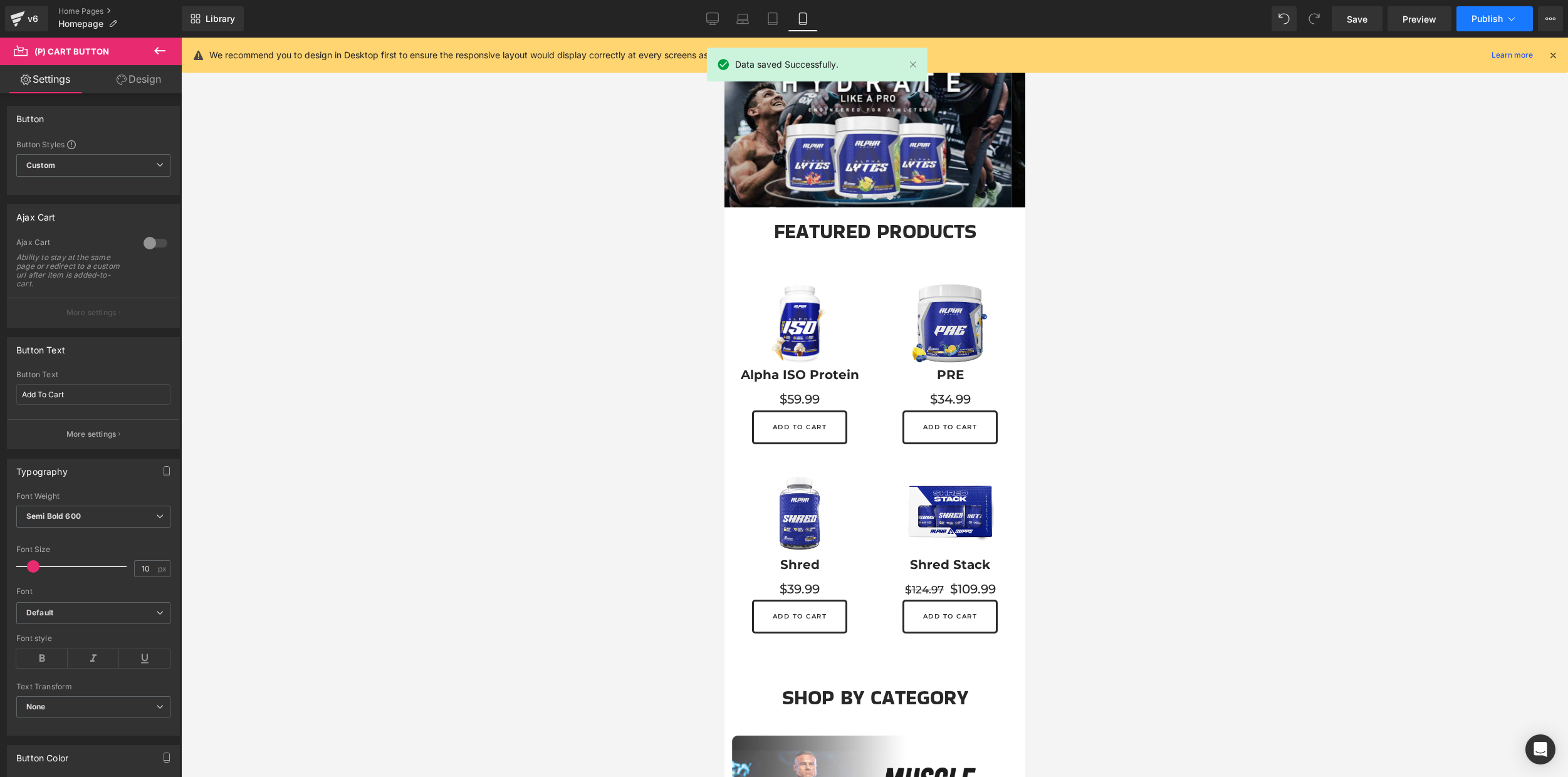
click at [1501, 10] on button "Publish" at bounding box center [1495, 18] width 77 height 25
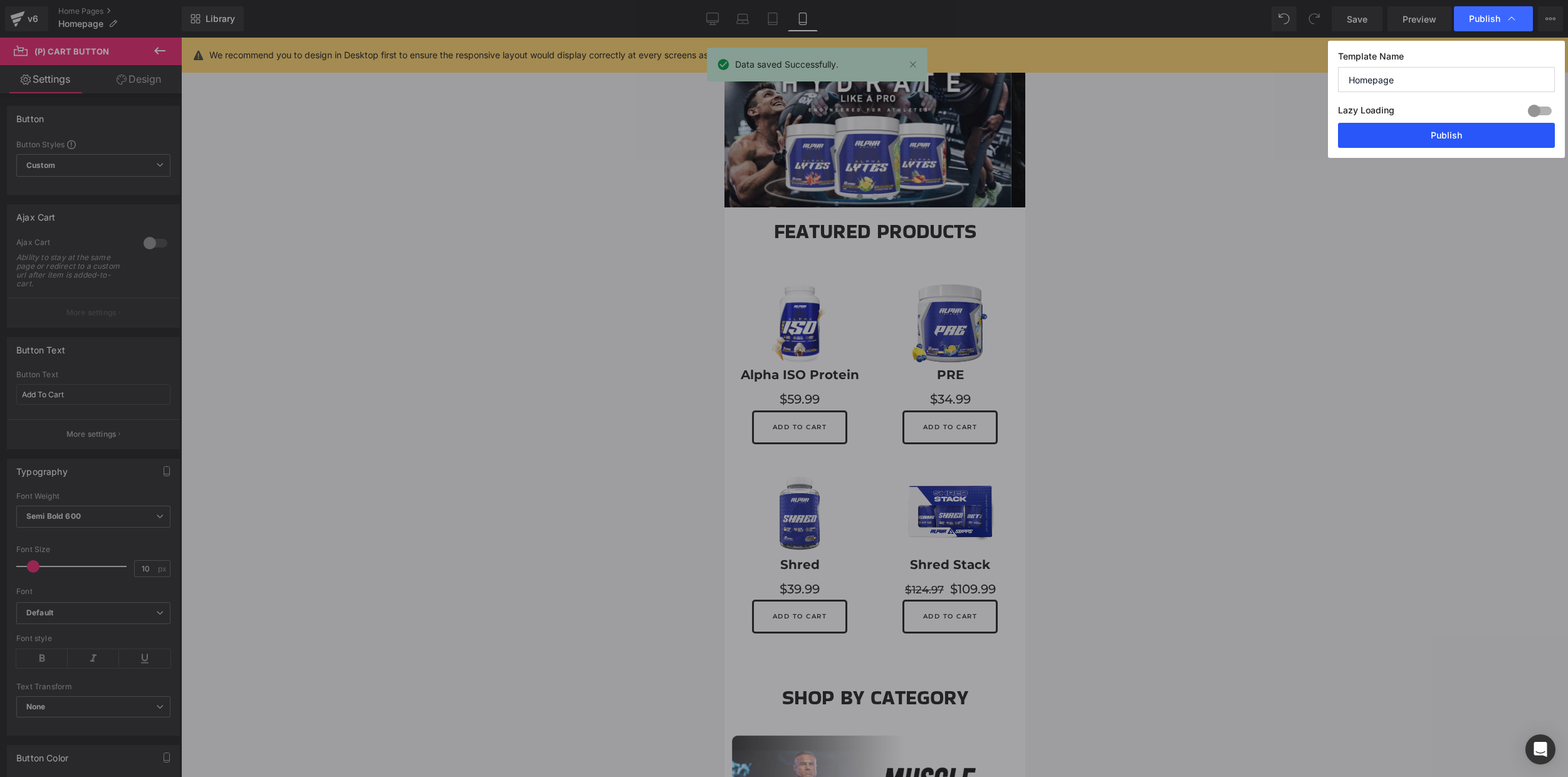
click at [1448, 142] on button "Publish" at bounding box center [1446, 135] width 217 height 25
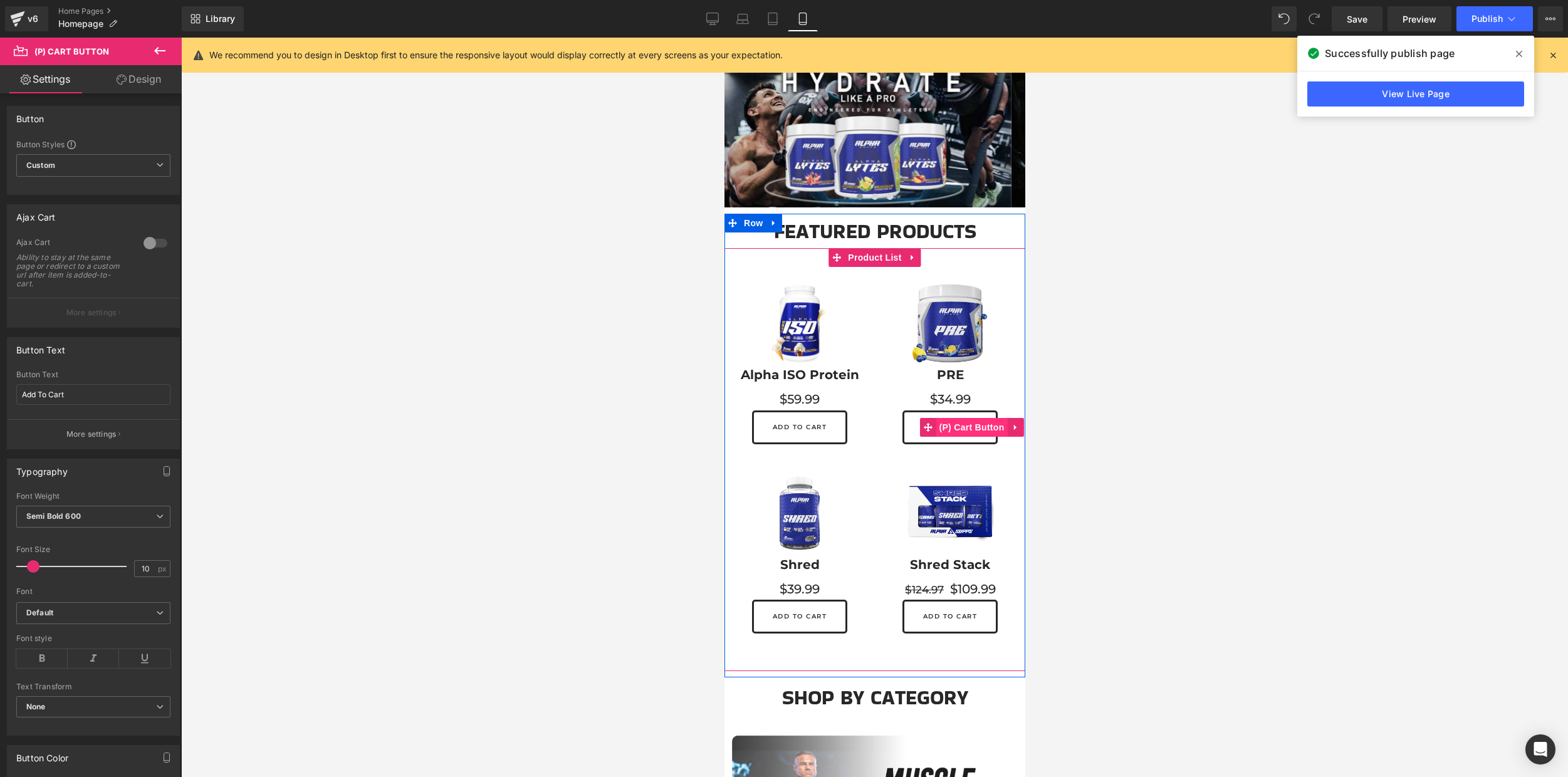
click at [946, 426] on span "(P) Cart Button" at bounding box center [971, 427] width 72 height 19
click at [857, 256] on span "Product List" at bounding box center [874, 258] width 60 height 19
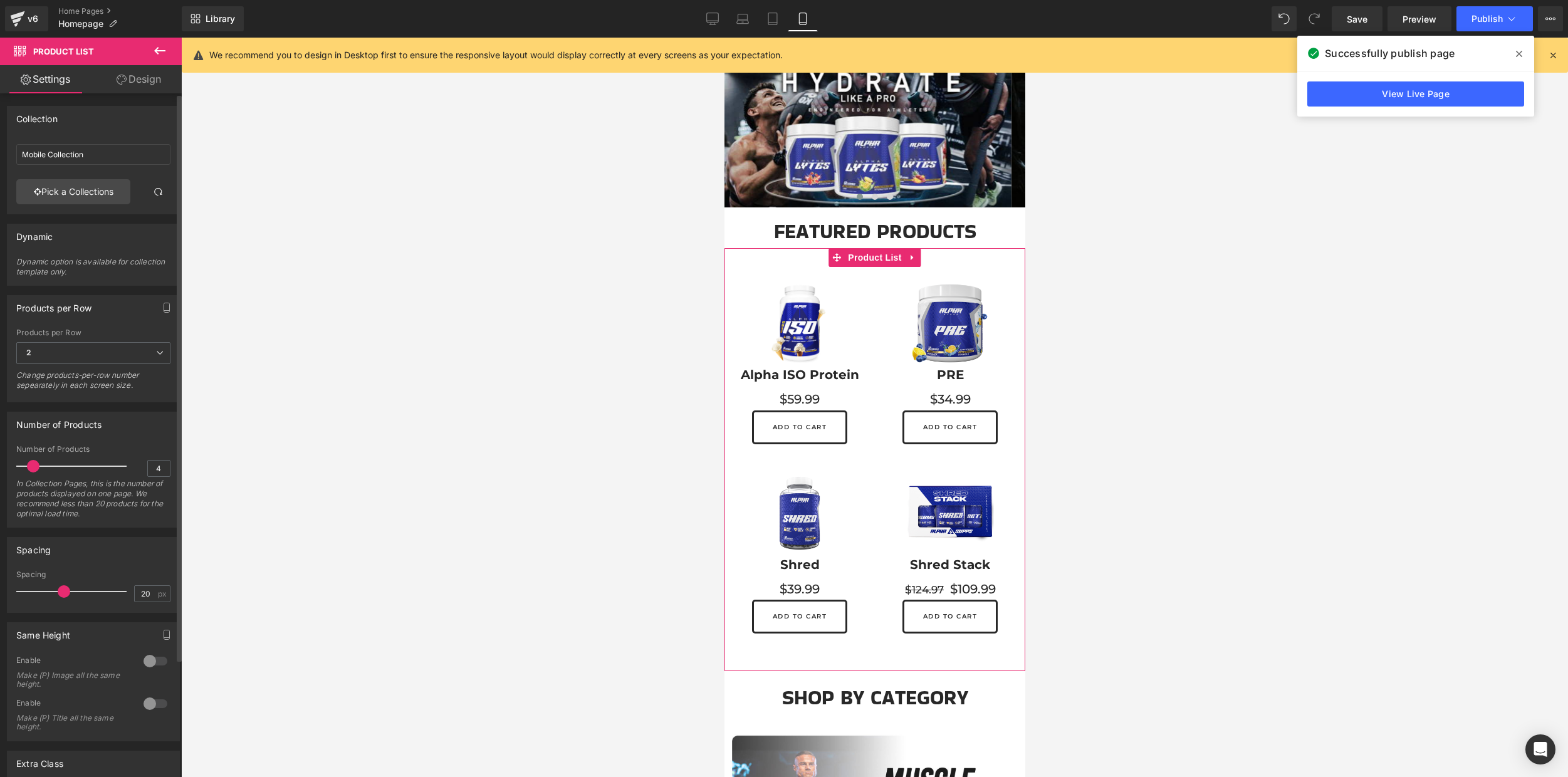
click at [147, 667] on div at bounding box center [155, 661] width 30 height 20
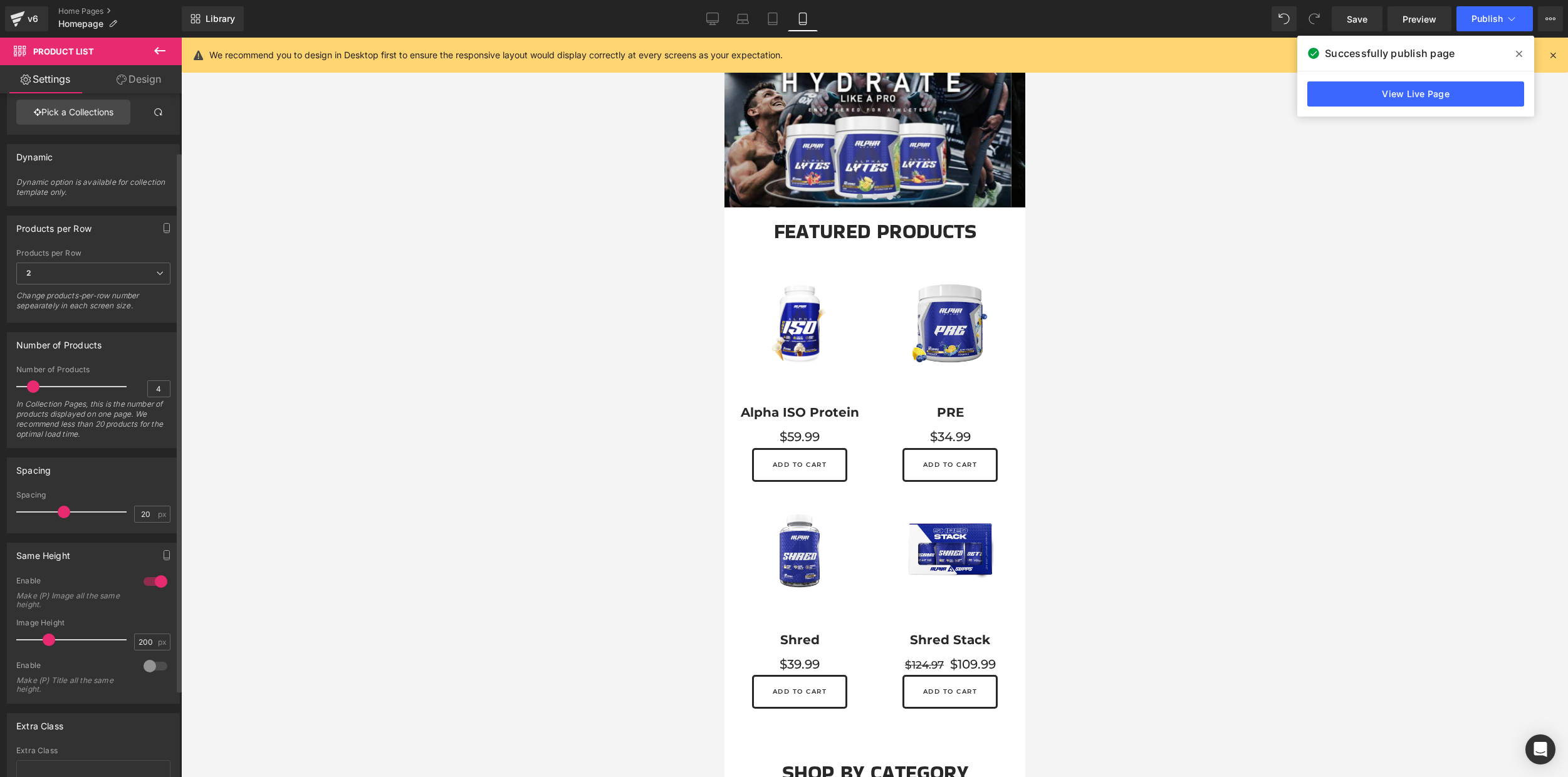
scroll to position [73, 0]
click at [148, 675] on div at bounding box center [155, 672] width 30 height 20
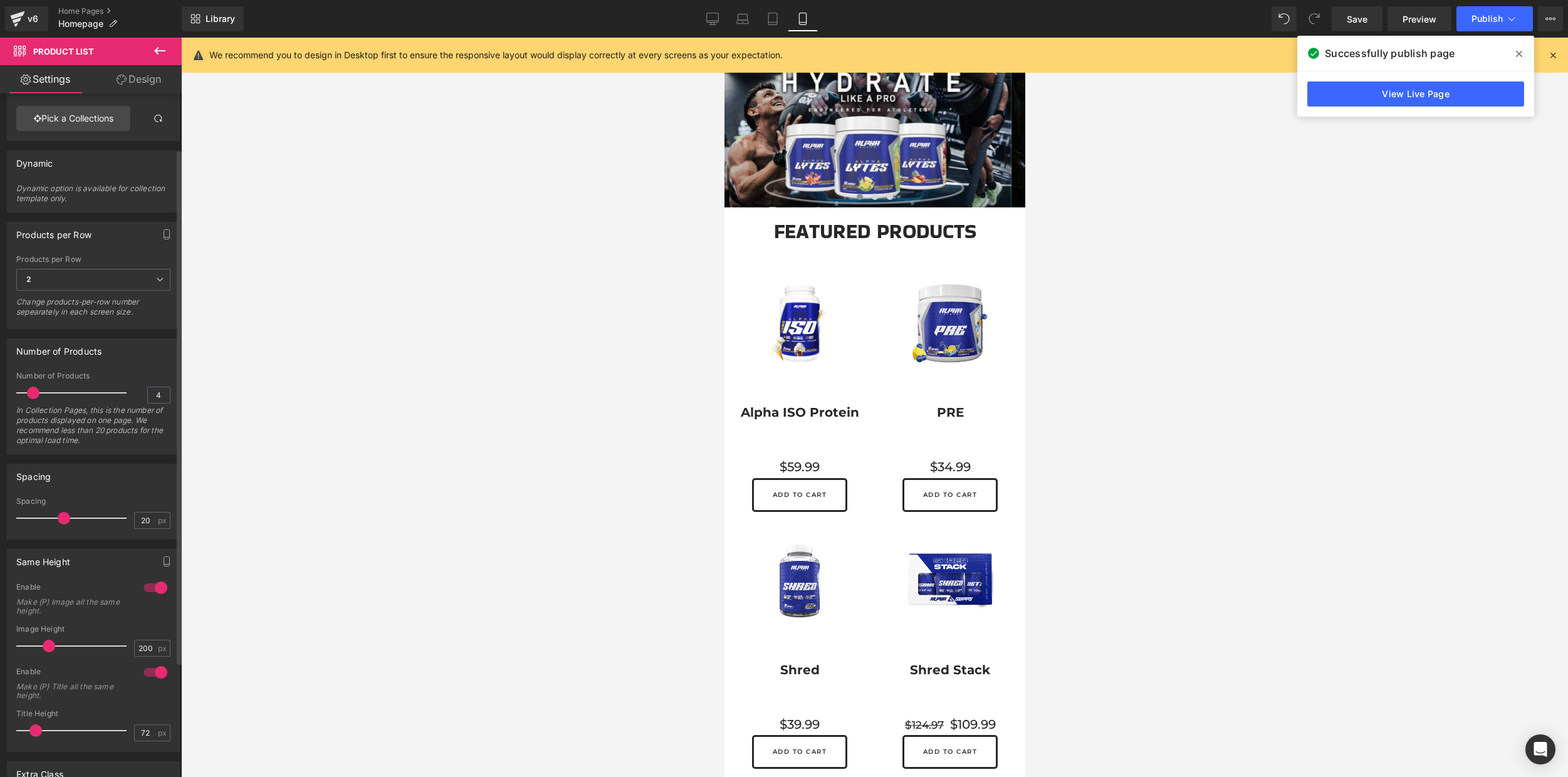
click at [148, 675] on div at bounding box center [155, 672] width 30 height 20
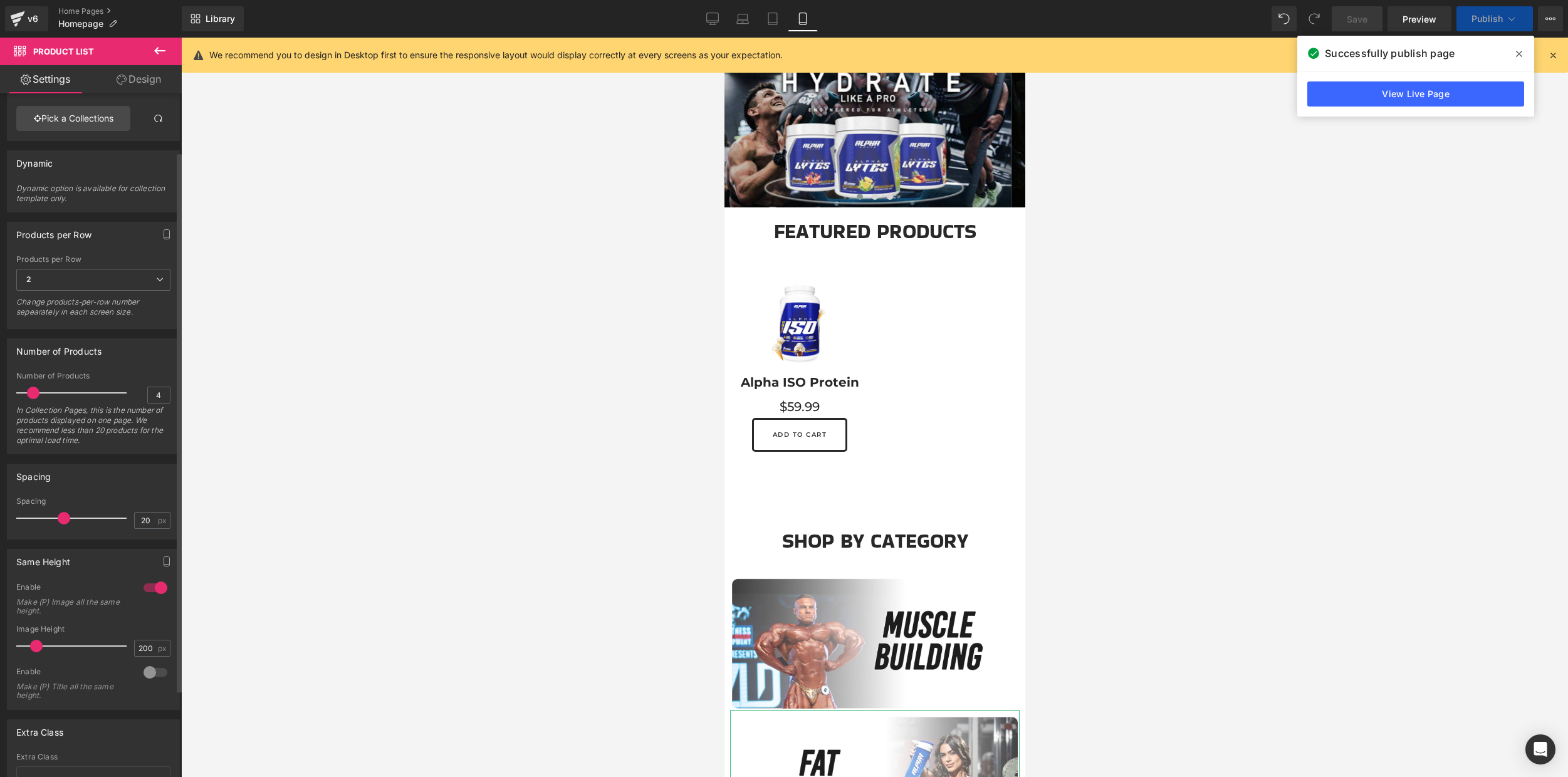
drag, startPoint x: 43, startPoint y: 652, endPoint x: 31, endPoint y: 650, distance: 12.2
click at [31, 650] on span at bounding box center [36, 646] width 13 height 13
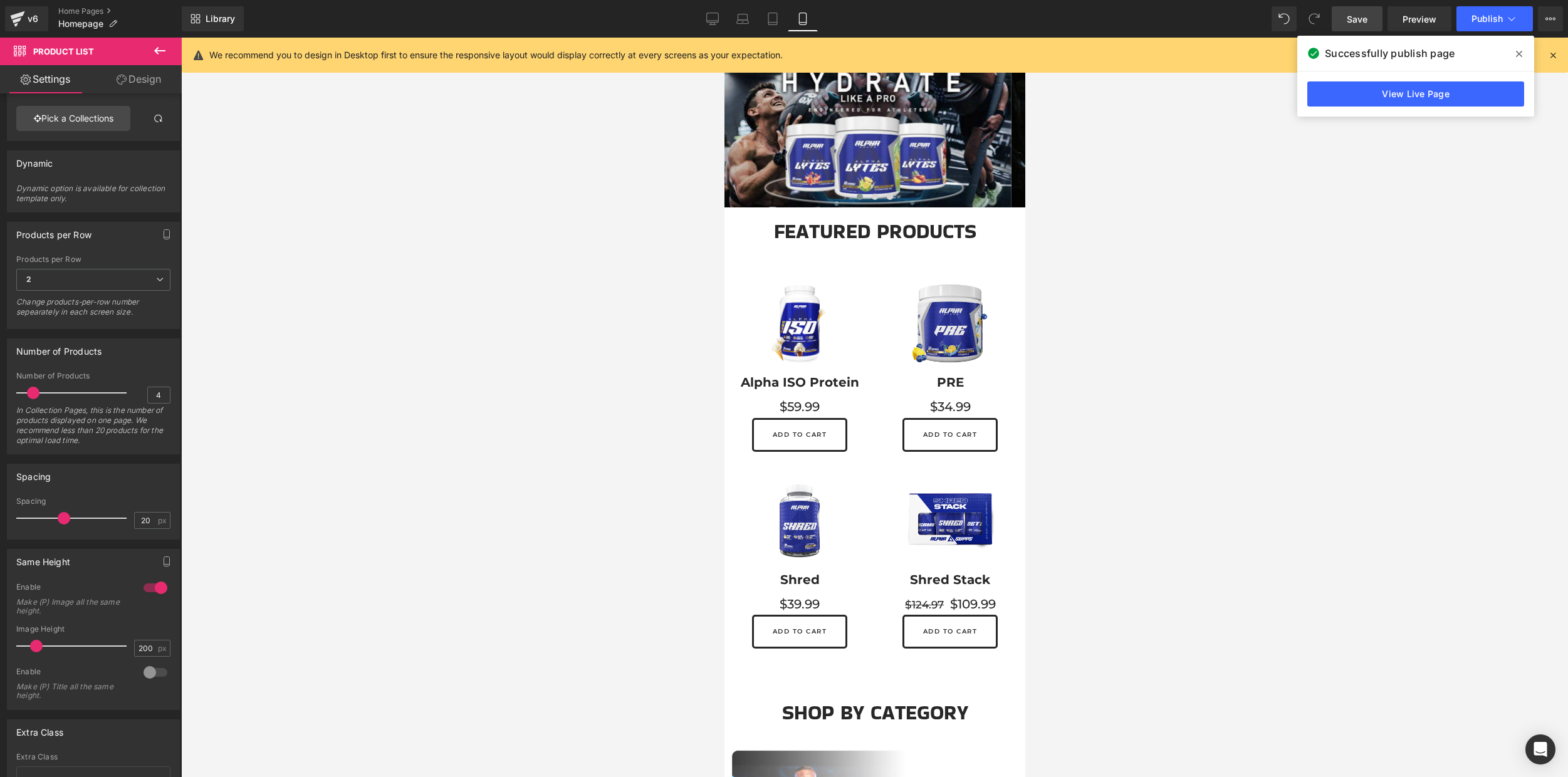
click at [1362, 22] on span "Save" at bounding box center [1356, 19] width 20 height 13
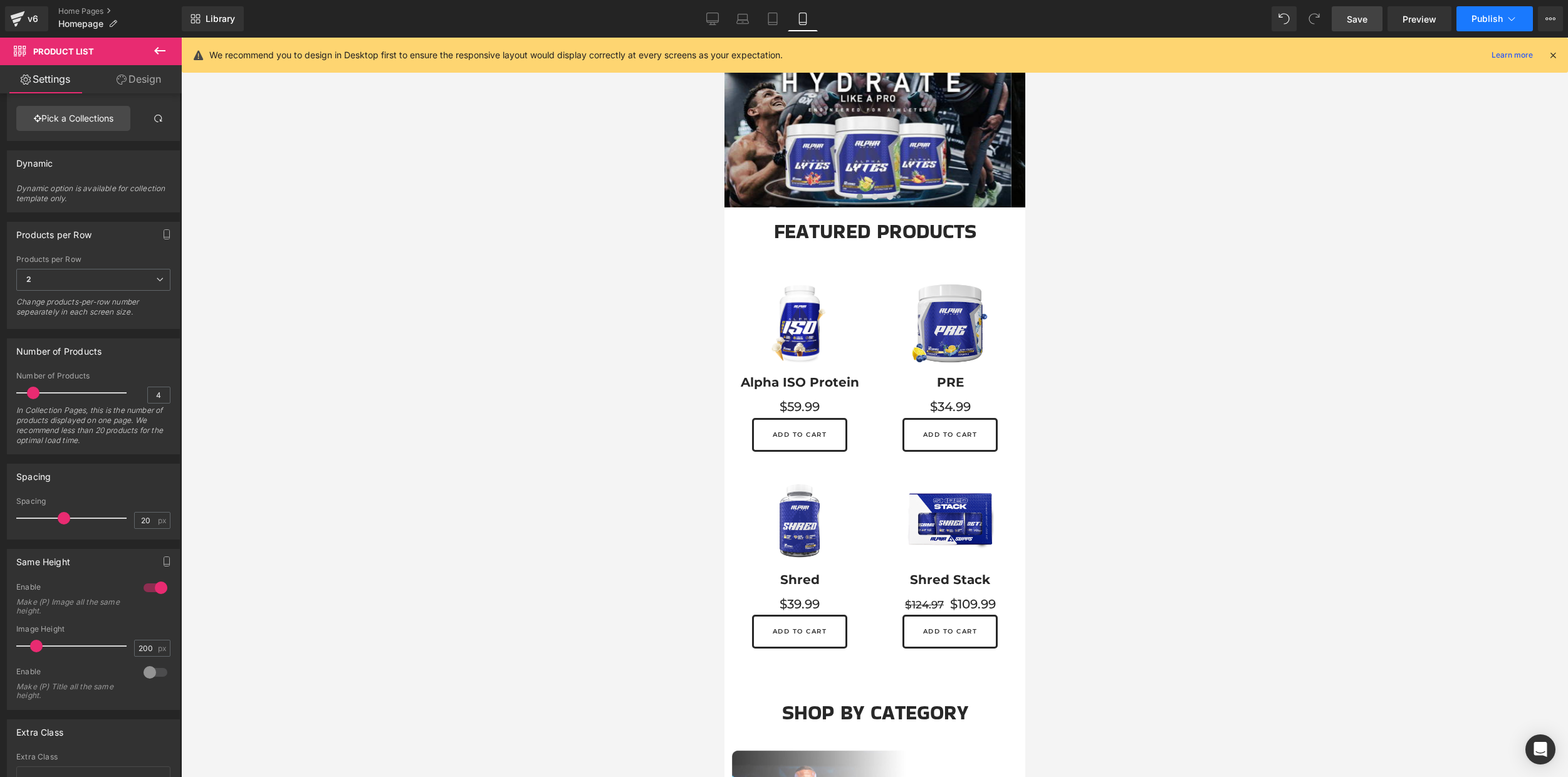
click at [1488, 19] on span "Publish" at bounding box center [1486, 19] width 32 height 10
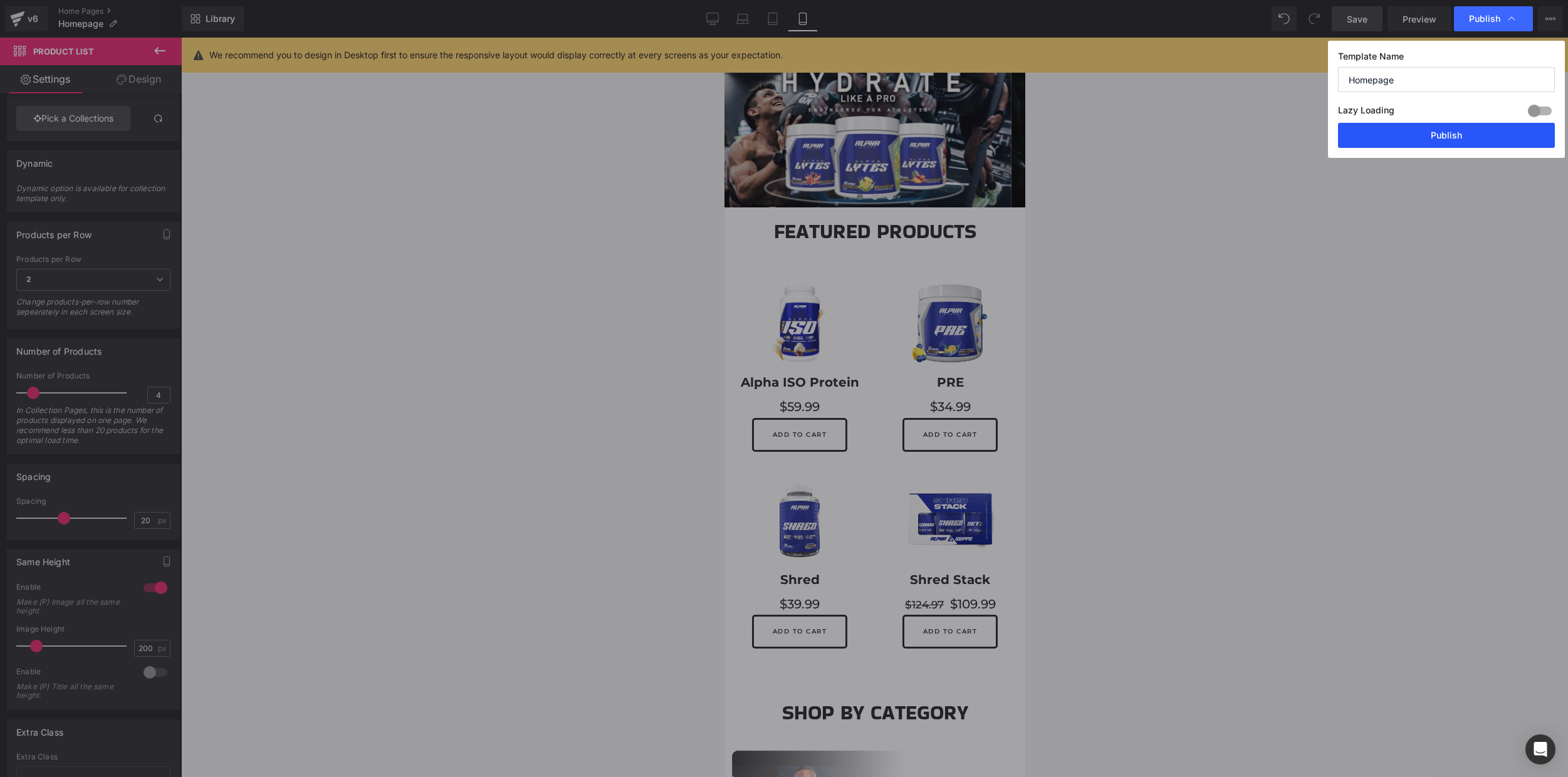
click at [1451, 139] on button "Publish" at bounding box center [1446, 135] width 217 height 25
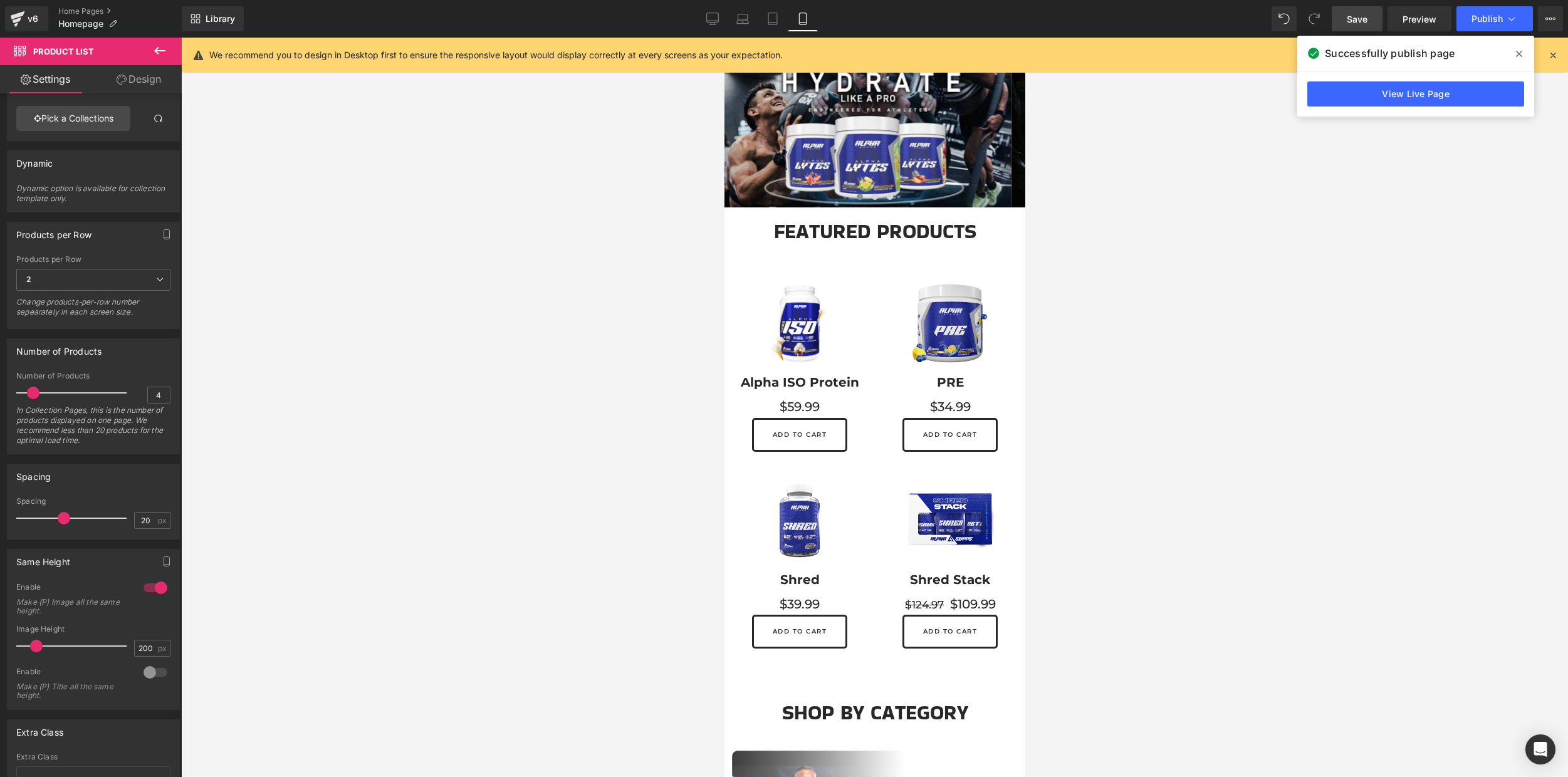
click at [1363, 25] on span "Save" at bounding box center [1356, 19] width 20 height 13
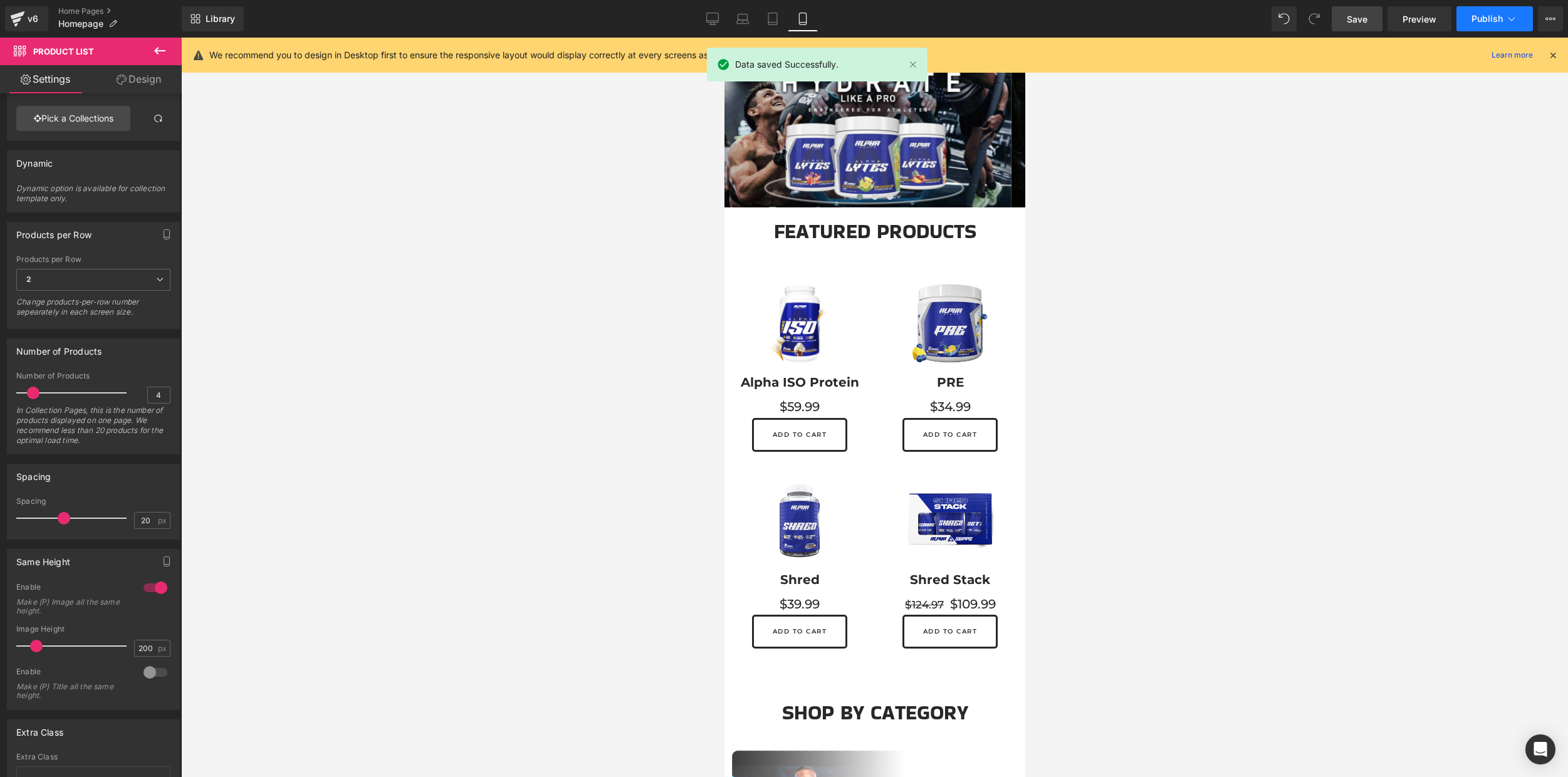
click at [1492, 15] on span "Publish" at bounding box center [1486, 19] width 32 height 10
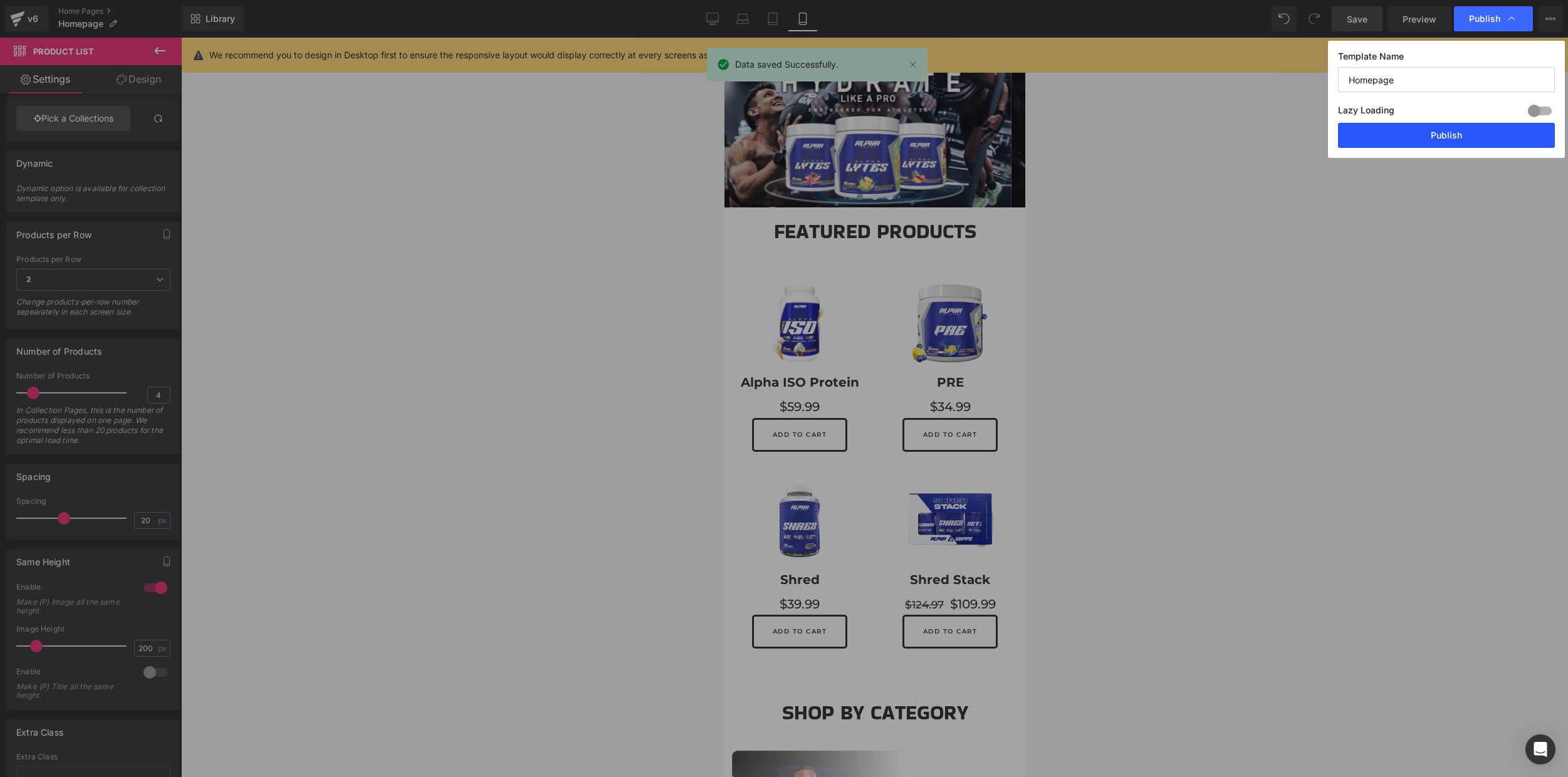
click at [1444, 129] on button "Publish" at bounding box center [1446, 135] width 217 height 25
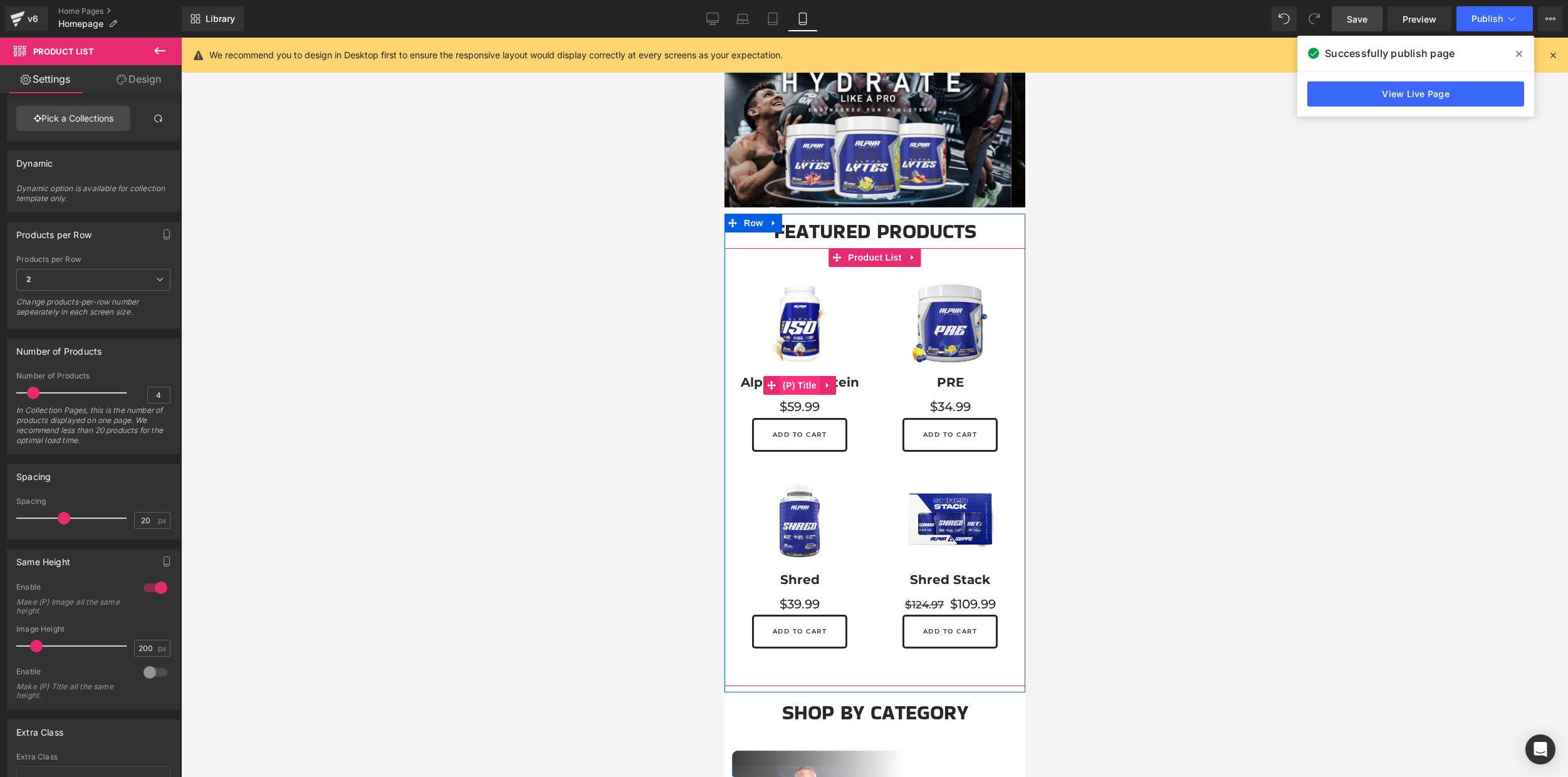
click at [802, 380] on span "(P) Title" at bounding box center [799, 386] width 40 height 19
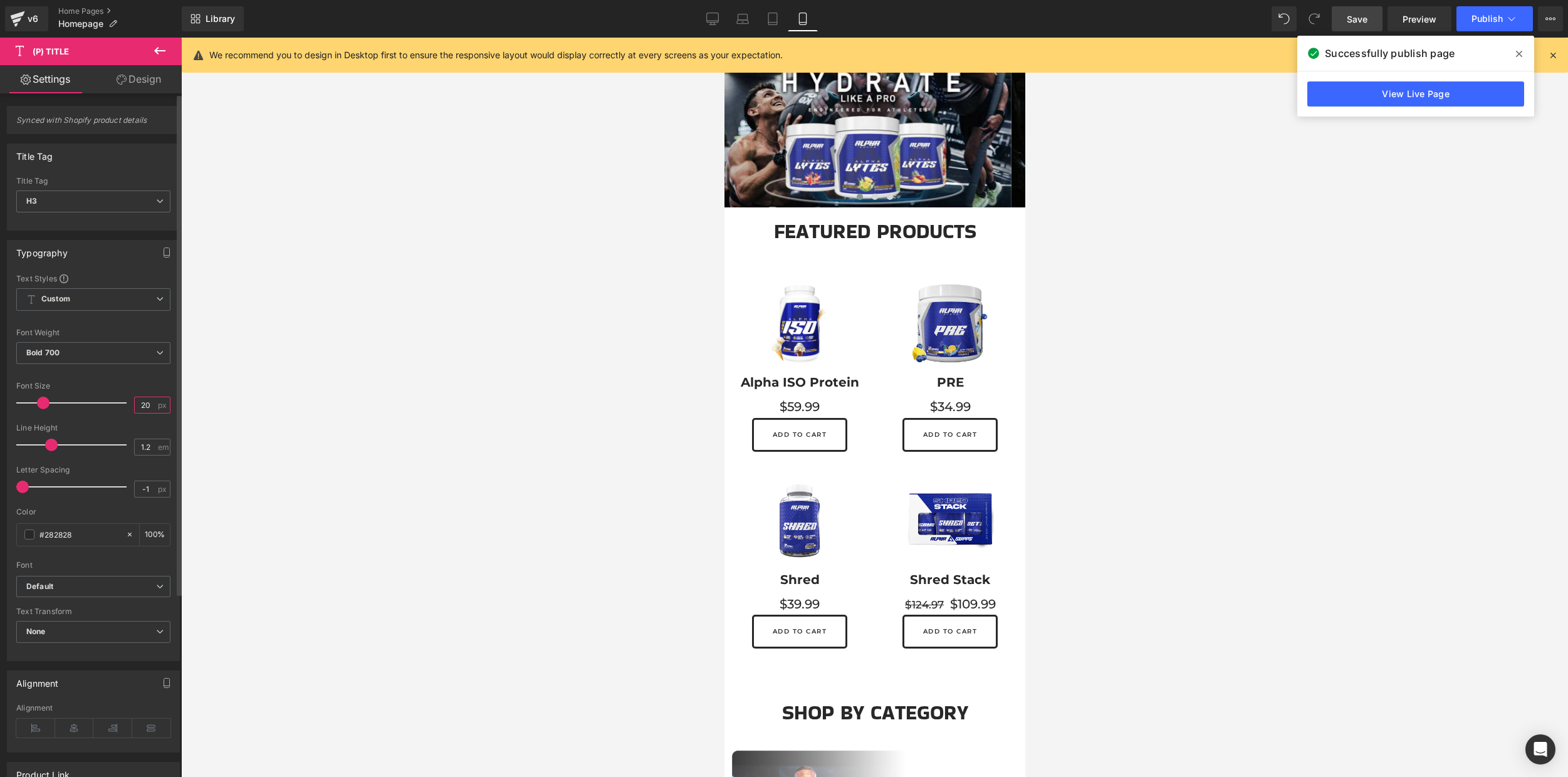
click at [148, 405] on input "20" at bounding box center [146, 405] width 22 height 15
click at [152, 451] on div "1.2 em" at bounding box center [152, 447] width 37 height 17
click at [148, 445] on input "1.2" at bounding box center [146, 447] width 22 height 15
type input "1"
click at [346, 480] on div at bounding box center [874, 407] width 1386 height 739
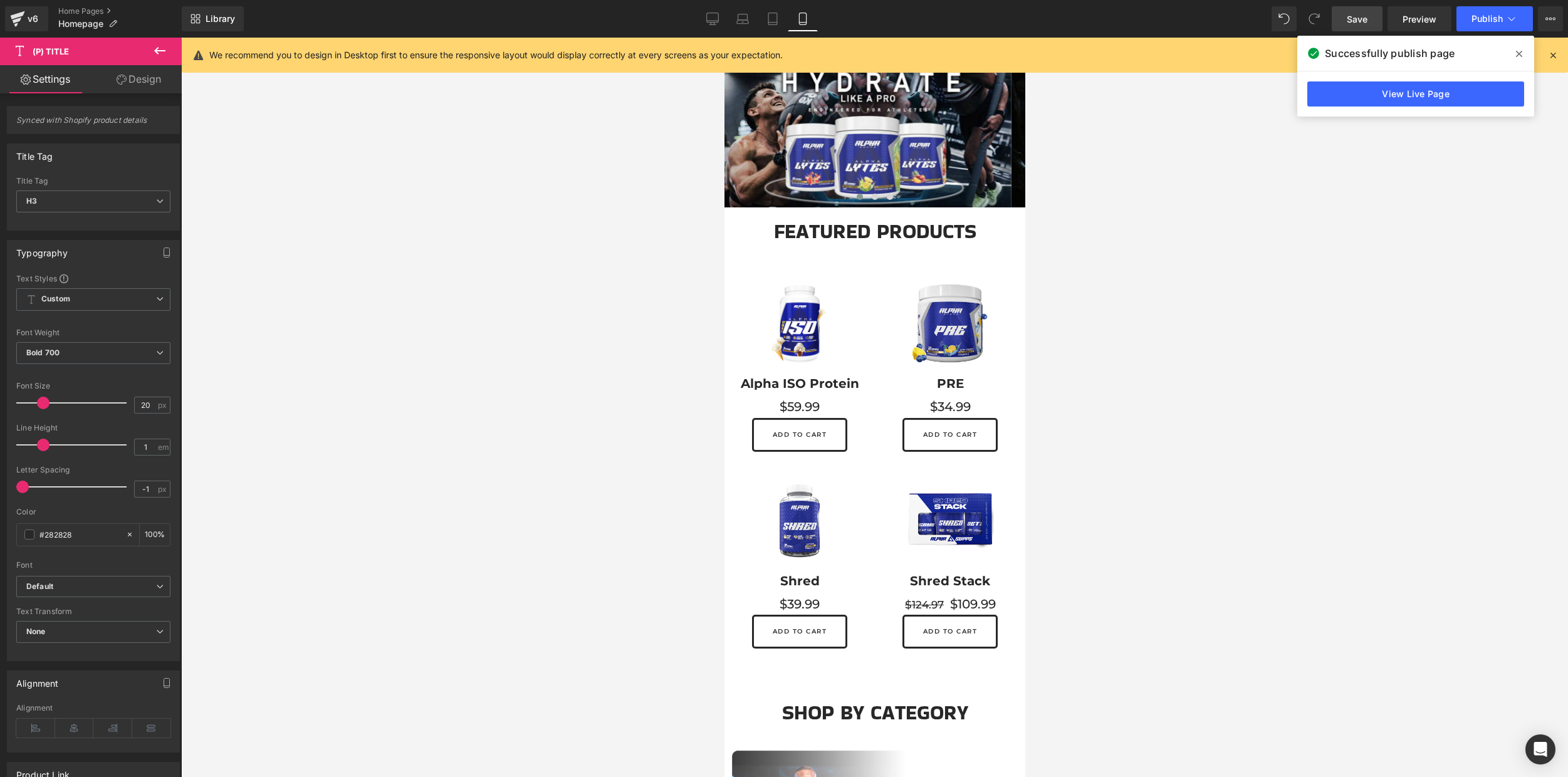
click at [1362, 18] on span "Save" at bounding box center [1356, 19] width 20 height 13
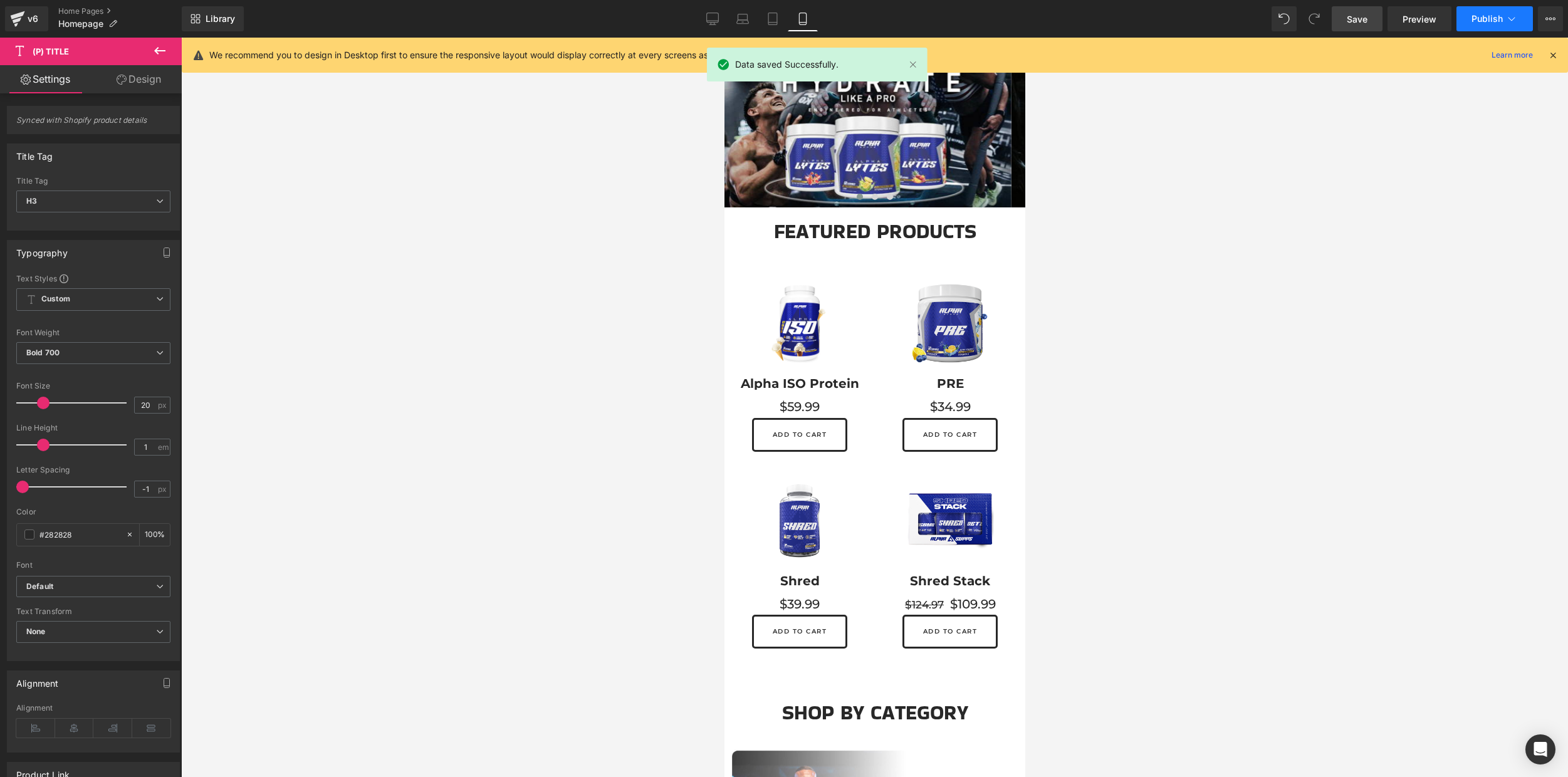
click at [1514, 10] on button "Publish" at bounding box center [1495, 18] width 77 height 25
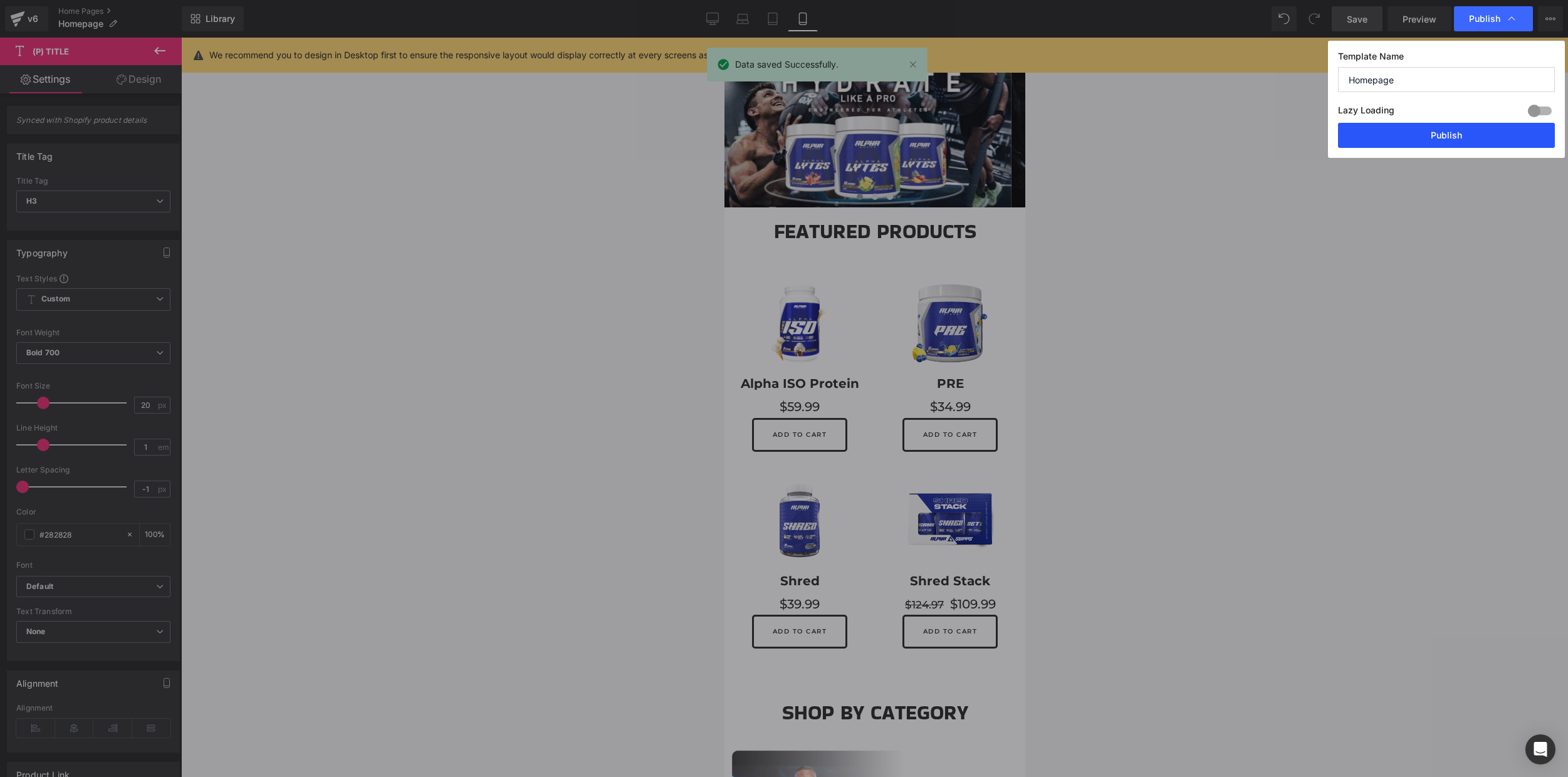
click at [1453, 132] on button "Publish" at bounding box center [1446, 135] width 217 height 25
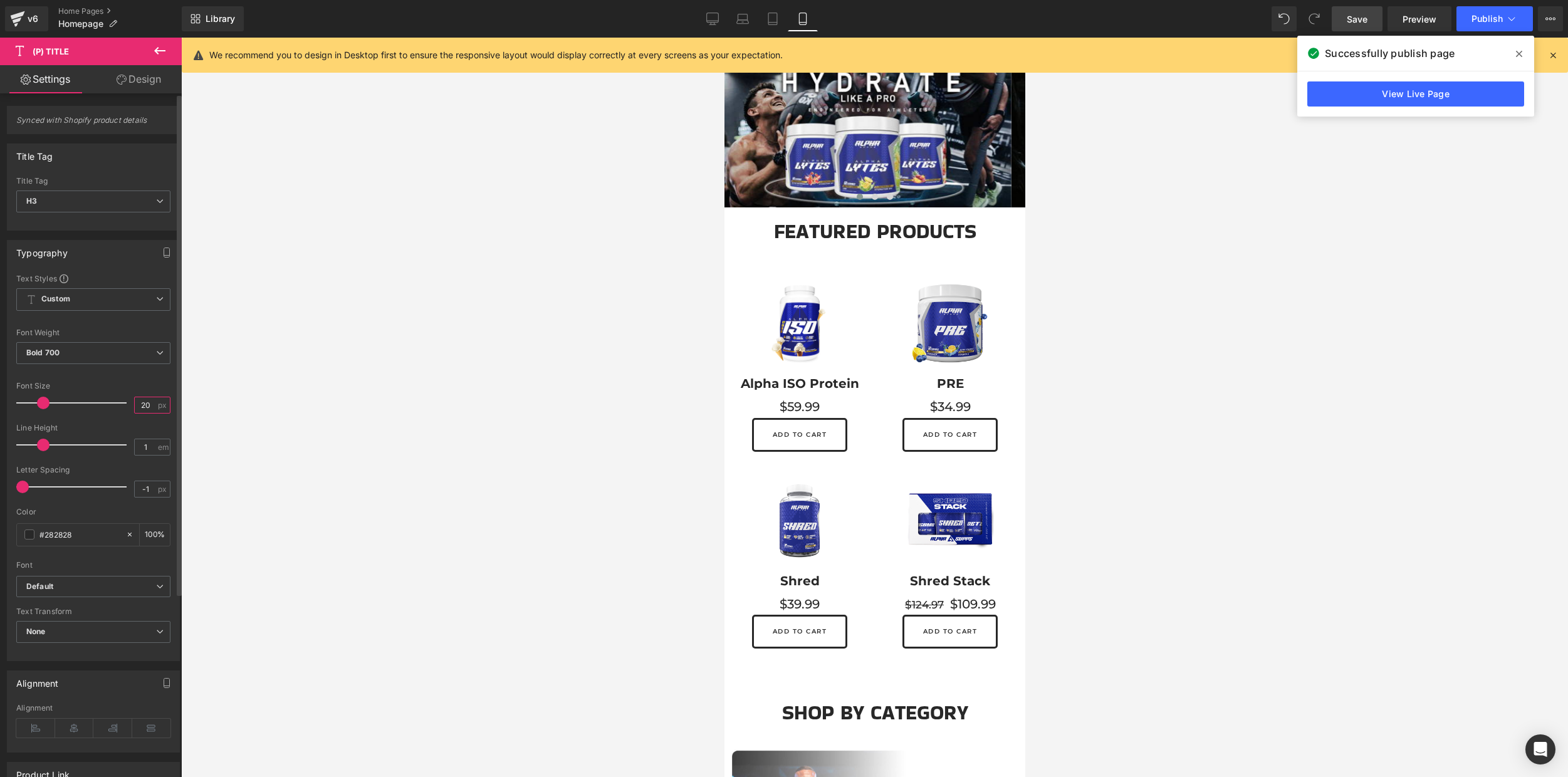
click at [149, 404] on input "20" at bounding box center [146, 405] width 22 height 15
type input "19"
click at [1501, 5] on div "Library Mobile Desktop Laptop Tablet Mobile Save Preview Publish Scheduled View…" at bounding box center [874, 19] width 1386 height 38
click at [1497, 20] on span "Publish" at bounding box center [1486, 19] width 32 height 10
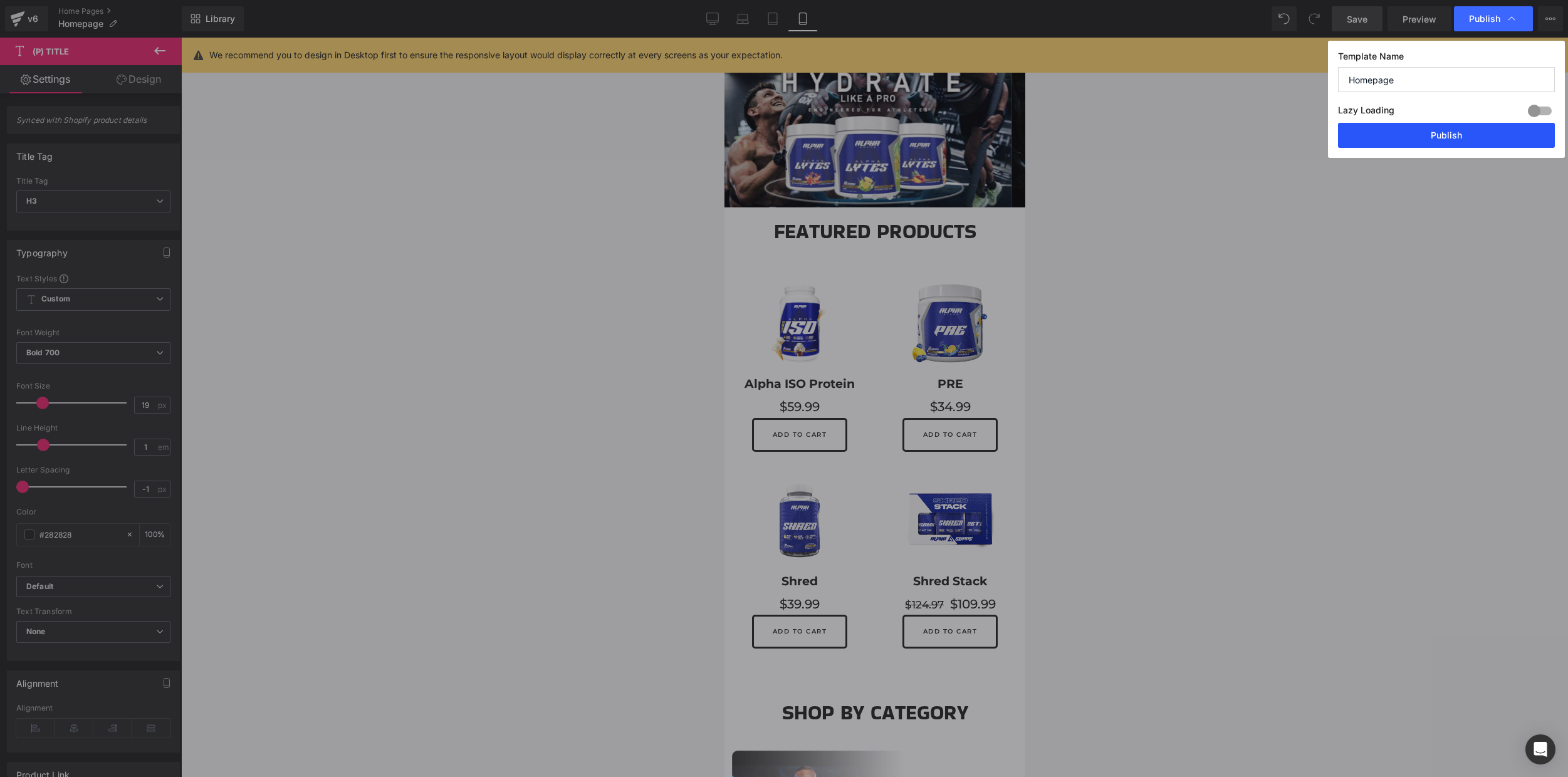
click at [1449, 129] on button "Publish" at bounding box center [1446, 135] width 217 height 25
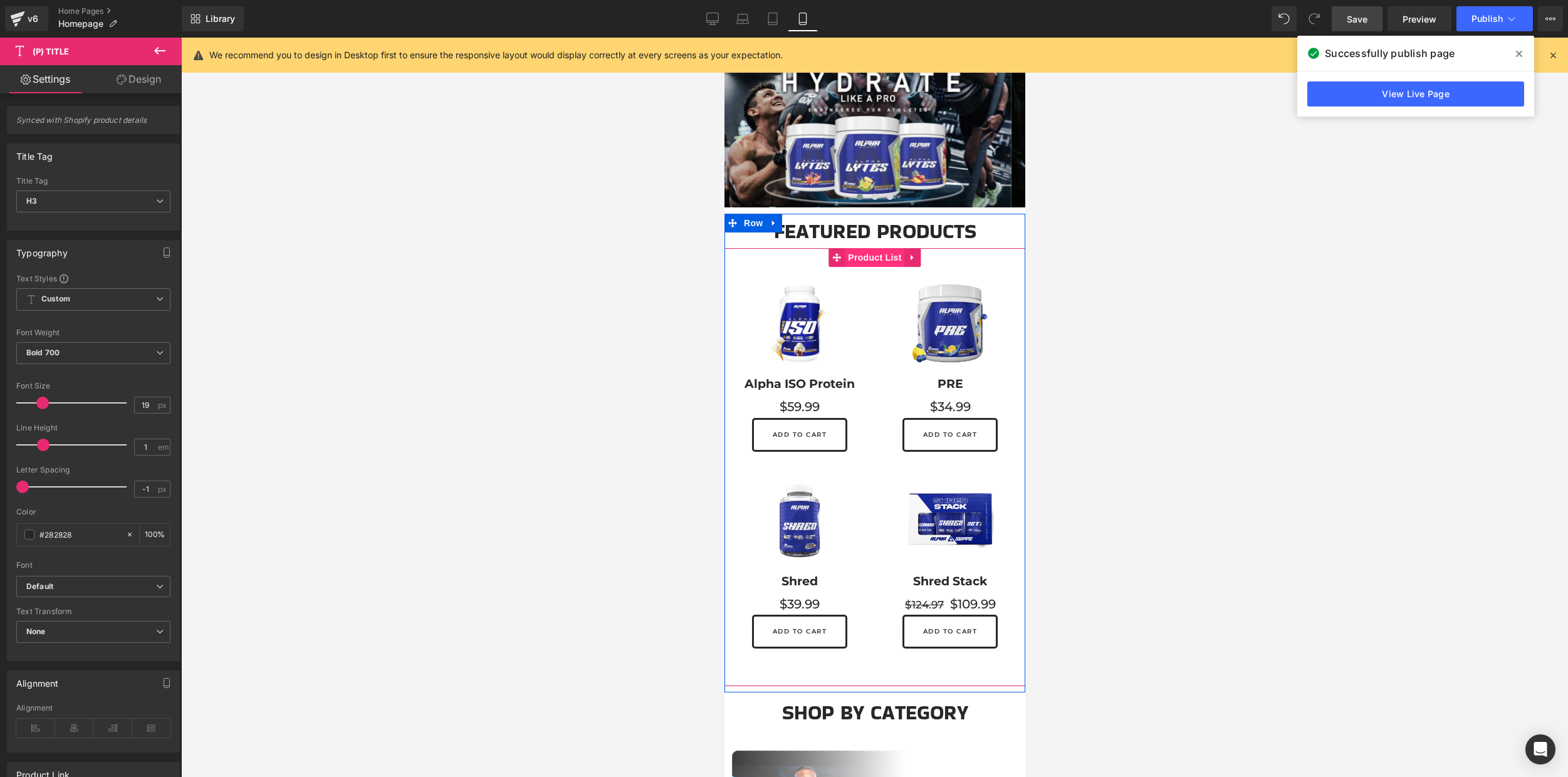
click at [862, 261] on span "Product List" at bounding box center [874, 258] width 60 height 19
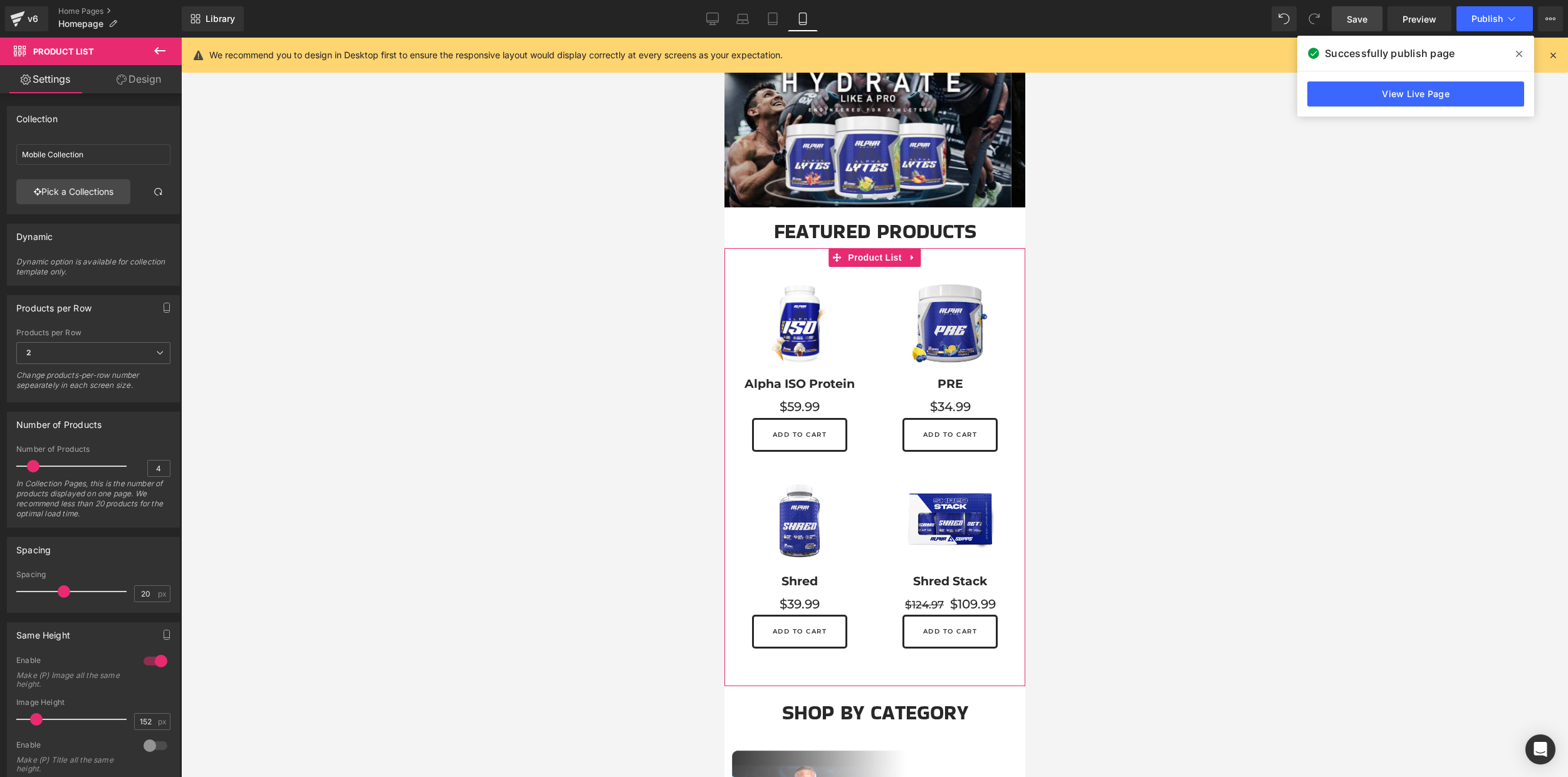
click at [142, 82] on link "Design" at bounding box center [138, 78] width 90 height 28
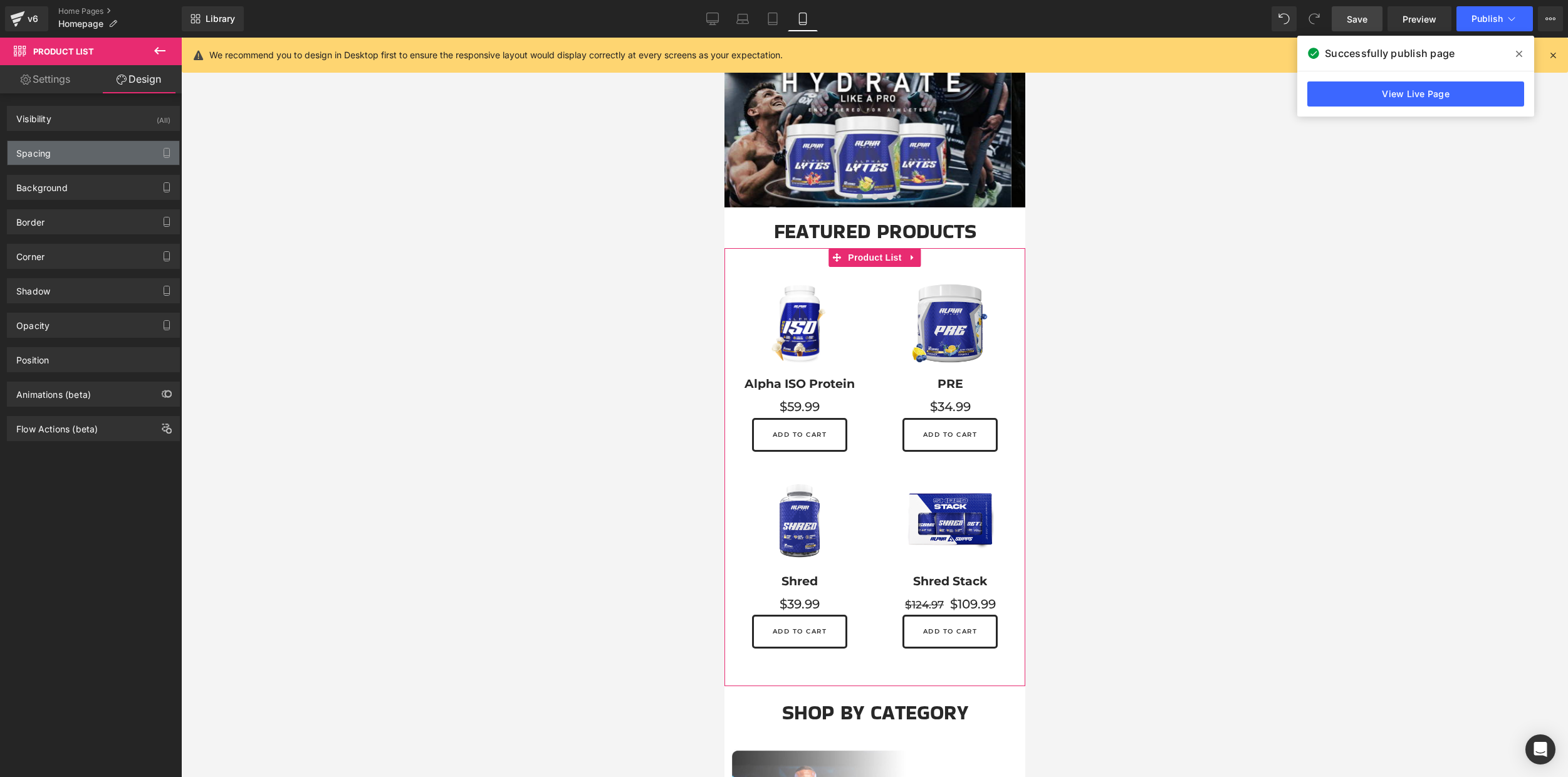
click at [91, 162] on div "Spacing" at bounding box center [93, 153] width 171 height 24
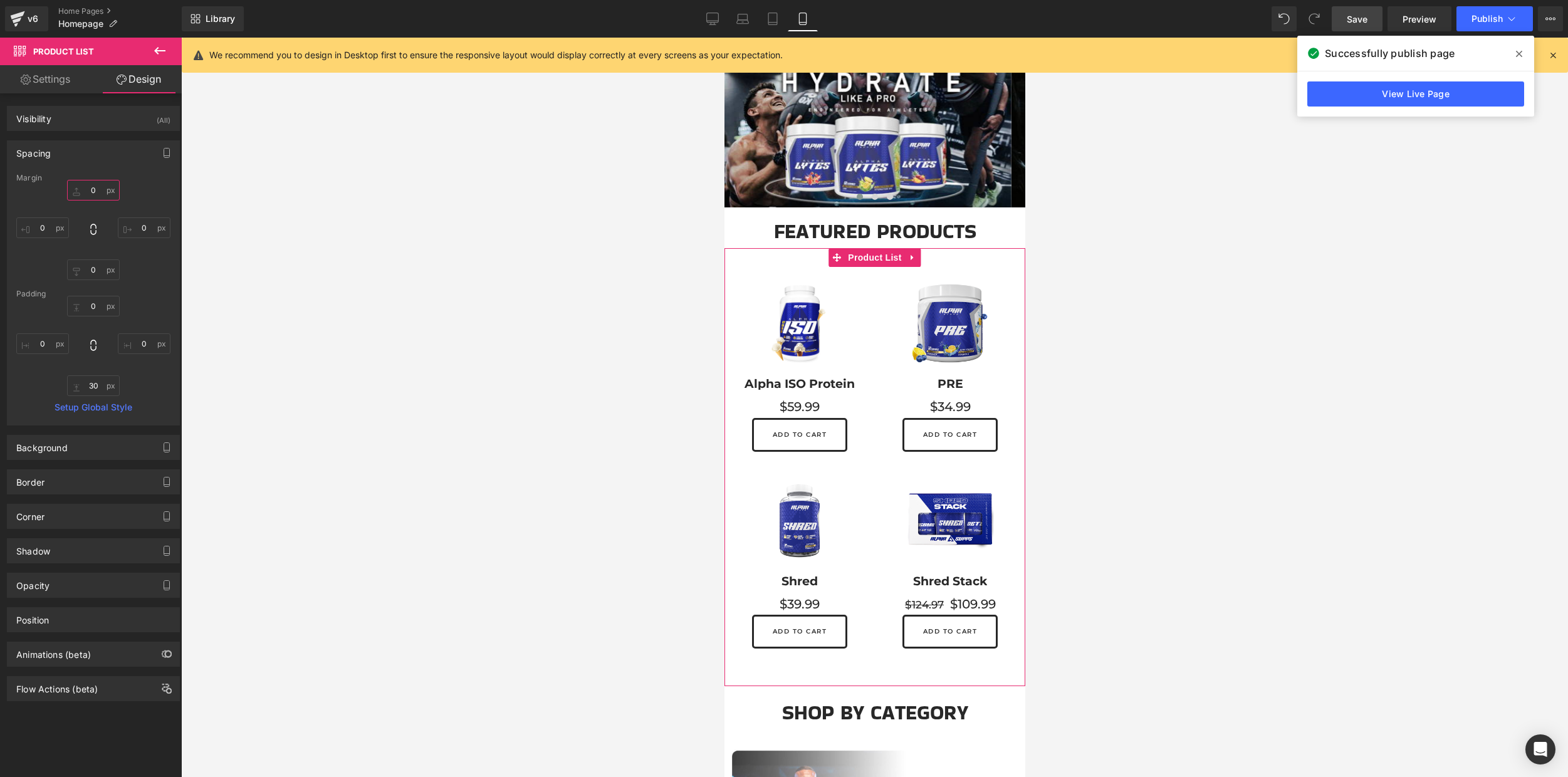
click at [95, 189] on input "text" at bounding box center [94, 190] width 53 height 20
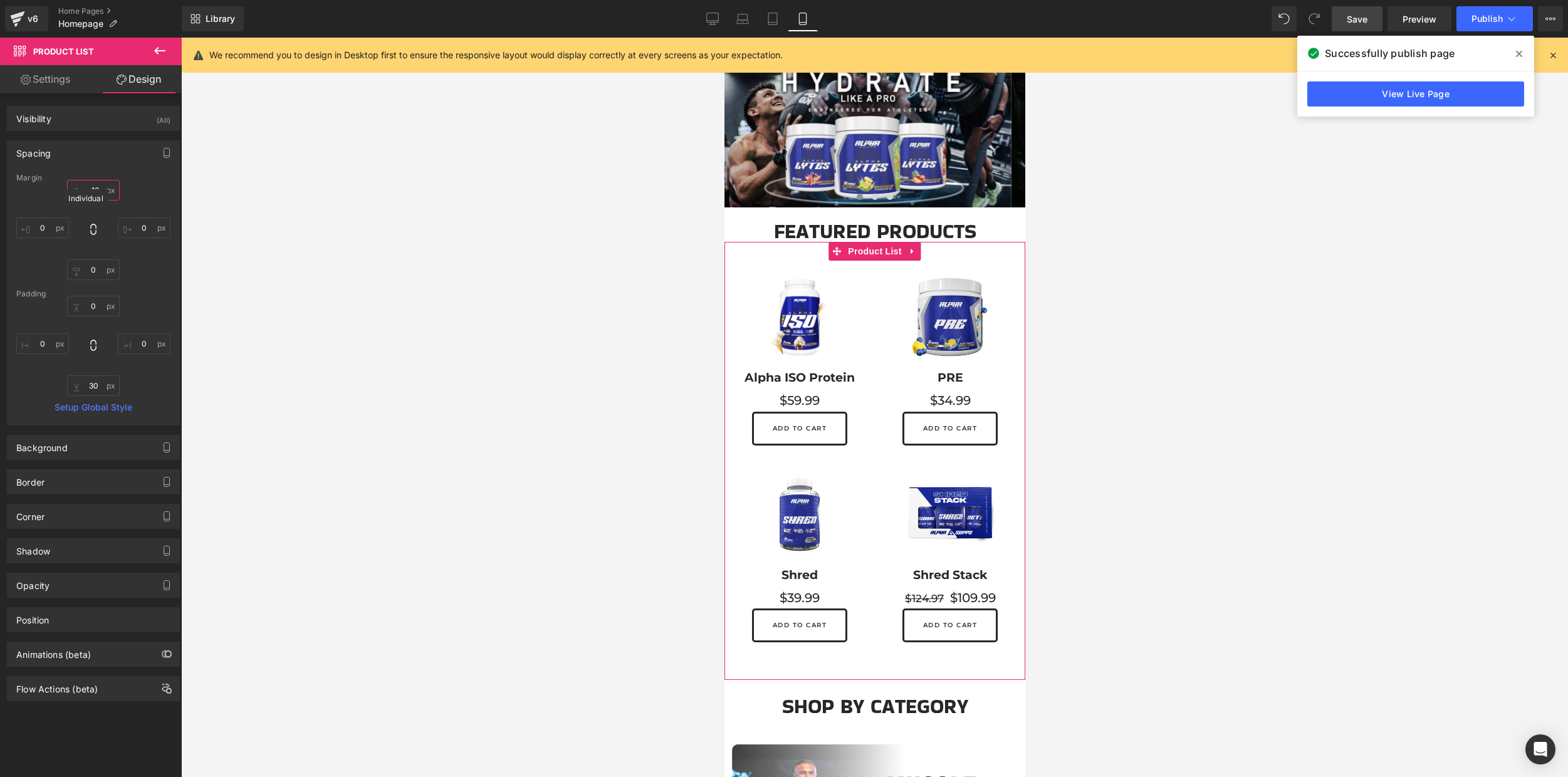
type input "-11"
click at [1471, 22] on button "Publish" at bounding box center [1495, 18] width 77 height 25
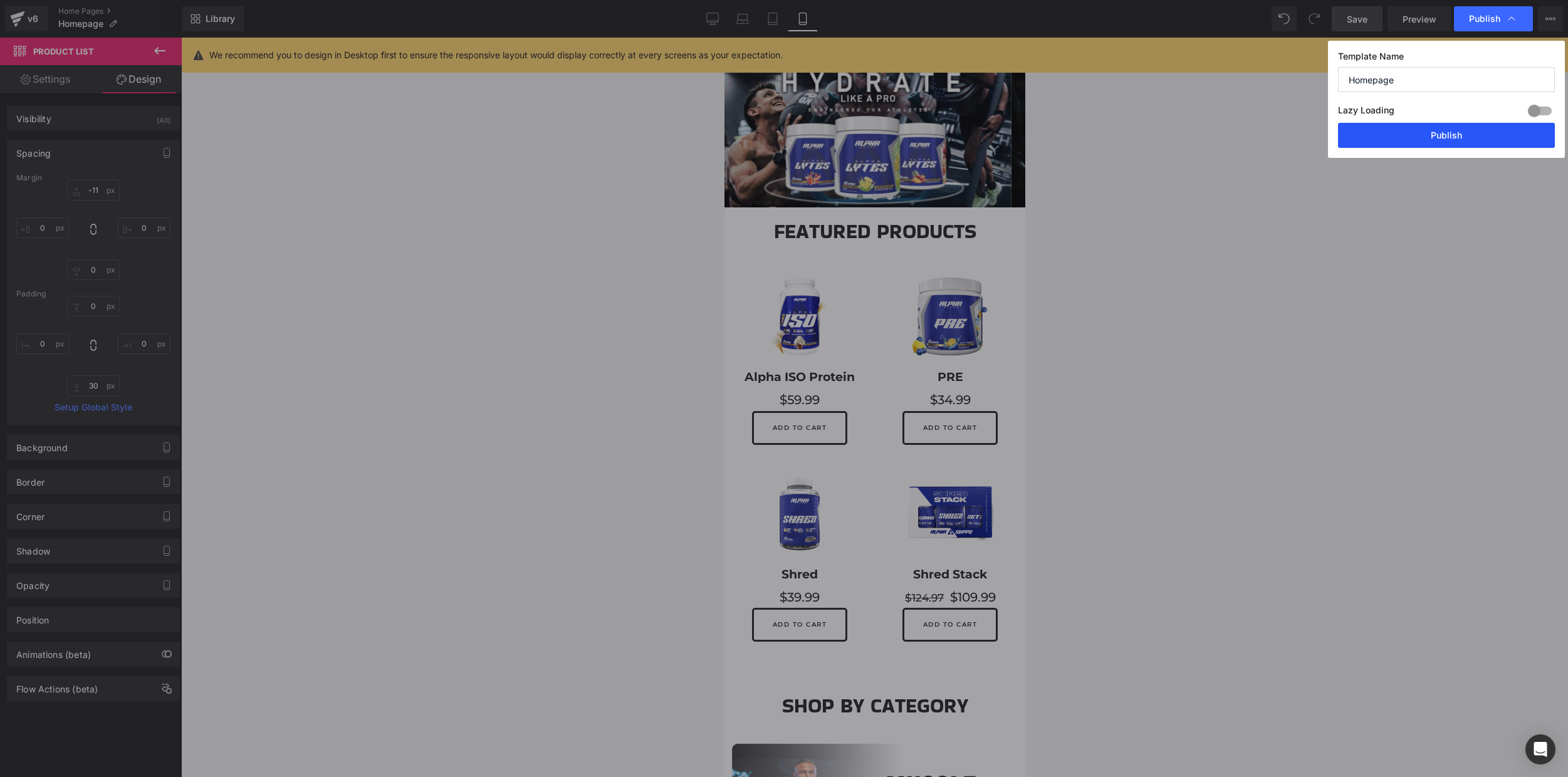
drag, startPoint x: 1437, startPoint y: 141, endPoint x: 103, endPoint y: 113, distance: 1334.3
click at [1437, 141] on button "Publish" at bounding box center [1446, 135] width 217 height 25
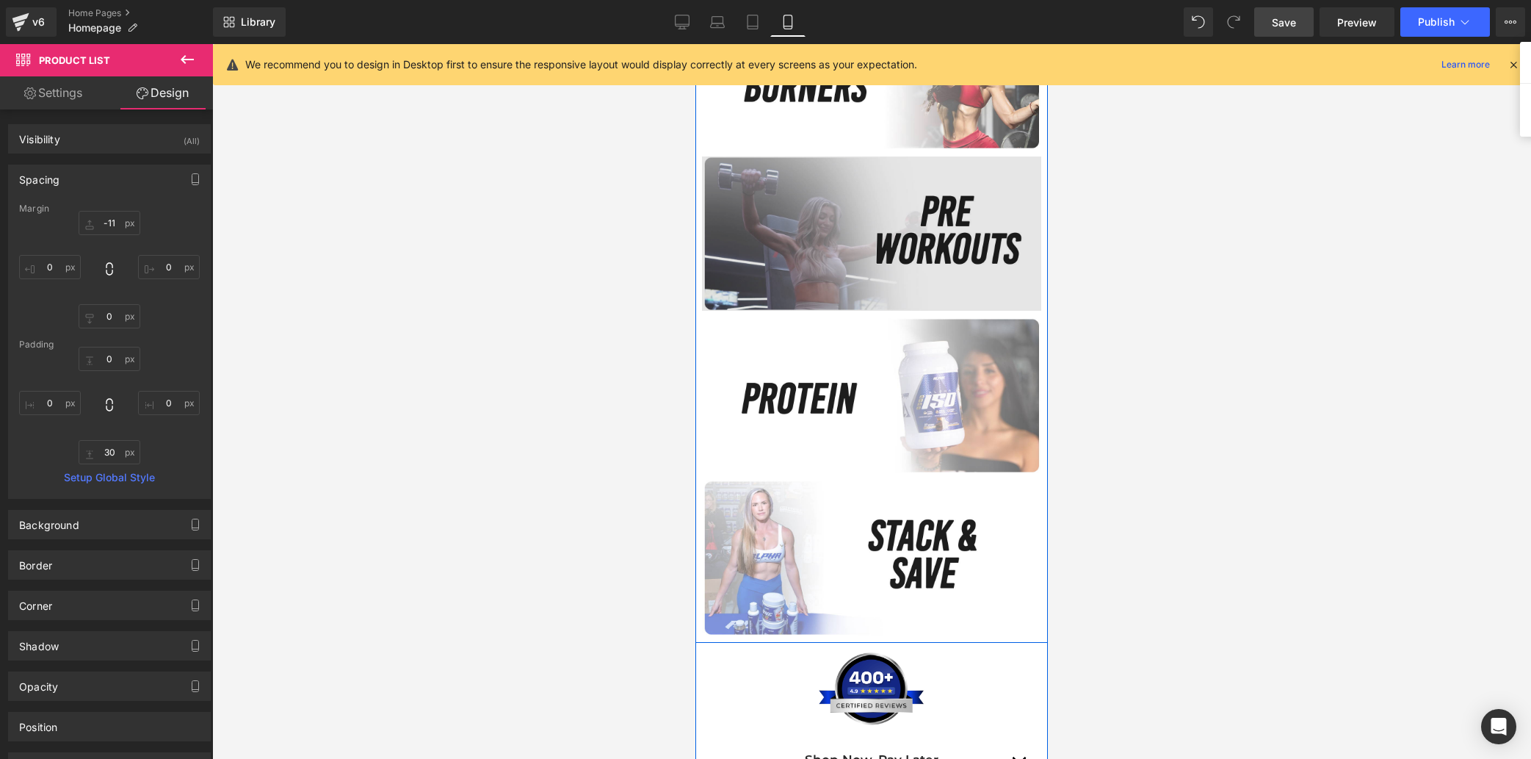
scroll to position [1152, 0]
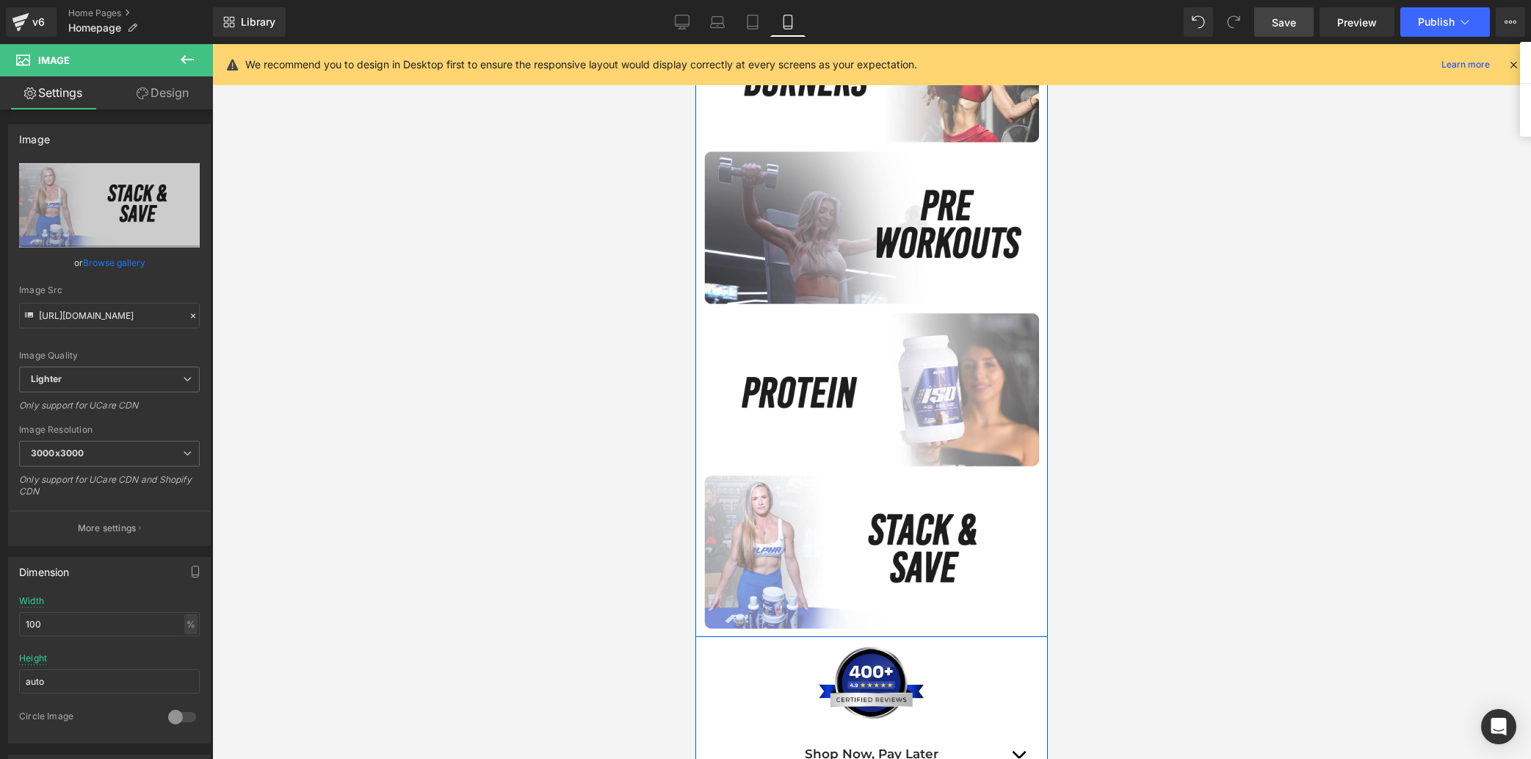
drag, startPoint x: 860, startPoint y: 545, endPoint x: 846, endPoint y: 557, distance: 18.2
click at [846, 557] on div "Image" at bounding box center [871, 548] width 339 height 162
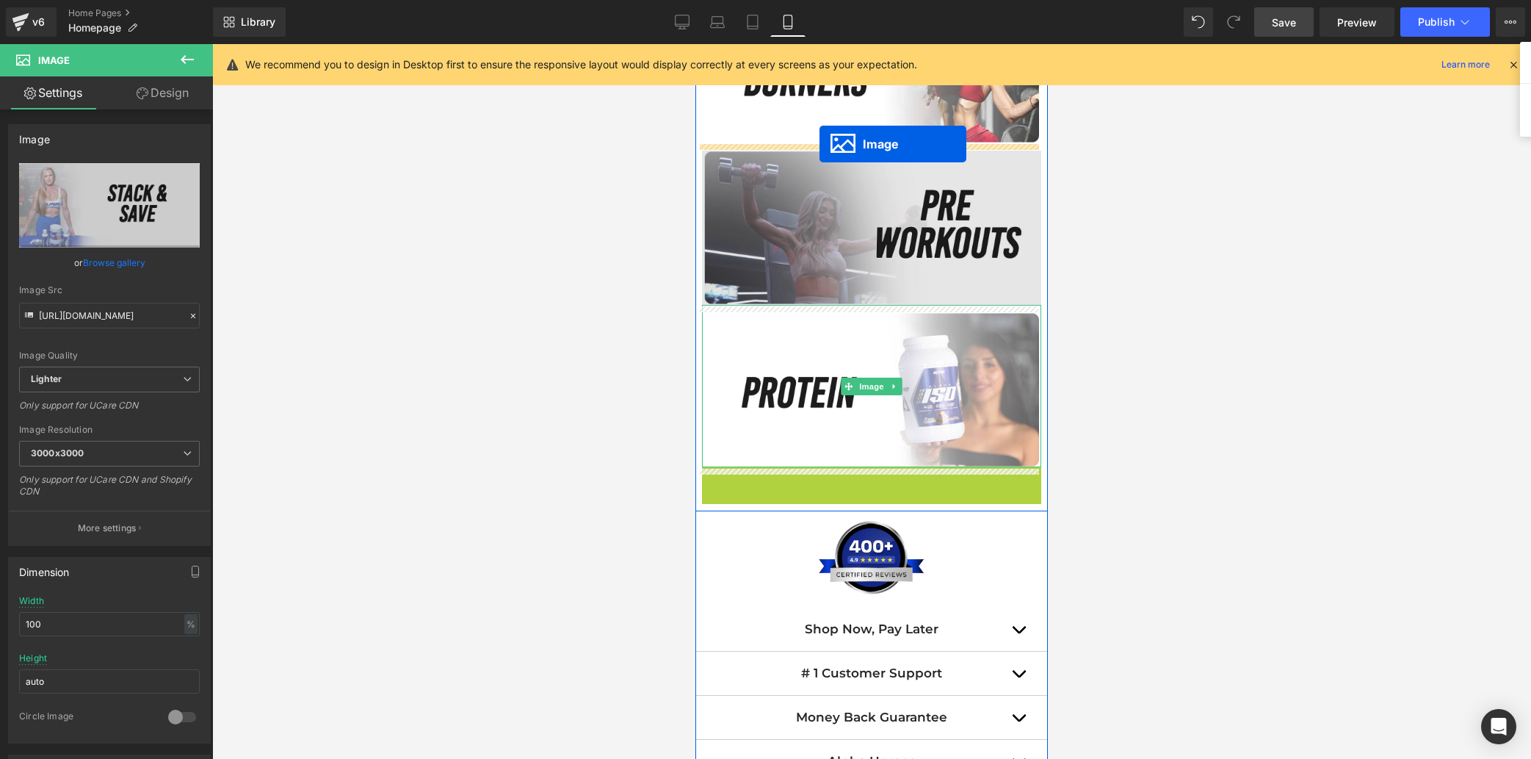
drag, startPoint x: 843, startPoint y: 546, endPoint x: 819, endPoint y: 144, distance: 403.2
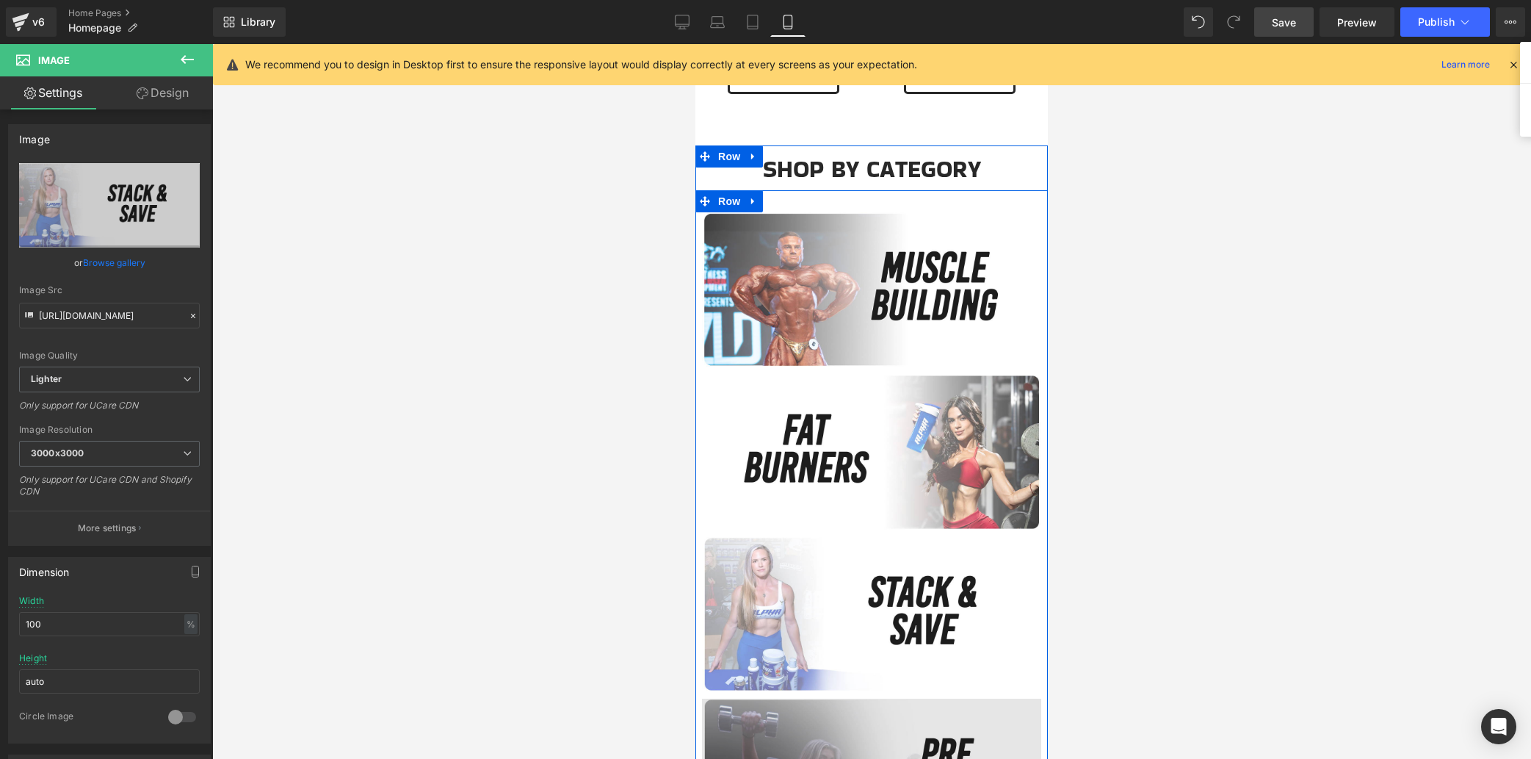
scroll to position [765, 0]
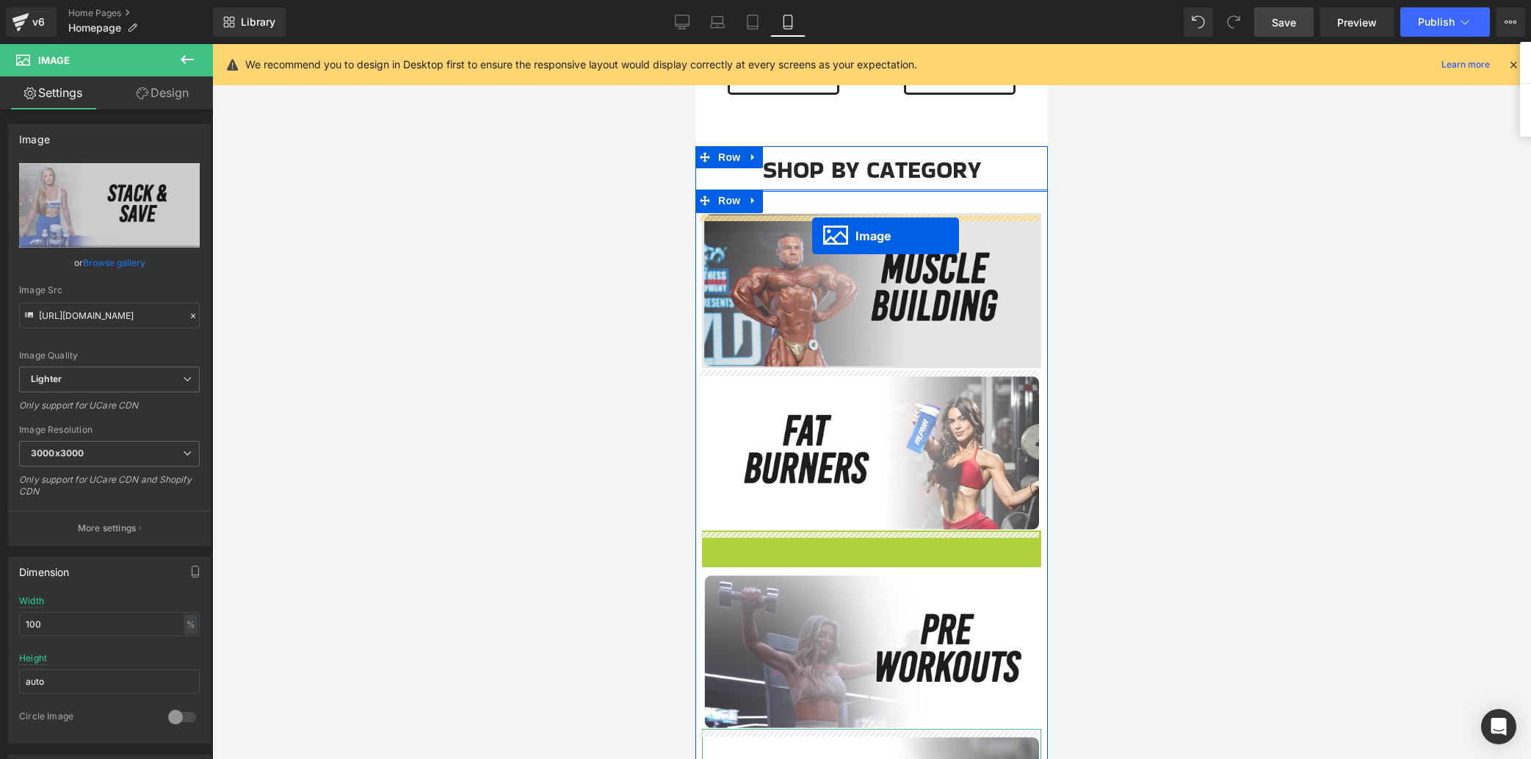
drag, startPoint x: 839, startPoint y: 610, endPoint x: 812, endPoint y: 231, distance: 380.7
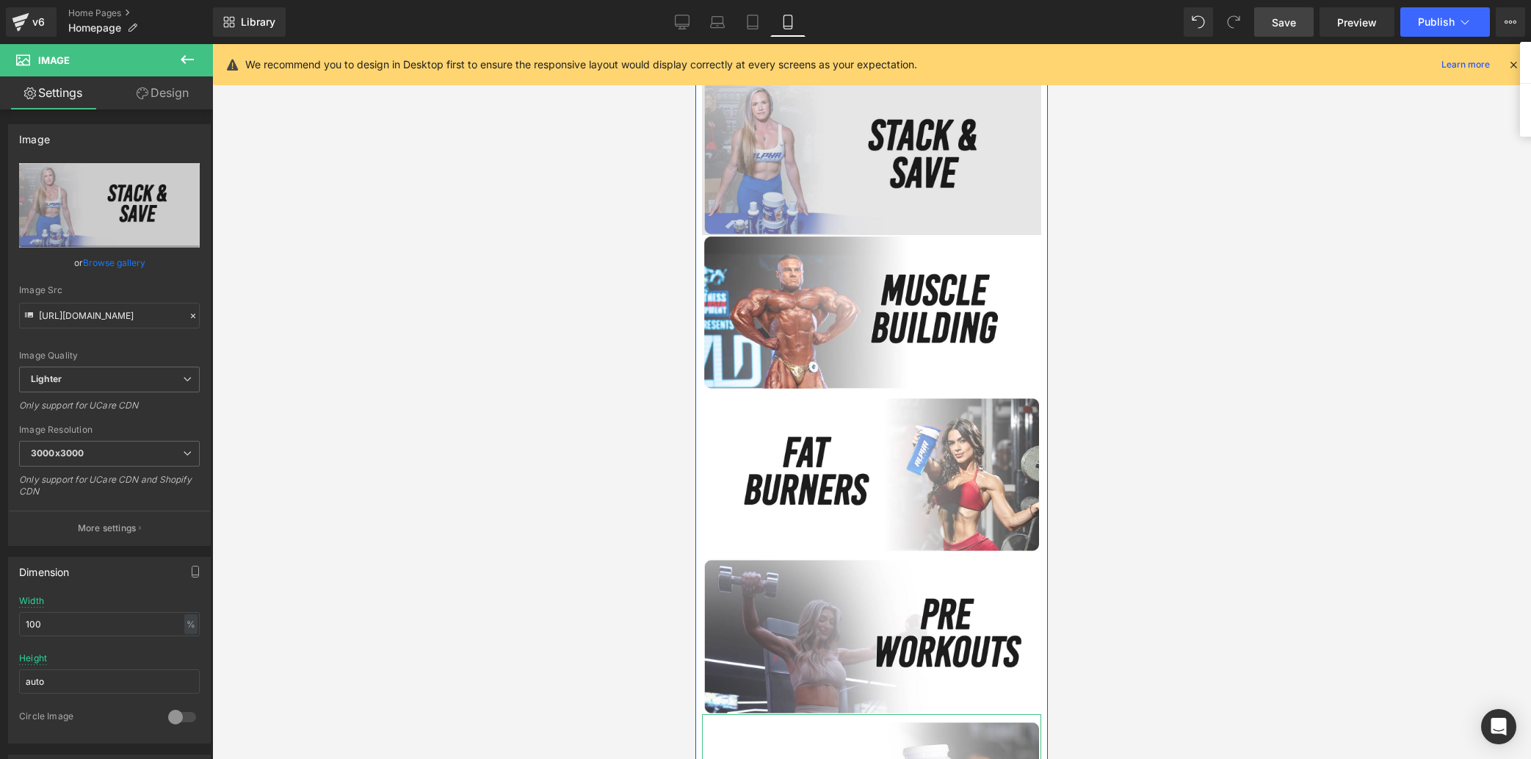
scroll to position [942, 0]
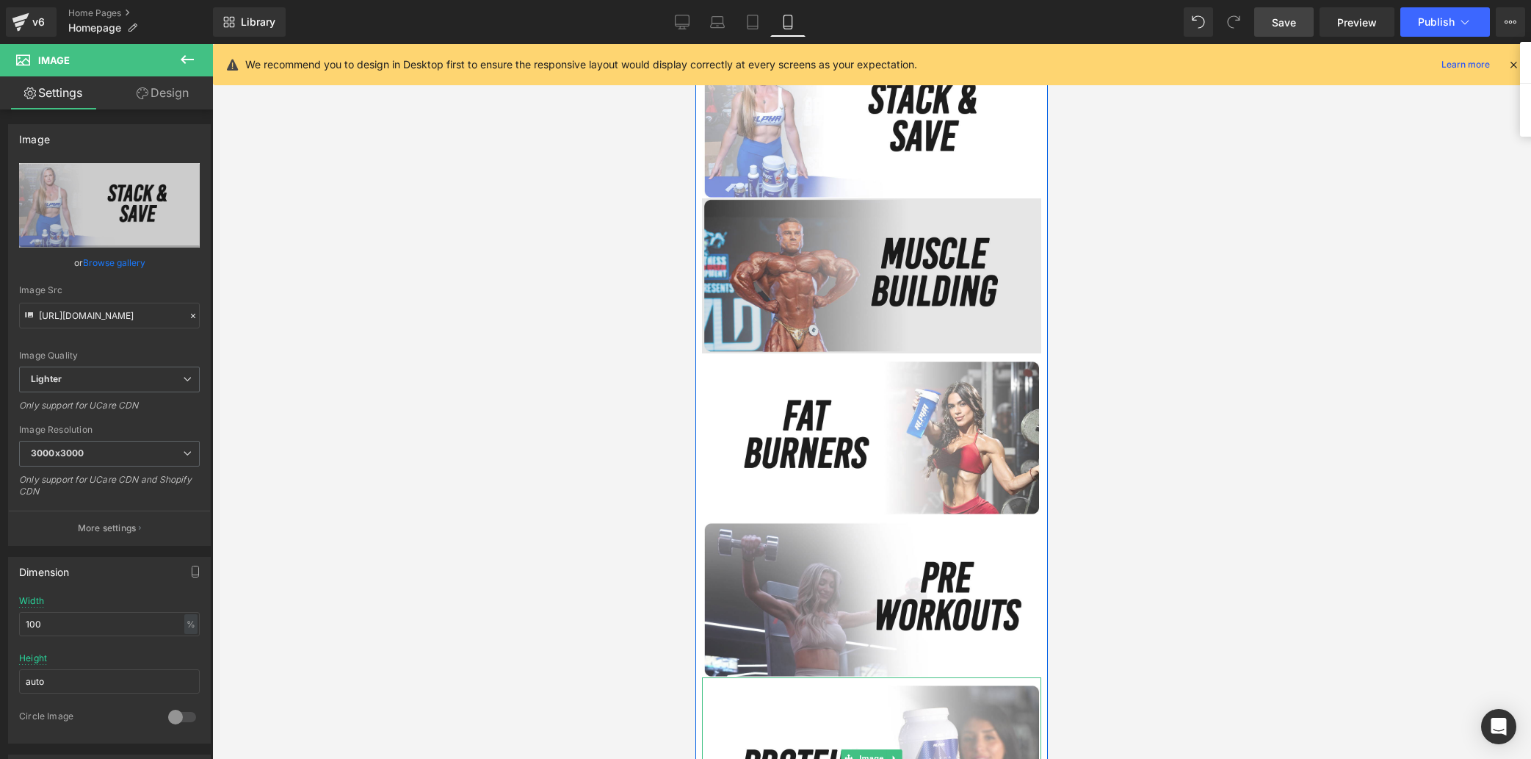
click at [765, 284] on img at bounding box center [871, 275] width 339 height 155
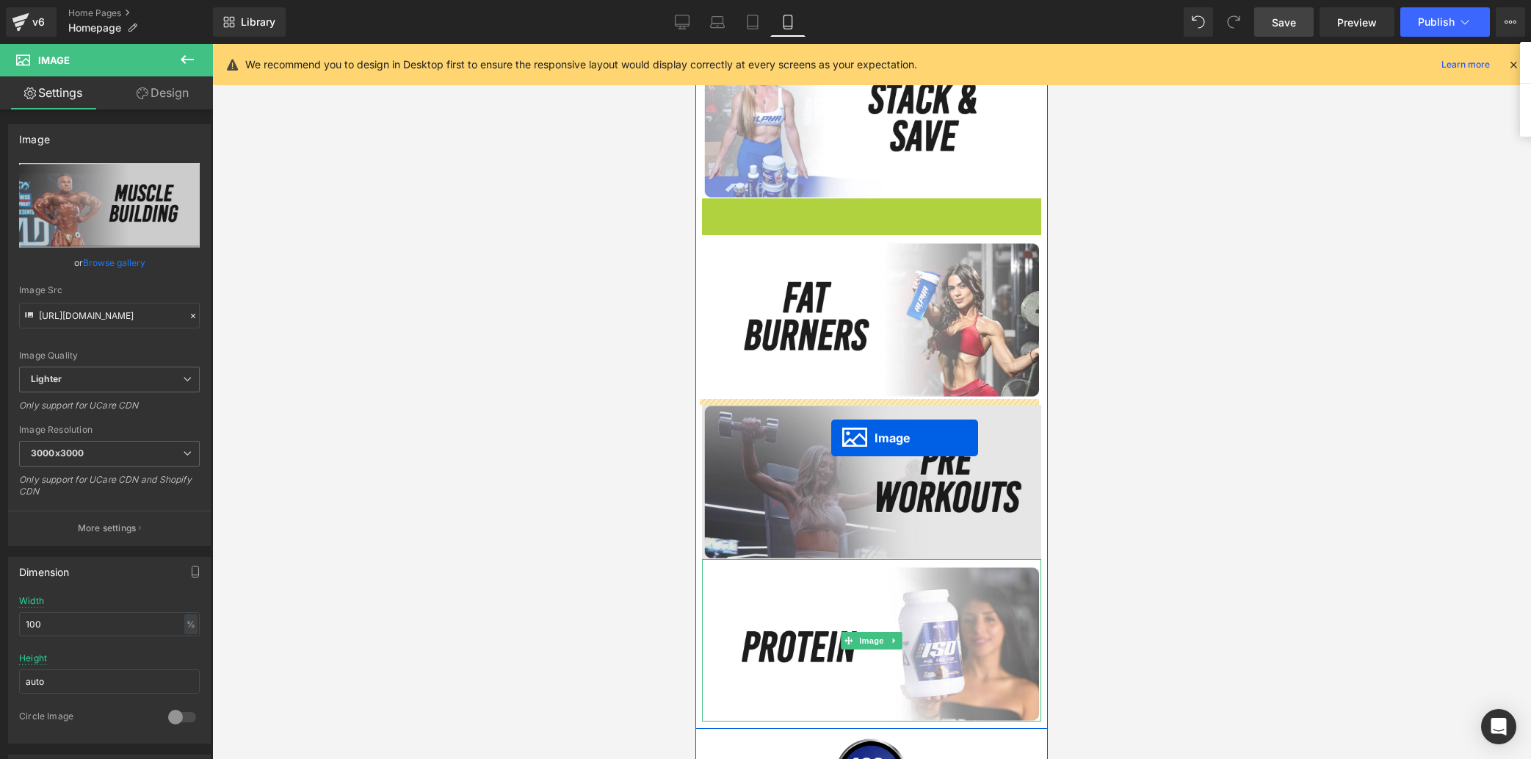
drag, startPoint x: 840, startPoint y: 276, endPoint x: 831, endPoint y: 437, distance: 161.1
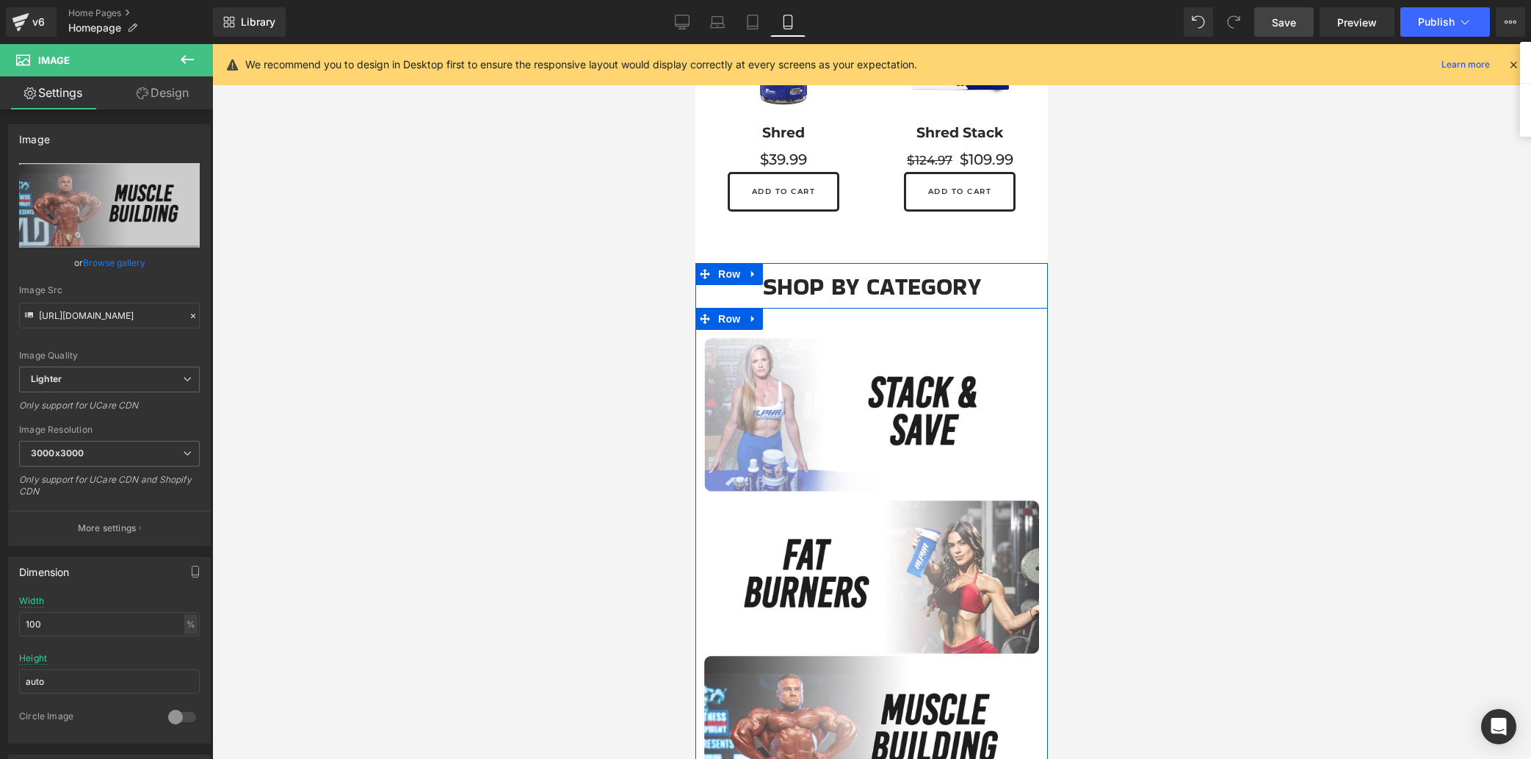
scroll to position [629, 0]
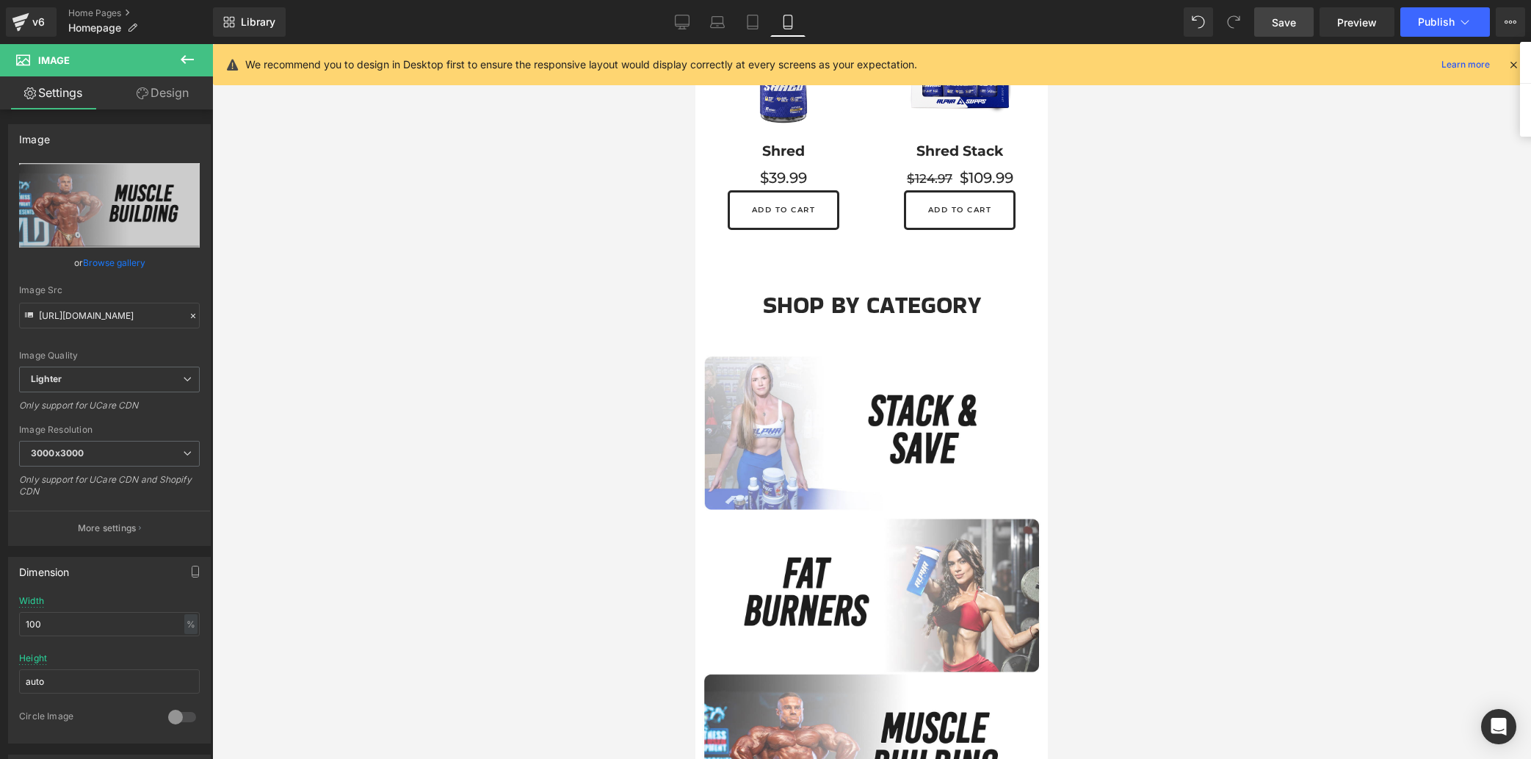
click at [1294, 25] on span "Save" at bounding box center [1284, 22] width 24 height 15
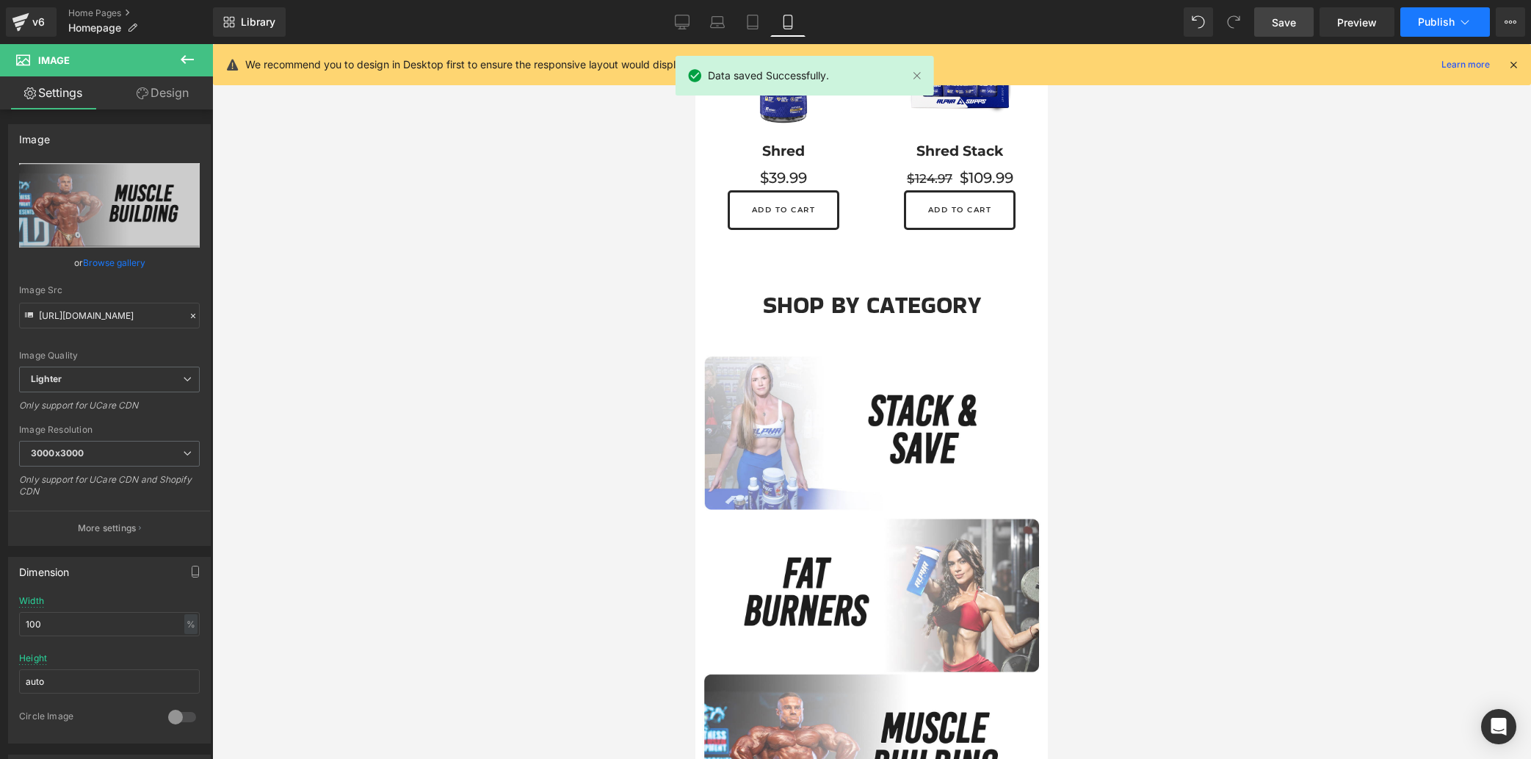
click at [1462, 16] on icon at bounding box center [1465, 22] width 15 height 15
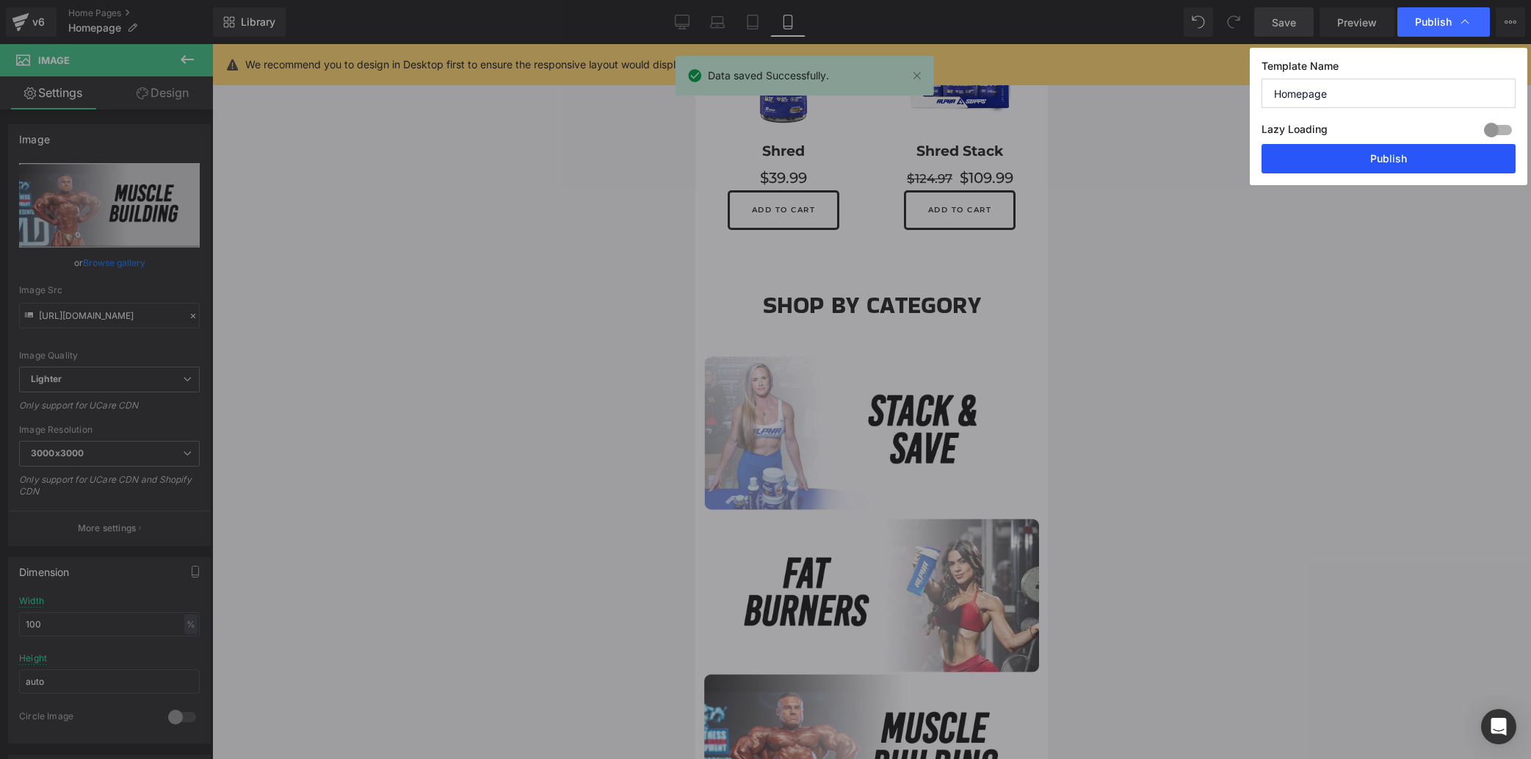
click at [1365, 165] on button "Publish" at bounding box center [1389, 158] width 254 height 29
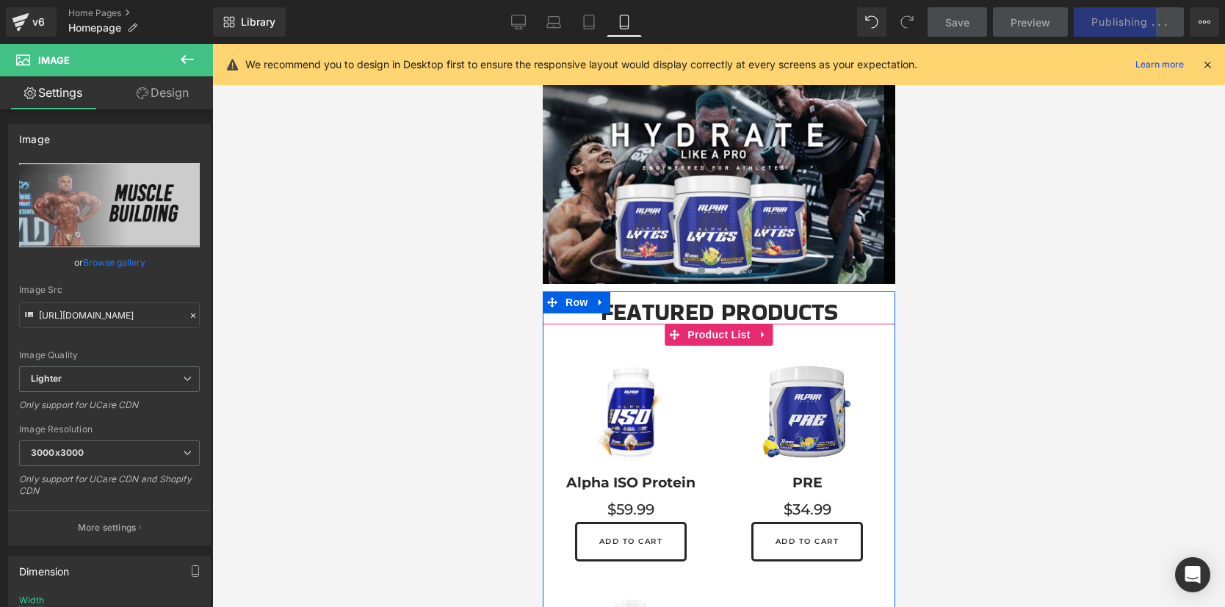
scroll to position [0, 0]
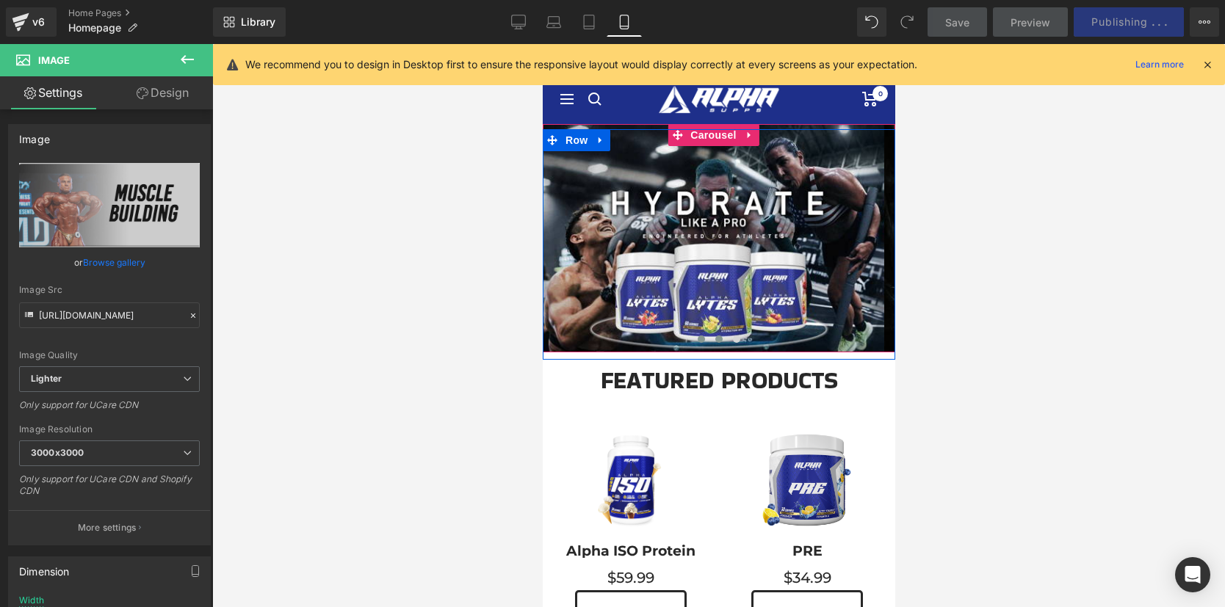
click at [715, 336] on span at bounding box center [718, 339] width 7 height 7
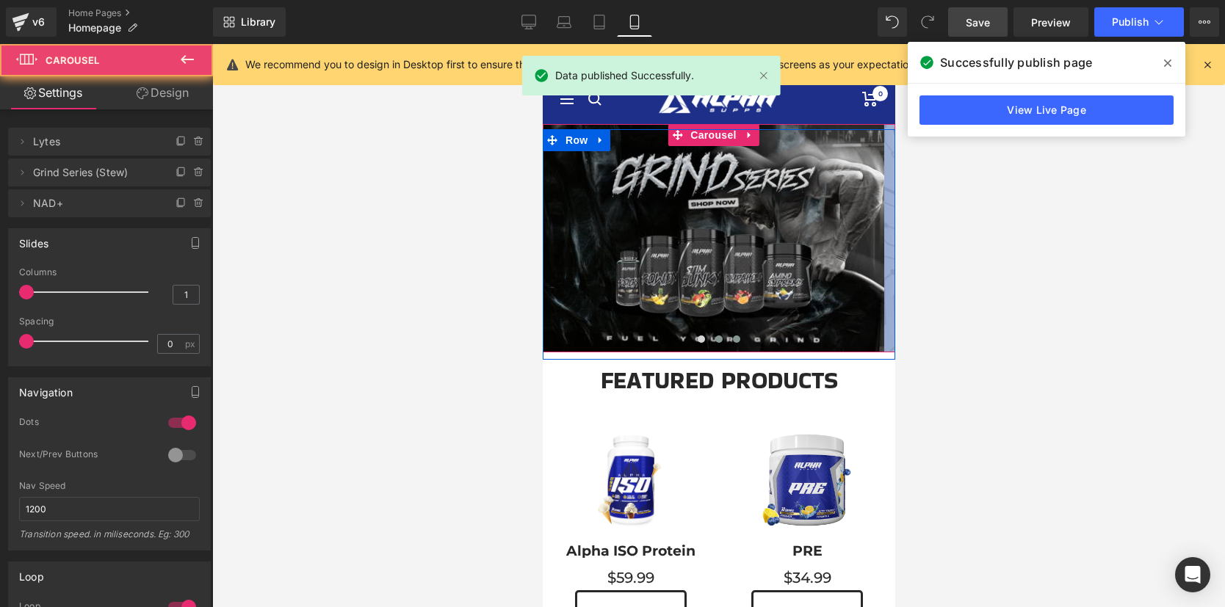
click at [732, 337] on span at bounding box center [735, 339] width 7 height 7
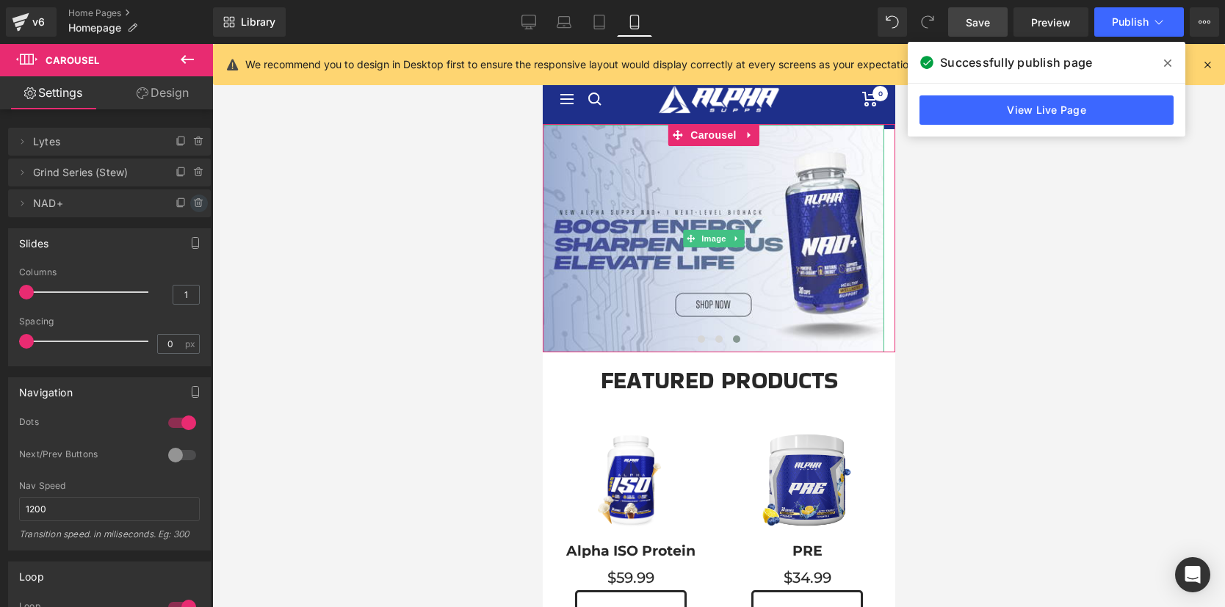
click at [195, 203] on icon at bounding box center [198, 203] width 6 height 7
click at [181, 204] on button "Delete" at bounding box center [183, 204] width 46 height 19
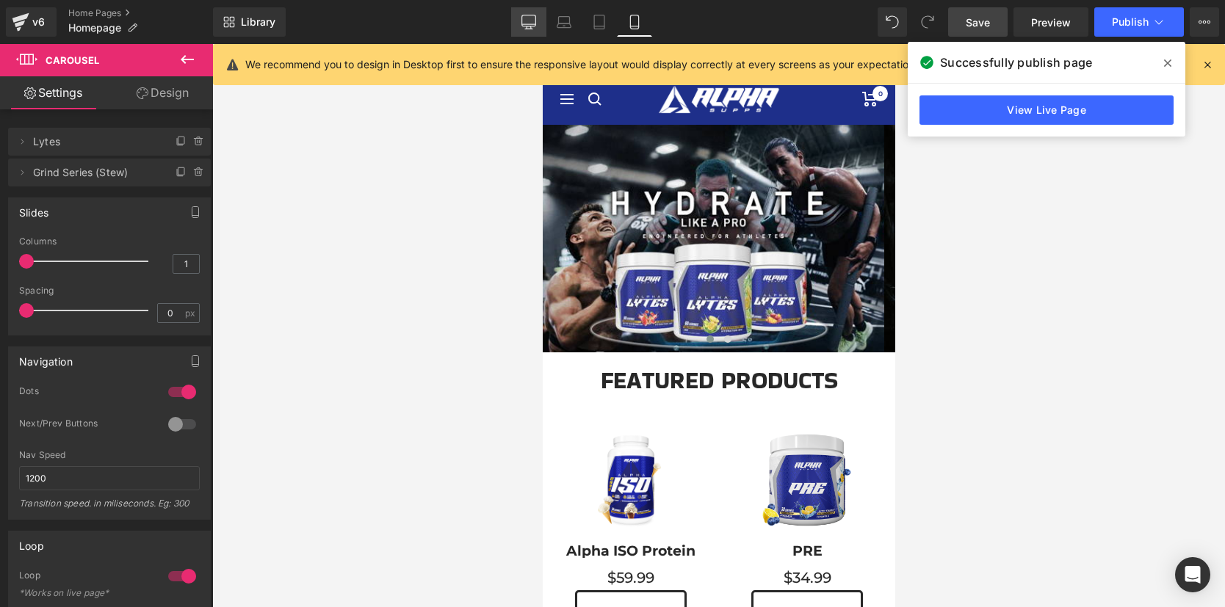
click at [535, 21] on icon at bounding box center [528, 22] width 15 height 15
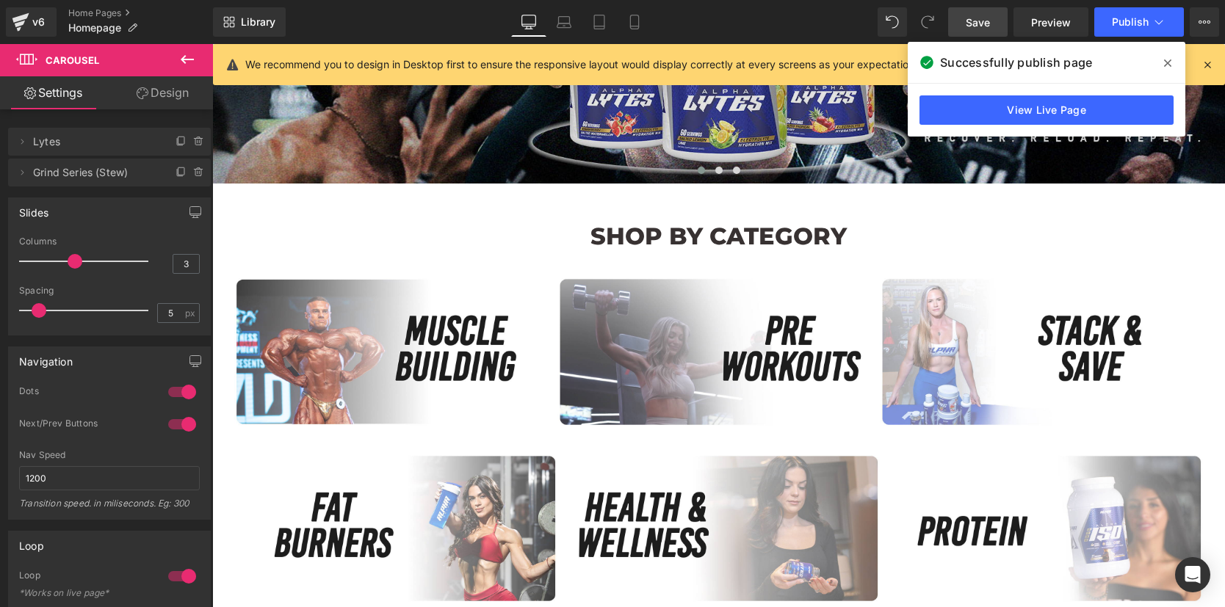
scroll to position [224, 0]
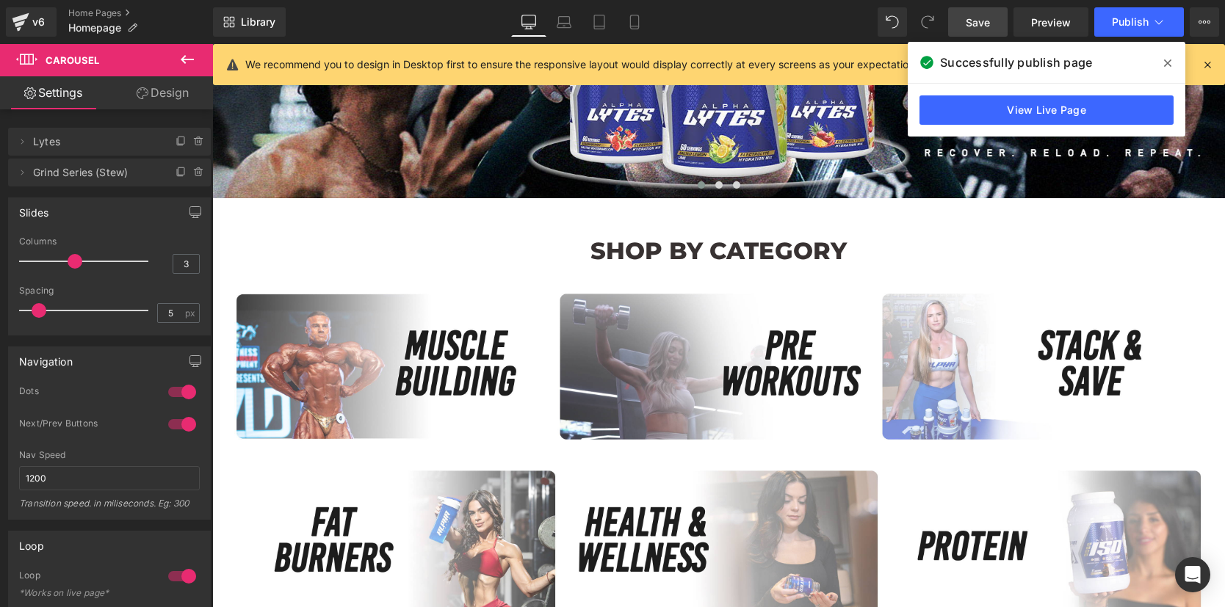
click at [187, 60] on icon at bounding box center [187, 60] width 18 height 18
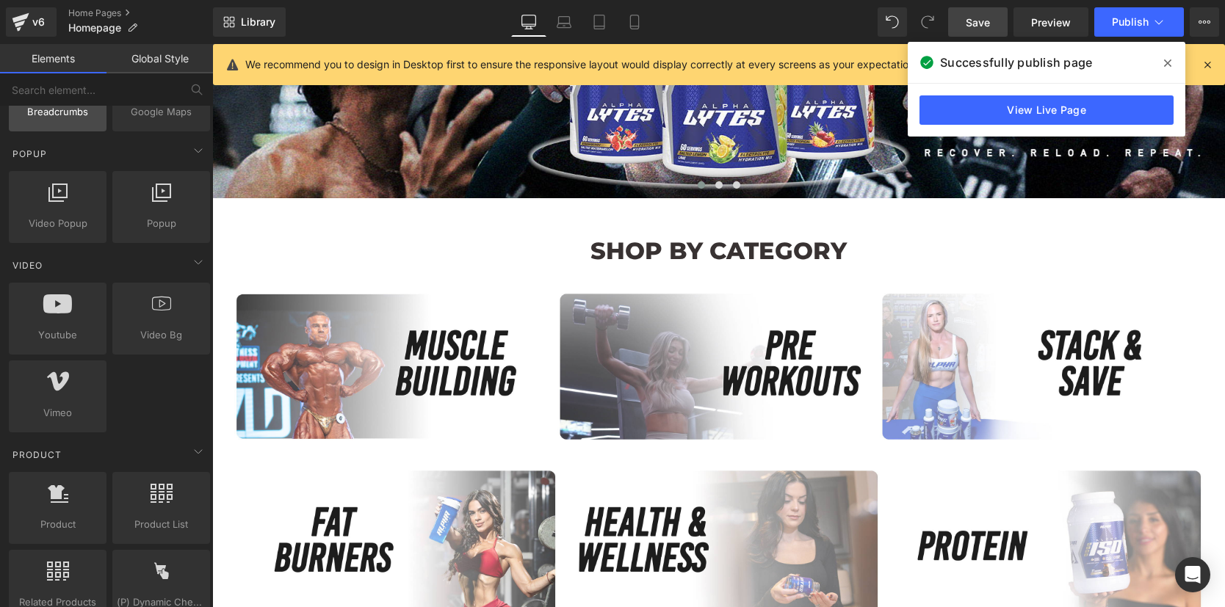
scroll to position [1034, 0]
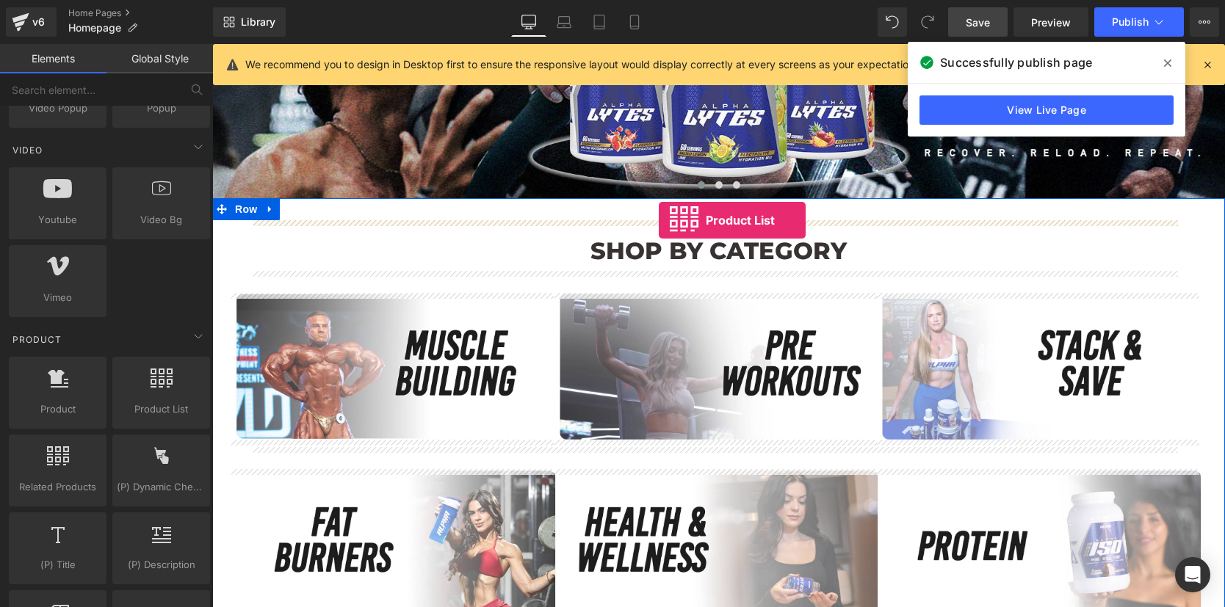
drag, startPoint x: 346, startPoint y: 355, endPoint x: 659, endPoint y: 220, distance: 340.5
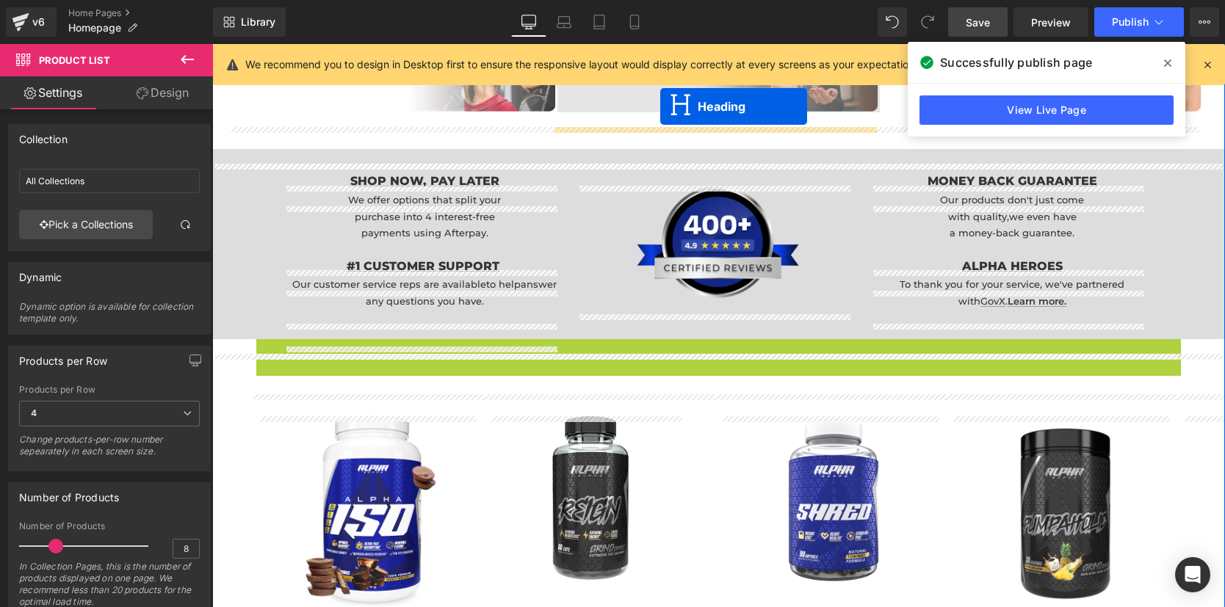
scroll to position [1259, 0]
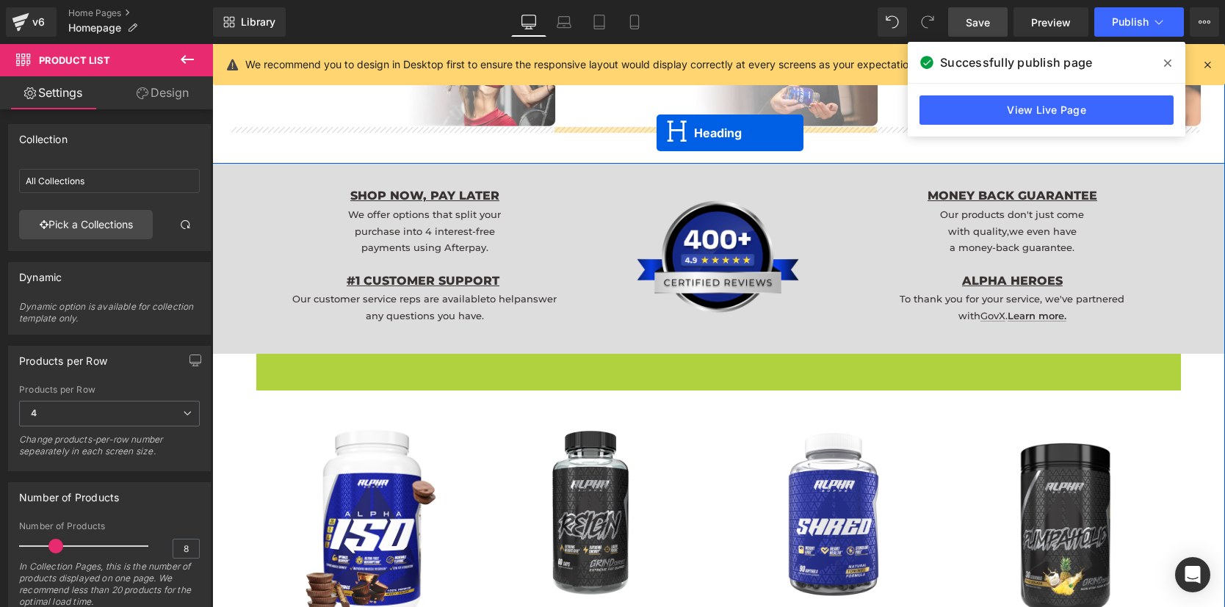
drag, startPoint x: 679, startPoint y: 185, endPoint x: 657, endPoint y: 133, distance: 56.6
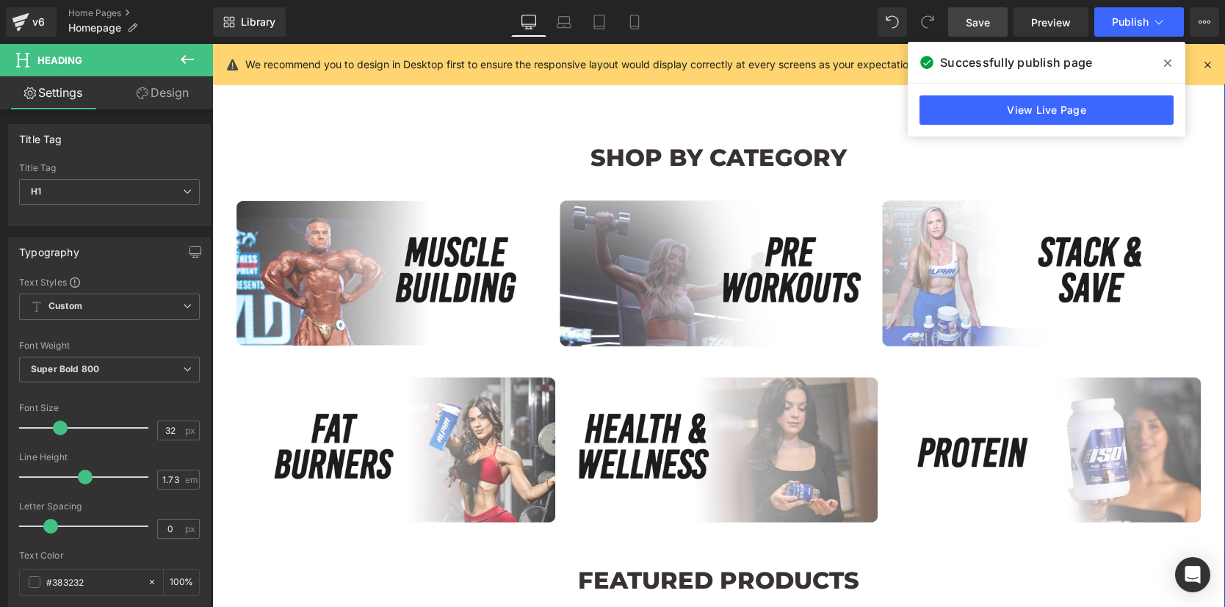
scroll to position [870, 0]
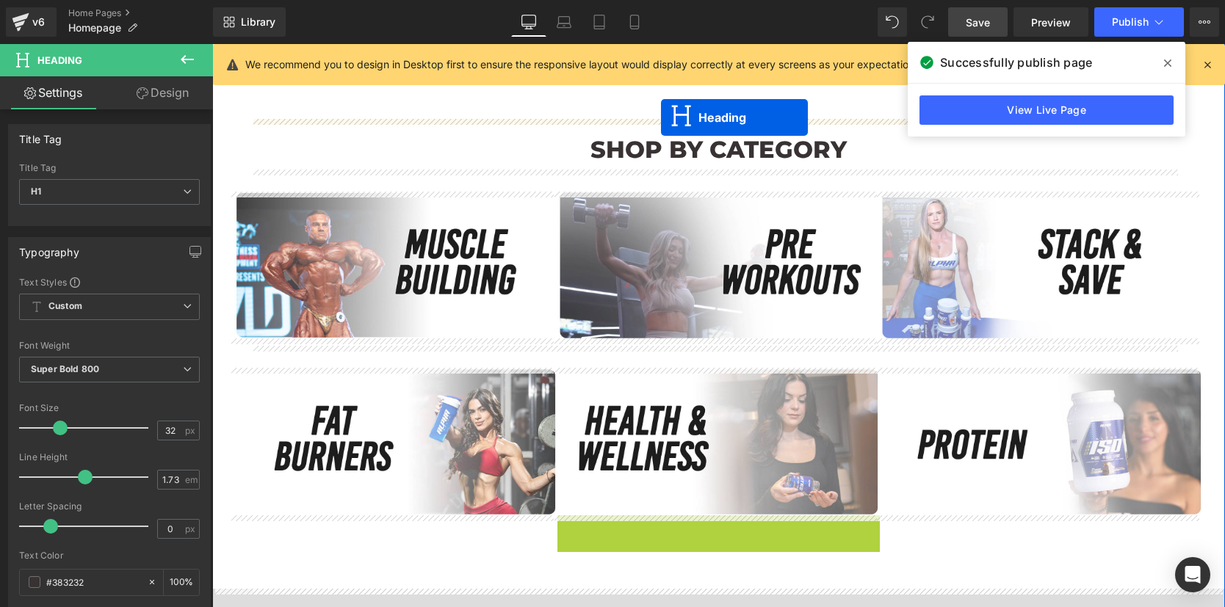
drag, startPoint x: 673, startPoint y: 556, endPoint x: 661, endPoint y: 118, distance: 438.6
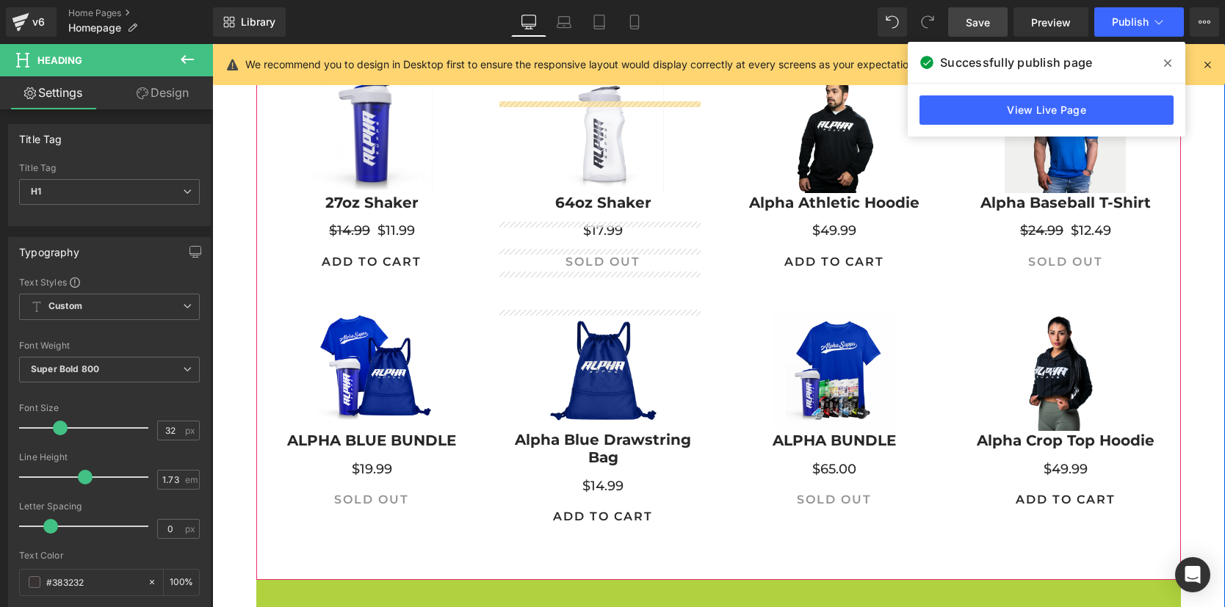
scroll to position [380, 0]
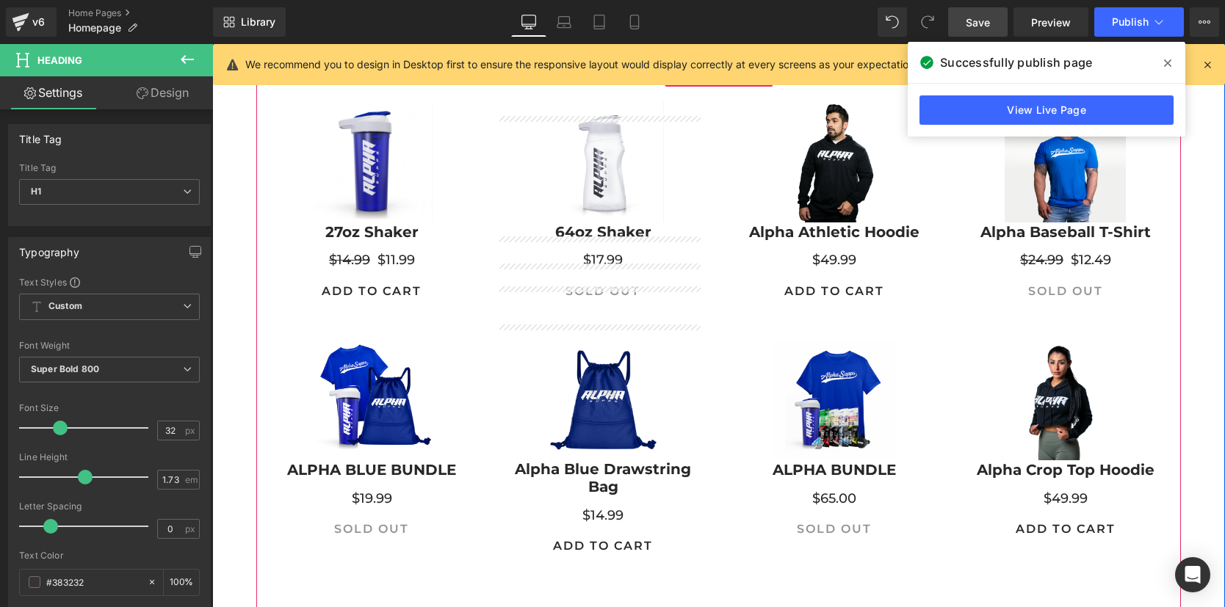
drag, startPoint x: 676, startPoint y: 504, endPoint x: 713, endPoint y: 98, distance: 407.8
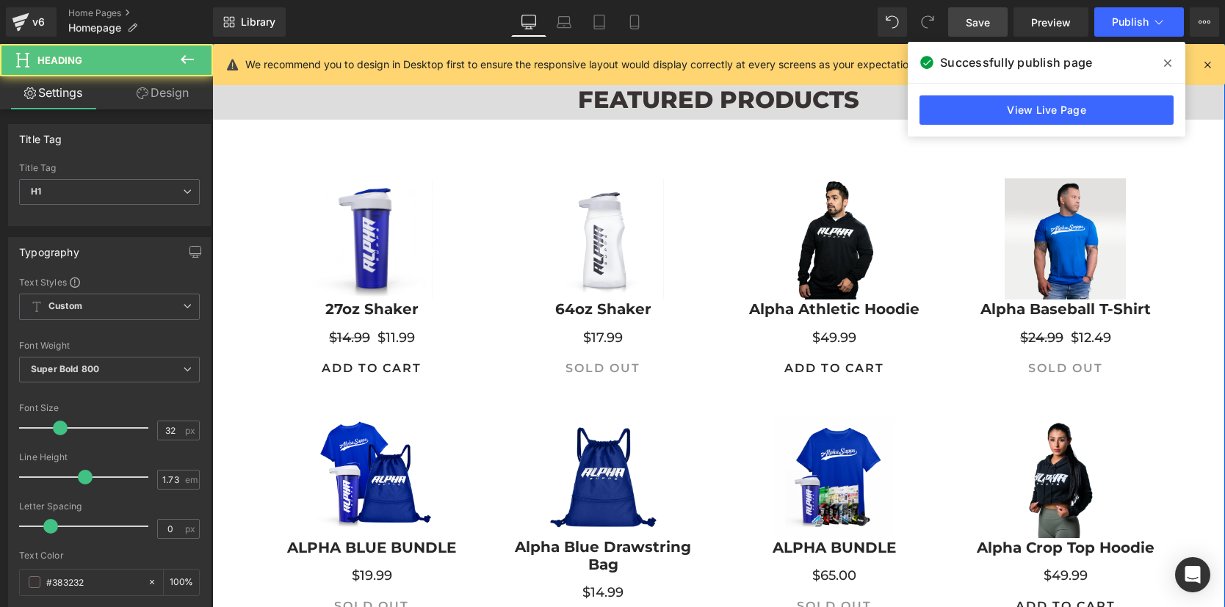
scroll to position [336, 0]
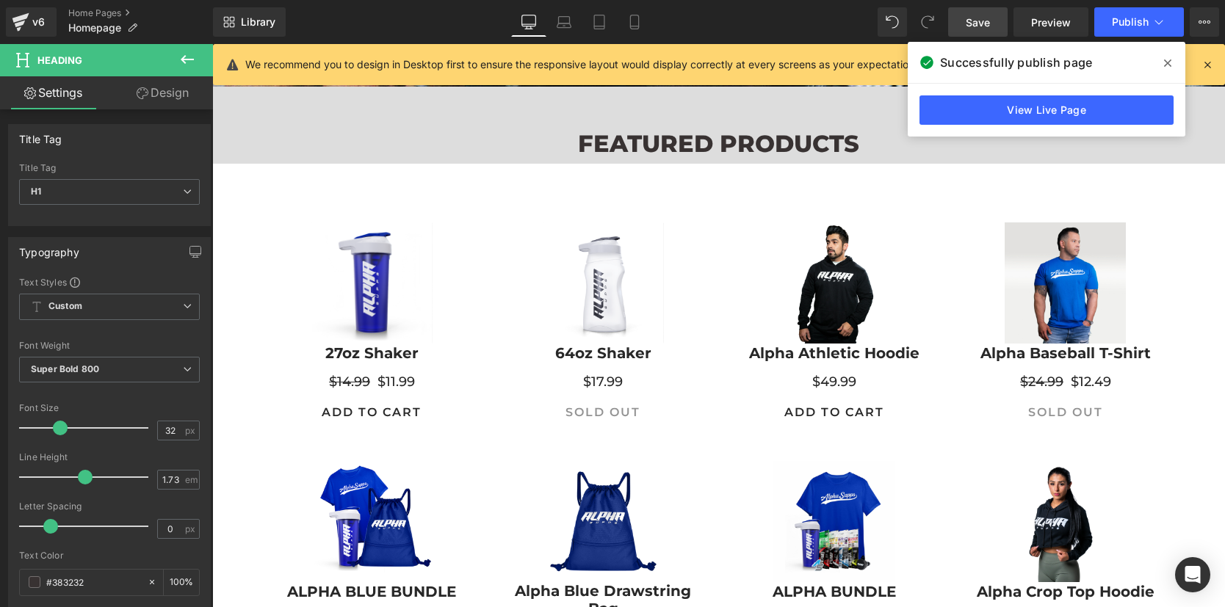
click at [1165, 64] on icon at bounding box center [1167, 63] width 7 height 12
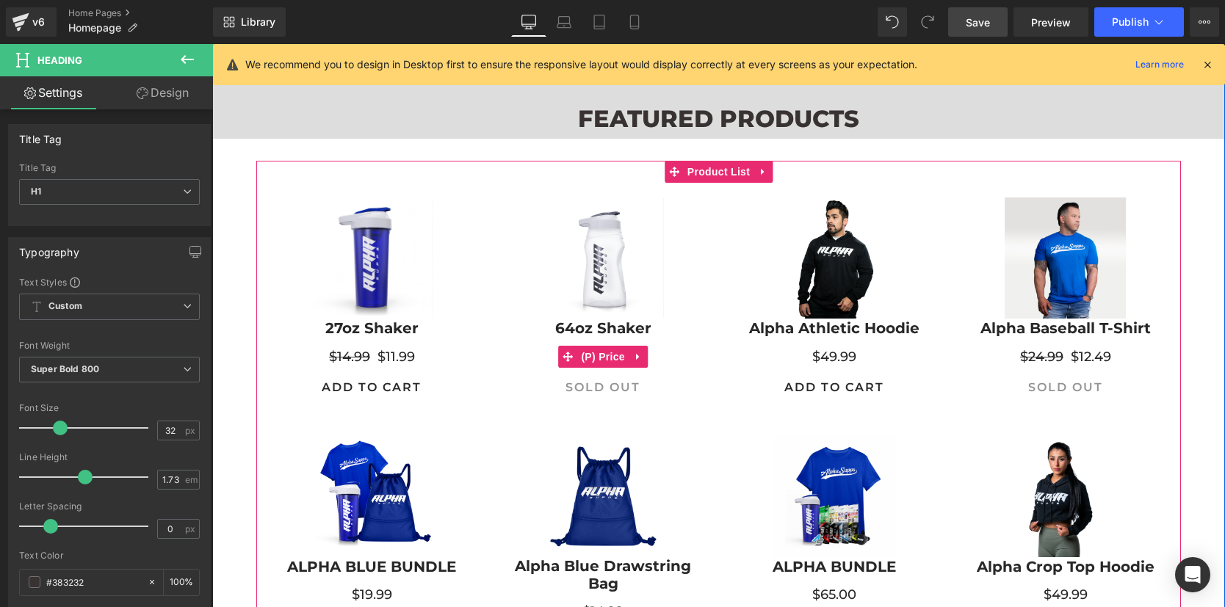
scroll to position [368, 0]
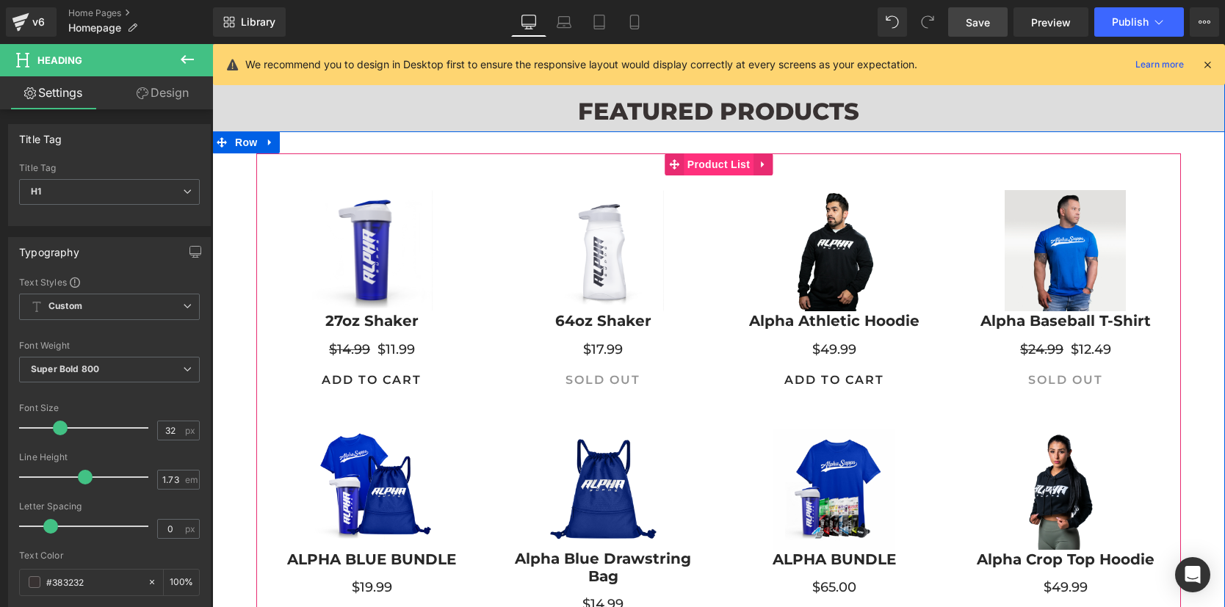
click at [714, 171] on span "Product List" at bounding box center [719, 164] width 70 height 22
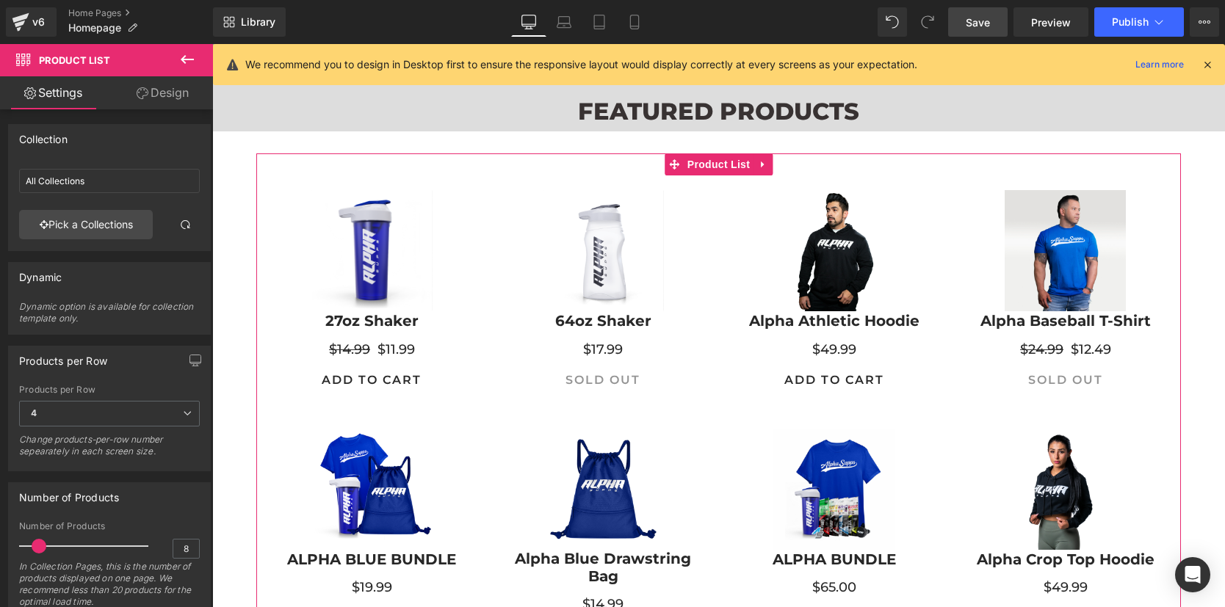
drag, startPoint x: 51, startPoint y: 546, endPoint x: 36, endPoint y: 544, distance: 15.6
click at [36, 544] on span at bounding box center [39, 546] width 15 height 15
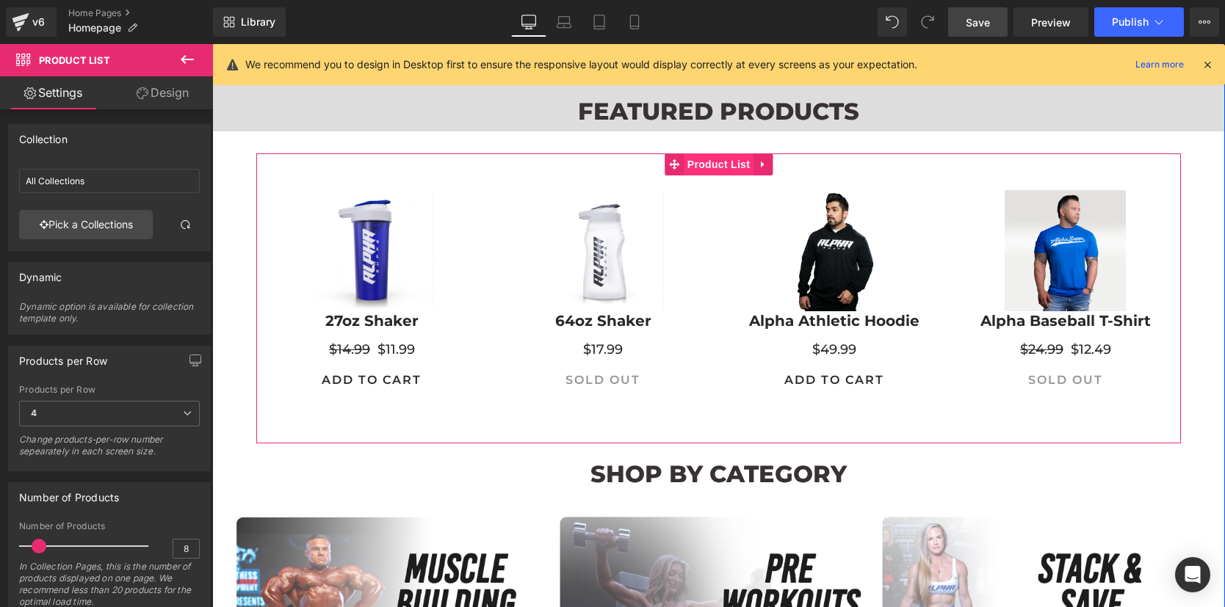
click at [706, 155] on span "Product List" at bounding box center [719, 164] width 70 height 22
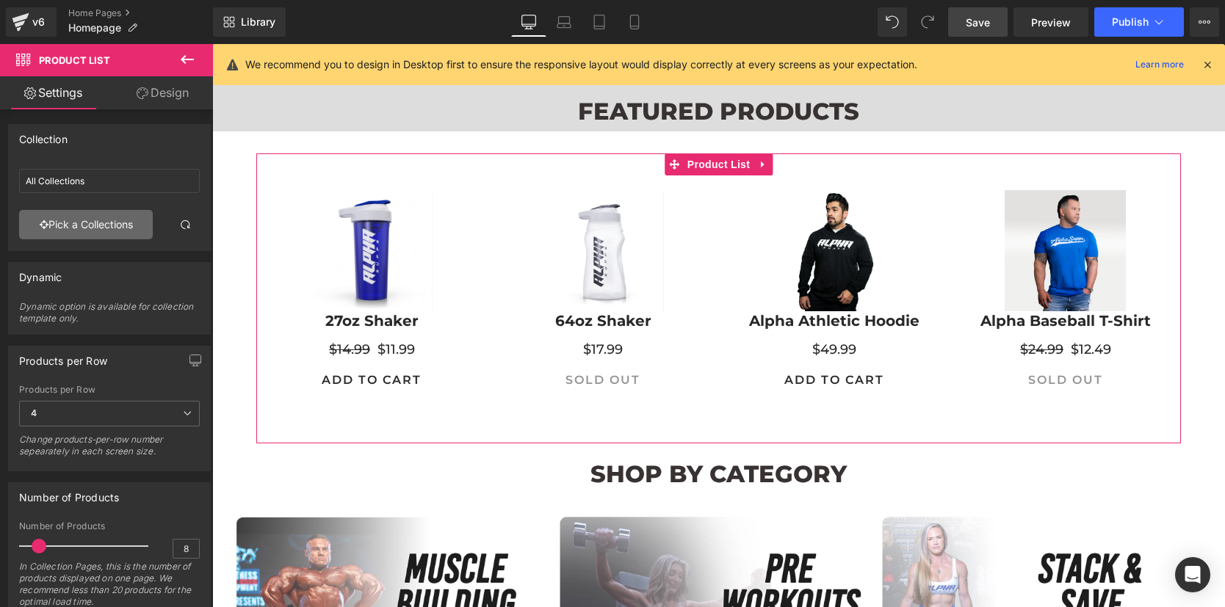
click at [113, 228] on link "Pick a Collections" at bounding box center [86, 224] width 134 height 29
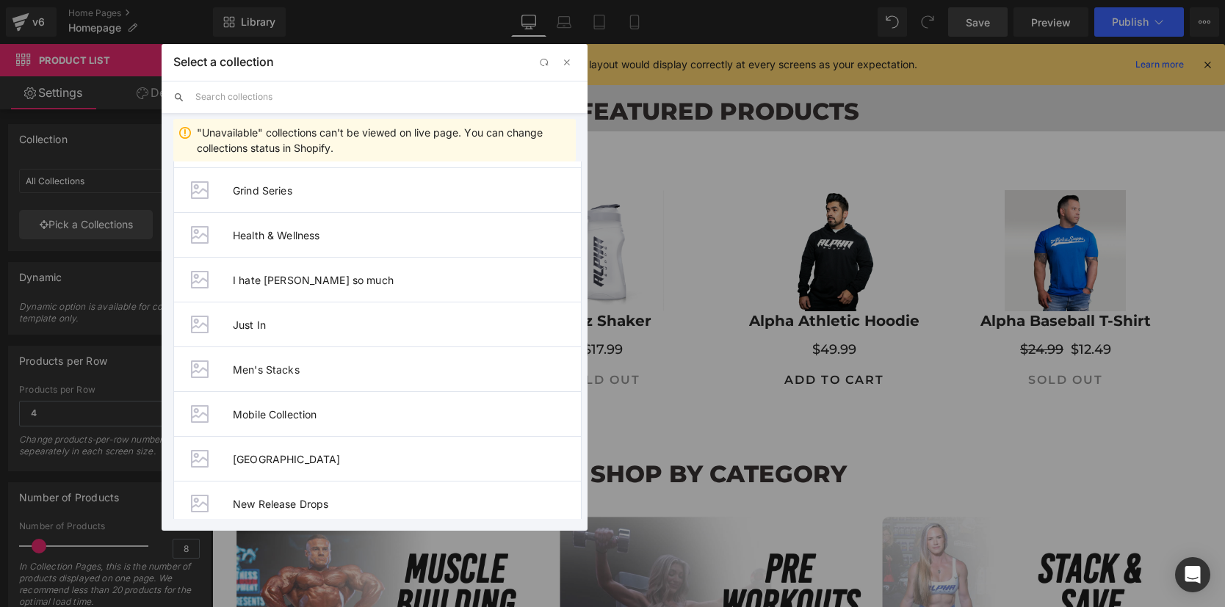
scroll to position [475, 0]
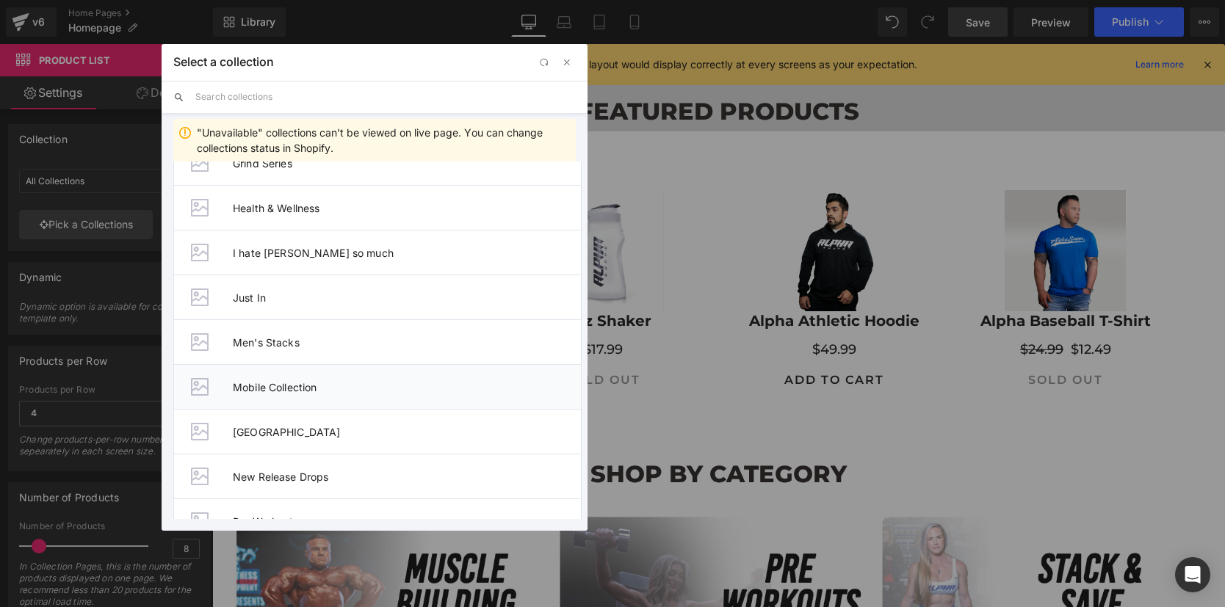
click at [364, 386] on span "Mobile Collection" at bounding box center [407, 387] width 348 height 12
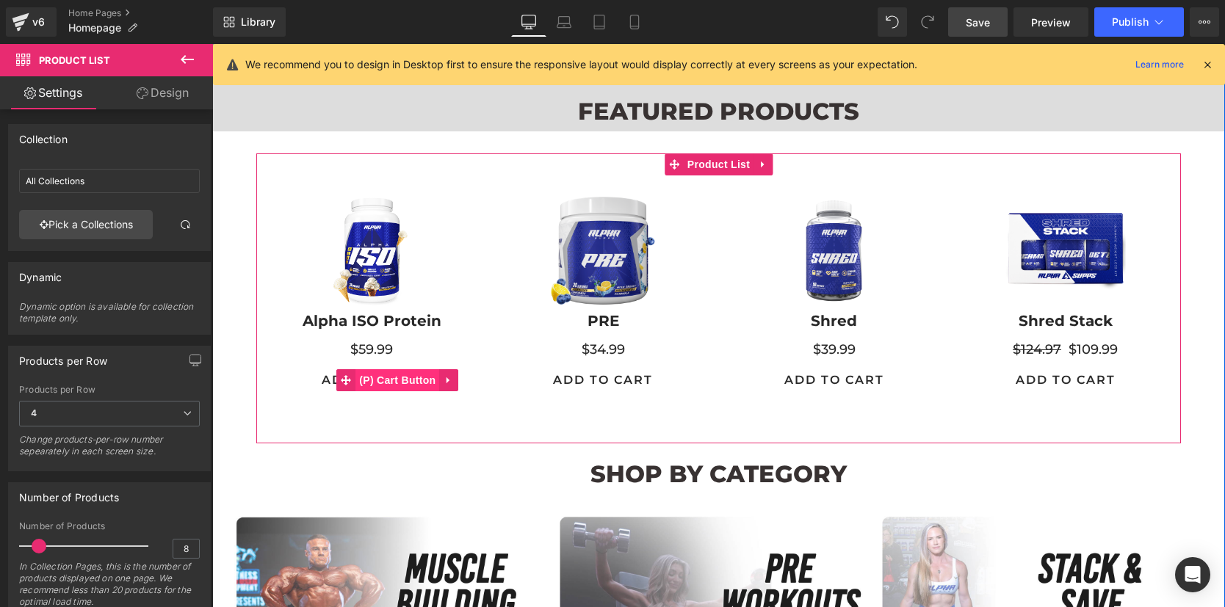
click at [397, 377] on span "(P) Cart Button" at bounding box center [397, 380] width 84 height 22
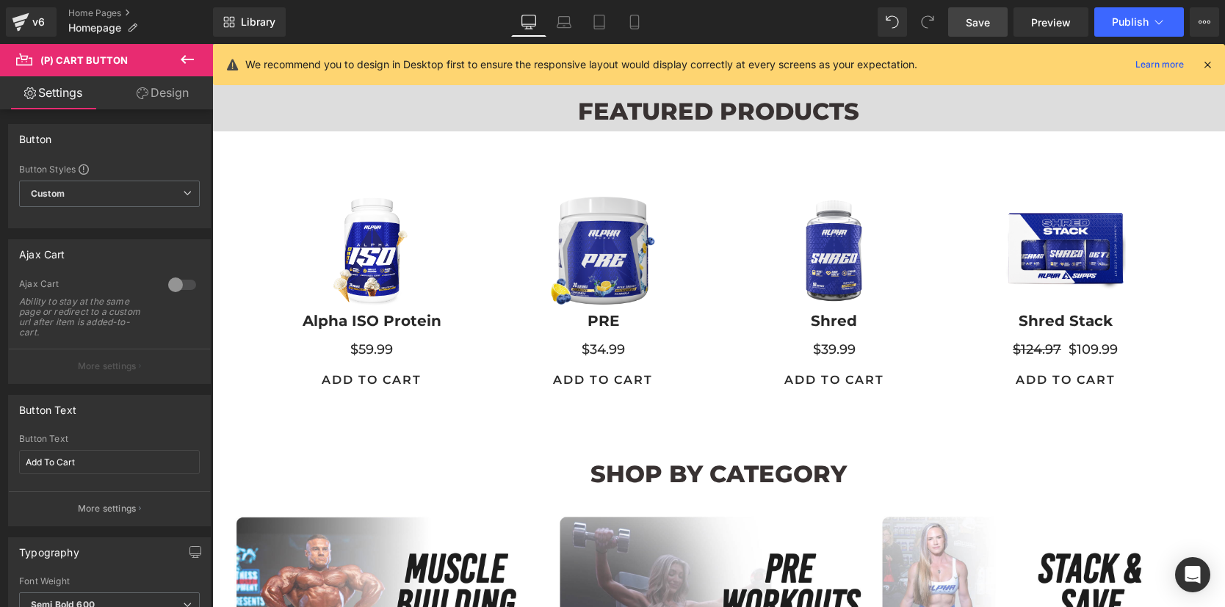
click at [157, 97] on link "Design" at bounding box center [162, 92] width 106 height 33
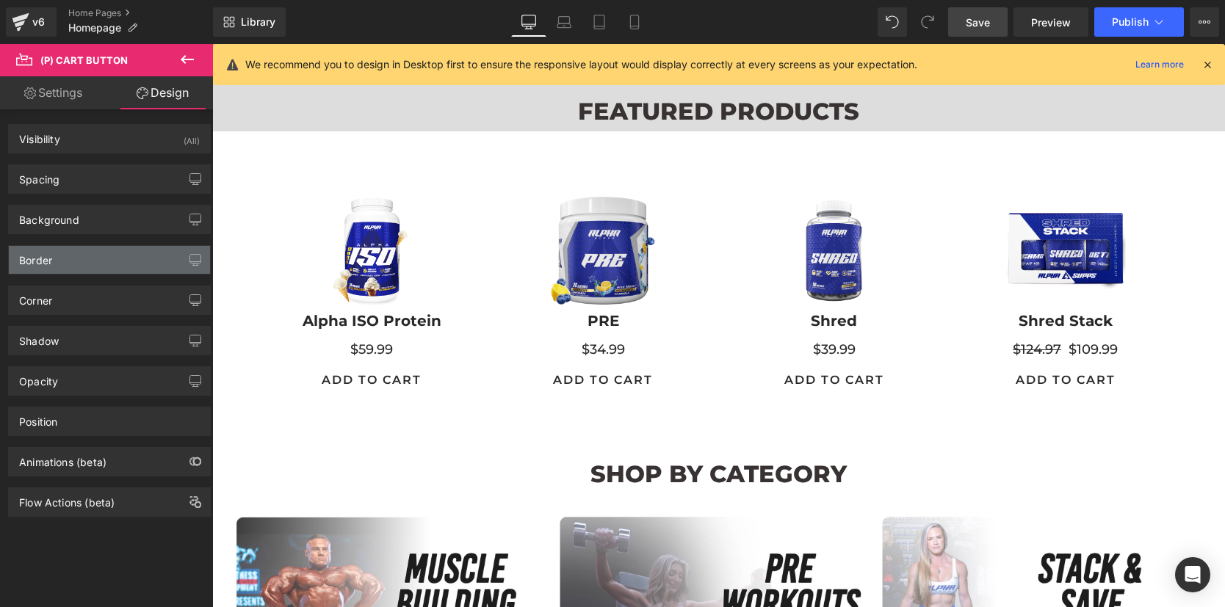
click at [85, 250] on div "Border" at bounding box center [109, 260] width 201 height 28
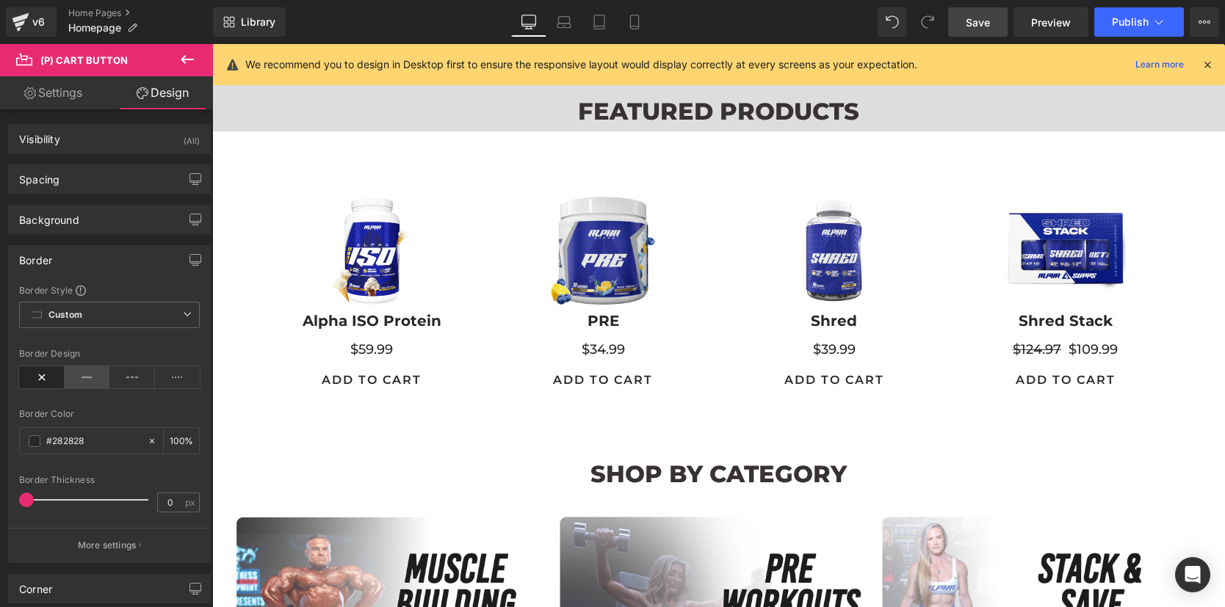
click at [81, 379] on icon at bounding box center [88, 377] width 46 height 22
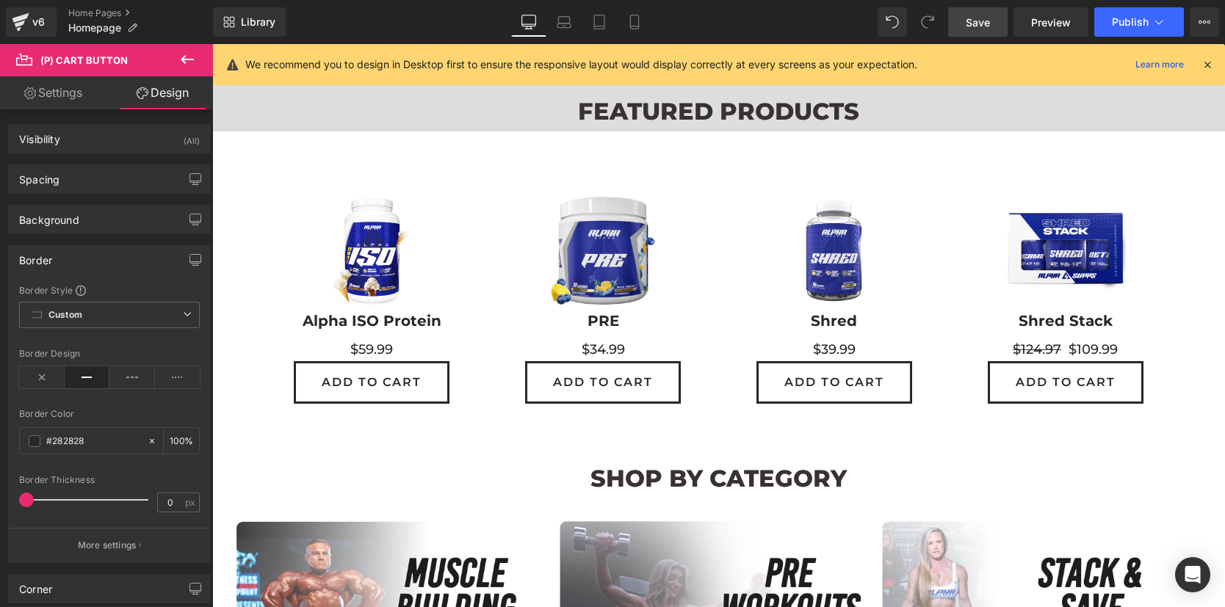
click at [120, 256] on div "Border" at bounding box center [109, 260] width 201 height 28
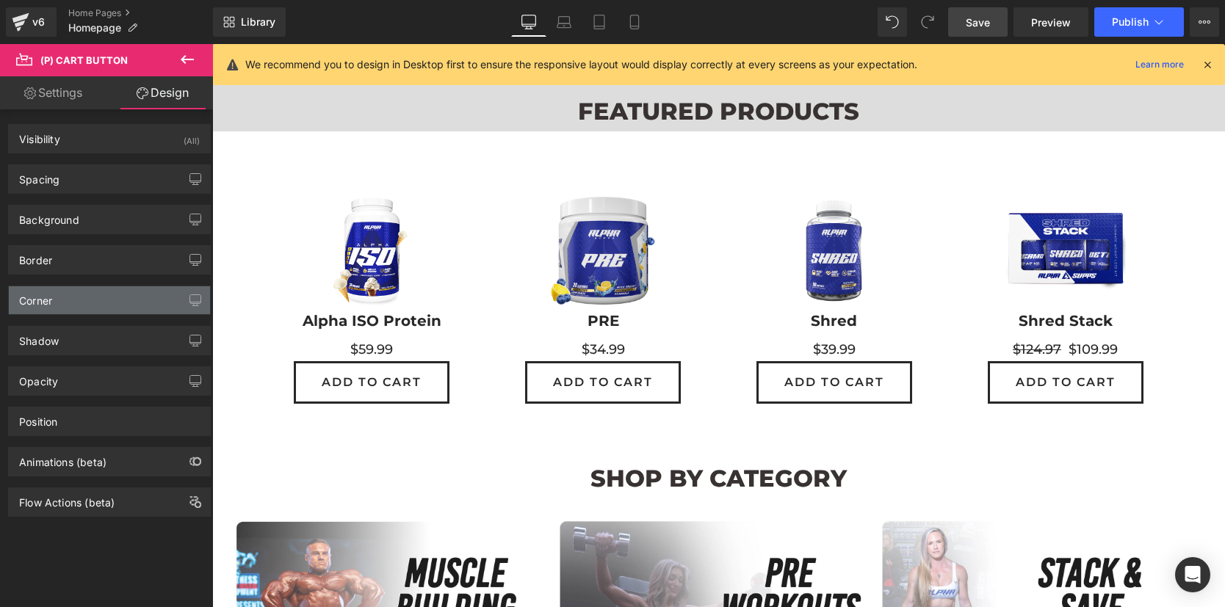
click at [112, 297] on div "Corner" at bounding box center [109, 300] width 201 height 28
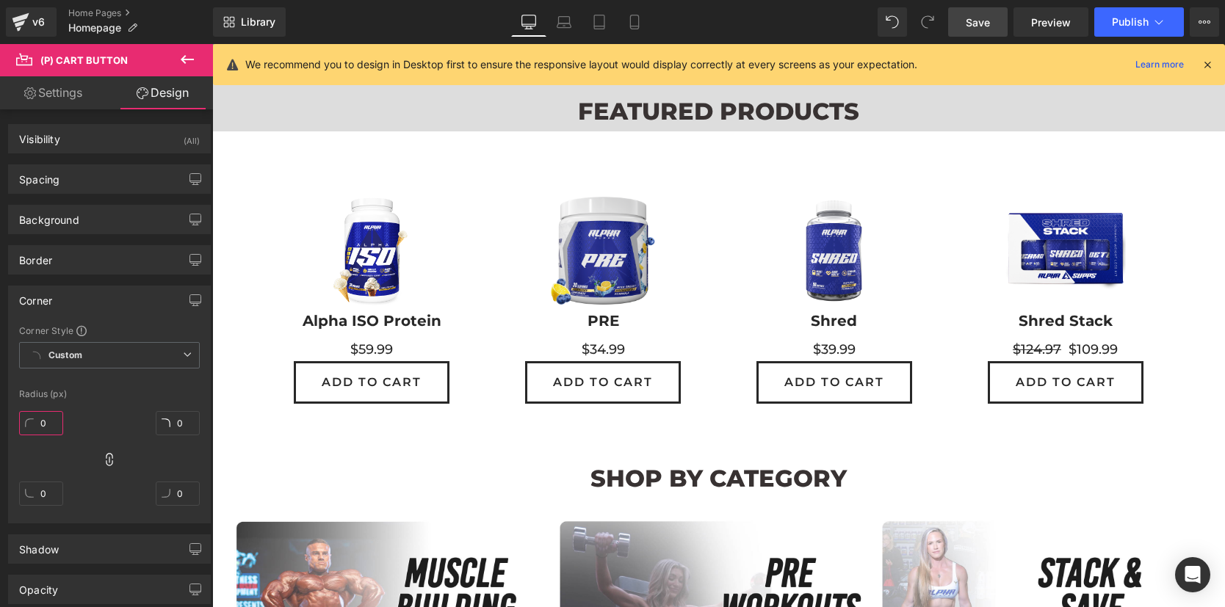
click at [51, 422] on input "0" at bounding box center [41, 423] width 44 height 24
type input "5"
click at [119, 377] on div at bounding box center [109, 381] width 181 height 10
click at [975, 25] on span "Save" at bounding box center [978, 22] width 24 height 15
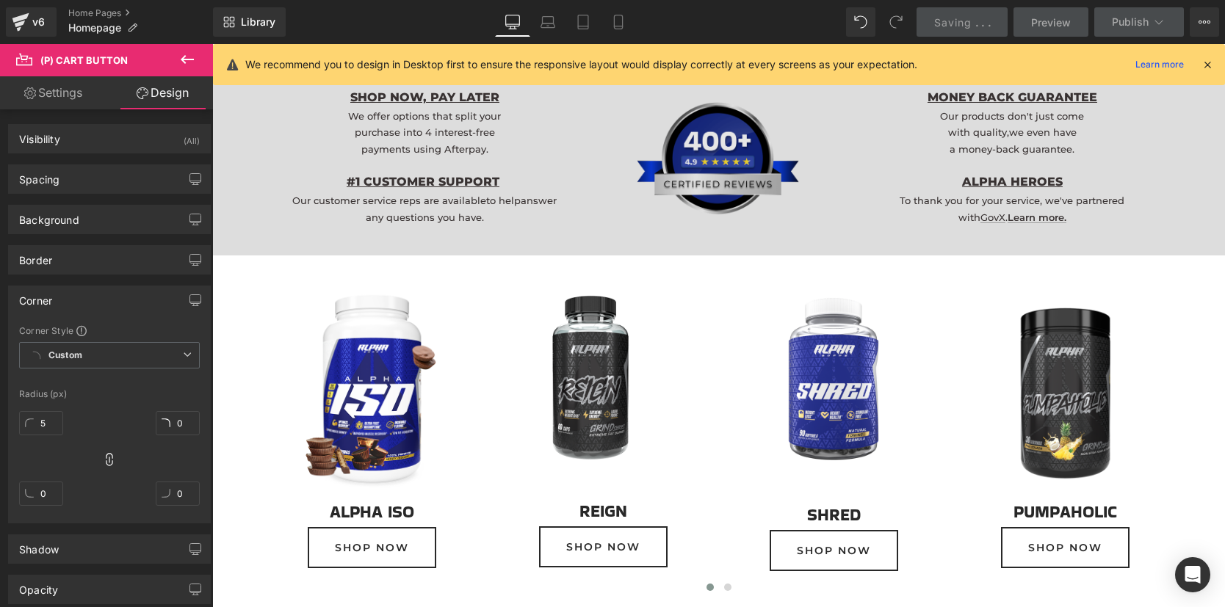
scroll to position [1223, 0]
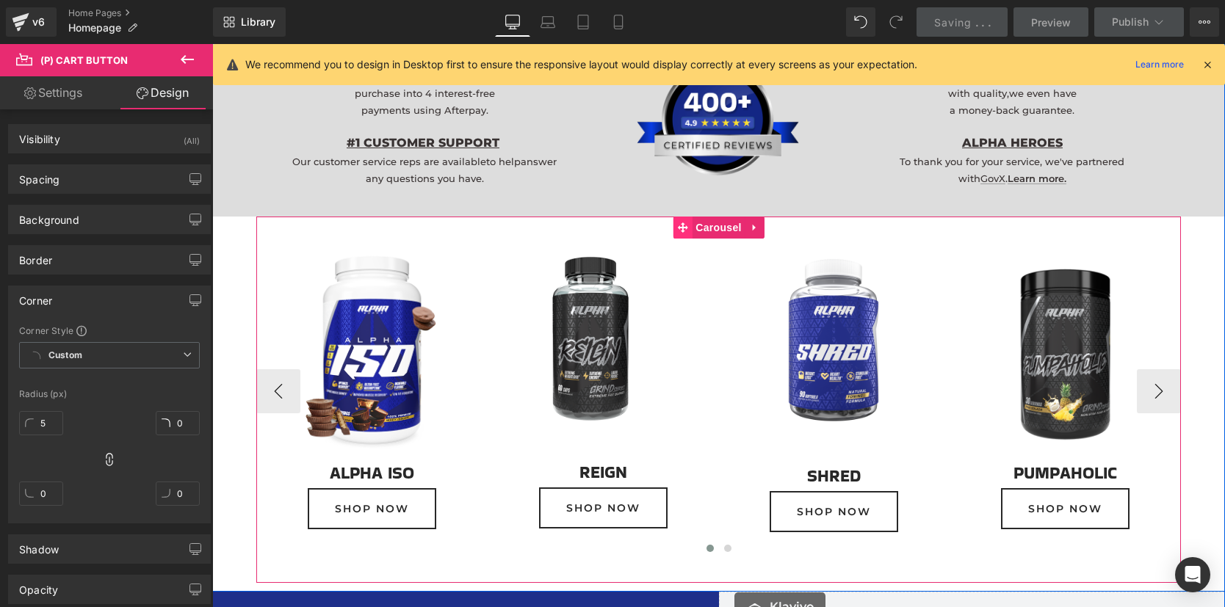
click at [709, 232] on span "Carousel" at bounding box center [718, 228] width 53 height 22
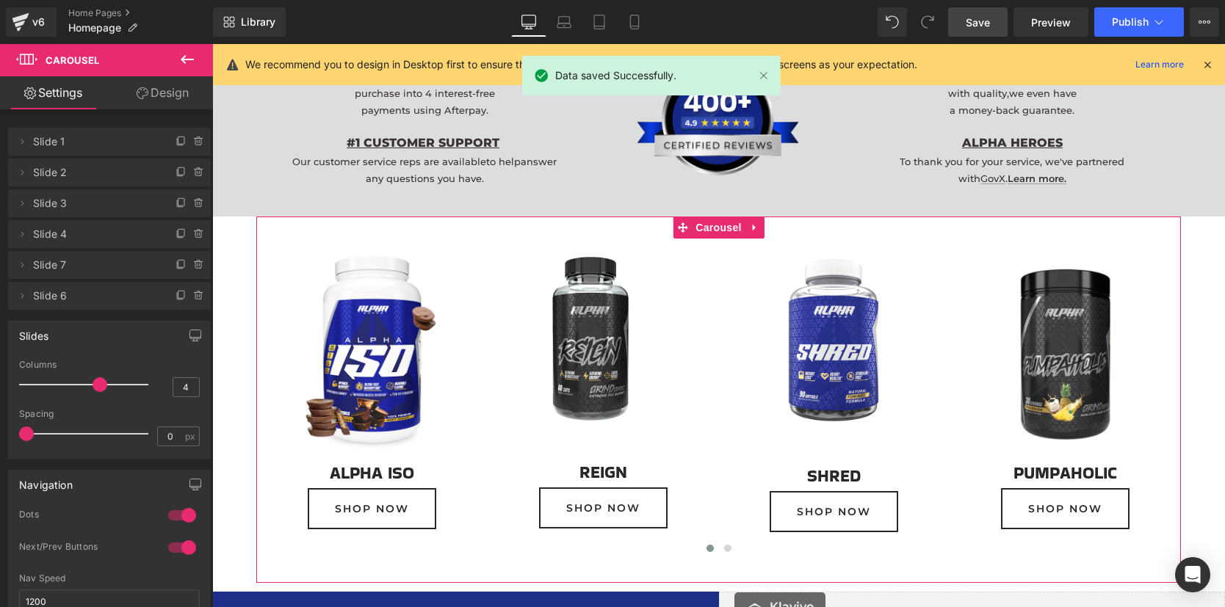
click at [166, 99] on link "Design" at bounding box center [162, 92] width 106 height 33
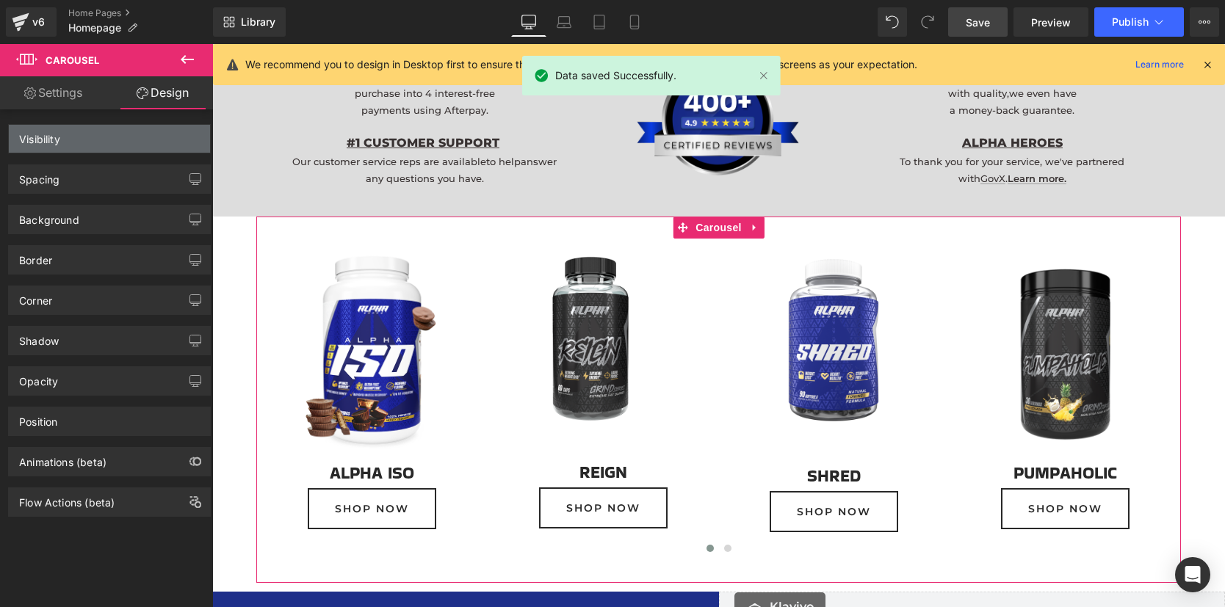
click at [143, 139] on div "Visibility" at bounding box center [109, 139] width 201 height 28
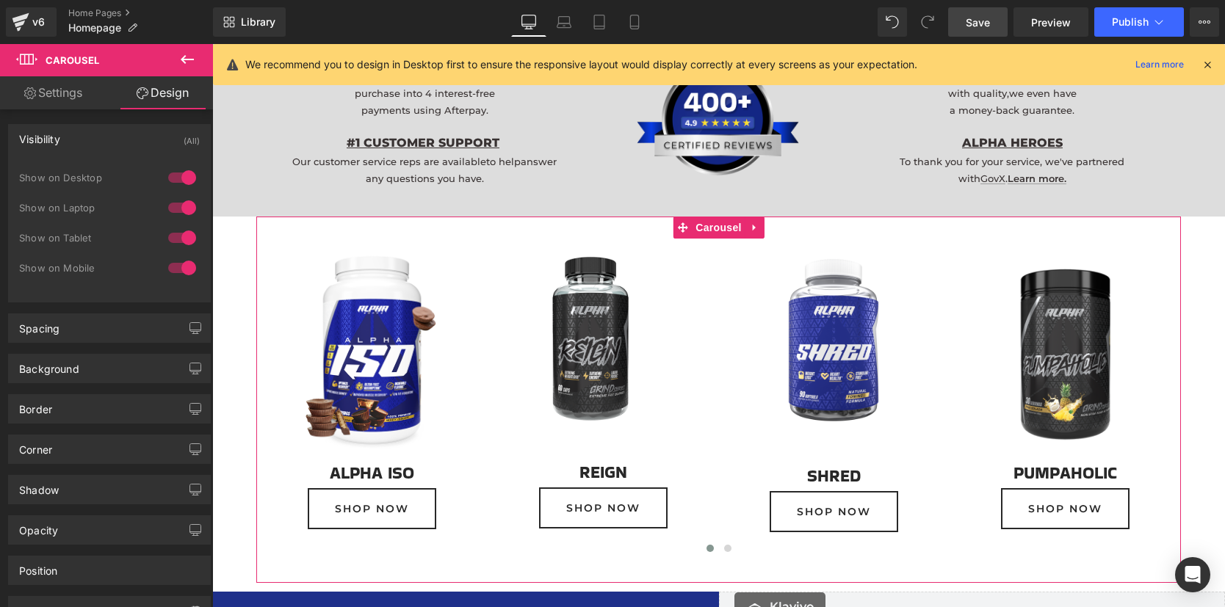
click at [180, 206] on div at bounding box center [182, 208] width 35 height 24
click at [181, 174] on div at bounding box center [182, 178] width 35 height 24
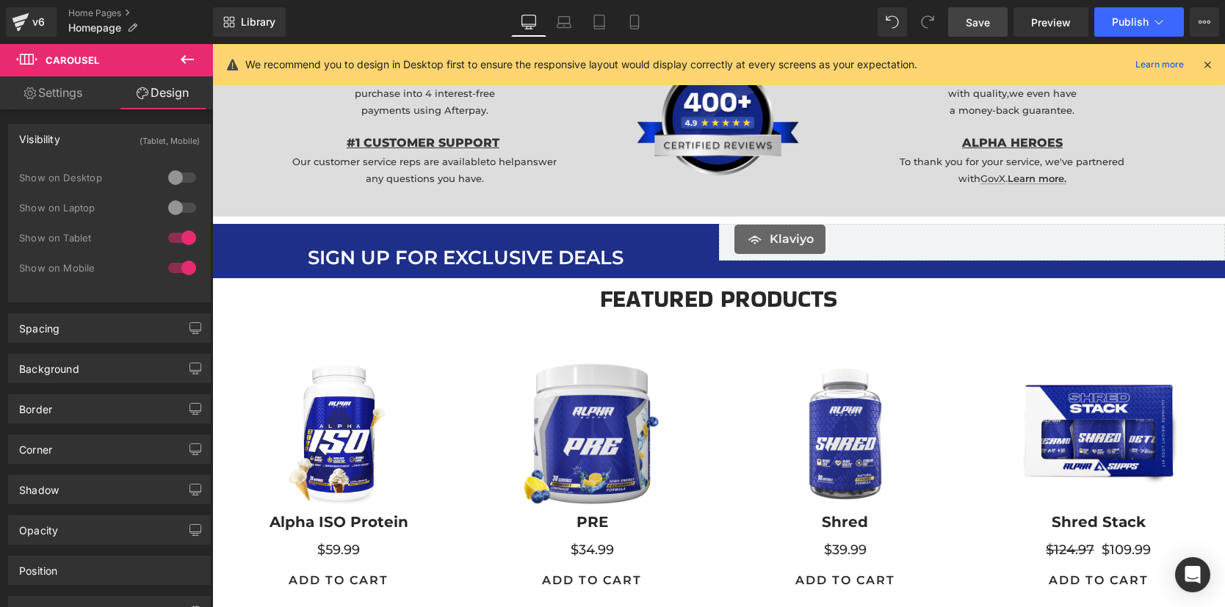
click at [181, 267] on div at bounding box center [182, 268] width 35 height 24
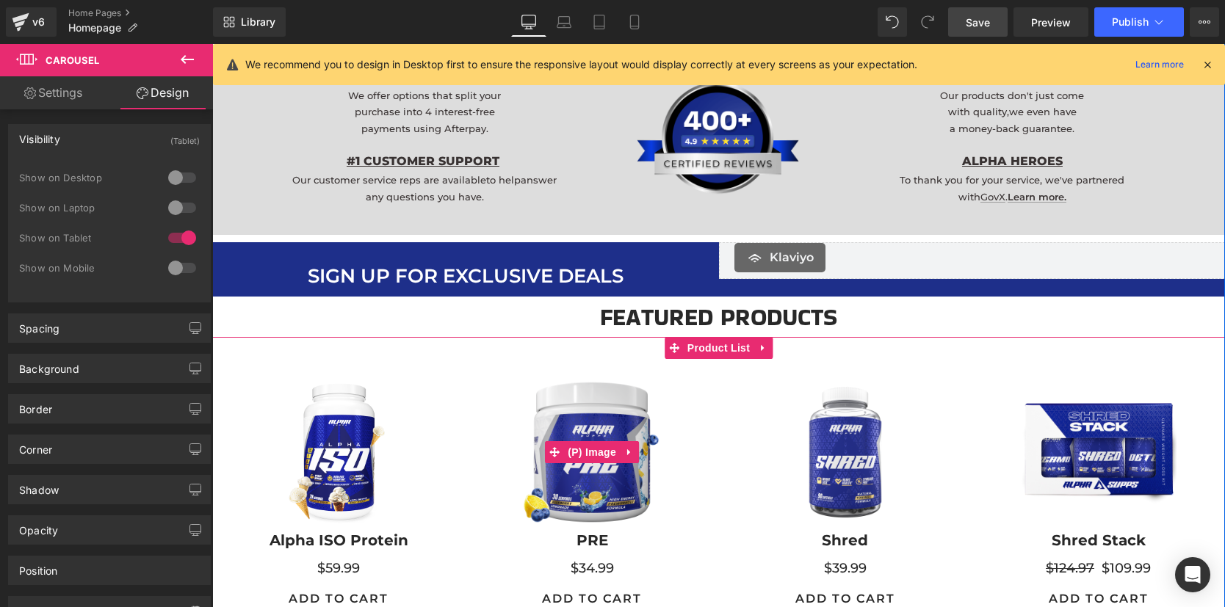
scroll to position [1205, 0]
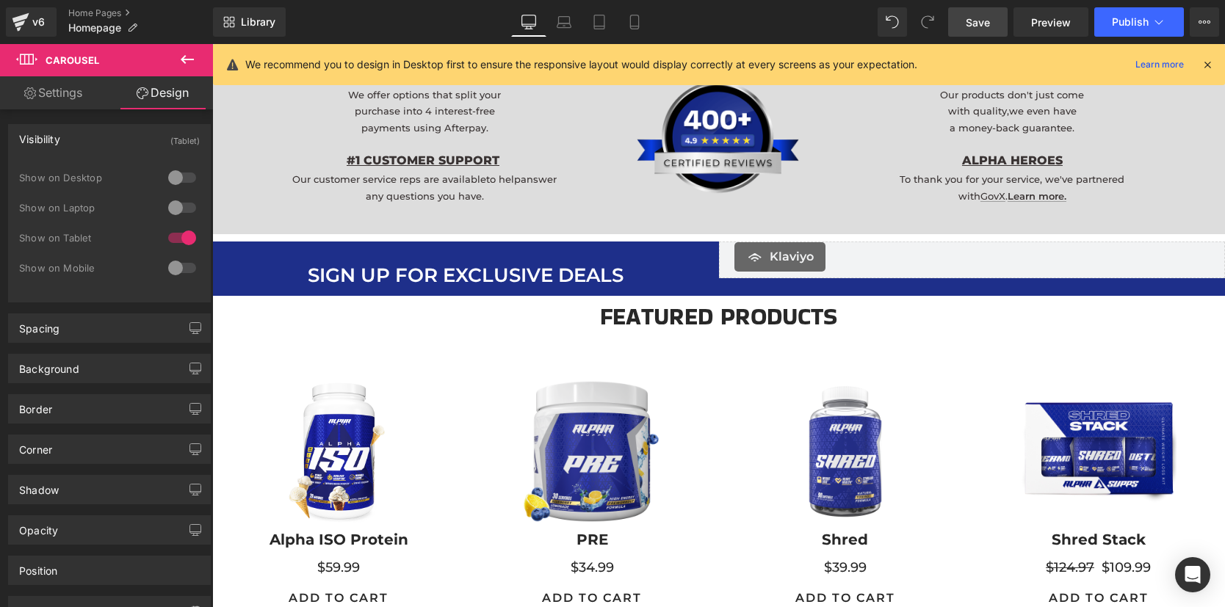
click at [165, 172] on div at bounding box center [182, 178] width 35 height 24
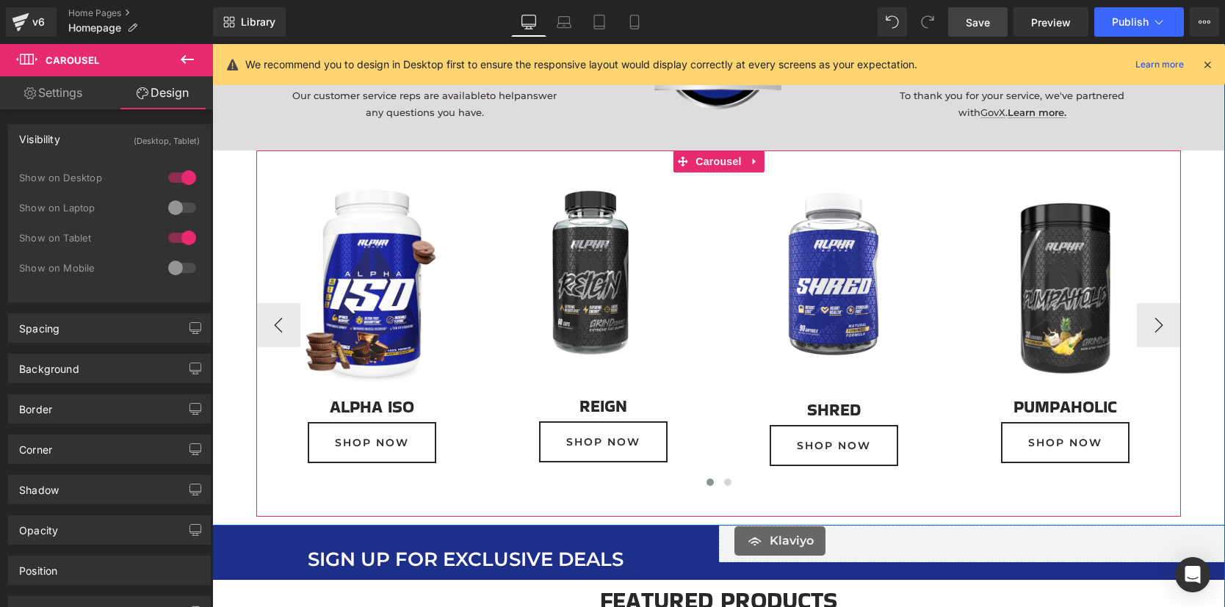
scroll to position [1229, 0]
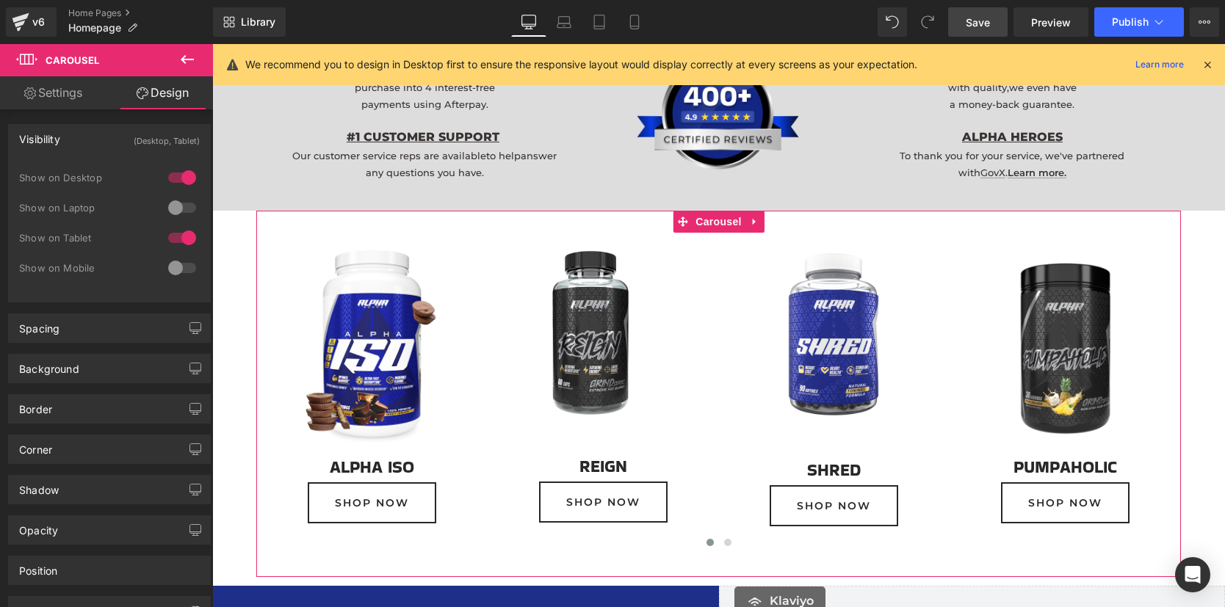
click at [178, 175] on div at bounding box center [182, 178] width 35 height 24
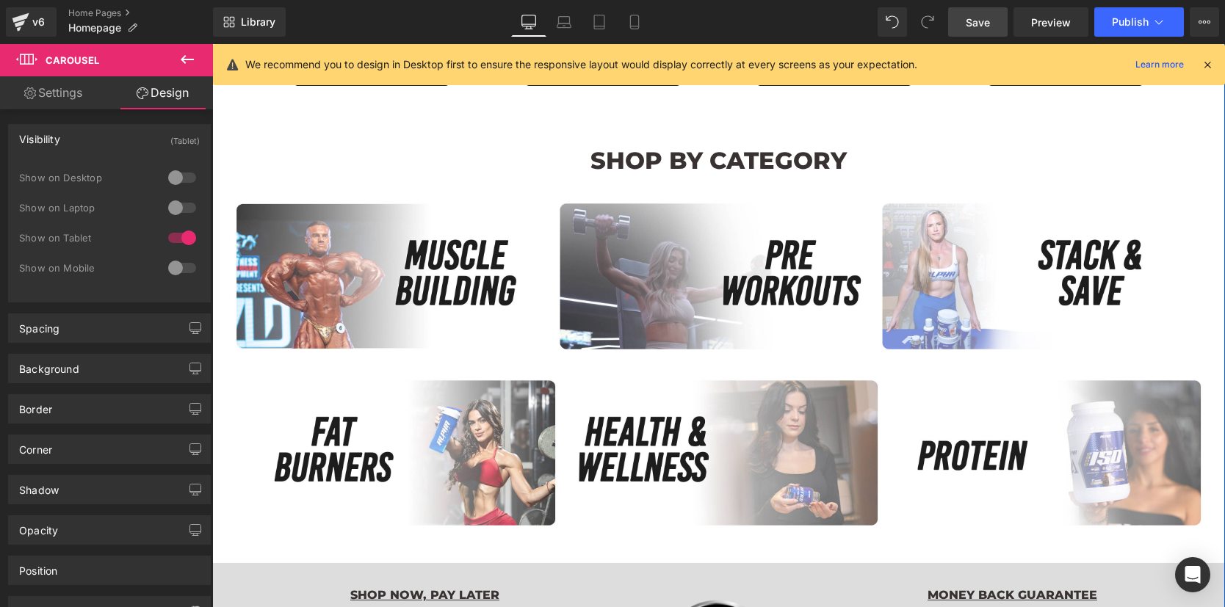
scroll to position [688, 0]
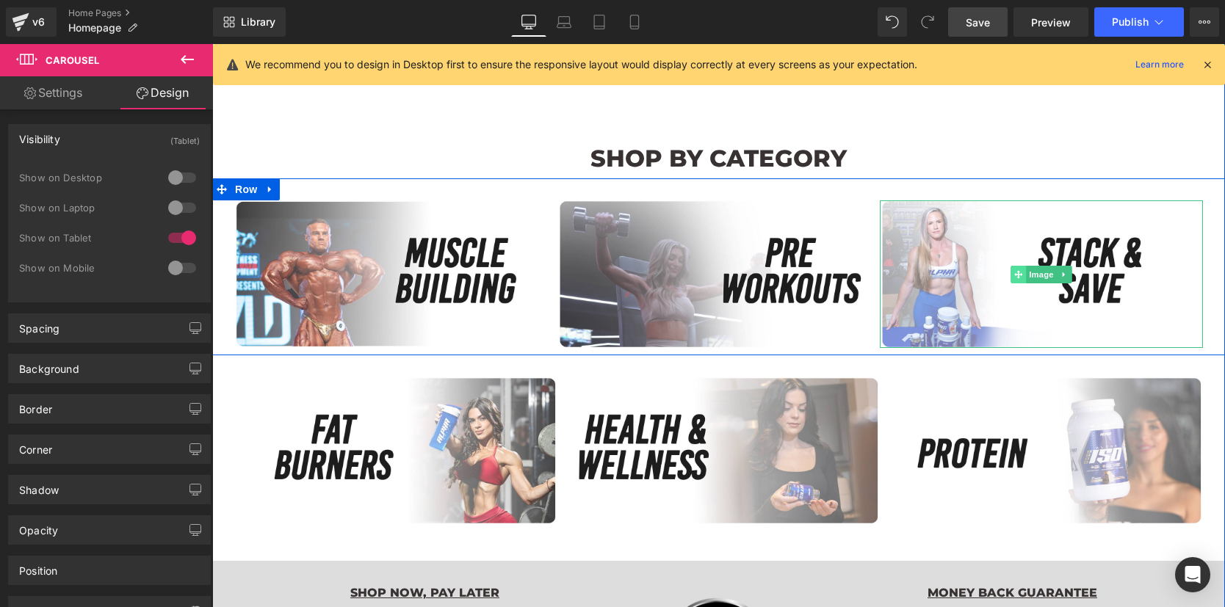
click at [1016, 275] on icon at bounding box center [1018, 274] width 8 height 8
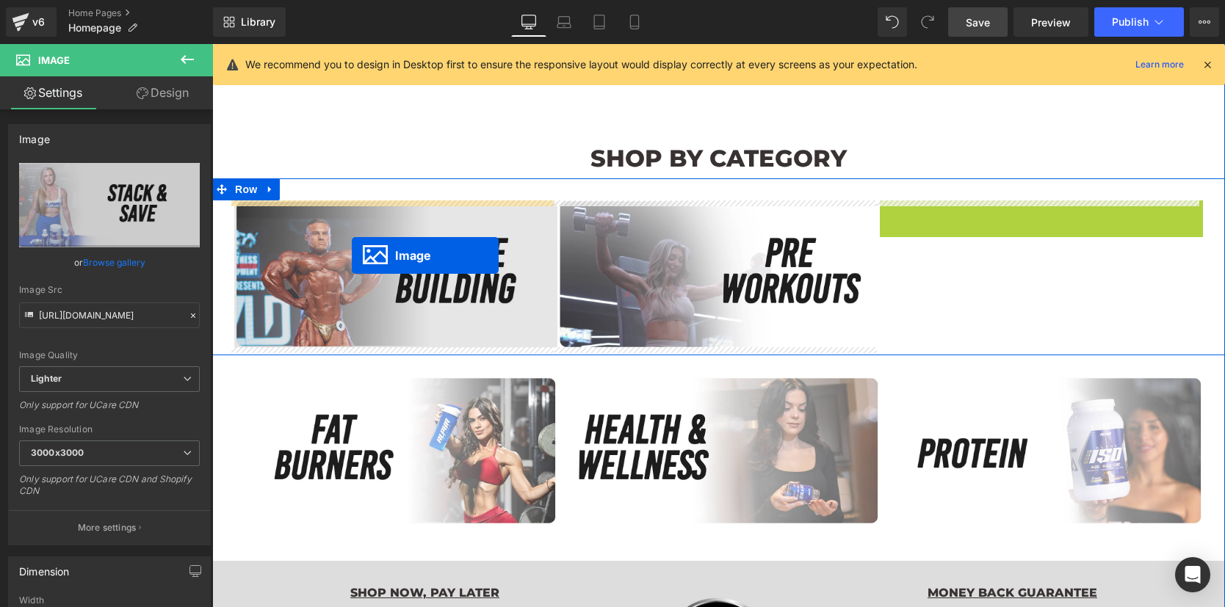
drag, startPoint x: 1012, startPoint y: 275, endPoint x: 346, endPoint y: 259, distance: 666.3
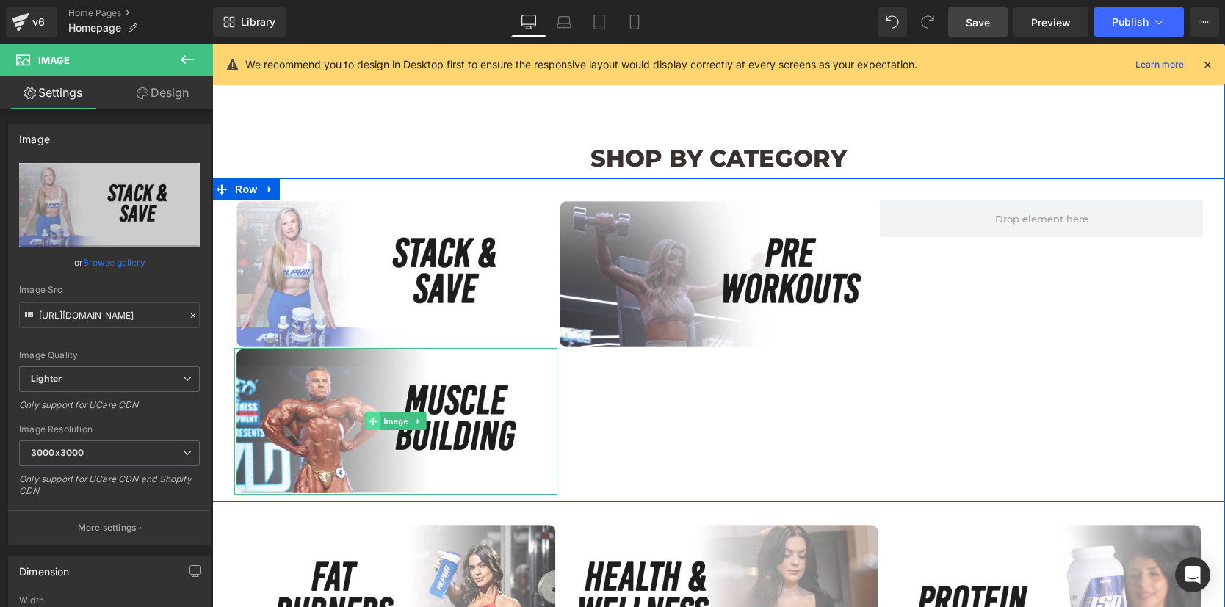
click at [365, 415] on span at bounding box center [372, 422] width 15 height 18
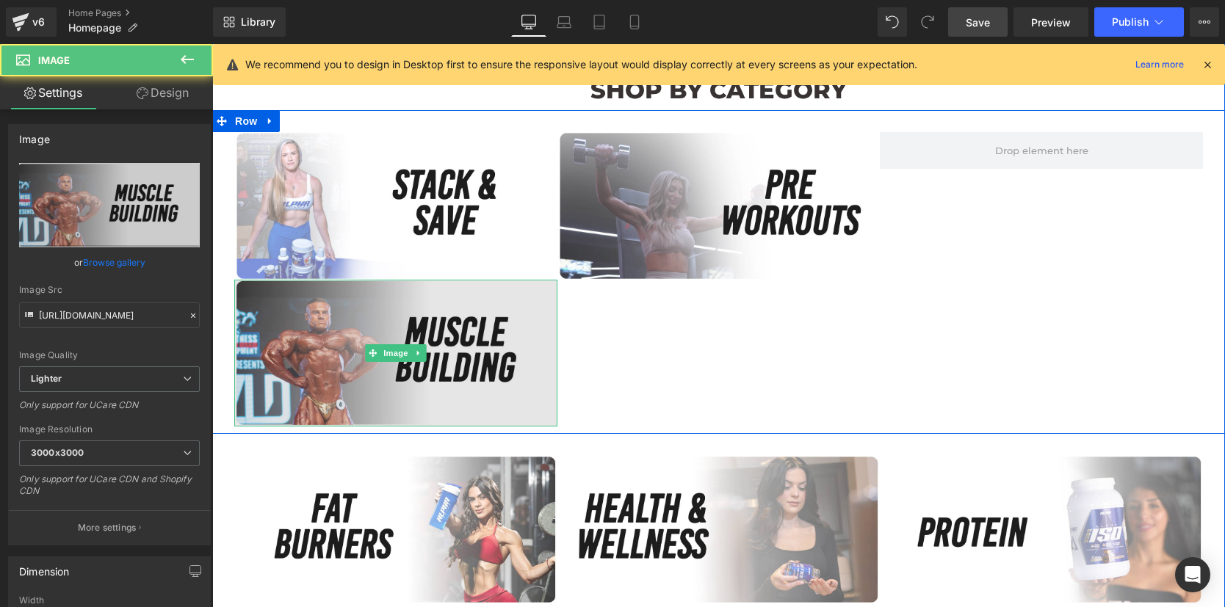
scroll to position [775, 0]
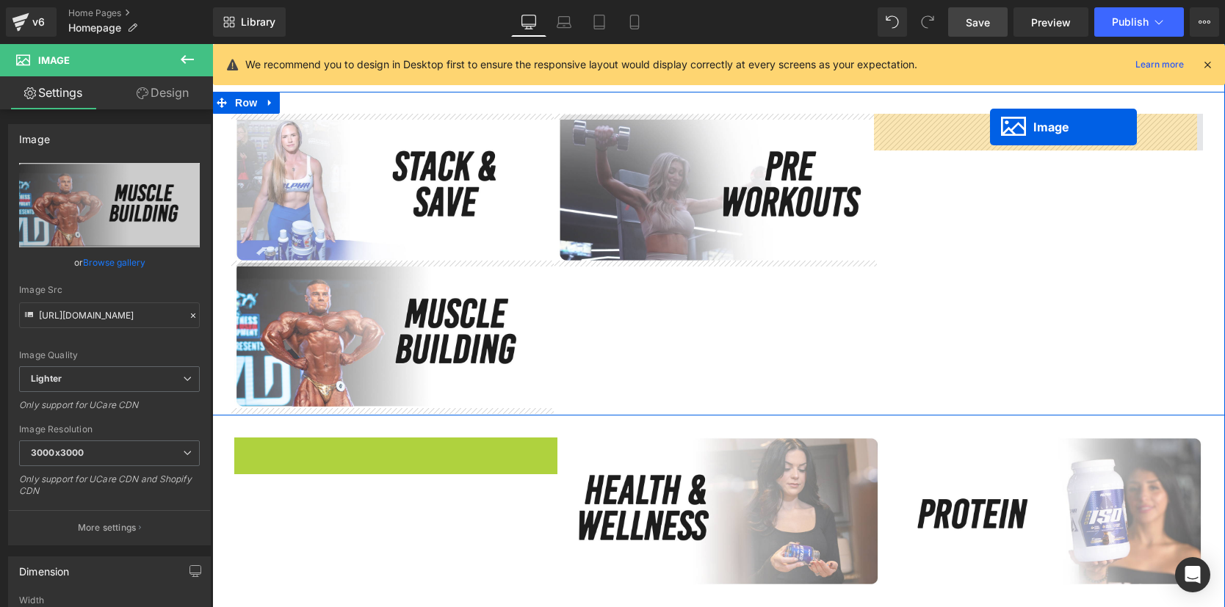
drag, startPoint x: 363, startPoint y: 512, endPoint x: 989, endPoint y: 131, distance: 732.7
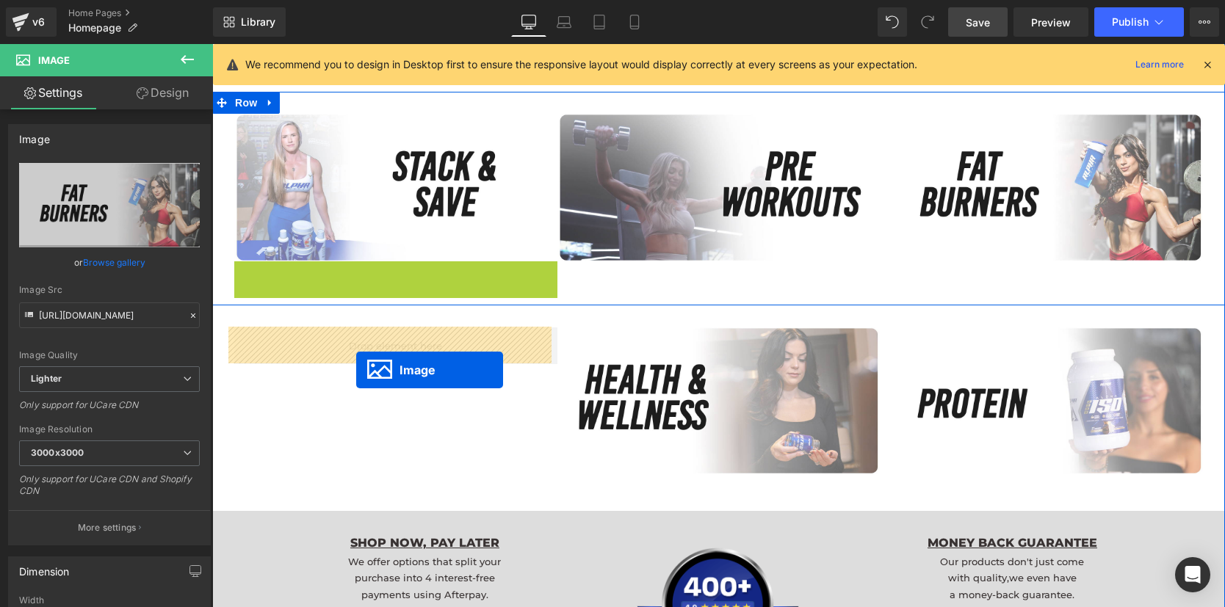
drag, startPoint x: 364, startPoint y: 333, endPoint x: 355, endPoint y: 367, distance: 35.5
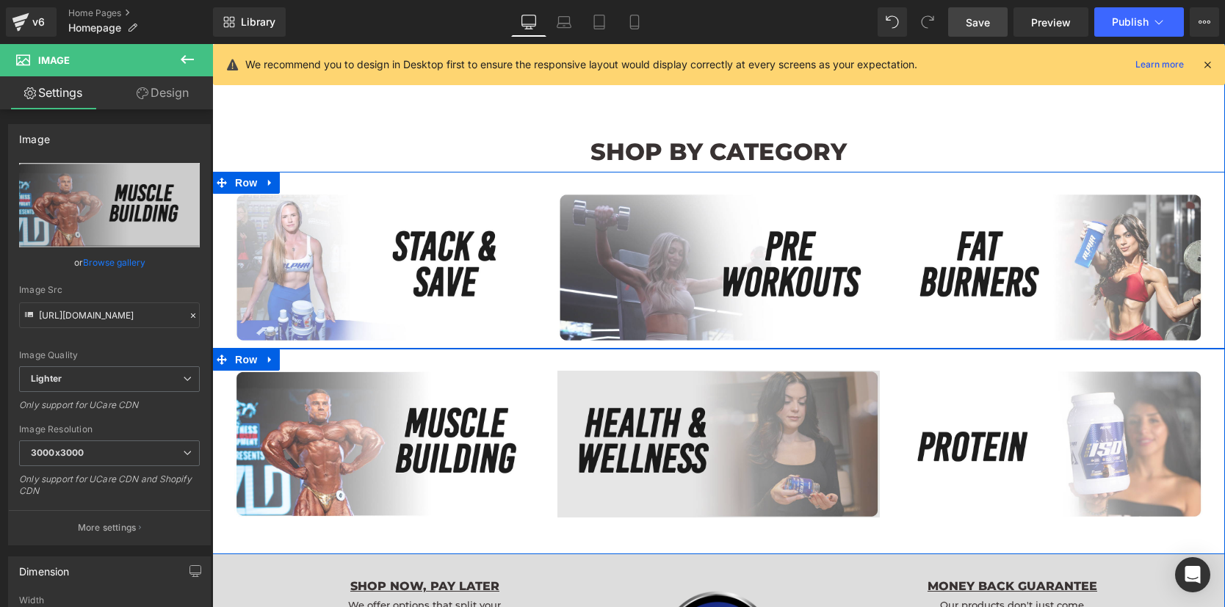
scroll to position [666, 0]
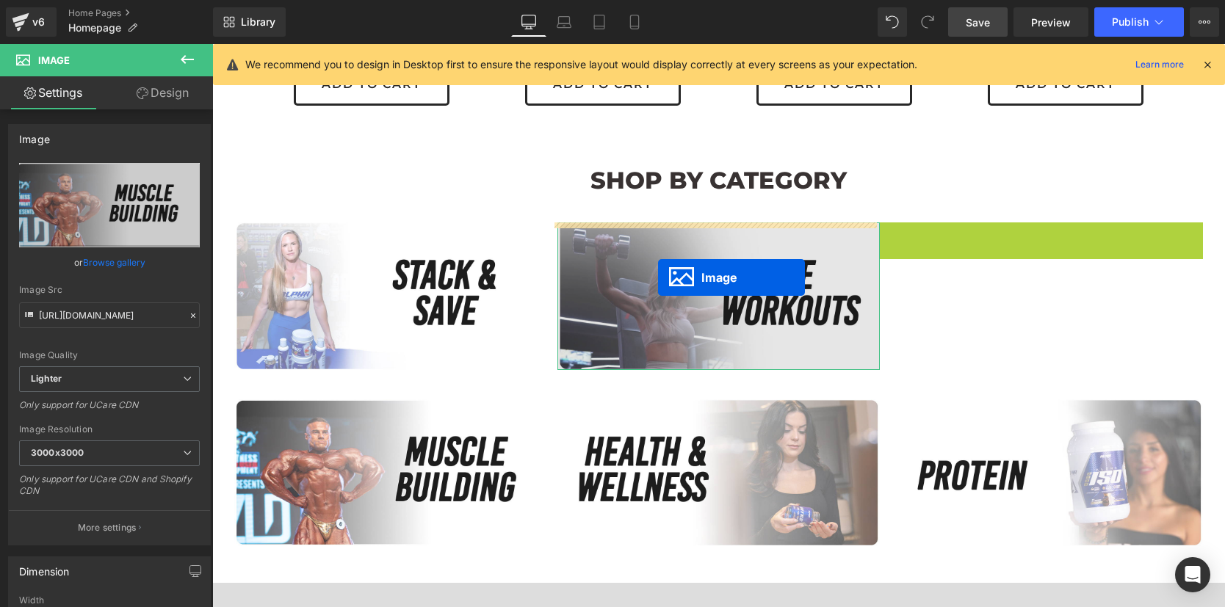
drag, startPoint x: 1011, startPoint y: 298, endPoint x: 658, endPoint y: 278, distance: 353.1
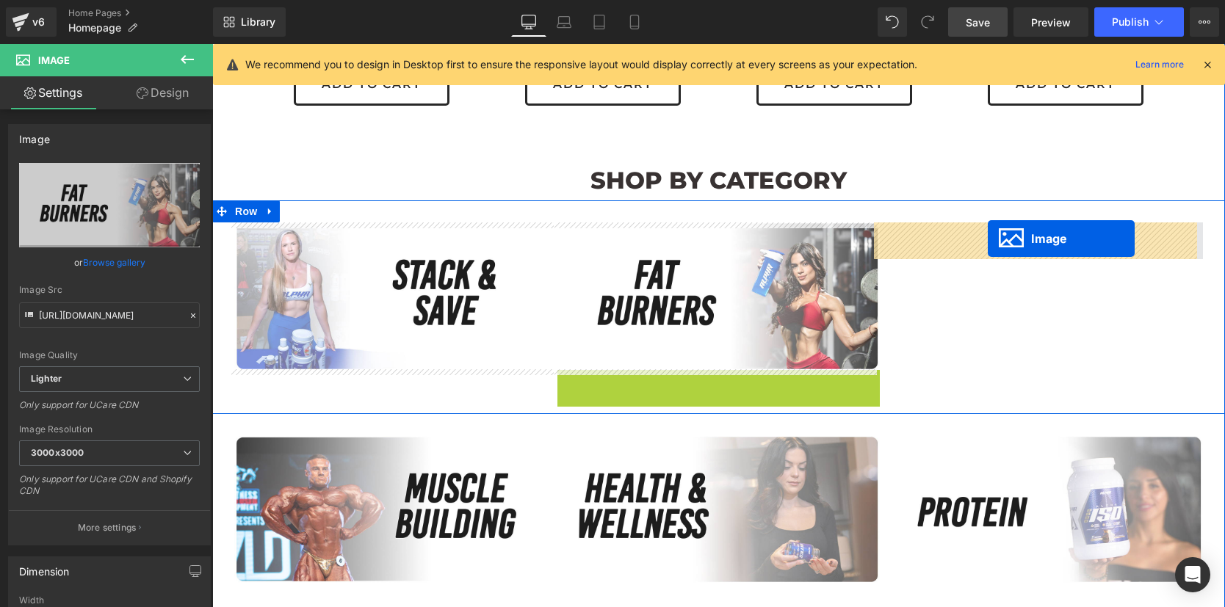
drag, startPoint x: 686, startPoint y: 437, endPoint x: 988, endPoint y: 239, distance: 361.2
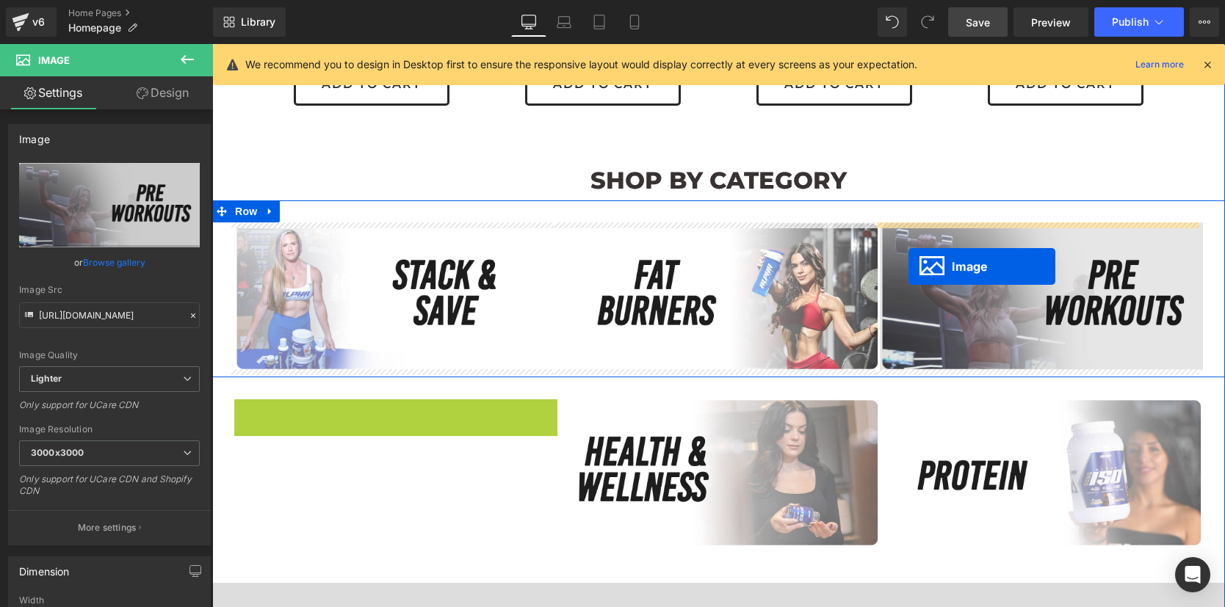
drag, startPoint x: 366, startPoint y: 474, endPoint x: 910, endPoint y: 259, distance: 584.5
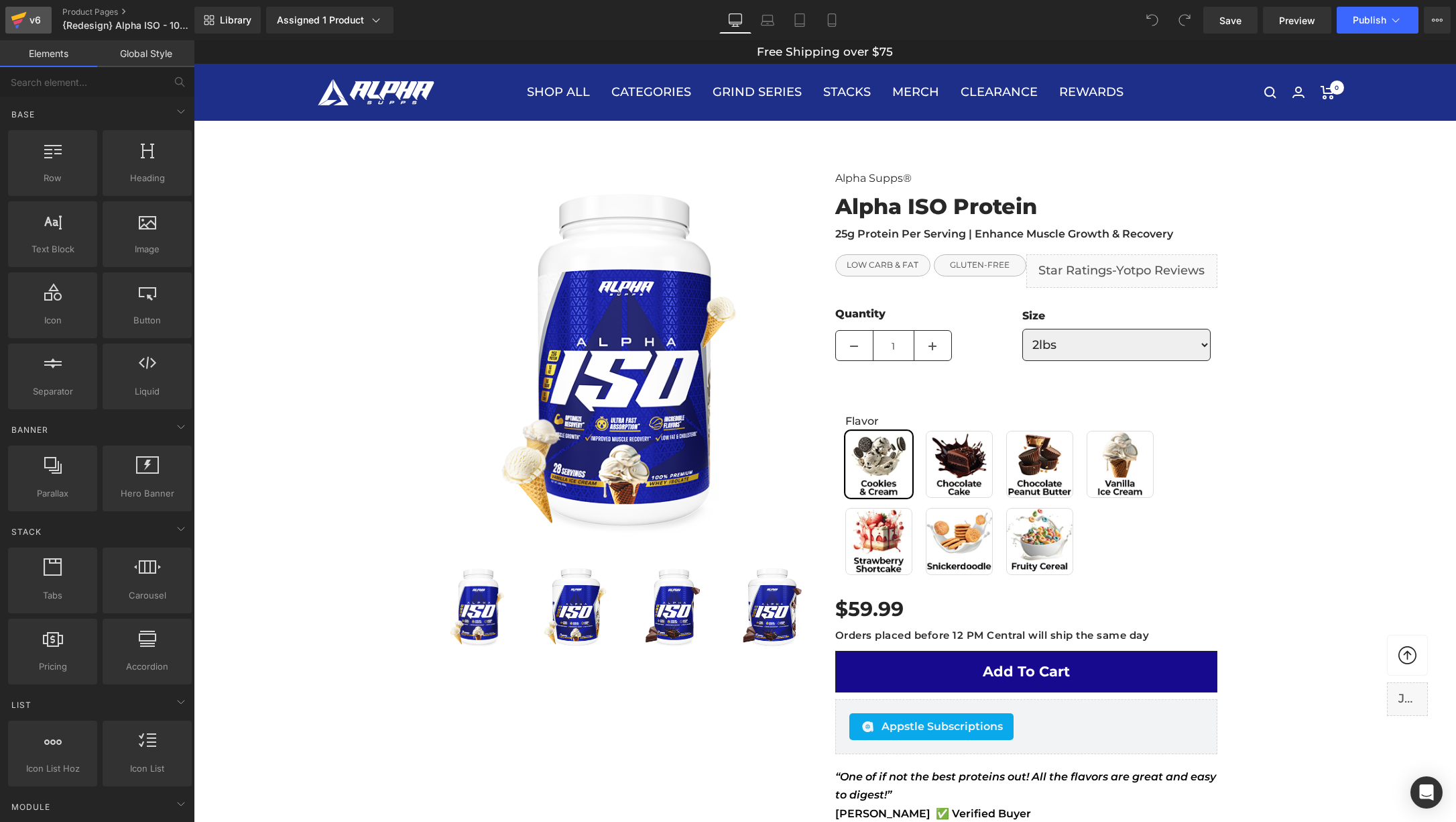
click at [32, 24] on div "v6" at bounding box center [35, 19] width 16 height 17
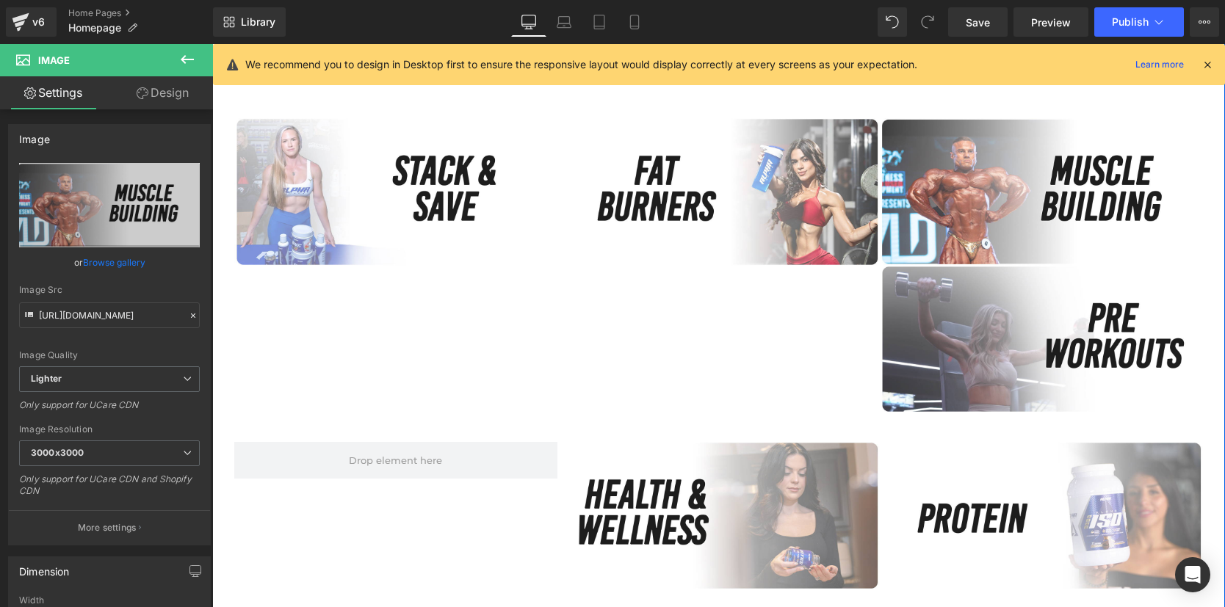
scroll to position [765, 0]
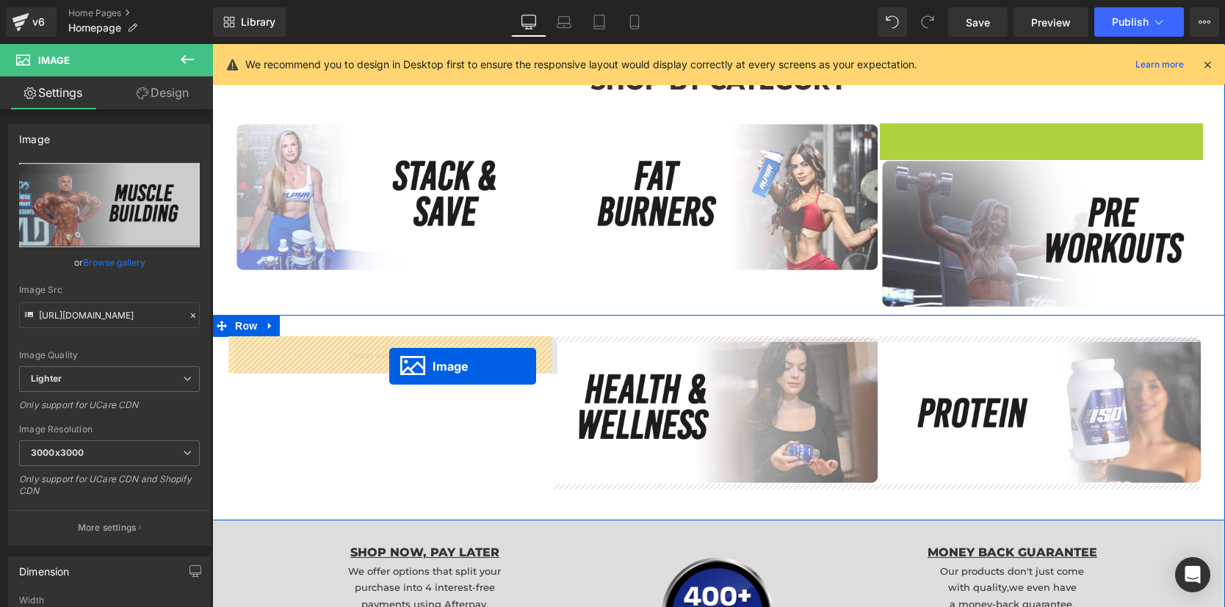
drag, startPoint x: 1011, startPoint y: 191, endPoint x: 389, endPoint y: 366, distance: 646.9
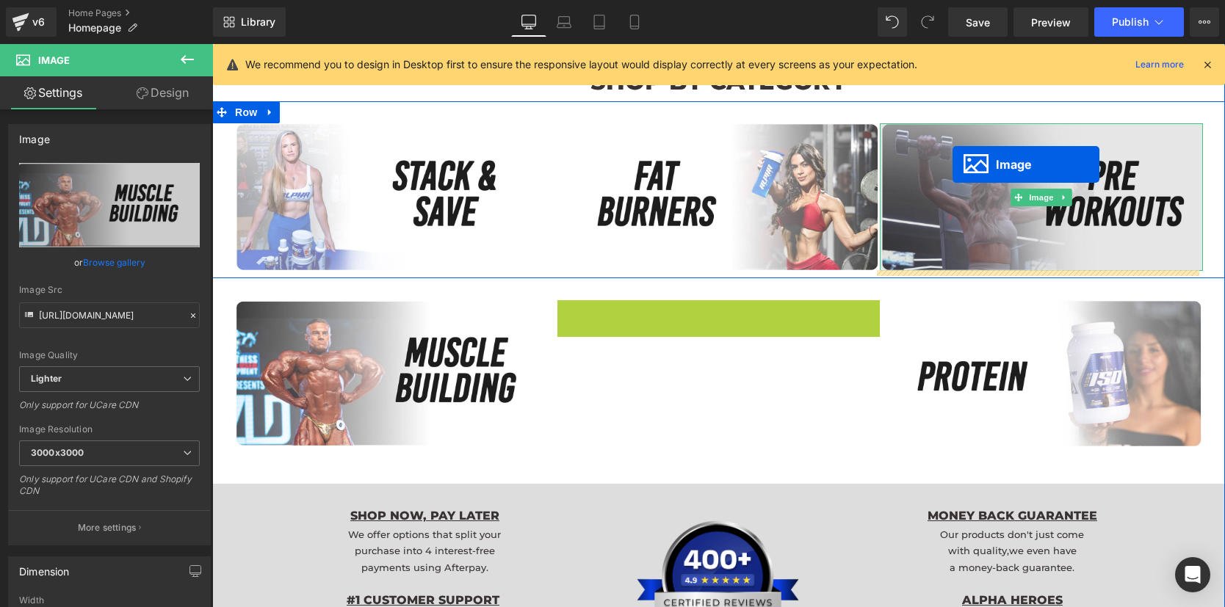
drag, startPoint x: 694, startPoint y: 375, endPoint x: 953, endPoint y: 165, distance: 333.6
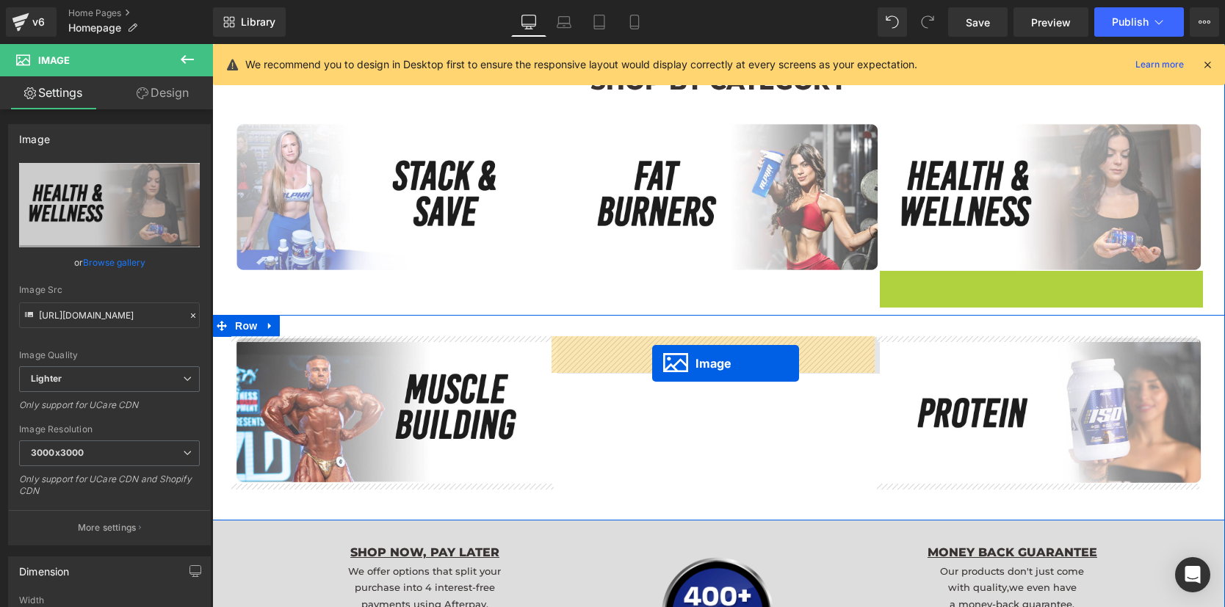
drag, startPoint x: 1011, startPoint y: 342, endPoint x: 652, endPoint y: 364, distance: 359.8
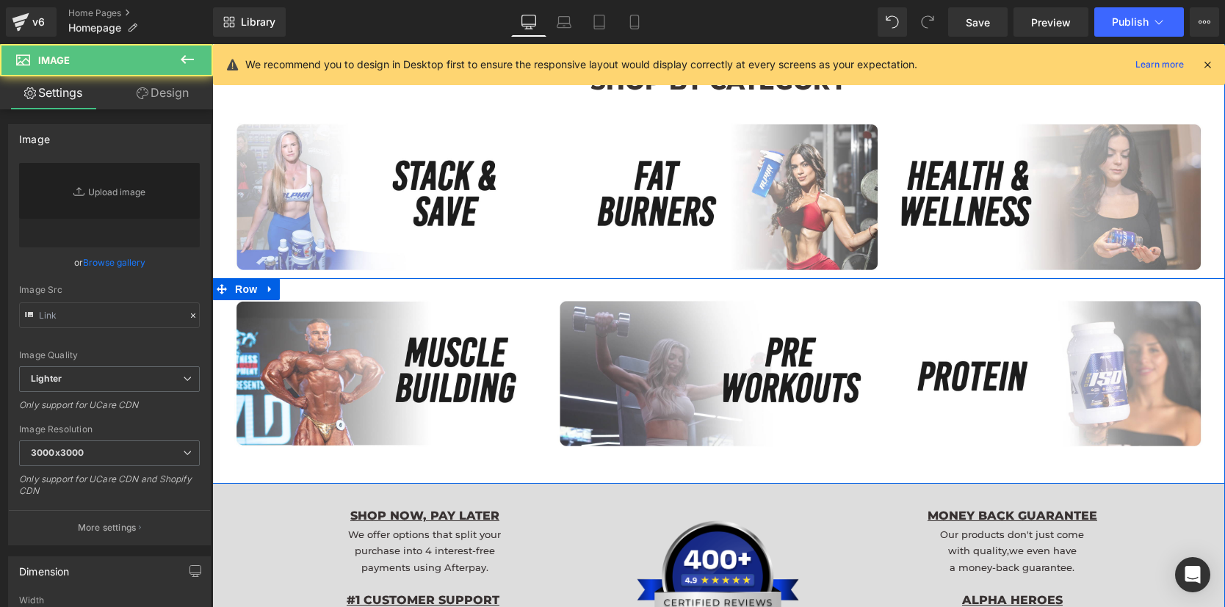
type input "https://ucarecdn.com/18b03963-60de-4741-a377-04d1385564e6/-/format/auto/-/previ…"
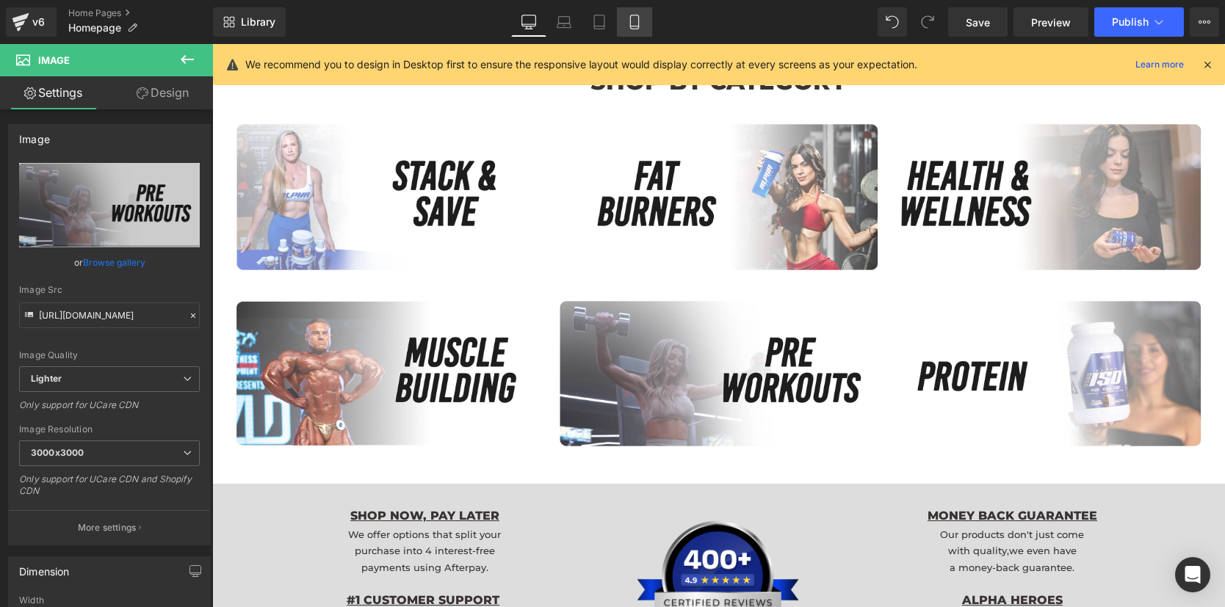
click at [638, 22] on icon at bounding box center [634, 22] width 15 height 15
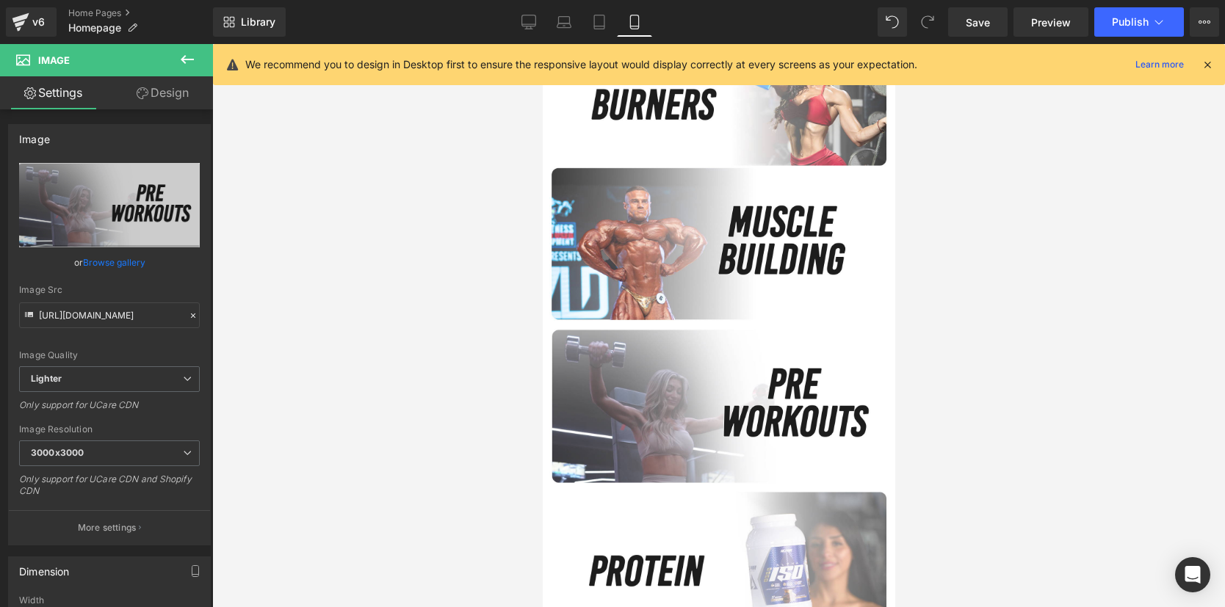
scroll to position [1139, 0]
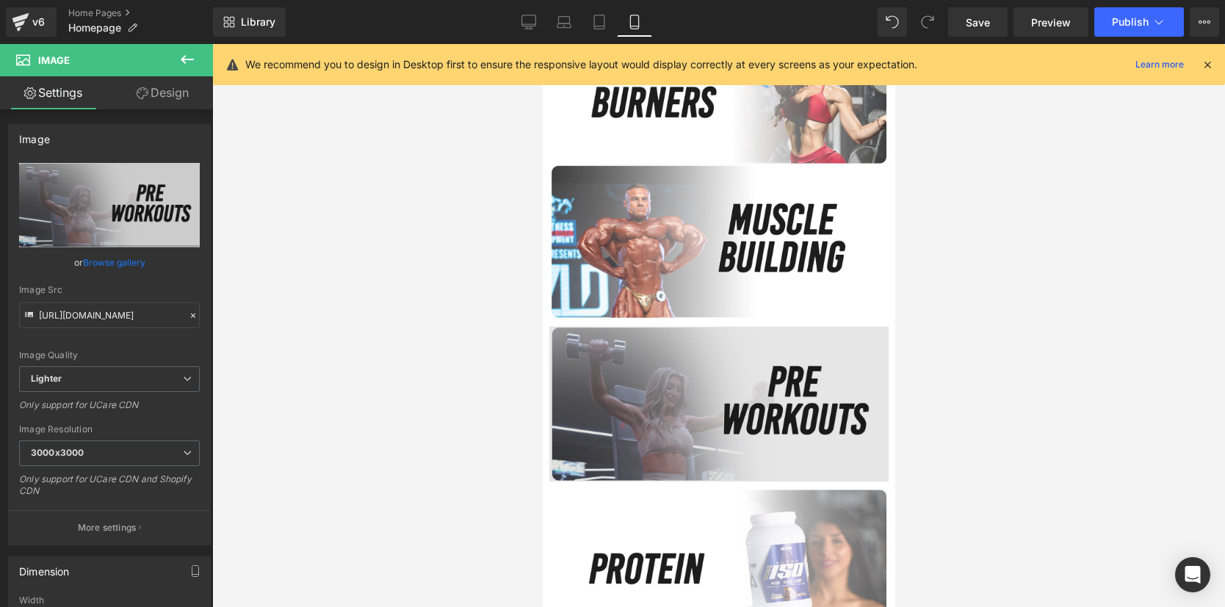
click at [665, 398] on img at bounding box center [718, 400] width 339 height 162
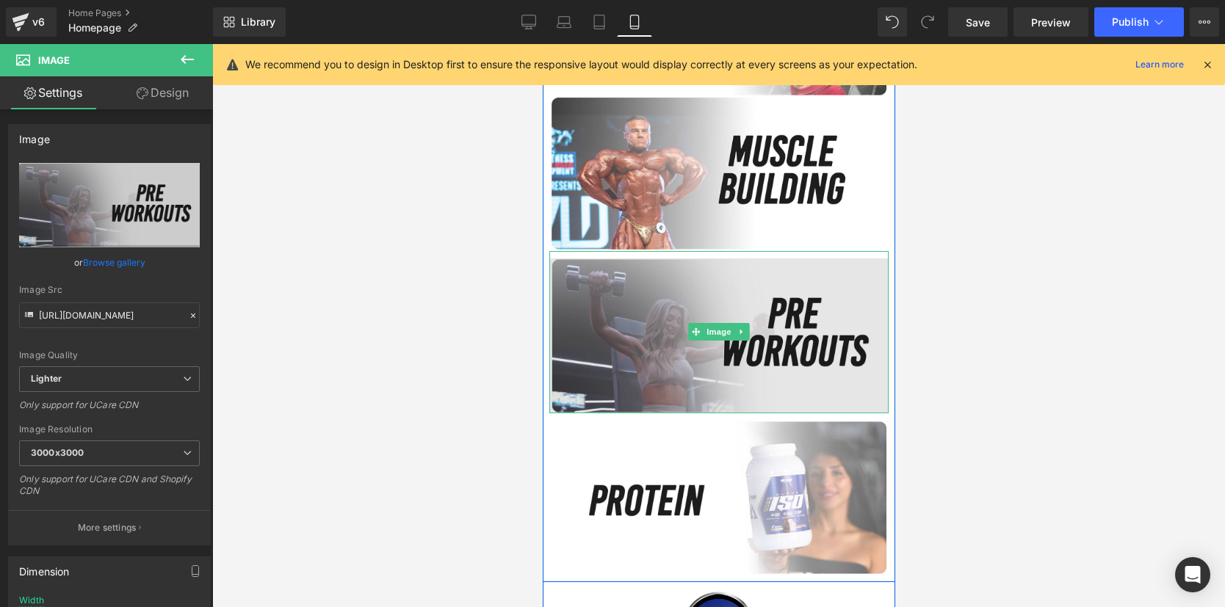
scroll to position [1302, 0]
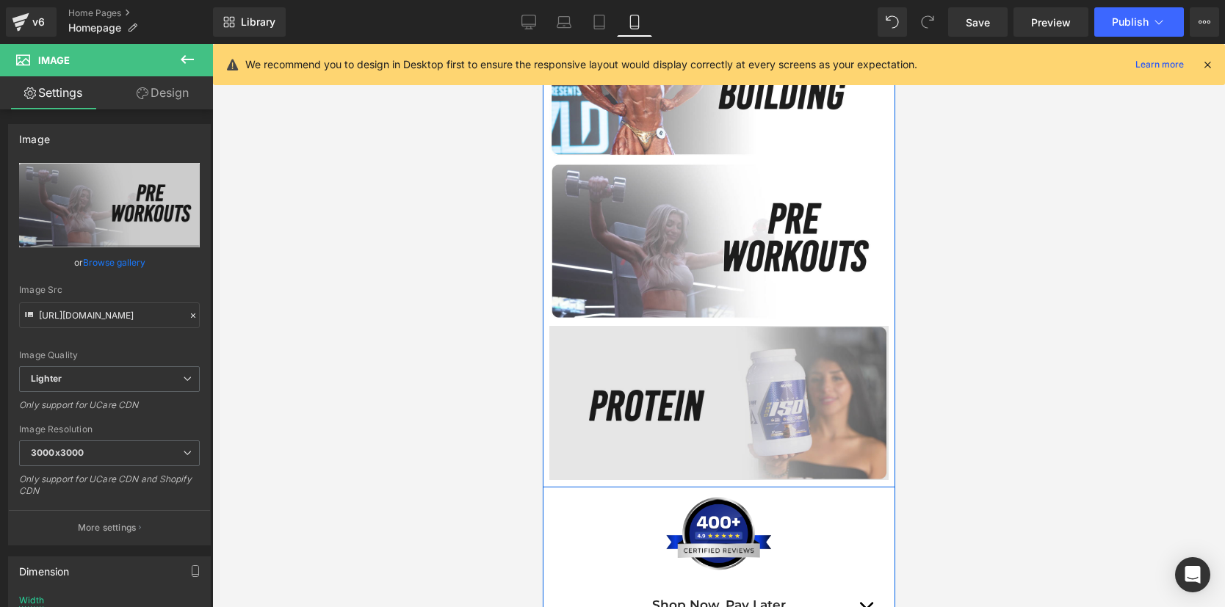
click at [718, 430] on img at bounding box center [718, 400] width 339 height 162
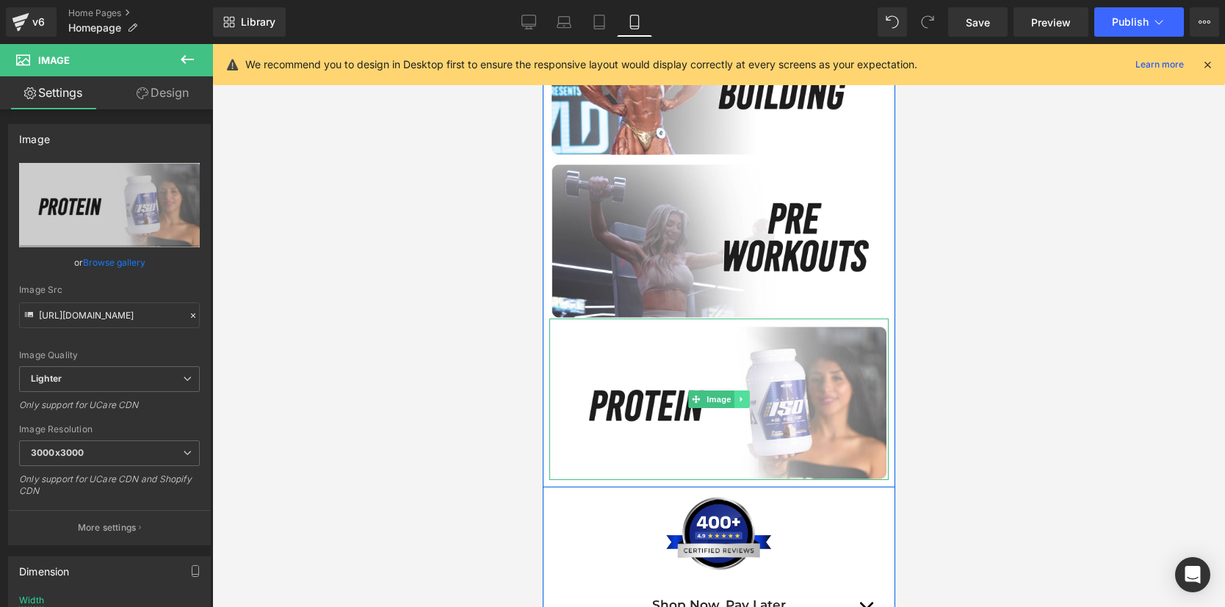
click at [738, 401] on icon at bounding box center [741, 399] width 8 height 9
click at [731, 401] on icon at bounding box center [733, 399] width 8 height 9
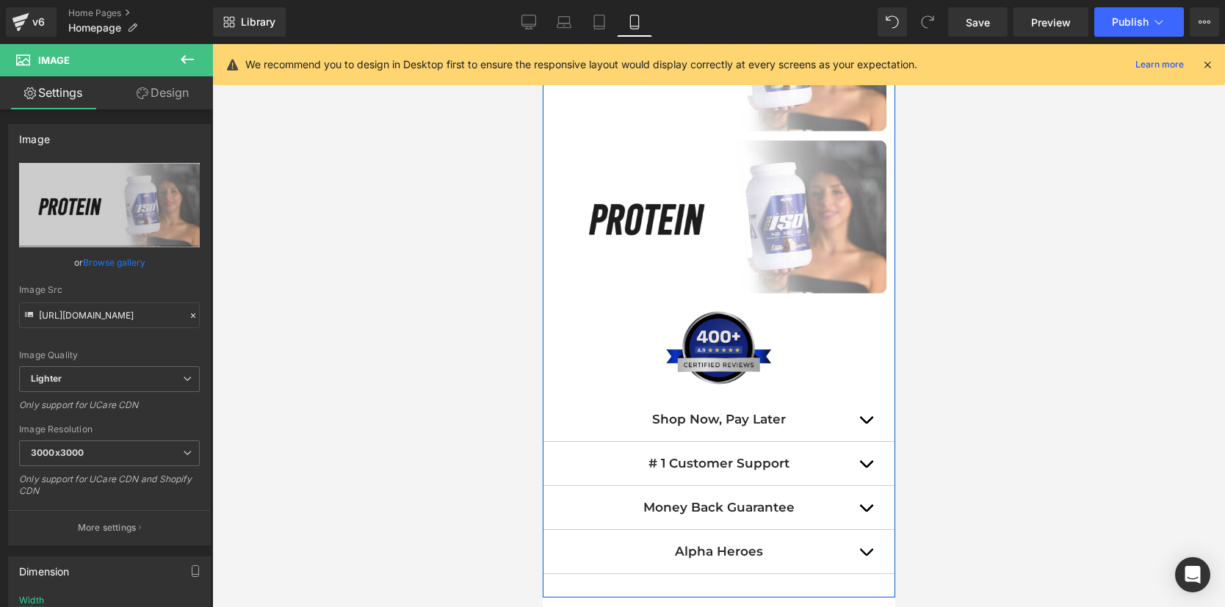
scroll to position [1680, 0]
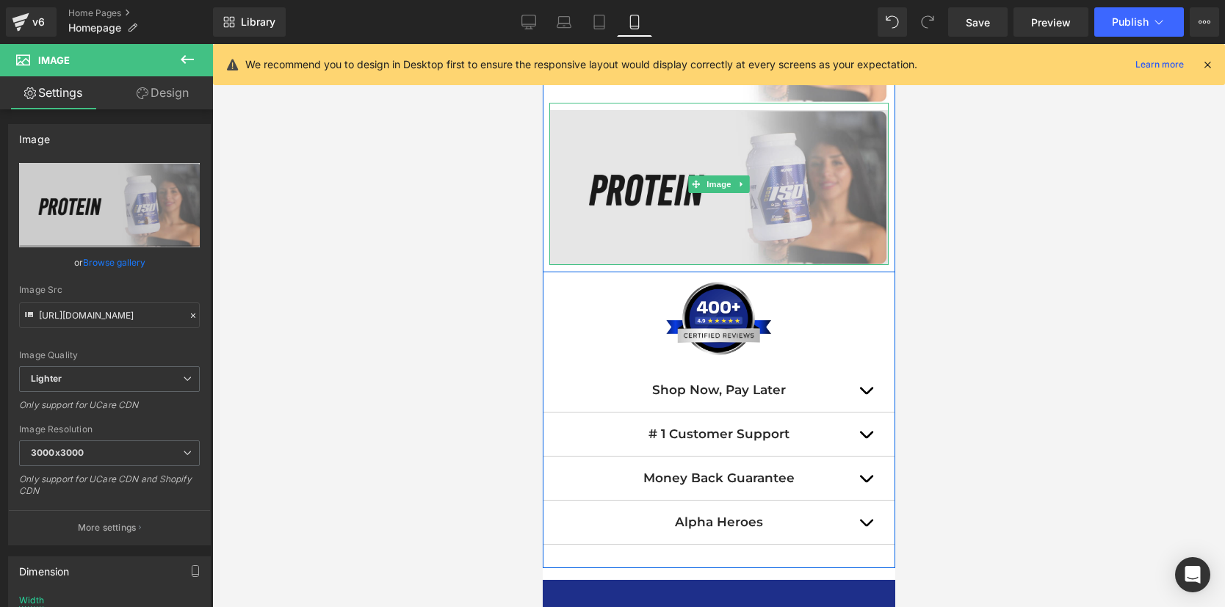
click at [709, 205] on img at bounding box center [718, 184] width 339 height 162
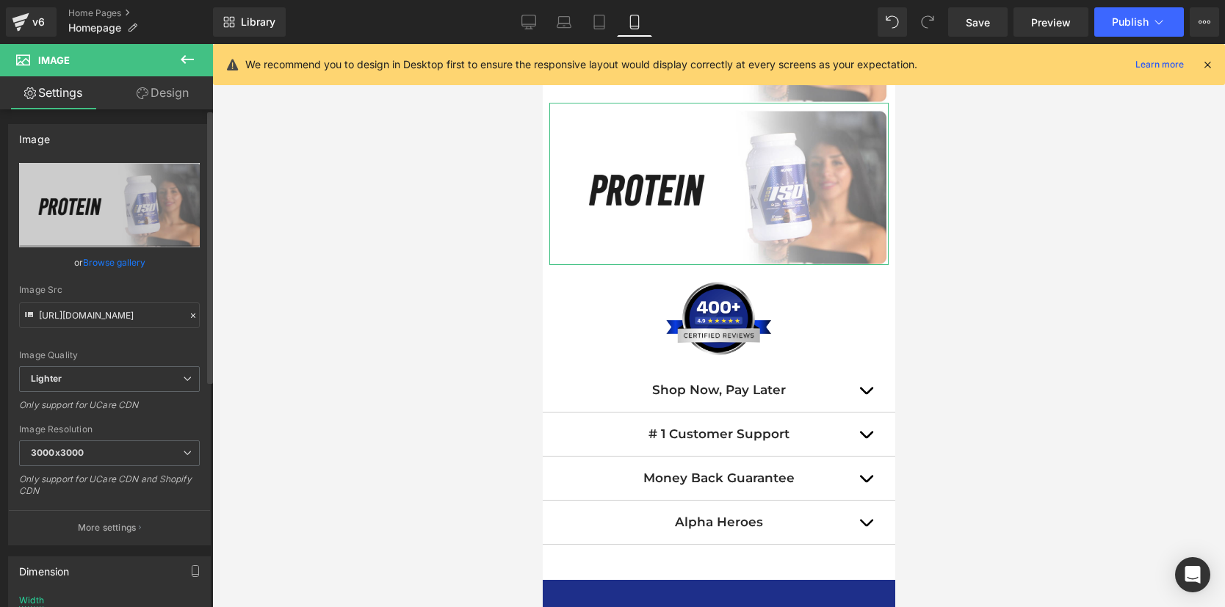
click at [118, 264] on link "Browse gallery" at bounding box center [114, 263] width 62 height 26
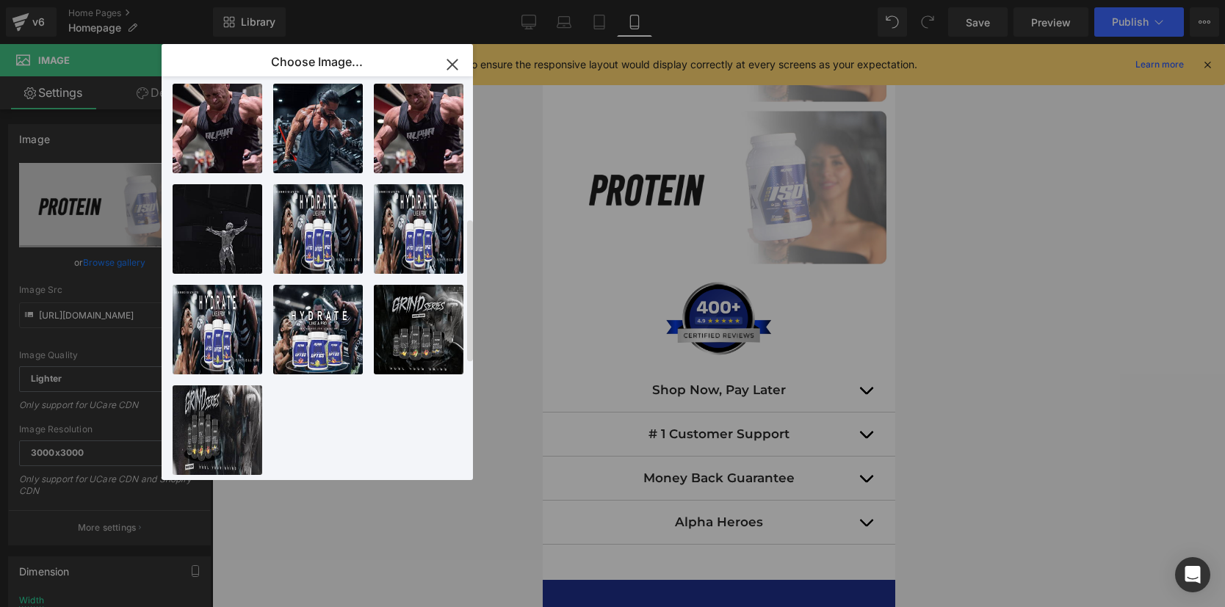
scroll to position [0, 0]
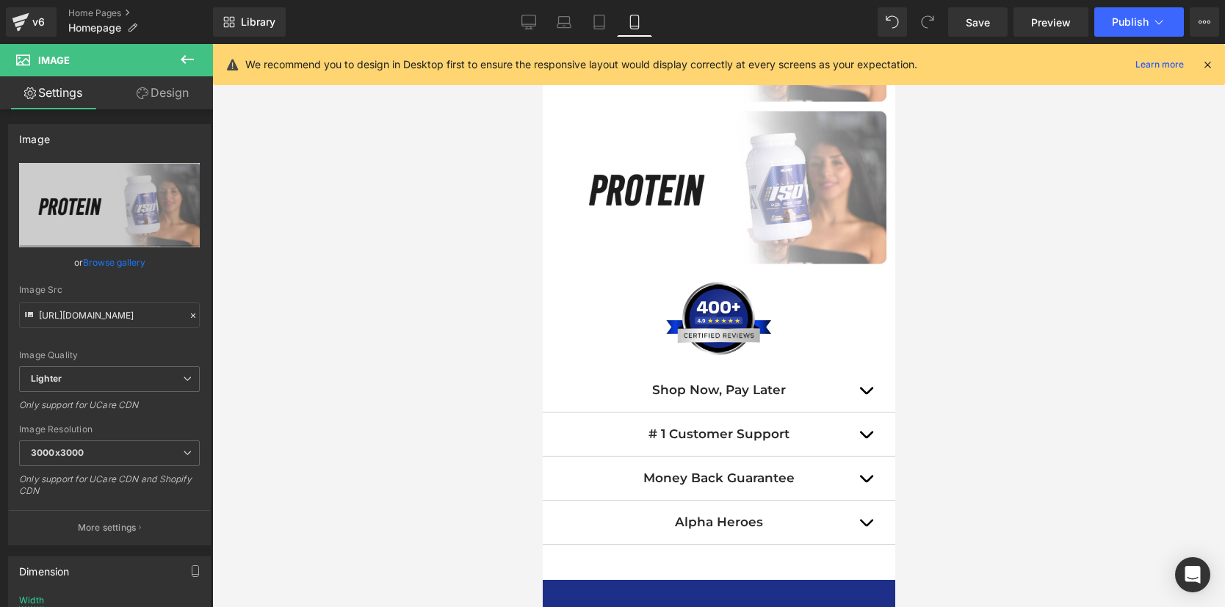
click at [518, 0] on div "Image You are previewing how the will restyle your page. You can not edit Eleme…" at bounding box center [612, 0] width 1225 height 0
click at [532, 25] on icon at bounding box center [528, 22] width 15 height 15
type input "auto"
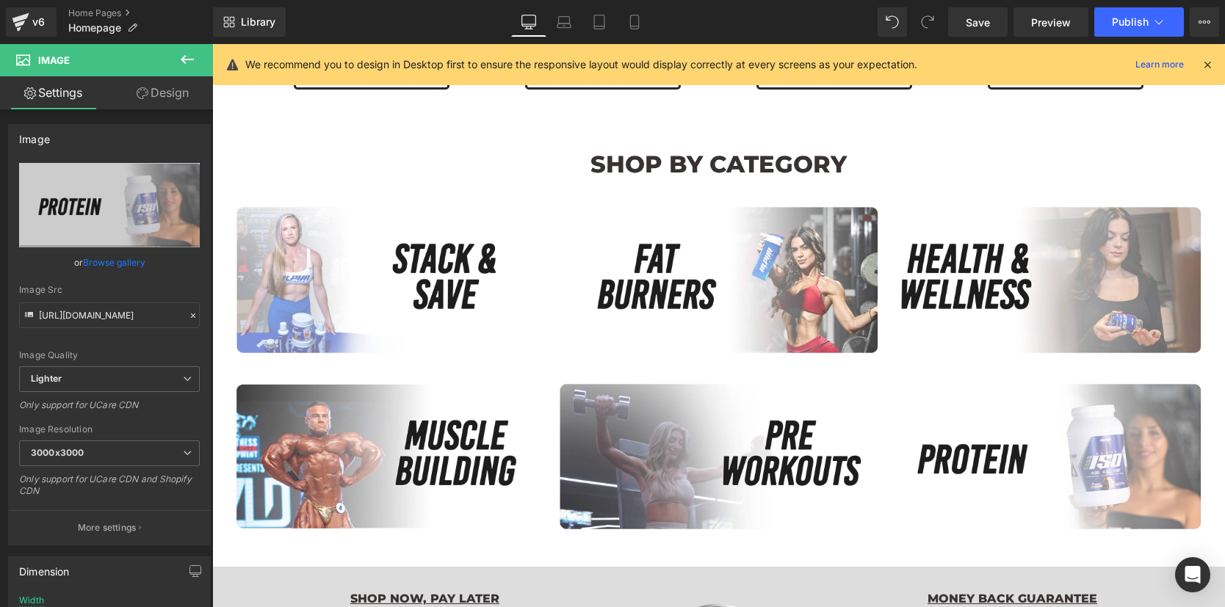
scroll to position [711, 0]
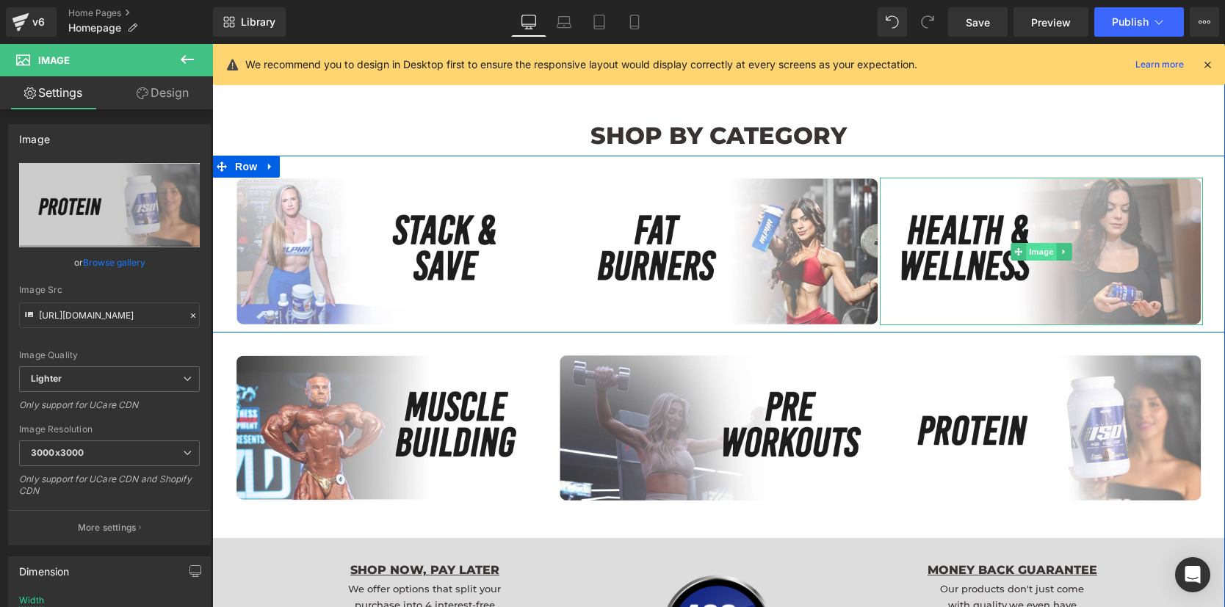
click at [1033, 250] on span "Image" at bounding box center [1041, 252] width 31 height 18
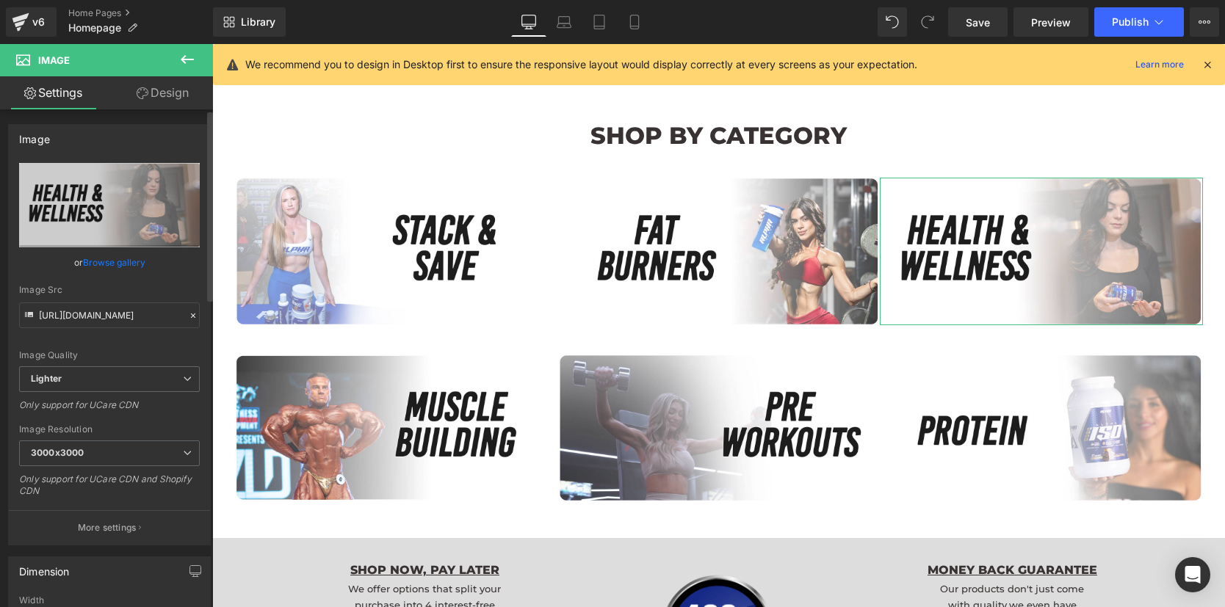
click at [173, 102] on link "Design" at bounding box center [162, 92] width 106 height 33
click at [0, 0] on div "Visibility" at bounding box center [0, 0] width 0 height 0
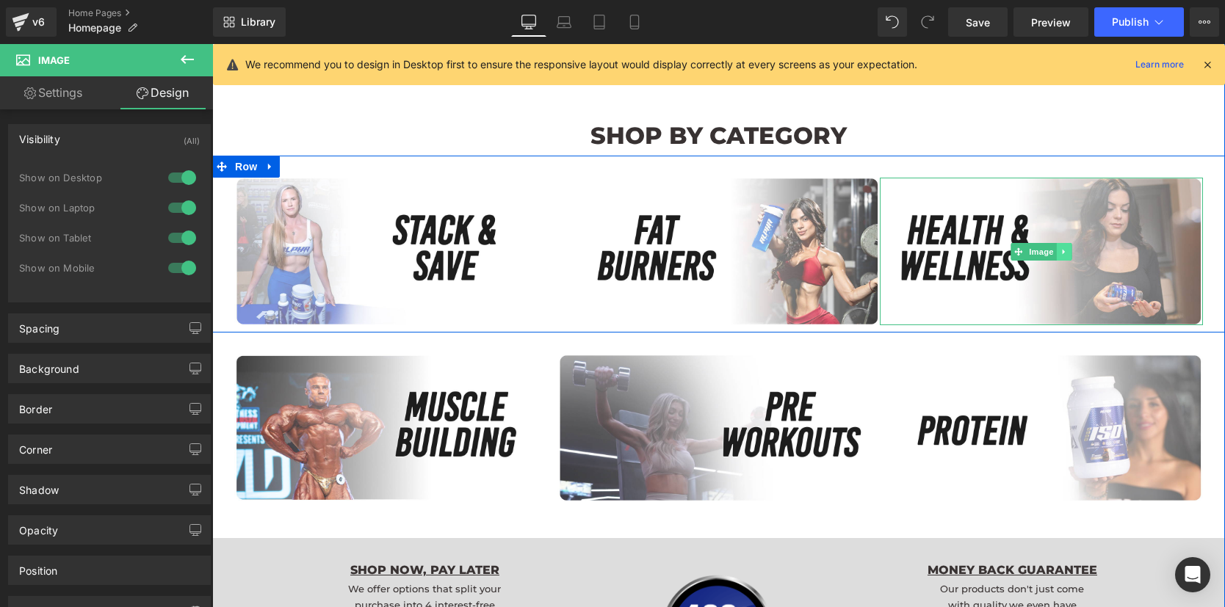
click at [1061, 253] on icon at bounding box center [1065, 252] width 8 height 9
click at [1054, 252] on icon at bounding box center [1056, 252] width 8 height 9
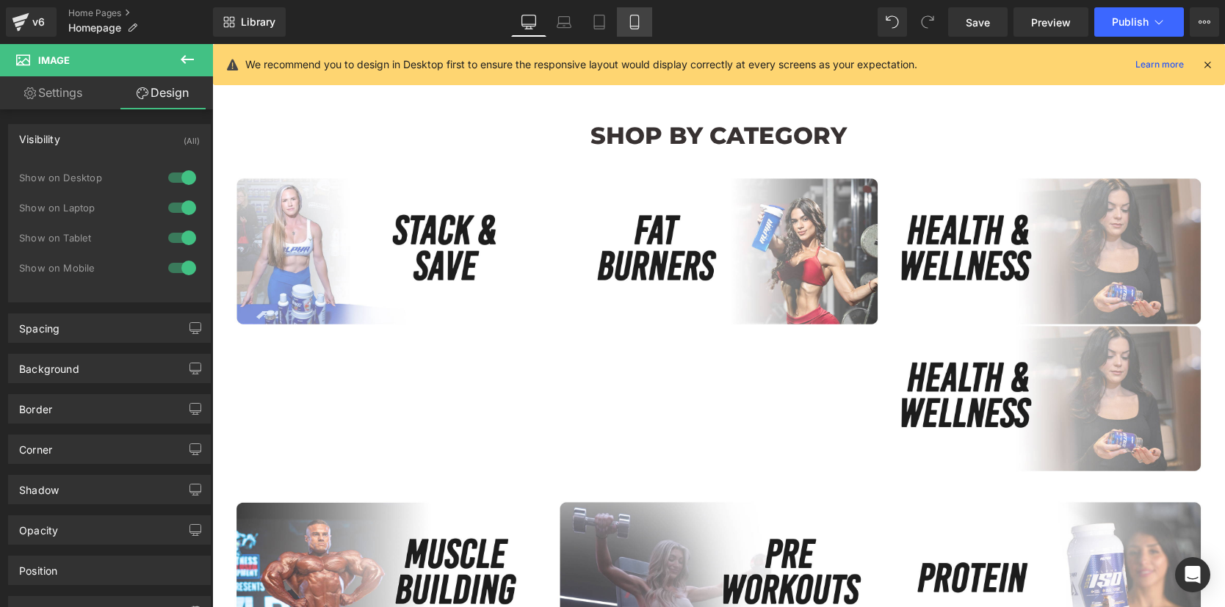
click at [636, 22] on icon at bounding box center [634, 22] width 15 height 15
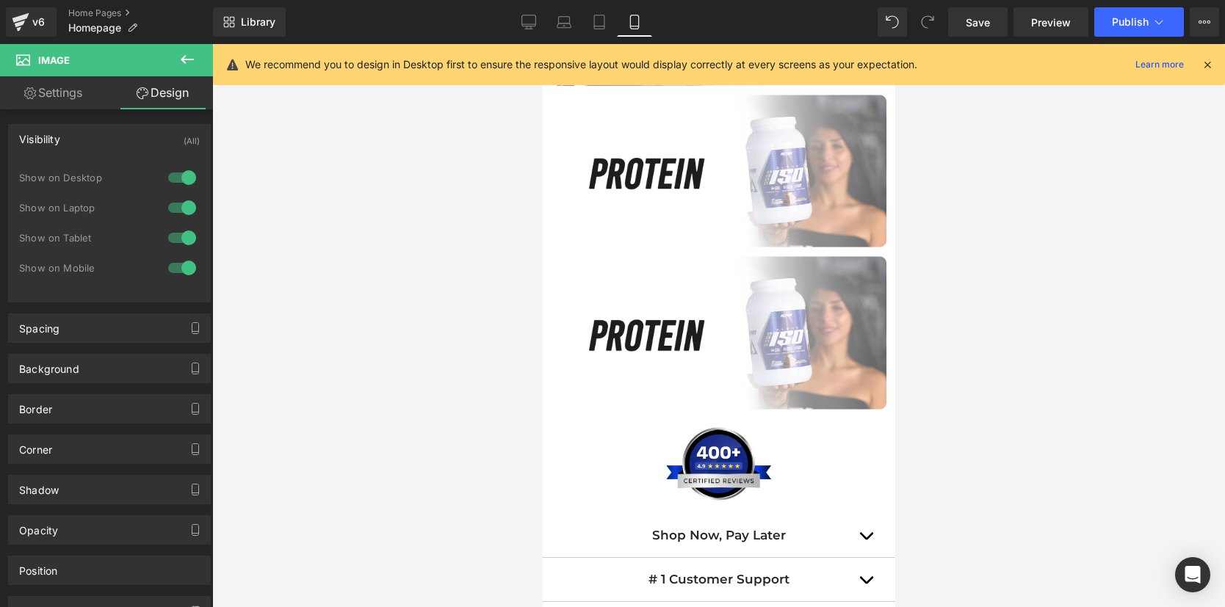
scroll to position [1537, 0]
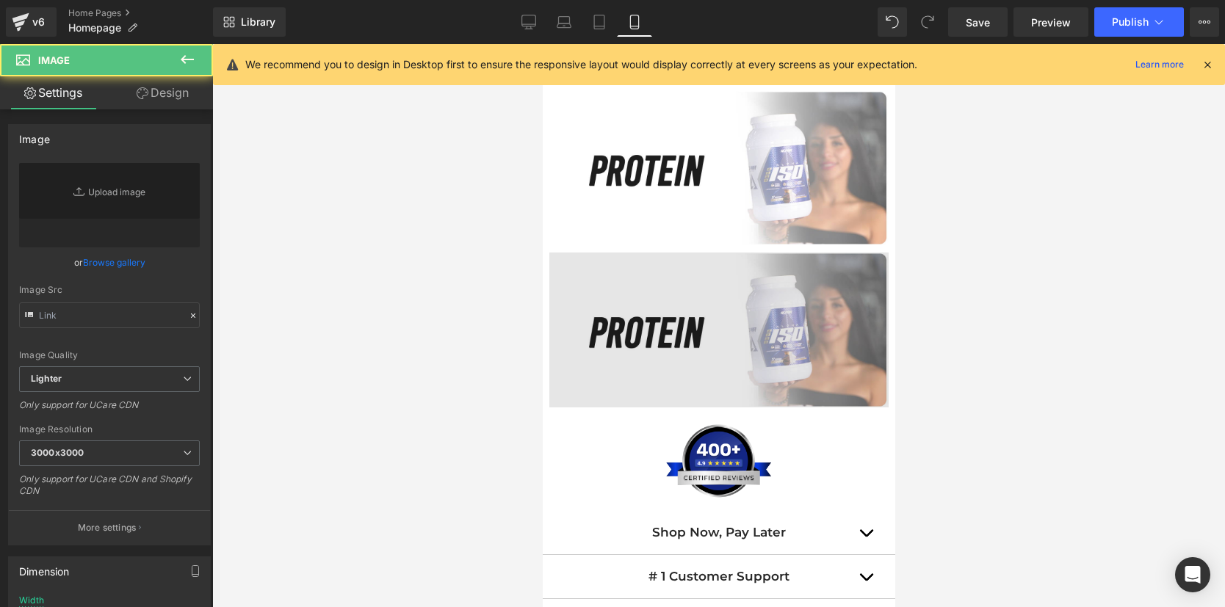
click at [733, 347] on img at bounding box center [718, 326] width 339 height 162
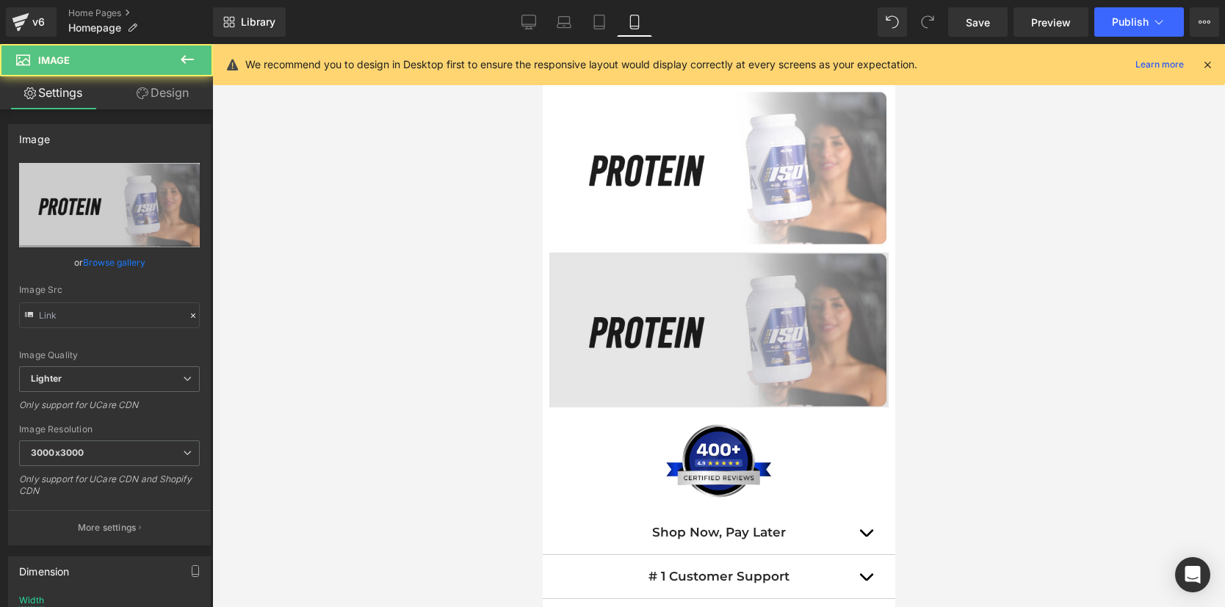
type input "https://ucarecdn.com/bd0a68fe-3329-4d5b-b6de-3591b8e9c81e/-/format/auto/-/previ…"
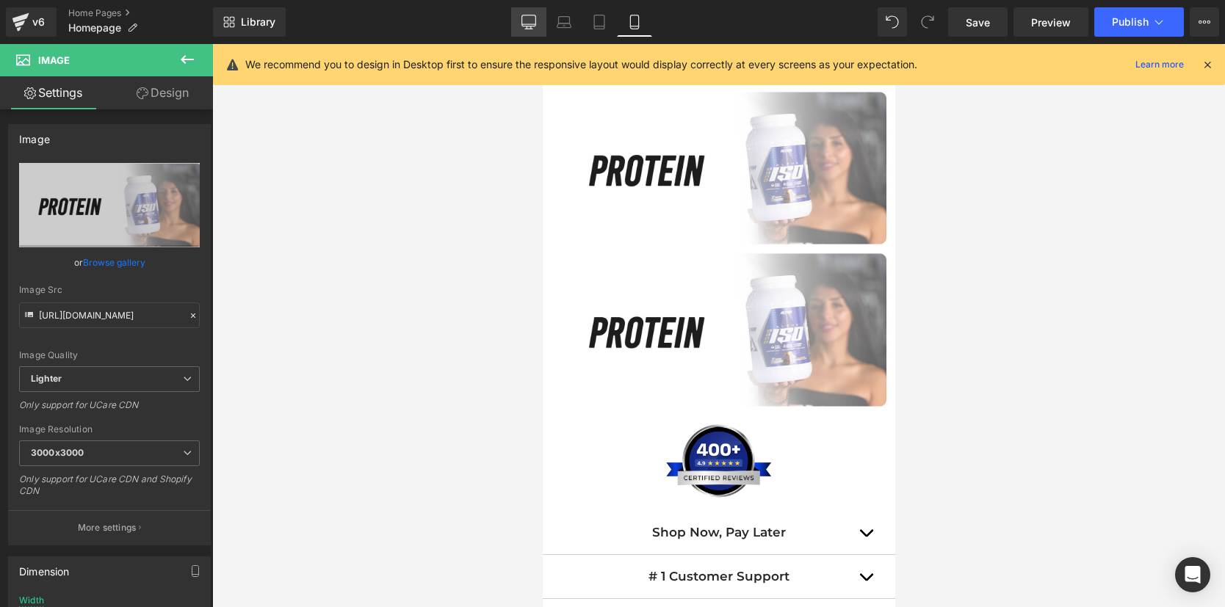
drag, startPoint x: 372, startPoint y: 54, endPoint x: 532, endPoint y: 20, distance: 163.8
click at [532, 20] on icon at bounding box center [528, 22] width 15 height 15
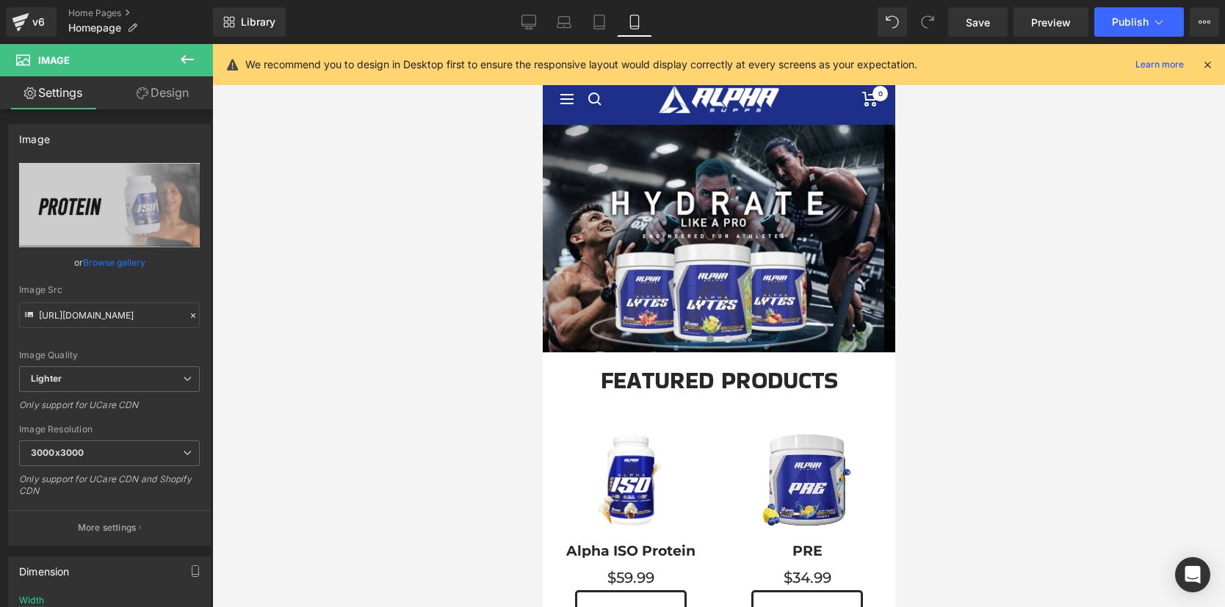
type input "auto"
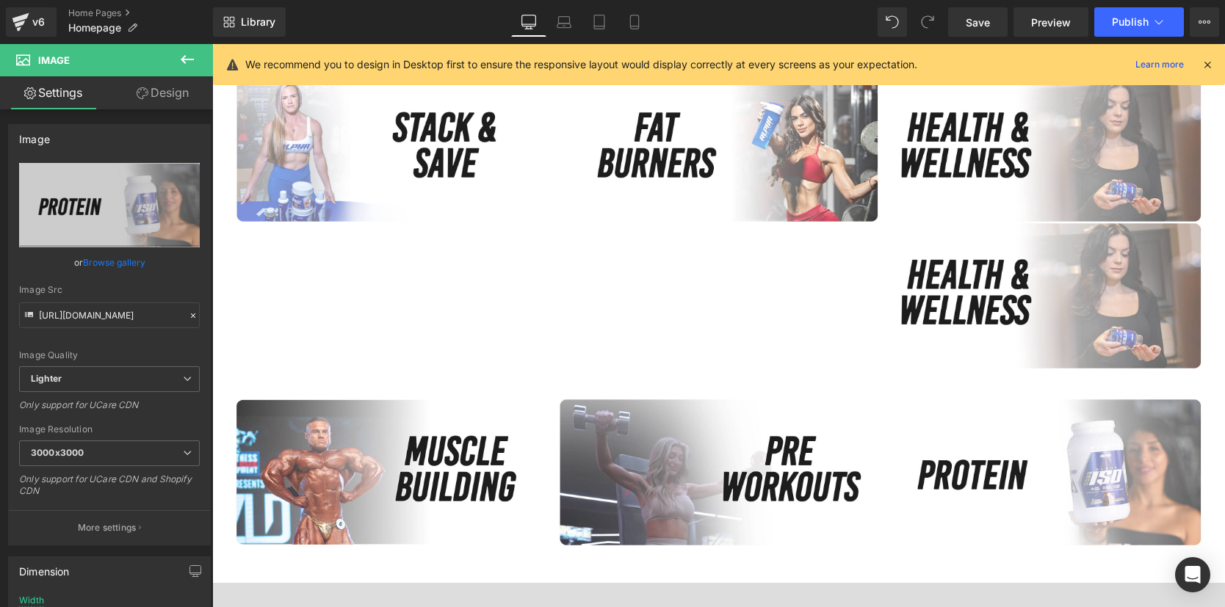
scroll to position [815, 0]
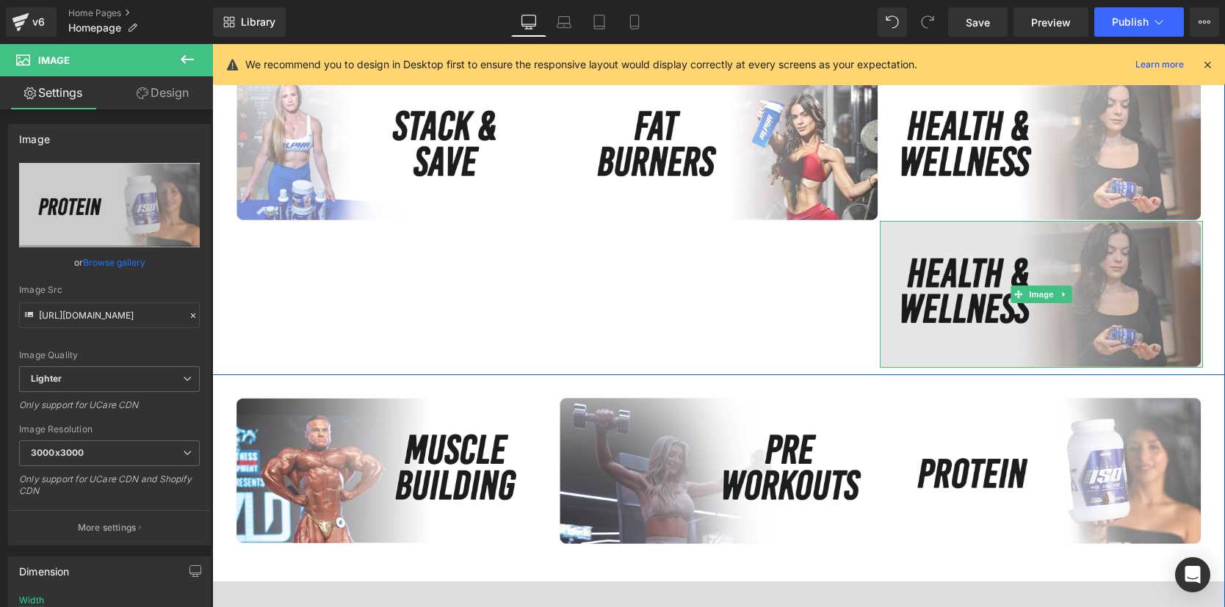
click at [931, 292] on img at bounding box center [1041, 294] width 323 height 147
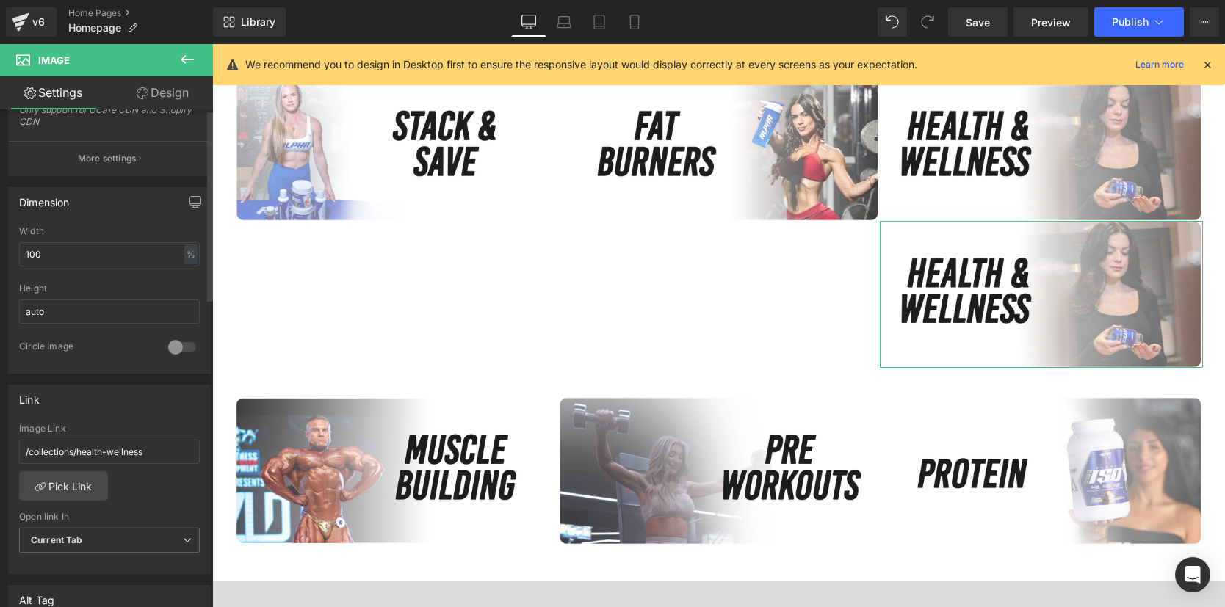
scroll to position [0, 0]
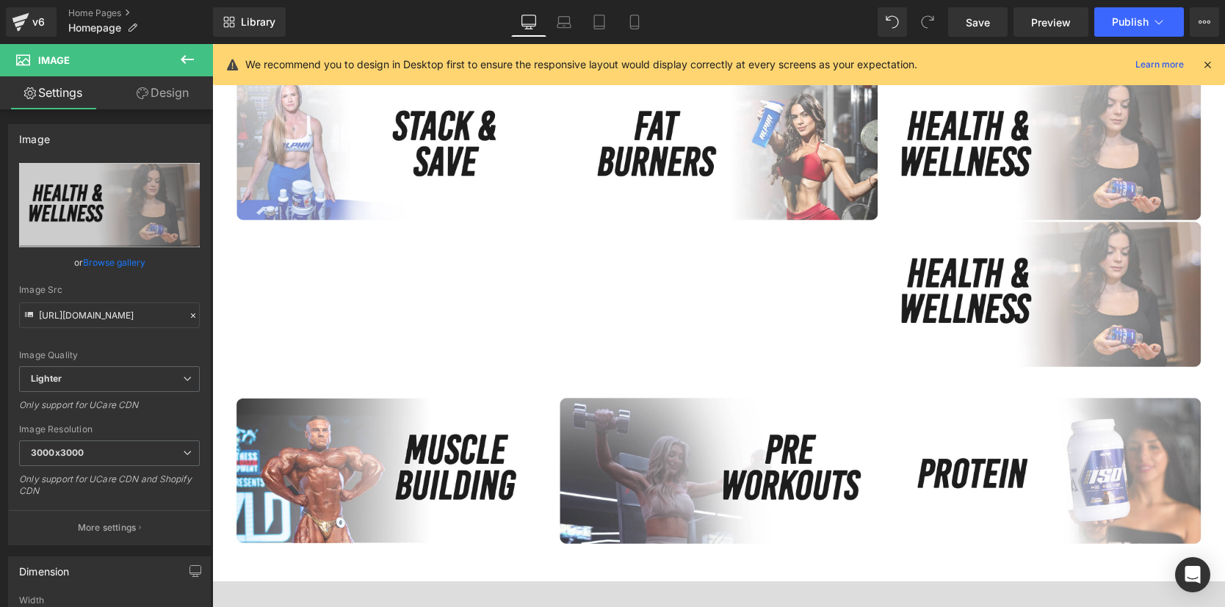
drag, startPoint x: 1014, startPoint y: 291, endPoint x: 634, endPoint y: 24, distance: 464.5
click at [634, 20] on icon at bounding box center [634, 22] width 15 height 15
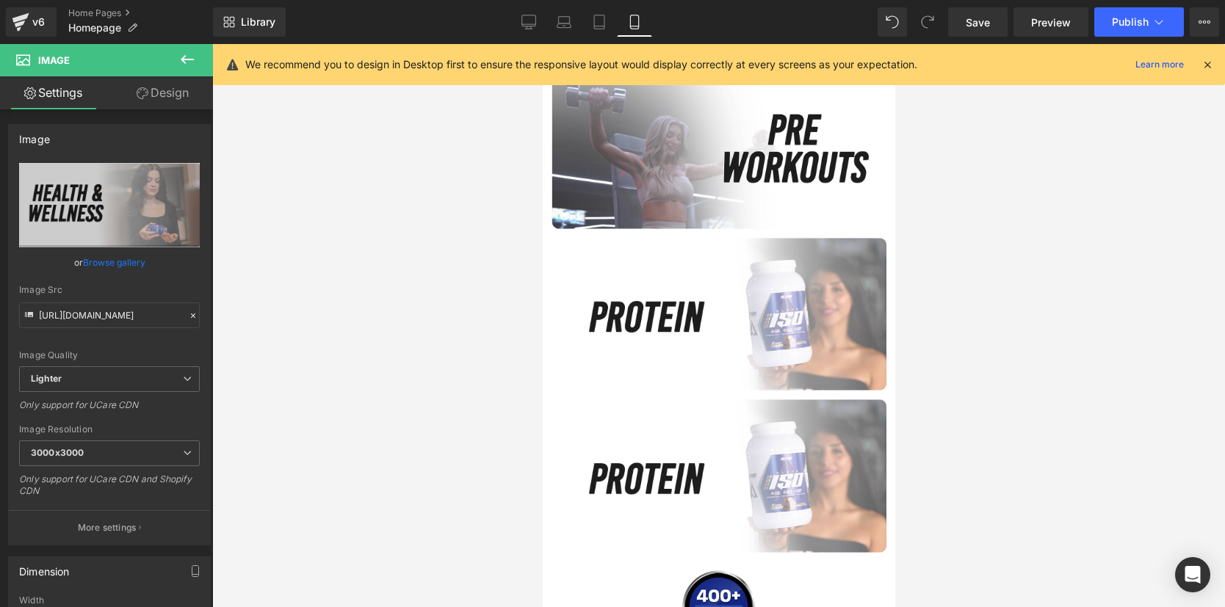
scroll to position [1395, 0]
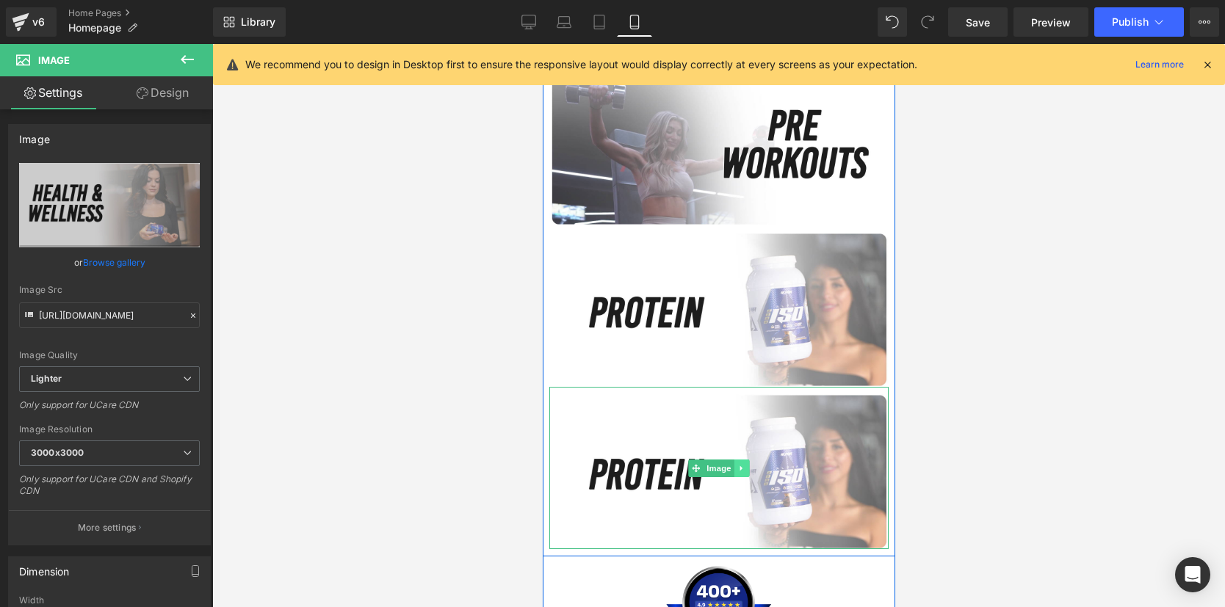
click at [740, 469] on icon at bounding box center [741, 468] width 2 height 5
click at [746, 470] on icon at bounding box center [749, 468] width 8 height 8
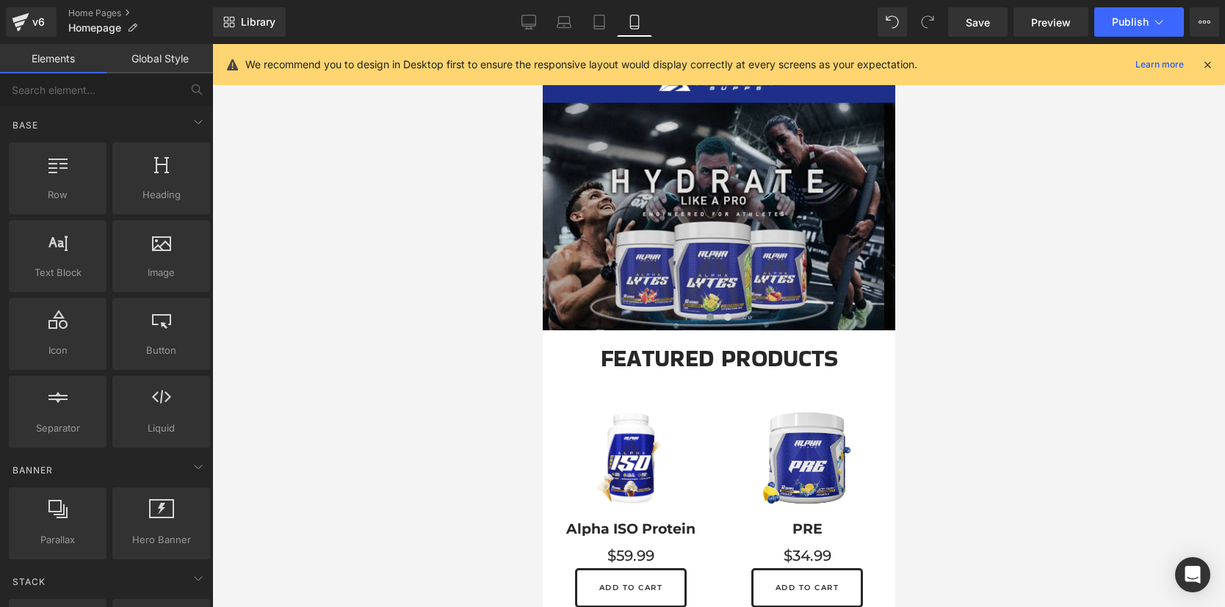
scroll to position [0, 0]
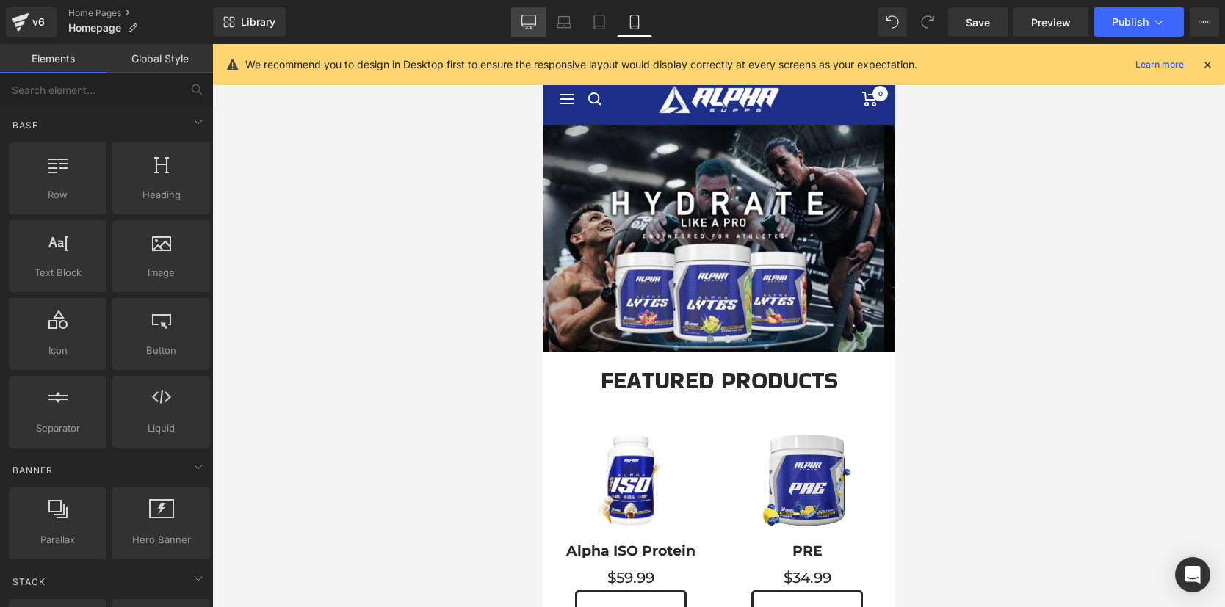
drag, startPoint x: 531, startPoint y: 20, endPoint x: 737, endPoint y: 178, distance: 259.9
click at [531, 20] on icon at bounding box center [528, 22] width 15 height 15
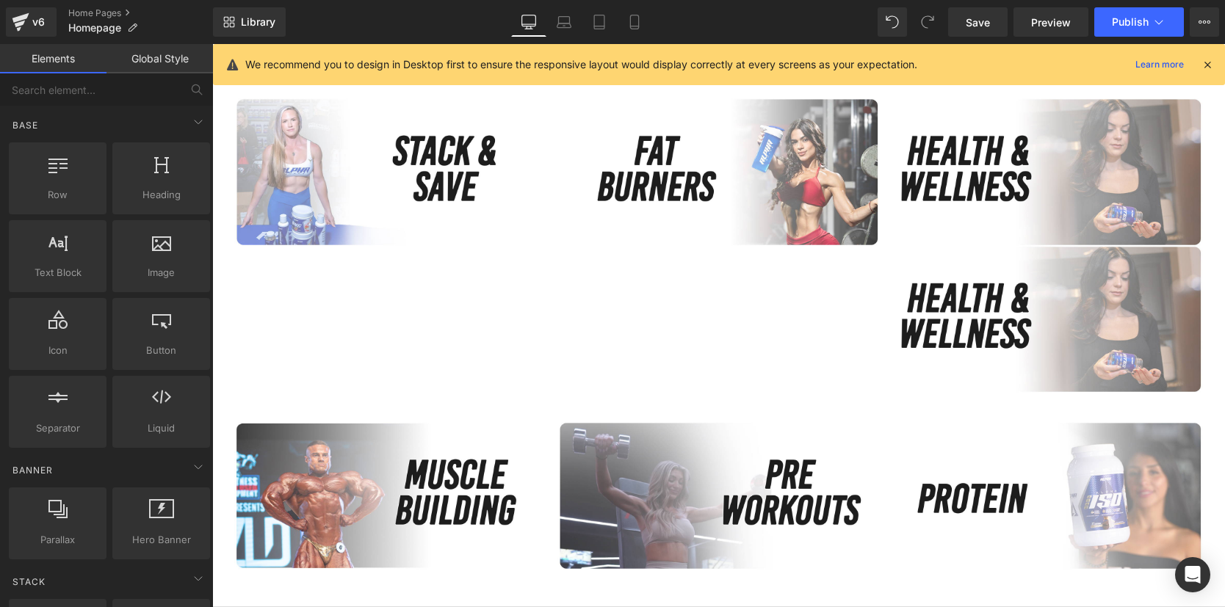
scroll to position [809, 0]
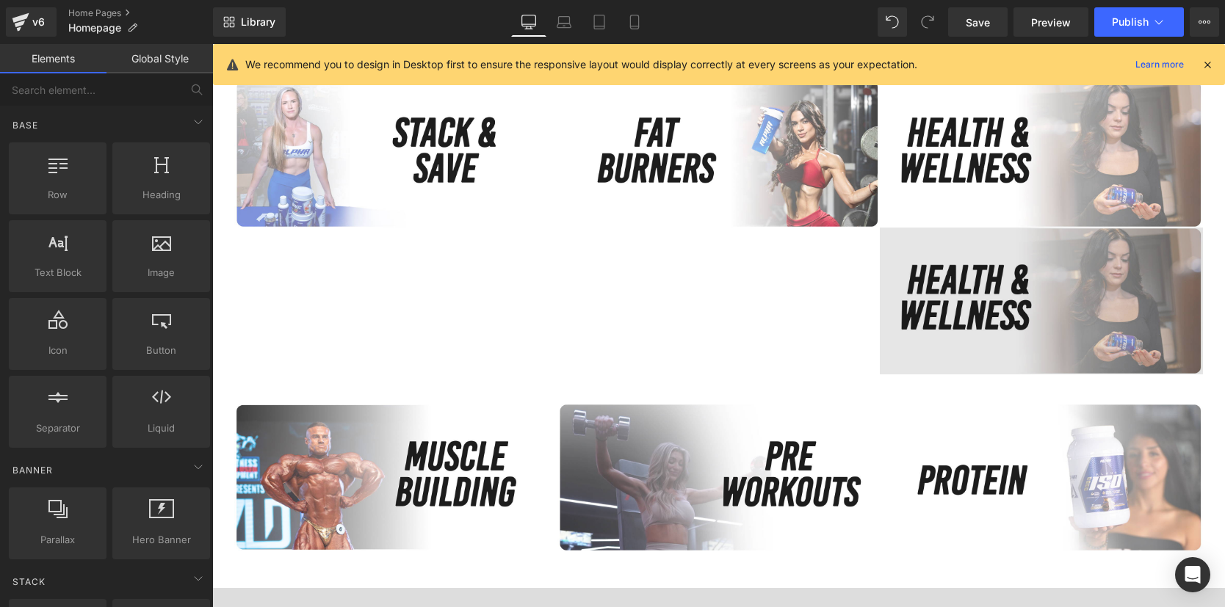
click at [1059, 303] on div "Image" at bounding box center [1041, 301] width 323 height 147
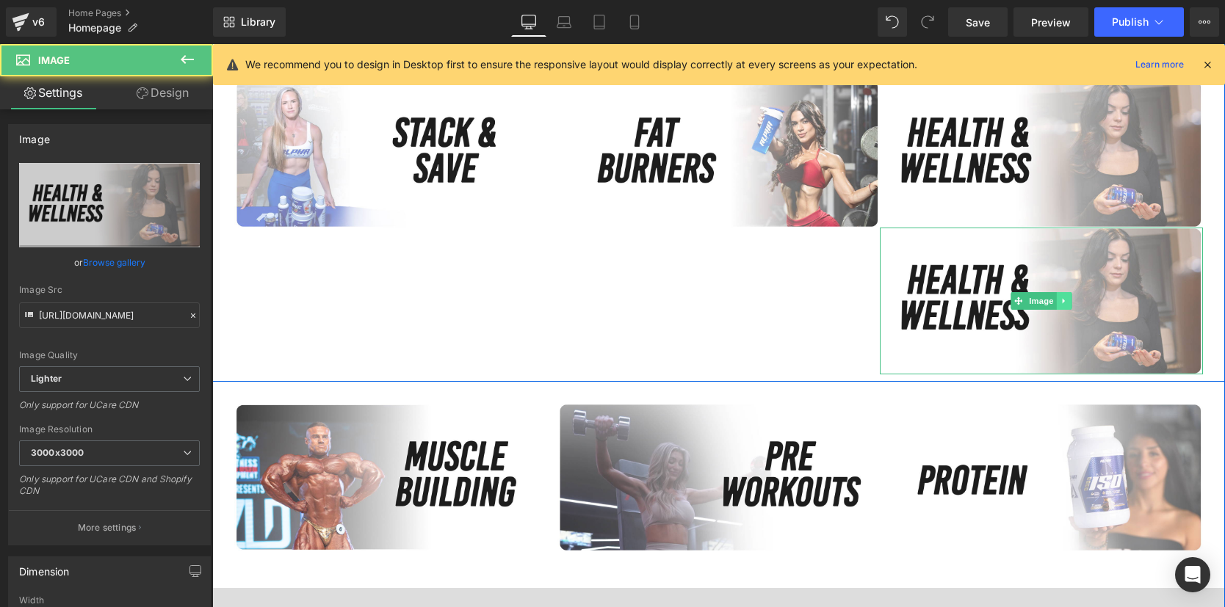
click at [1061, 303] on icon at bounding box center [1065, 301] width 8 height 9
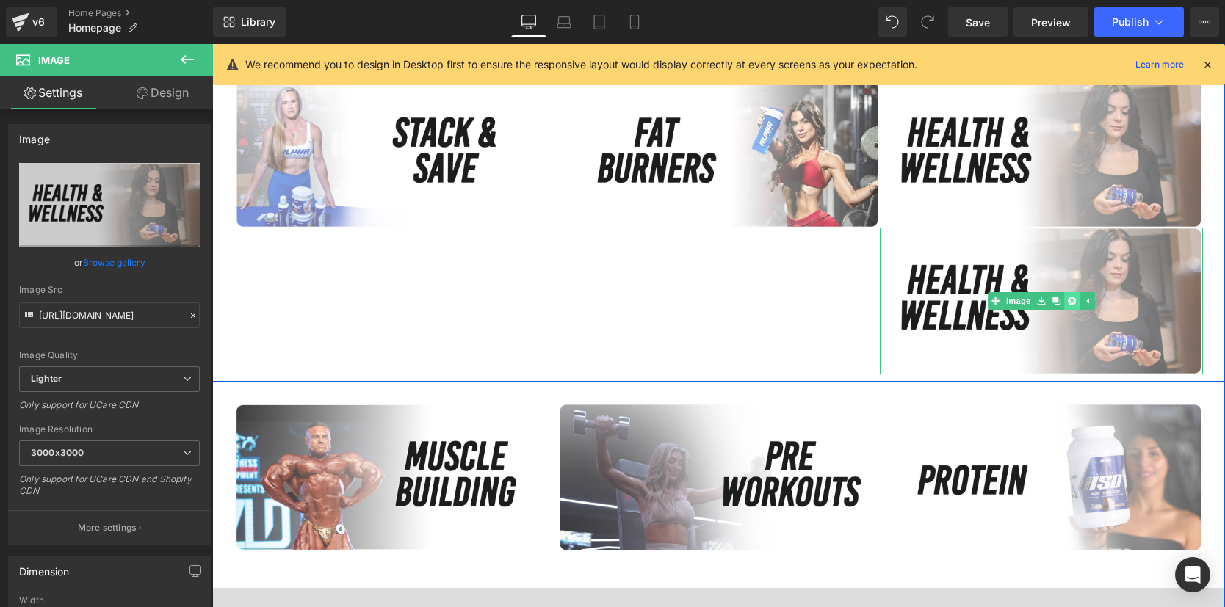
click at [1069, 303] on icon at bounding box center [1072, 301] width 8 height 8
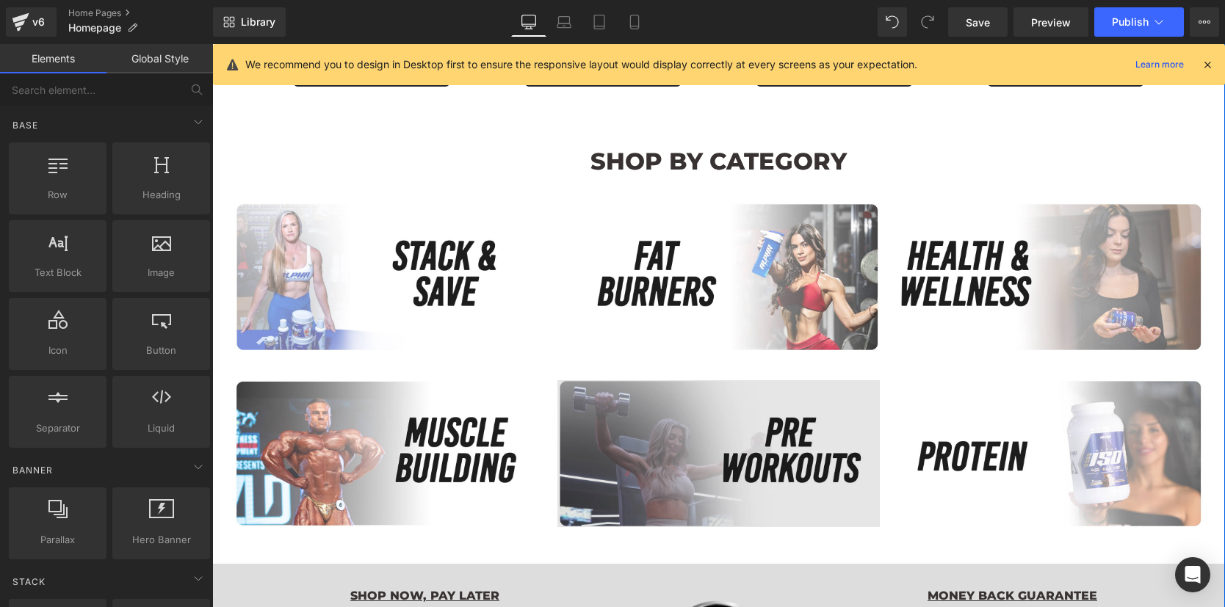
scroll to position [686, 0]
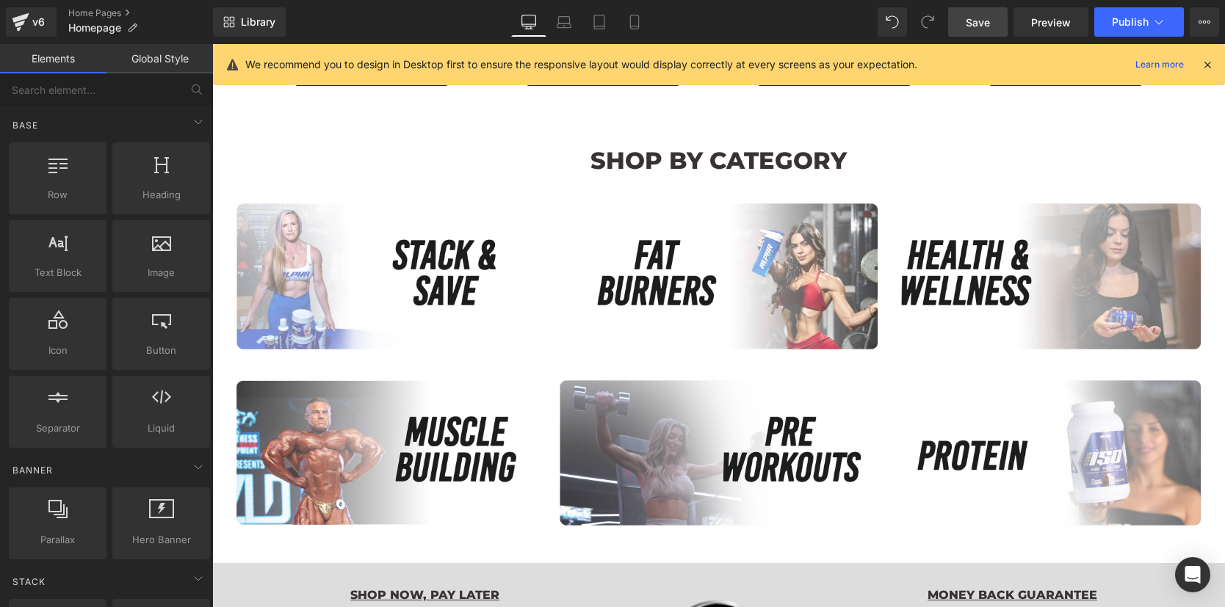
click at [989, 21] on span "Save" at bounding box center [978, 22] width 24 height 15
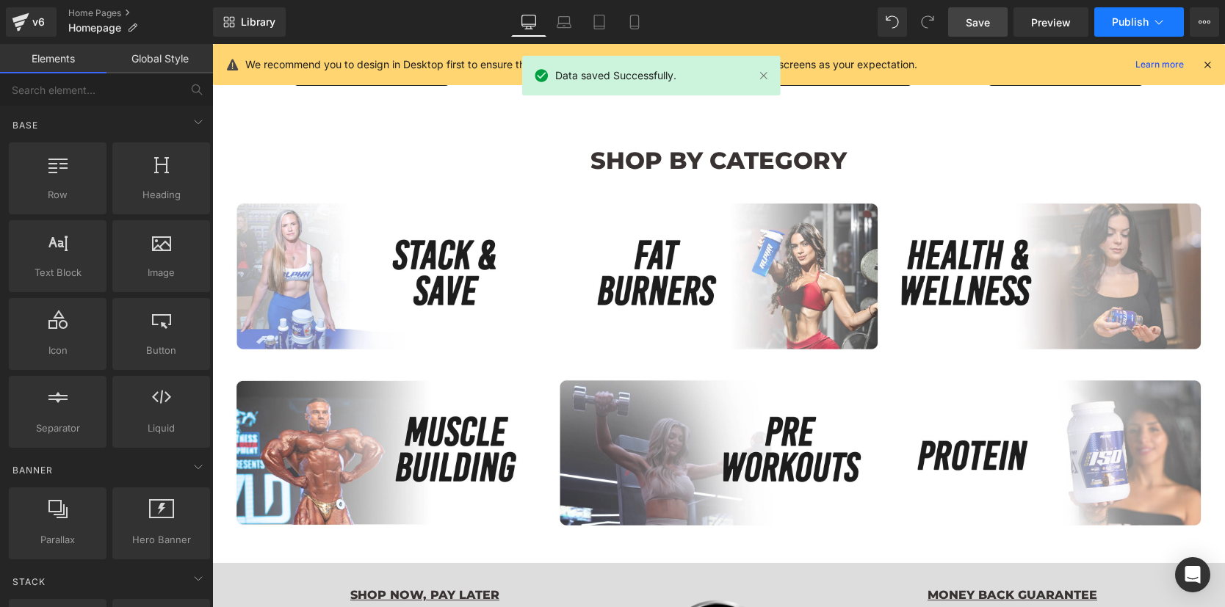
click at [1132, 23] on span "Publish" at bounding box center [1130, 22] width 37 height 12
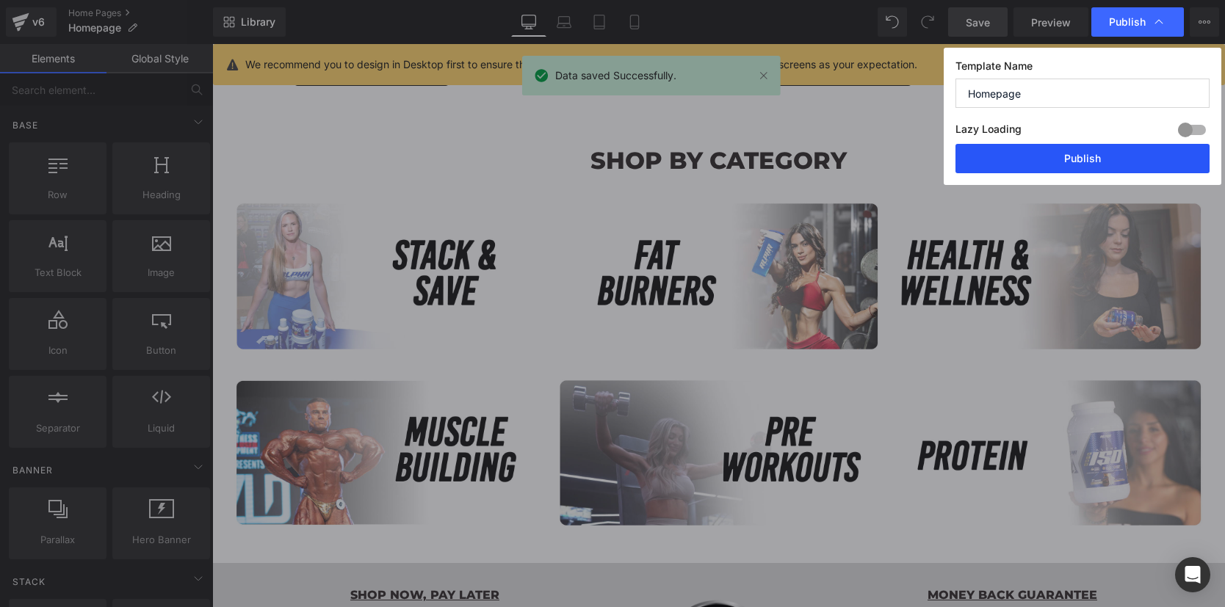
click at [1071, 156] on button "Publish" at bounding box center [1082, 158] width 254 height 29
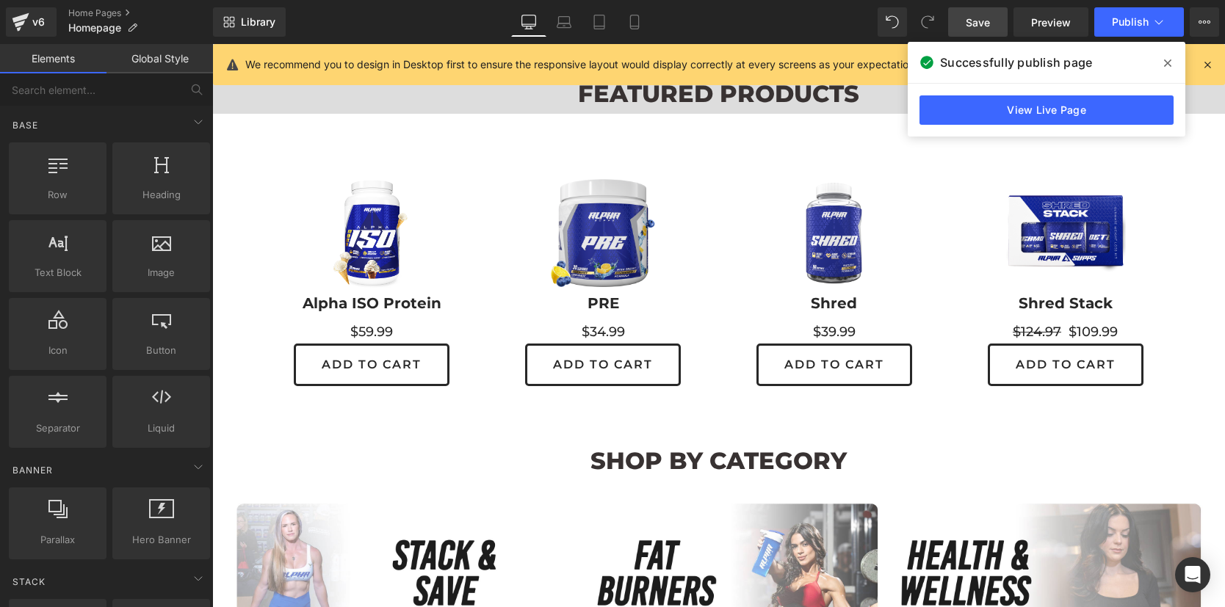
scroll to position [1034, 0]
